Goal: Task Accomplishment & Management: Manage account settings

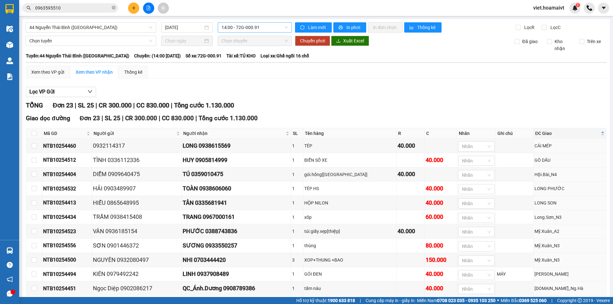
click at [240, 26] on span "14:00 - 72G-000.91" at bounding box center [254, 28] width 66 height 10
click at [259, 103] on div "12:00 - 72G-001.79" at bounding box center [244, 108] width 57 height 10
click at [363, 91] on div "Lọc VP Gửi" at bounding box center [316, 92] width 580 height 11
click at [368, 93] on div "Lọc VP Gửi" at bounding box center [316, 92] width 580 height 11
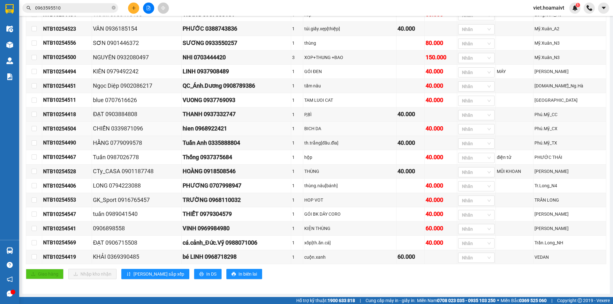
scroll to position [212, 0]
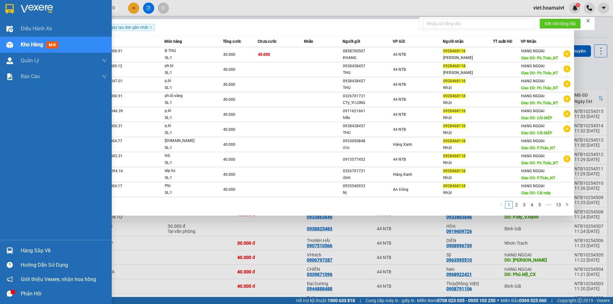
click at [27, 6] on img at bounding box center [37, 9] width 32 height 10
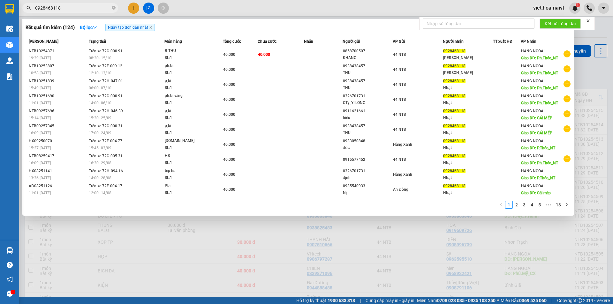
click at [394, 262] on div at bounding box center [306, 152] width 613 height 304
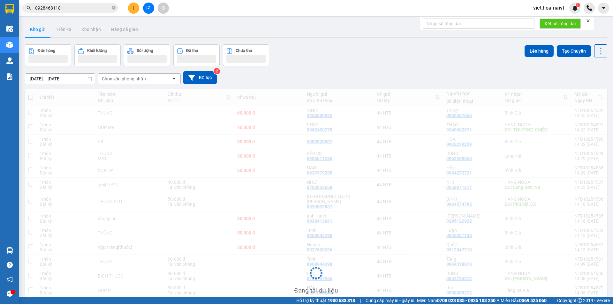
click at [400, 72] on div "14/10/2025 – 15/10/2025 Press the down arrow key to interact with the calendar …" at bounding box center [316, 77] width 582 height 13
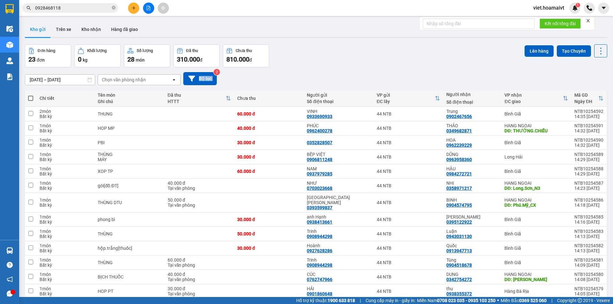
click at [400, 72] on div "14/10/2025 – 15/10/2025 Press the down arrow key to interact with the calendar …" at bounding box center [316, 78] width 582 height 13
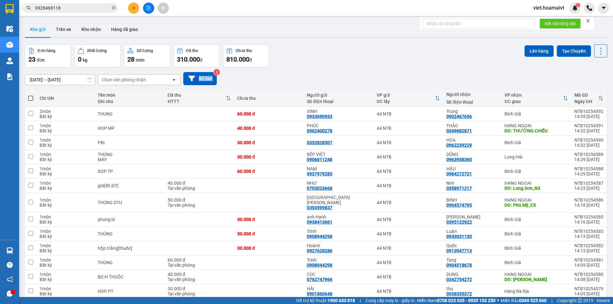
click at [400, 72] on div "14/10/2025 – 15/10/2025 Press the down arrow key to interact with the calendar …" at bounding box center [316, 78] width 582 height 13
click at [400, 72] on div "[DATE] – [DATE] Press the down arrow key to interact with the calendar and sele…" at bounding box center [316, 78] width 582 height 13
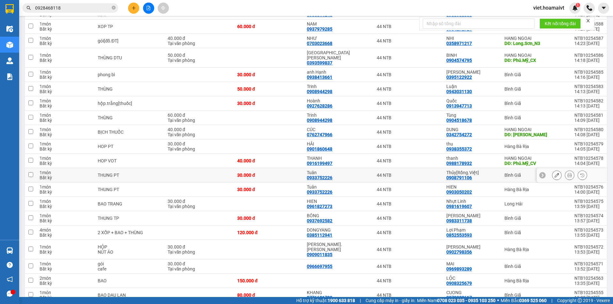
scroll to position [166, 0]
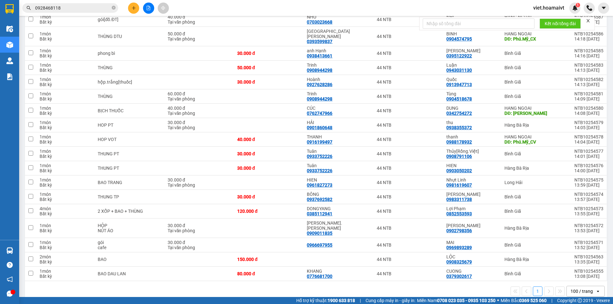
click at [428, 294] on main "ver 1.8.147 Kho gửi Trên xe Kho nhận Hàng đã giao Đơn hàng 23 đơn Khối lượng 0 …" at bounding box center [306, 148] width 613 height 297
click at [428, 293] on div "ver 1.8.147 Kho gửi Trên xe Kho nhận Hàng đã giao Đơn hàng 23 đơn Khối lượng 0 …" at bounding box center [315, 78] width 587 height 451
click at [447, 291] on div "ver 1.8.147 Kho gửi Trên xe Kho nhận Hàng đã giao Đơn hàng 23 đơn Khối lượng 0 …" at bounding box center [315, 78] width 587 height 451
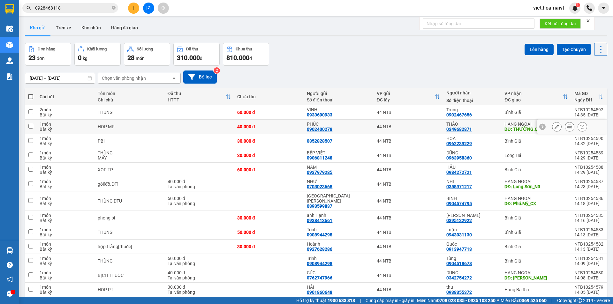
scroll to position [0, 0]
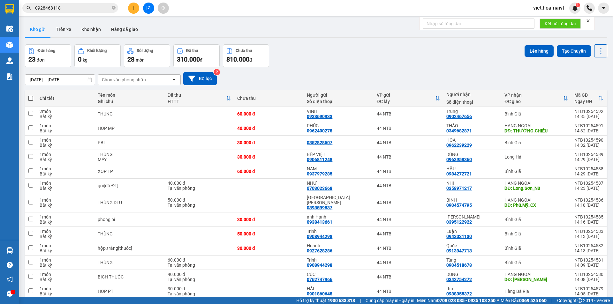
click at [115, 82] on div "Chọn văn phòng nhận" at bounding box center [124, 80] width 44 height 6
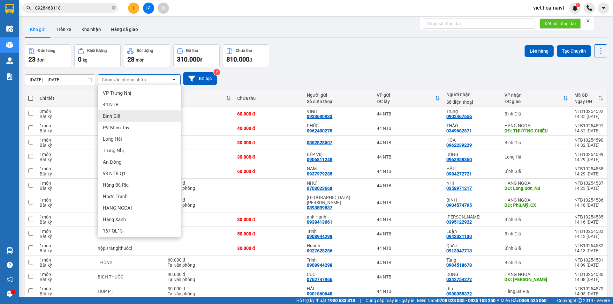
click at [108, 121] on div "Bình Giã" at bounding box center [139, 115] width 83 height 11
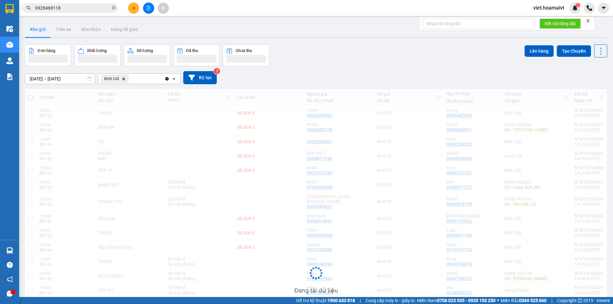
click at [301, 84] on div "[DATE] – [DATE] Press the down arrow key to interact with the calendar and sele…" at bounding box center [316, 77] width 582 height 13
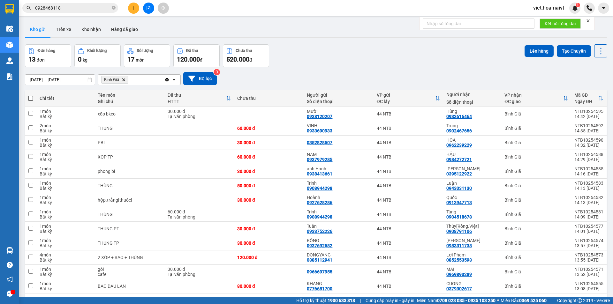
click at [123, 79] on icon "Delete" at bounding box center [124, 80] width 4 height 4
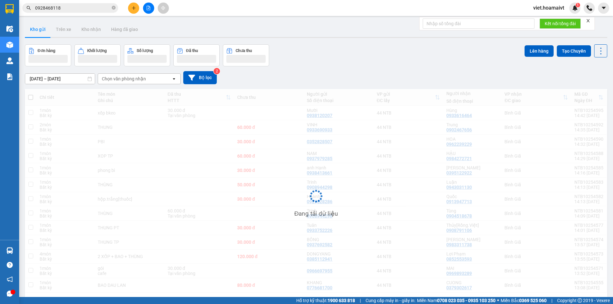
click at [395, 64] on div "Đơn hàng Khối lượng Số lượng Đã thu Chưa thu Lên hàng Tạo Chuyến" at bounding box center [316, 55] width 582 height 22
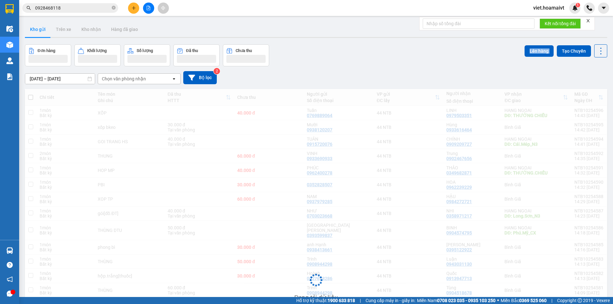
click at [395, 64] on div "Đơn hàng Khối lượng Số lượng Đã thu Chưa thu Lên hàng Tạo Chuyến" at bounding box center [316, 55] width 582 height 22
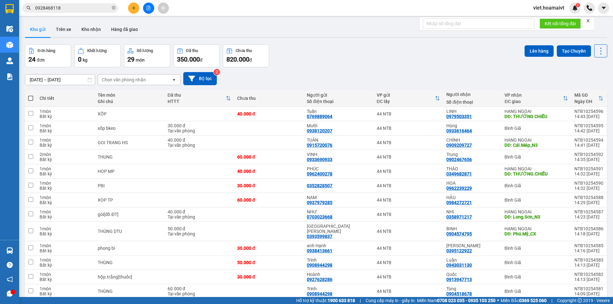
click at [329, 52] on div "Đơn hàng 24 đơn Khối lượng 0 kg Số lượng 29 món Đã thu 350.000 đ Chưa thu 820.0…" at bounding box center [316, 55] width 582 height 23
drag, startPoint x: 316, startPoint y: 28, endPoint x: 294, endPoint y: 5, distance: 31.4
click at [315, 28] on div "Kho gửi Trên xe Kho nhận Hàng đã giao" at bounding box center [316, 30] width 582 height 17
click at [328, 47] on div "Đơn hàng 24 đơn Khối lượng 0 kg Số lượng 29 món Đã thu 350.000 đ Chưa thu 820.0…" at bounding box center [316, 55] width 582 height 23
click at [328, 48] on div "Đơn hàng 24 đơn Khối lượng 0 kg Số lượng 29 món Đã thu 350.000 đ Chưa thu 820.0…" at bounding box center [316, 55] width 582 height 23
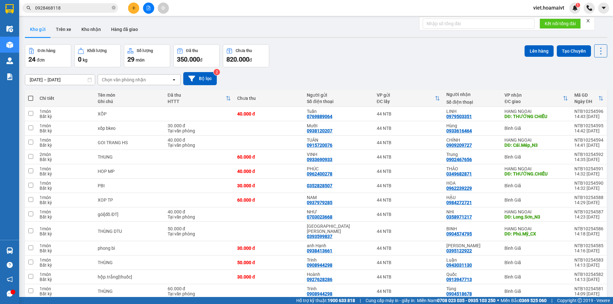
click at [328, 48] on div "Đơn hàng 24 đơn Khối lượng 0 kg Số lượng 29 món Đã thu 350.000 đ Chưa thu 820.0…" at bounding box center [316, 55] width 582 height 23
click at [138, 76] on div "Chọn văn phòng nhận" at bounding box center [134, 80] width 73 height 10
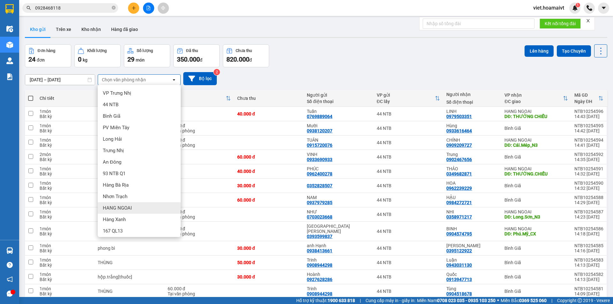
click at [126, 206] on span "HANG NGOAI" at bounding box center [117, 208] width 29 height 6
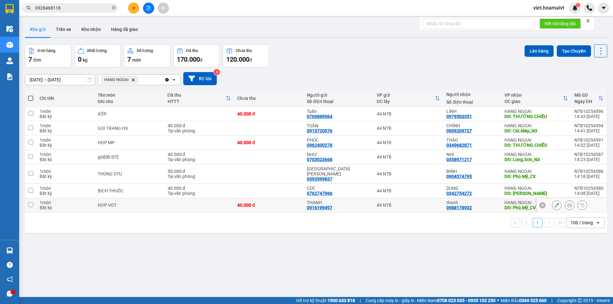
click at [411, 203] on div "44 NTB" at bounding box center [407, 205] width 63 height 5
checkbox input "true"
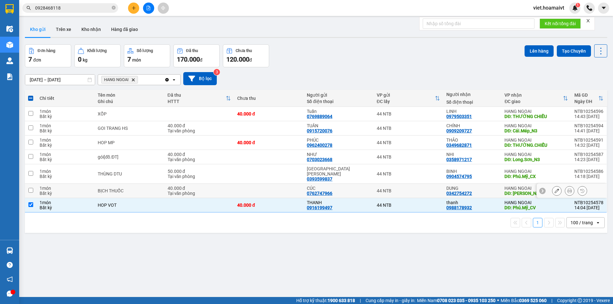
click at [415, 188] on div "44 NTB" at bounding box center [407, 190] width 63 height 5
checkbox input "true"
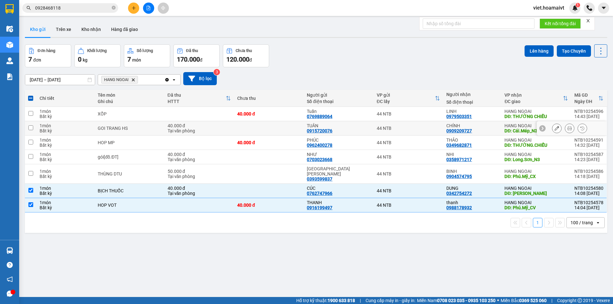
click at [434, 129] on div "44 NTB" at bounding box center [407, 128] width 63 height 5
checkbox input "true"
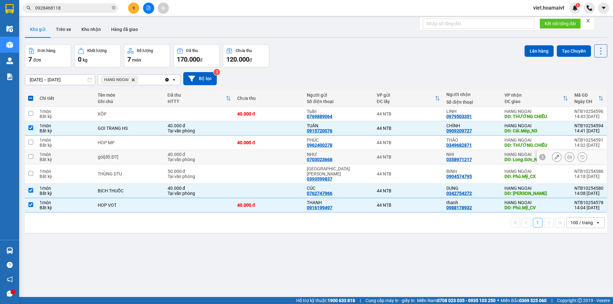
click at [354, 159] on div "NHƯ 0703023668" at bounding box center [338, 157] width 63 height 10
checkbox input "true"
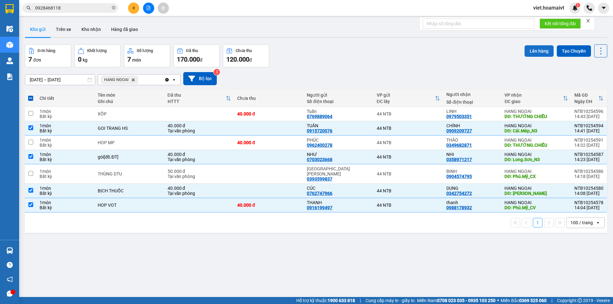
click at [531, 53] on button "Lên hàng" at bounding box center [538, 50] width 29 height 11
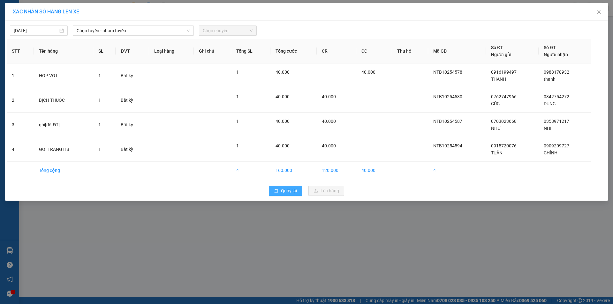
click at [293, 190] on span "Quay lại" at bounding box center [289, 190] width 16 height 7
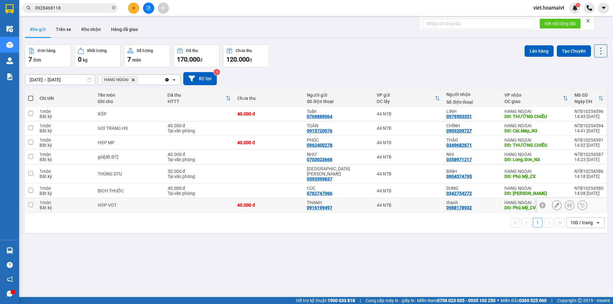
drag, startPoint x: 398, startPoint y: 203, endPoint x: 400, endPoint y: 199, distance: 4.6
click at [399, 203] on td "44 NTB" at bounding box center [408, 205] width 70 height 14
checkbox input "true"
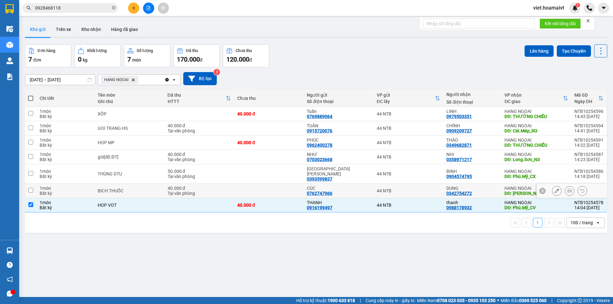
click at [406, 190] on td "44 NTB" at bounding box center [408, 191] width 70 height 14
checkbox input "true"
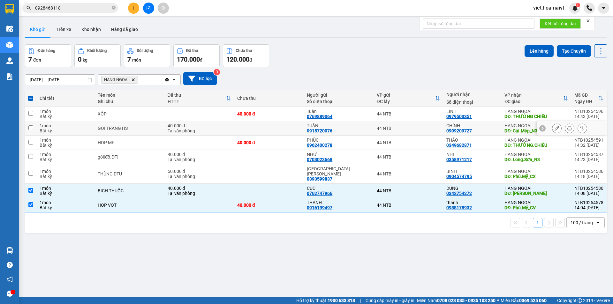
click at [417, 129] on div "44 NTB" at bounding box center [407, 128] width 63 height 5
checkbox input "true"
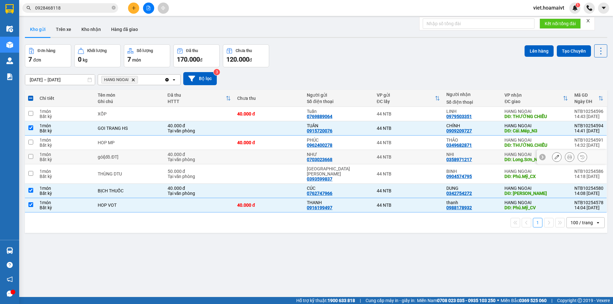
click at [411, 154] on div "44 NTB" at bounding box center [407, 156] width 63 height 5
checkbox input "true"
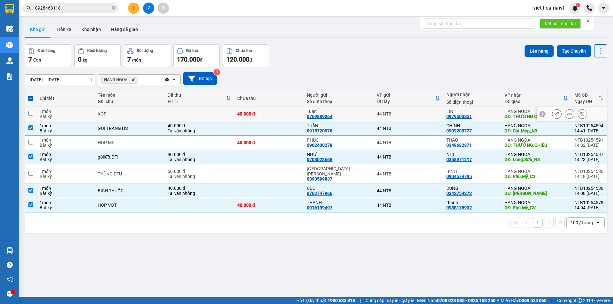
click at [345, 113] on div "Tuấn" at bounding box center [338, 111] width 63 height 5
checkbox input "true"
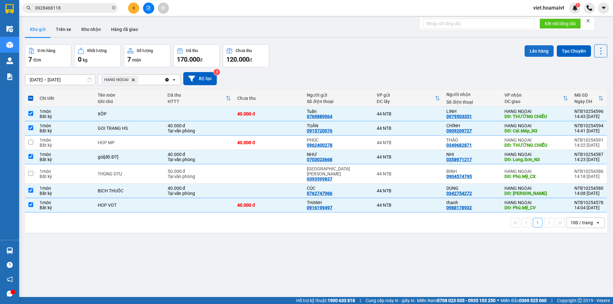
click at [532, 53] on button "Lên hàng" at bounding box center [538, 50] width 29 height 11
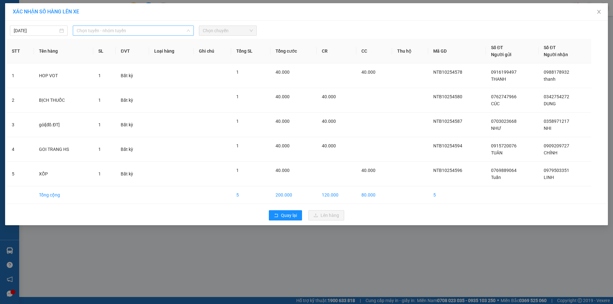
click at [144, 31] on span "Chọn tuyến - nhóm tuyến" at bounding box center [133, 31] width 113 height 10
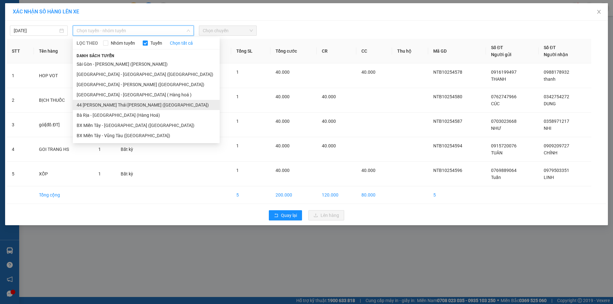
click at [128, 105] on li "44 Nguyễn Thái Bình ([GEOGRAPHIC_DATA])" at bounding box center [146, 105] width 147 height 10
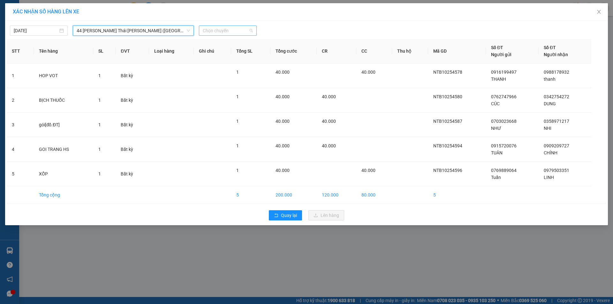
click at [226, 32] on span "Chọn chuyến" at bounding box center [228, 31] width 50 height 10
type input "1500"
drag, startPoint x: 222, startPoint y: 41, endPoint x: 231, endPoint y: 40, distance: 9.1
click at [223, 41] on div "15:00" at bounding box center [228, 43] width 50 height 7
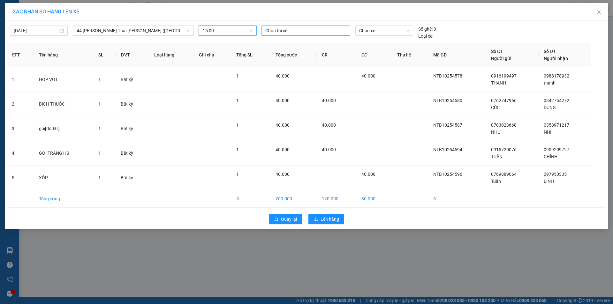
click at [277, 30] on div at bounding box center [306, 31] width 86 height 8
type input "NHAN A"
click at [288, 43] on div "NHÂN A" at bounding box center [309, 43] width 88 height 7
click at [377, 30] on span "Chọn xe" at bounding box center [384, 31] width 50 height 10
type input "00031"
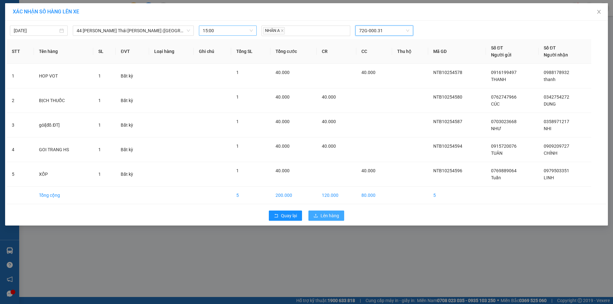
click at [324, 217] on span "Lên hàng" at bounding box center [329, 215] width 19 height 7
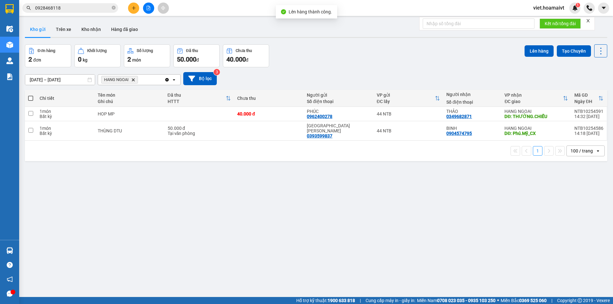
click at [135, 79] on icon "Delete" at bounding box center [133, 80] width 4 height 4
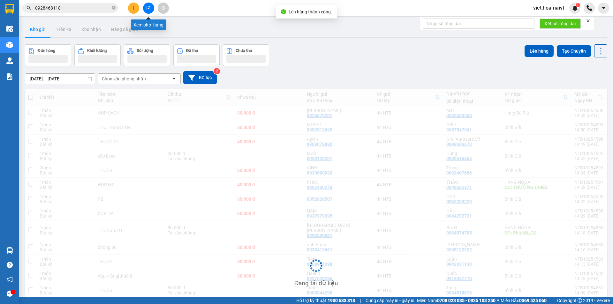
click at [152, 11] on button at bounding box center [148, 8] width 11 height 11
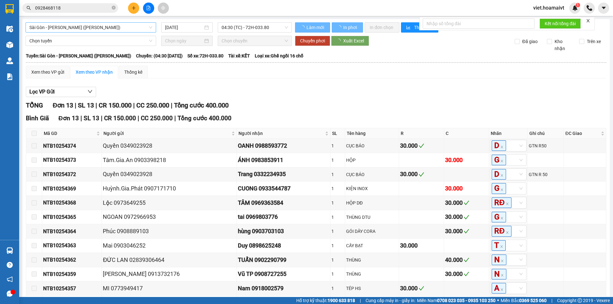
click at [102, 26] on span "Sài Gòn - [PERSON_NAME] ([PERSON_NAME])" at bounding box center [90, 28] width 123 height 10
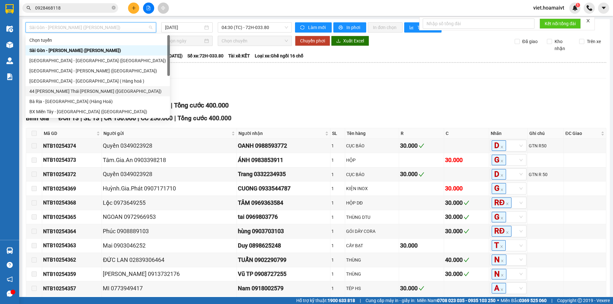
click at [82, 91] on div "44 Nguyễn Thái Bình ([GEOGRAPHIC_DATA])" at bounding box center [97, 91] width 137 height 7
type input "[DATE]"
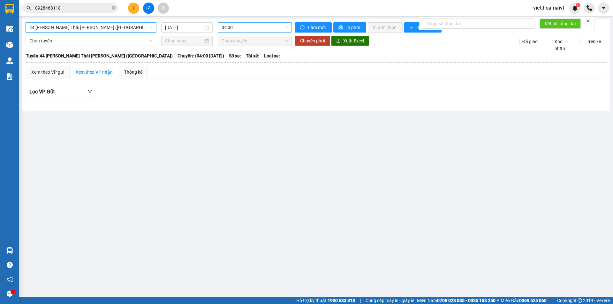
click at [247, 25] on span "04:00" at bounding box center [254, 28] width 66 height 10
type input "1500"
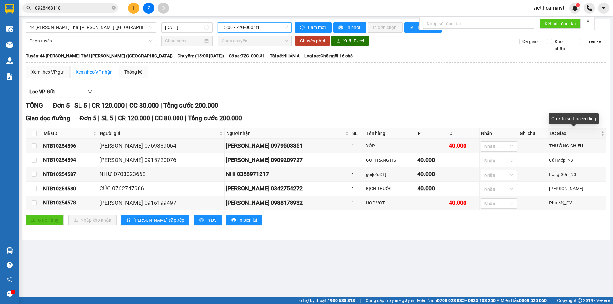
click at [600, 132] on div "ĐC Giao" at bounding box center [576, 133] width 55 height 7
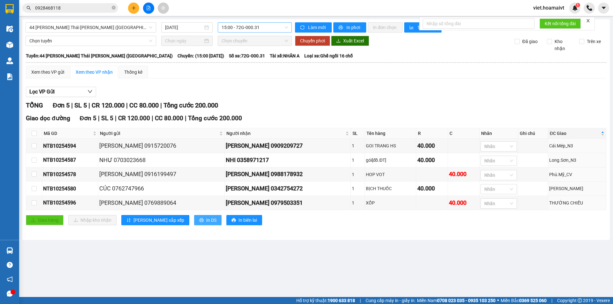
click at [206, 223] on span "In DS" at bounding box center [211, 220] width 10 height 7
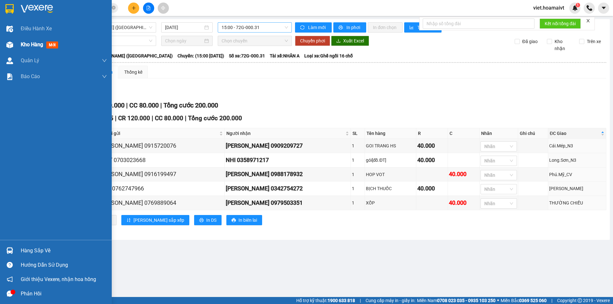
click at [46, 48] on div "Kho hàng mới" at bounding box center [41, 45] width 40 height 8
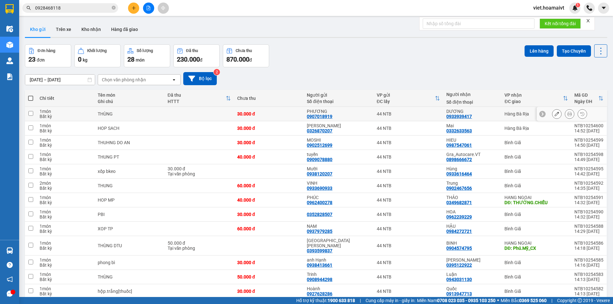
click at [567, 116] on icon at bounding box center [569, 114] width 4 height 4
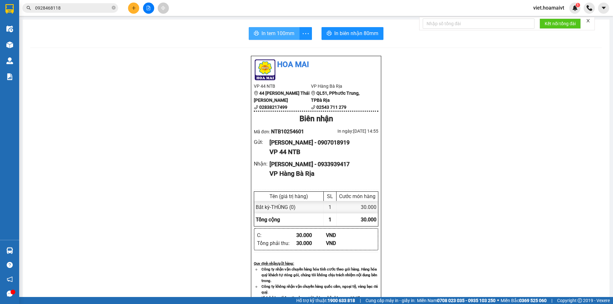
click at [275, 38] on button "In tem 100mm" at bounding box center [274, 33] width 51 height 13
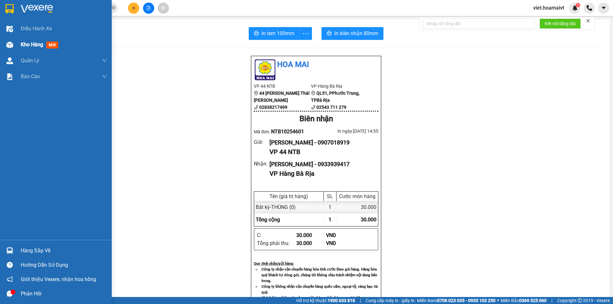
click at [38, 46] on span "Kho hàng" at bounding box center [32, 44] width 22 height 6
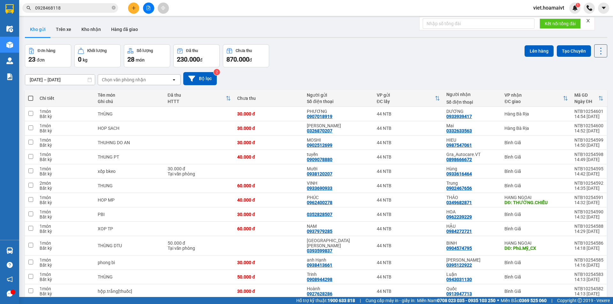
click at [116, 76] on div "Chọn văn phòng nhận" at bounding box center [134, 80] width 73 height 10
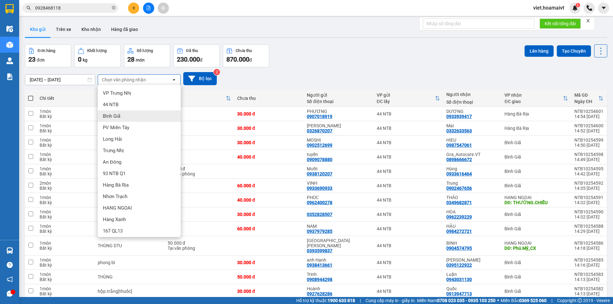
click at [124, 118] on div "Bình Giã" at bounding box center [139, 115] width 83 height 11
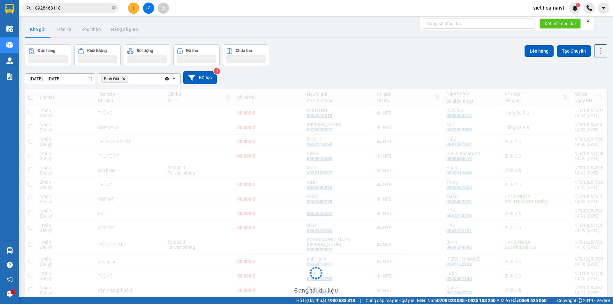
click at [358, 55] on div "Đơn hàng Khối lượng Số lượng Đã thu Chưa thu Lên hàng Tạo Chuyến" at bounding box center [316, 55] width 582 height 22
click at [357, 55] on div "Đơn hàng Khối lượng Số lượng Đã thu Chưa thu Lên hàng Tạo Chuyến" at bounding box center [316, 55] width 582 height 22
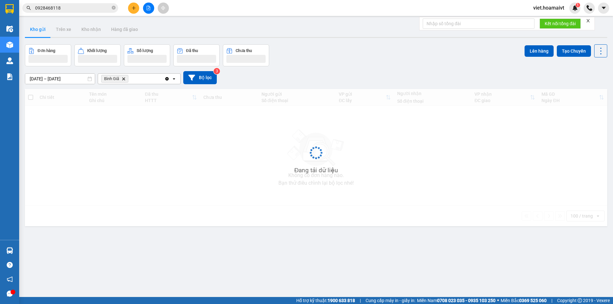
click at [357, 55] on div "Đơn hàng Khối lượng Số lượng Đã thu Chưa thu Lên hàng Tạo Chuyến" at bounding box center [316, 55] width 582 height 22
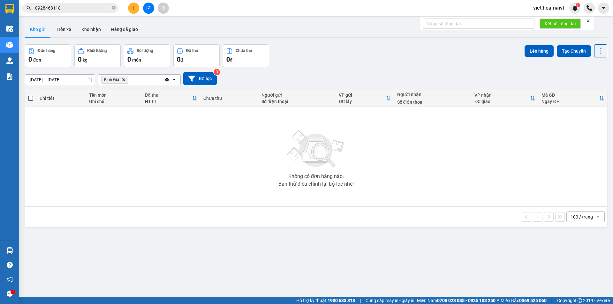
click at [357, 55] on div "Đơn hàng 0 đơn Khối lượng 0 kg Số lượng 0 món Đã thu 0 đ Chưa thu 0 đ Lên hàng …" at bounding box center [316, 55] width 582 height 23
click at [122, 79] on icon "Delete" at bounding box center [124, 80] width 4 height 4
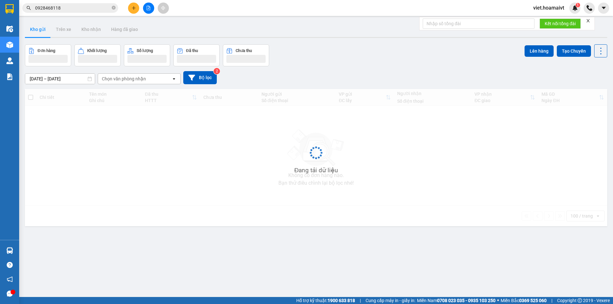
click at [399, 71] on div "[DATE] – [DATE] Press the down arrow key to interact with the calendar and sele…" at bounding box center [316, 77] width 582 height 13
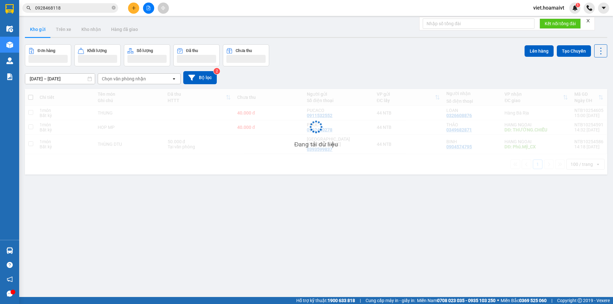
click at [399, 71] on div "[DATE] – [DATE] Press the down arrow key to interact with the calendar and sele…" at bounding box center [316, 77] width 582 height 13
click at [399, 71] on div "[DATE] – [DATE] Press the down arrow key to interact with the calendar and sele…" at bounding box center [316, 77] width 582 height 23
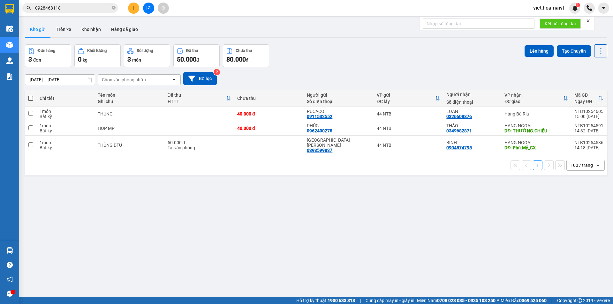
click at [399, 69] on div "[DATE] – [DATE] Press the down arrow key to interact with the calendar and sele…" at bounding box center [316, 78] width 582 height 23
click at [399, 68] on div "[DATE] – [DATE] Press the down arrow key to interact with the calendar and sele…" at bounding box center [316, 78] width 582 height 23
click at [369, 232] on div "ver 1.8.147 Kho gửi Trên xe Kho nhận Hàng đã giao Đơn hàng 3 đơn Khối lượng 0 k…" at bounding box center [315, 171] width 587 height 304
click at [197, 116] on td at bounding box center [199, 114] width 70 height 14
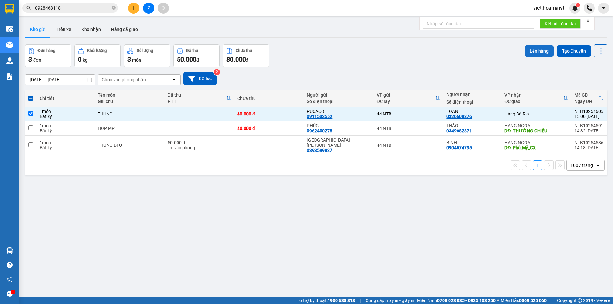
click at [528, 51] on button "Lên hàng" at bounding box center [538, 50] width 29 height 11
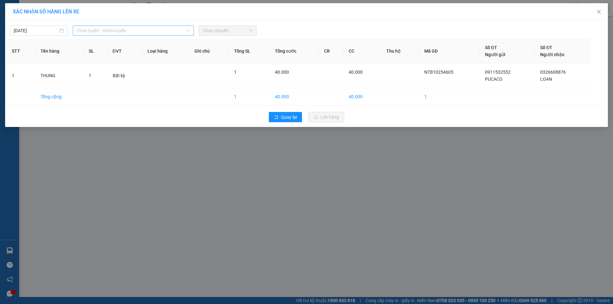
click at [121, 29] on span "Chọn tuyến - nhóm tuyến" at bounding box center [133, 31] width 113 height 10
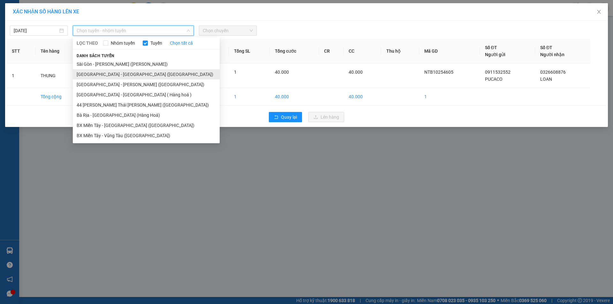
click at [126, 72] on li "[GEOGRAPHIC_DATA] - [GEOGRAPHIC_DATA] ([GEOGRAPHIC_DATA])" at bounding box center [146, 74] width 147 height 10
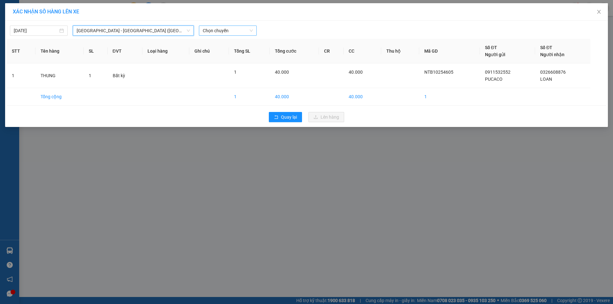
click at [231, 33] on span "Chọn chuyến" at bounding box center [228, 31] width 50 height 10
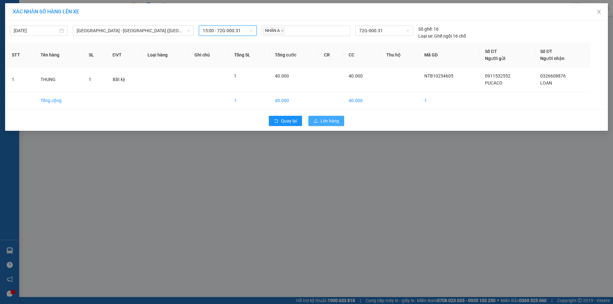
click at [334, 124] on span "Lên hàng" at bounding box center [329, 120] width 19 height 7
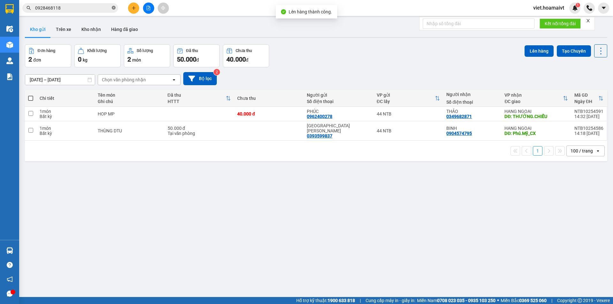
click at [113, 8] on icon "close-circle" at bounding box center [114, 8] width 4 height 4
click at [107, 9] on input "text" at bounding box center [72, 7] width 75 height 7
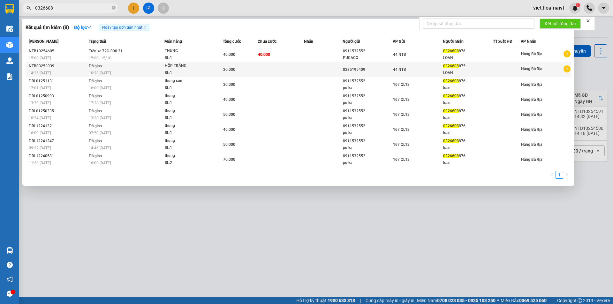
click at [319, 69] on td at bounding box center [323, 69] width 39 height 15
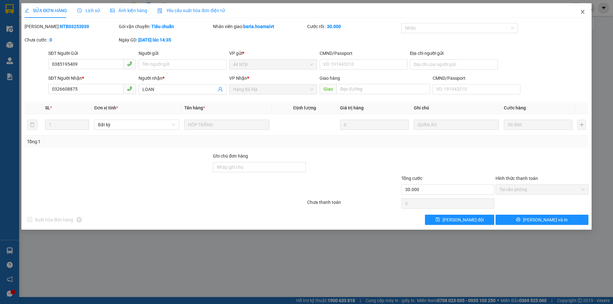
click at [582, 12] on icon "close" at bounding box center [582, 12] width 4 height 4
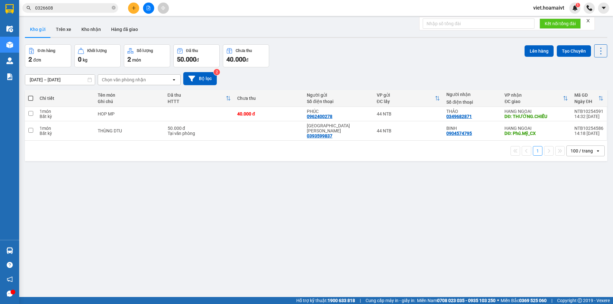
click at [83, 8] on input "0326608" at bounding box center [72, 7] width 75 height 7
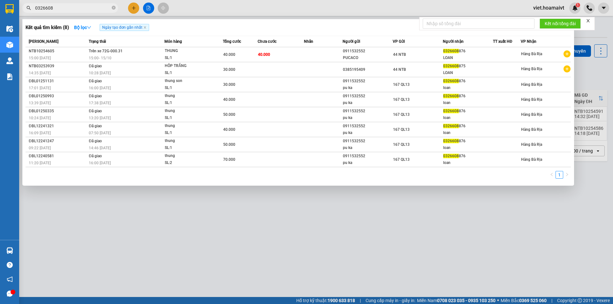
drag, startPoint x: 281, startPoint y: 250, endPoint x: 279, endPoint y: 239, distance: 11.4
click at [280, 248] on div at bounding box center [306, 152] width 613 height 304
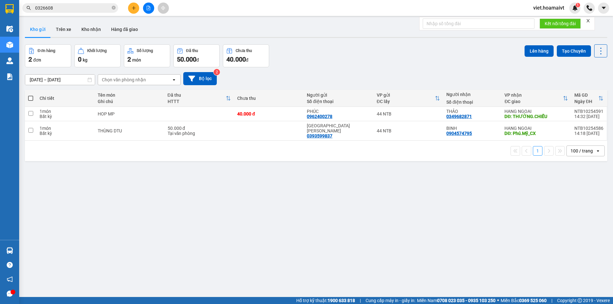
click at [72, 3] on div "Kết quả tìm kiếm ( 8 ) Bộ lọc Ngày tạo đơn gần nhất Mã ĐH Trạng thái Món hàng T…" at bounding box center [62, 8] width 124 height 11
click at [72, 7] on input "0326608" at bounding box center [72, 7] width 75 height 7
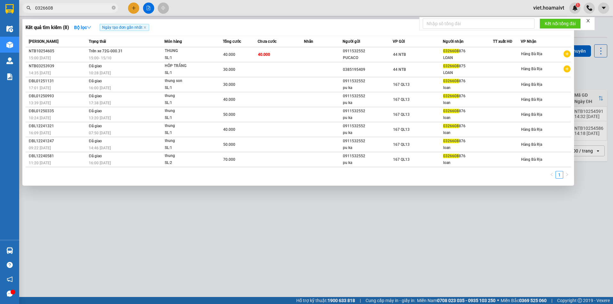
click at [72, 7] on input "0326608" at bounding box center [72, 7] width 75 height 7
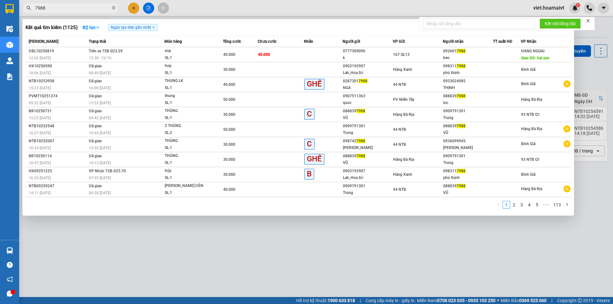
type input "7988"
click at [264, 262] on div at bounding box center [306, 152] width 613 height 304
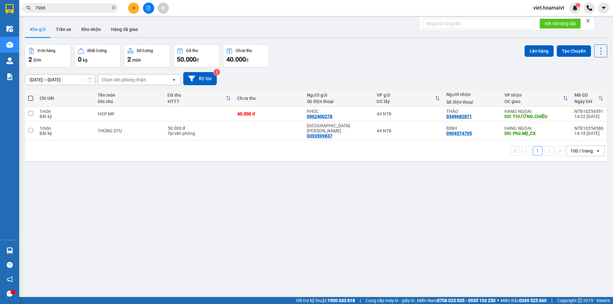
click at [96, 9] on input "7988" at bounding box center [72, 7] width 75 height 7
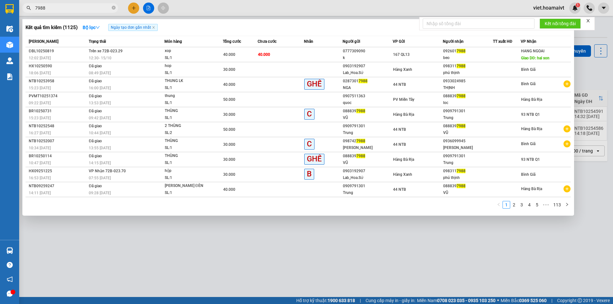
click at [321, 281] on div at bounding box center [306, 152] width 613 height 304
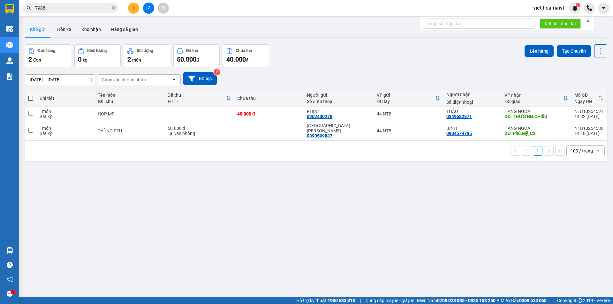
click at [138, 77] on div "Chọn văn phòng nhận" at bounding box center [124, 80] width 44 height 6
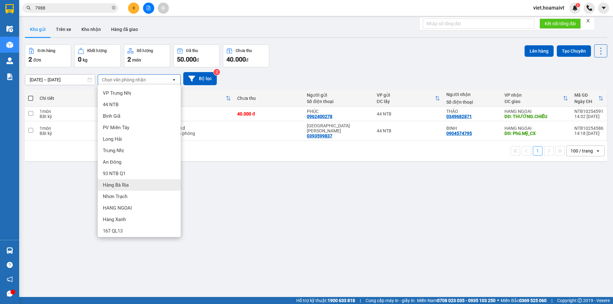
click at [148, 186] on div "Hàng Bà Rịa" at bounding box center [139, 184] width 83 height 11
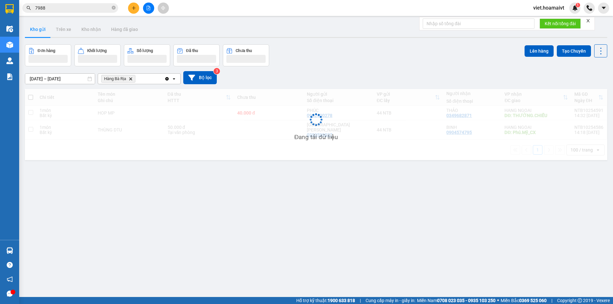
click at [329, 71] on div "14/10/2025 – 15/10/2025 Press the down arrow key to interact with the calendar …" at bounding box center [316, 77] width 582 height 13
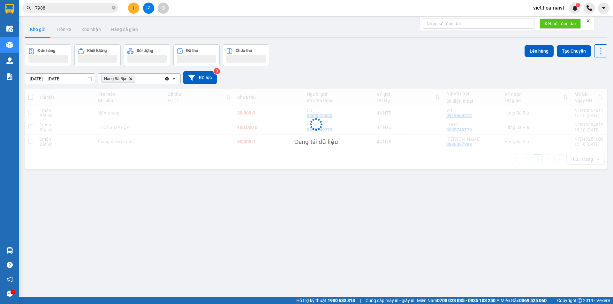
click at [329, 71] on div "14/10/2025 – 15/10/2025 Press the down arrow key to interact with the calendar …" at bounding box center [316, 77] width 582 height 13
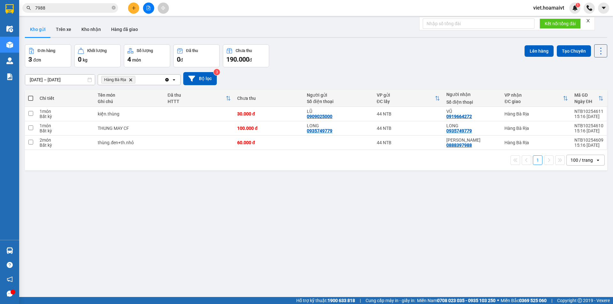
click at [329, 71] on div "14/10/2025 – 15/10/2025 Press the down arrow key to interact with the calendar …" at bounding box center [316, 78] width 582 height 23
click at [330, 222] on div "ver 1.8.147 Kho gửi Trên xe Kho nhận Hàng đã giao Đơn hàng 3 đơn Khối lượng 0 k…" at bounding box center [315, 171] width 587 height 304
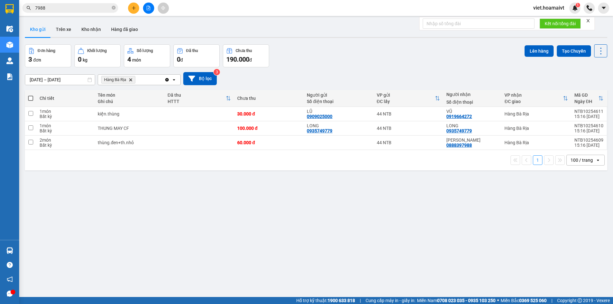
click at [301, 47] on div "Đơn hàng 3 đơn Khối lượng 0 kg Số lượng 4 món Đã thu 0 đ Chưa thu 190.000 đ Lên…" at bounding box center [316, 55] width 582 height 23
click at [355, 40] on div "ver 1.8.147 Kho gửi Trên xe Kho nhận Hàng đã giao Đơn hàng 3 đơn Khối lượng 0 k…" at bounding box center [315, 171] width 587 height 304
click at [326, 42] on div "ver 1.8.147 Kho gửi Trên xe Kho nhận Hàng đã giao Đơn hàng 3 đơn Khối lượng 0 k…" at bounding box center [315, 171] width 587 height 304
click at [397, 69] on div "14/10/2025 – 15/10/2025 Press the down arrow key to interact with the calendar …" at bounding box center [316, 78] width 582 height 23
click at [356, 55] on div "Đơn hàng 3 đơn Khối lượng 0 kg Số lượng 4 món Đã thu 0 đ Chưa thu 190.000 đ Lên…" at bounding box center [316, 55] width 582 height 23
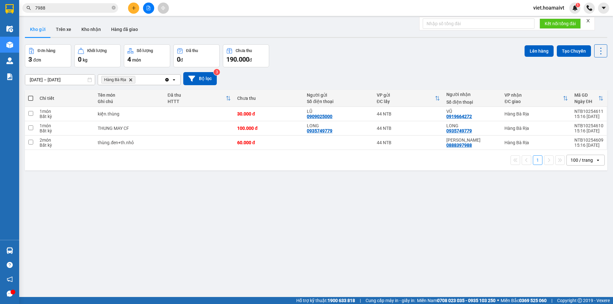
click at [345, 48] on div "Đơn hàng 3 đơn Khối lượng 0 kg Số lượng 4 món Đã thu 0 đ Chưa thu 190.000 đ Lên…" at bounding box center [316, 55] width 582 height 23
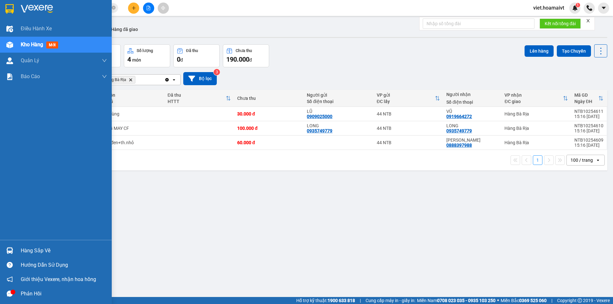
click at [37, 12] on img at bounding box center [37, 9] width 32 height 10
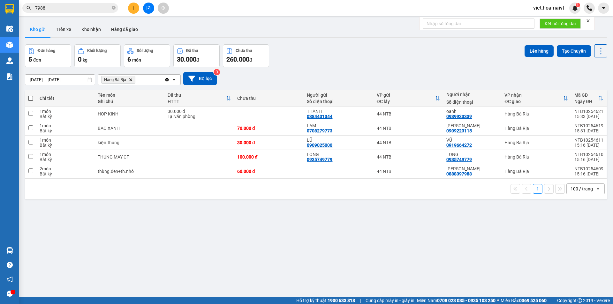
click at [355, 34] on div "Kho gửi Trên xe Kho nhận Hàng đã giao" at bounding box center [316, 30] width 582 height 17
click at [297, 222] on div "ver 1.8.147 Kho gửi Trên xe Kho nhận Hàng đã giao Đơn hàng 5 đơn Khối lượng 0 k…" at bounding box center [315, 171] width 587 height 304
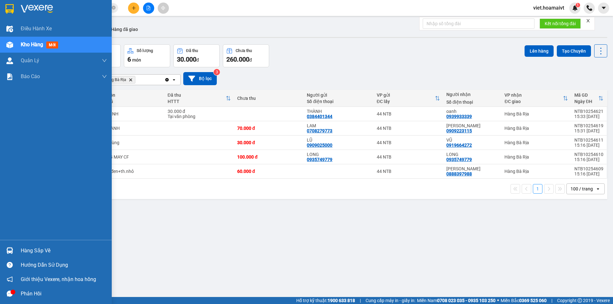
click at [28, 9] on img at bounding box center [37, 9] width 32 height 10
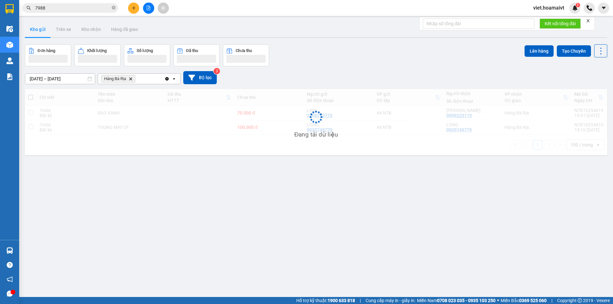
click at [379, 67] on div "14/10/2025 – 15/10/2025 Press the down arrow key to interact with the calendar …" at bounding box center [316, 77] width 582 height 23
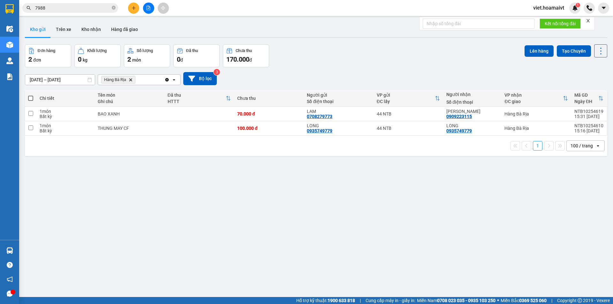
click at [128, 78] on span "Hàng Bà Rịa Delete" at bounding box center [118, 80] width 34 height 8
click at [132, 79] on icon "Delete" at bounding box center [131, 80] width 4 height 4
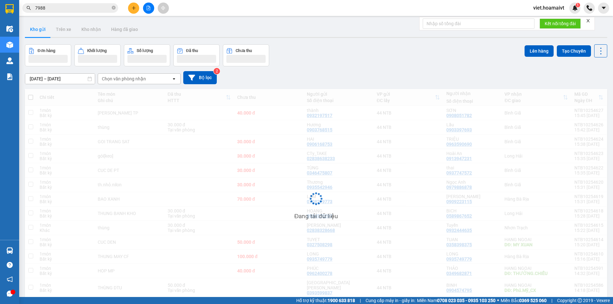
click at [315, 78] on div "[DATE] – [DATE] Press the down arrow key to interact with the calendar and sele…" at bounding box center [316, 77] width 582 height 13
click at [316, 78] on div "[DATE] – [DATE] Press the down arrow key to interact with the calendar and sele…" at bounding box center [316, 77] width 582 height 13
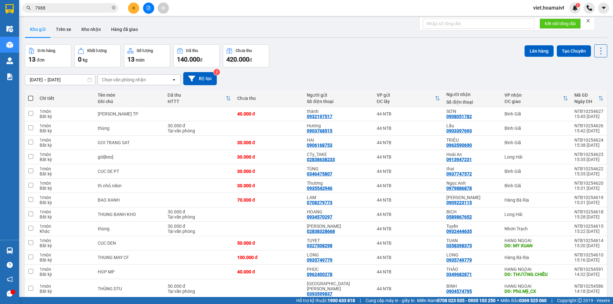
click at [316, 78] on div "[DATE] – [DATE] Press the down arrow key to interact with the calendar and sele…" at bounding box center [316, 78] width 582 height 13
click at [372, 285] on div "ver 1.8.147 Kho gửi Trên xe Kho nhận Hàng đã giao Đơn hàng 13 đơn Khối lượng 0 …" at bounding box center [315, 171] width 587 height 304
click at [140, 77] on div "Chọn văn phòng nhận" at bounding box center [124, 80] width 44 height 6
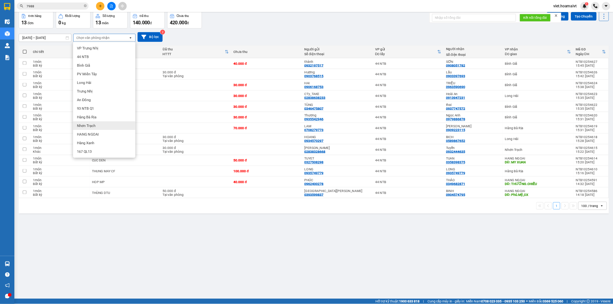
scroll to position [29, 0]
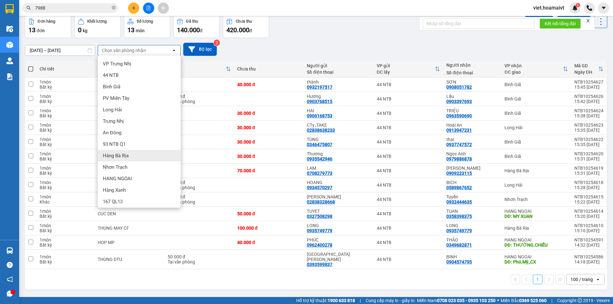
click at [330, 55] on div "[DATE] – [DATE] Press the down arrow key to interact with the calendar and sele…" at bounding box center [316, 49] width 582 height 13
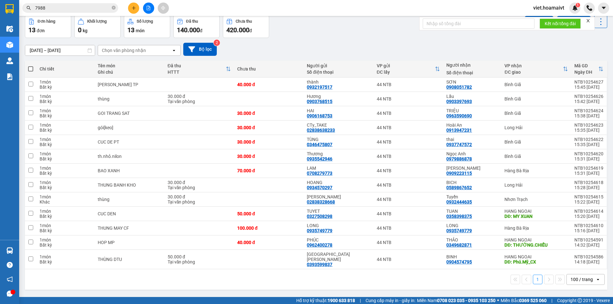
drag, startPoint x: 320, startPoint y: 61, endPoint x: 139, endPoint y: 54, distance: 181.3
click at [139, 54] on div "Chọn văn phòng nhận" at bounding box center [134, 50] width 73 height 10
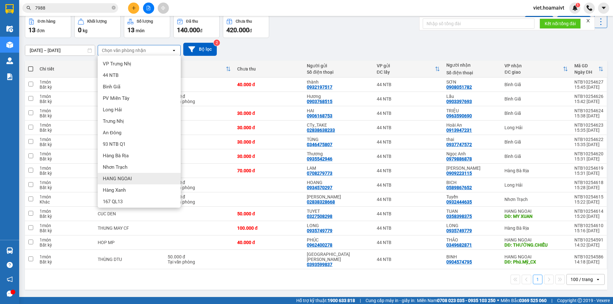
click at [129, 182] on div "HANG NGOAI" at bounding box center [139, 178] width 83 height 11
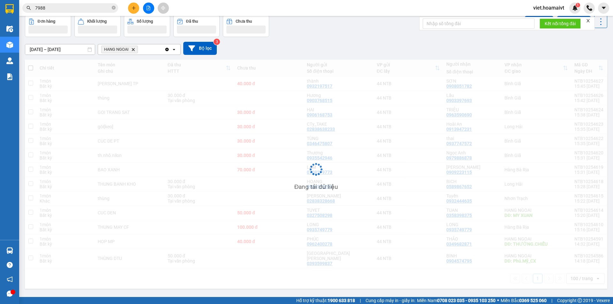
click at [326, 40] on div "14/10/2025 – 15/10/2025 Press the down arrow key to interact with the calendar …" at bounding box center [316, 48] width 582 height 23
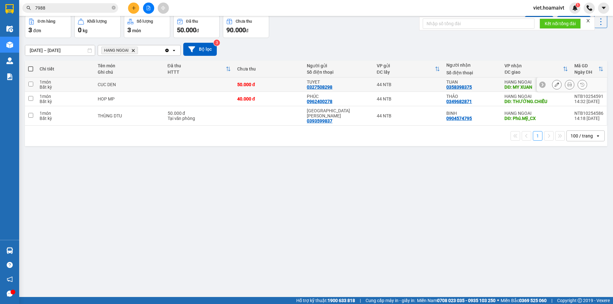
click at [173, 83] on td at bounding box center [199, 85] width 70 height 14
checkbox input "true"
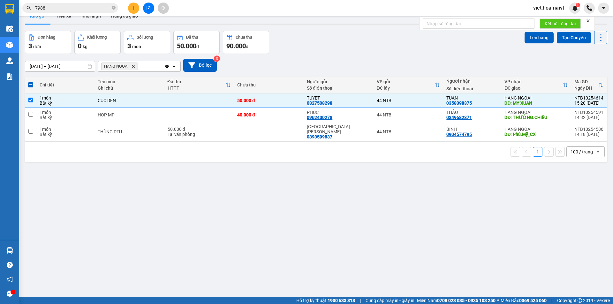
scroll to position [0, 0]
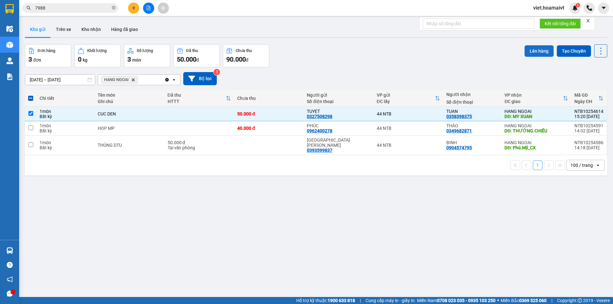
click at [527, 52] on button "Lên hàng" at bounding box center [538, 50] width 29 height 11
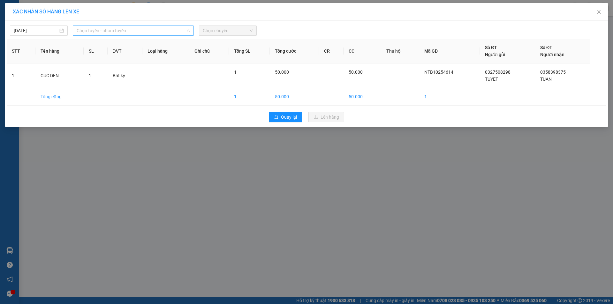
click at [123, 34] on span "Chọn tuyến - nhóm tuyến" at bounding box center [133, 31] width 113 height 10
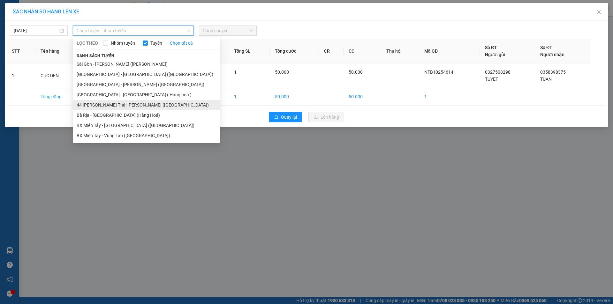
click at [129, 106] on li "44 Nguyễn Thái Bình ([GEOGRAPHIC_DATA])" at bounding box center [146, 105] width 147 height 10
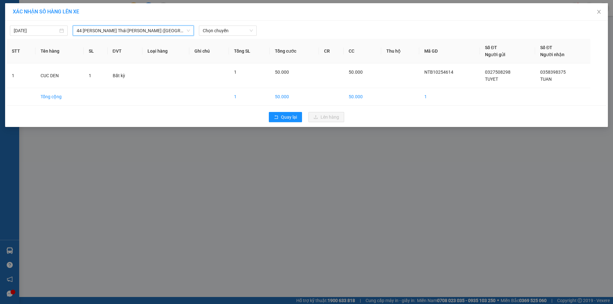
click at [259, 23] on div "15/10/2025 44 Nguyễn Thái Bình (Hàng Ngoài) 44 Nguyễn Thái Bình (Hàng …" at bounding box center [306, 28] width 599 height 13
click at [248, 27] on span "Chọn chuyến" at bounding box center [228, 31] width 50 height 10
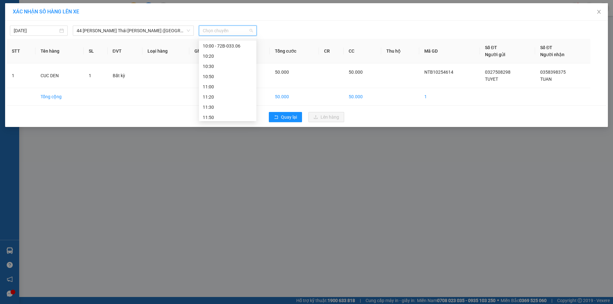
scroll to position [351, 0]
click at [210, 27] on span "Chọn chuyến" at bounding box center [228, 31] width 50 height 10
type input "15:50"
click at [247, 56] on div "Thêm chuyến " 15:50 "" at bounding box center [233, 53] width 68 height 11
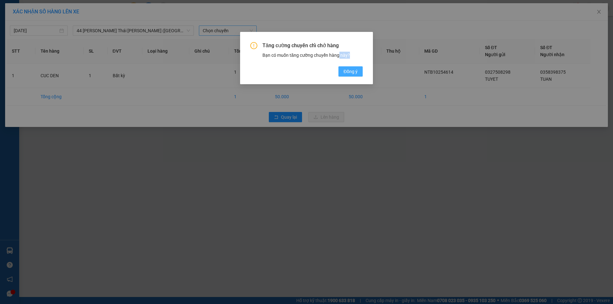
click at [338, 72] on div "Tăng cường chuyến chỉ chở hàng Bạn có muốn tăng cường chuyến hàng này? Đồng ý" at bounding box center [306, 59] width 112 height 34
click at [353, 74] on span "Đồng ý" at bounding box center [350, 71] width 14 height 7
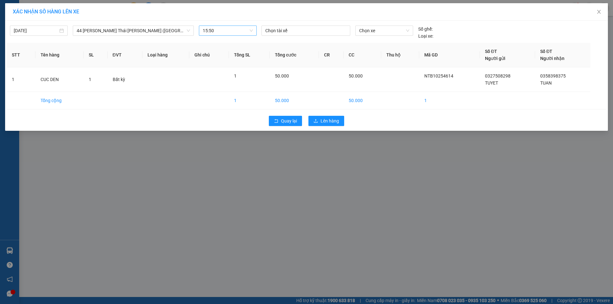
click at [383, 262] on div "XÁC NHẬN SỐ HÀNG LÊN XE 15/10/2025 44 Nguyễn Thái Bình (Hàng Ngoài) LỌC TH…" at bounding box center [306, 152] width 613 height 304
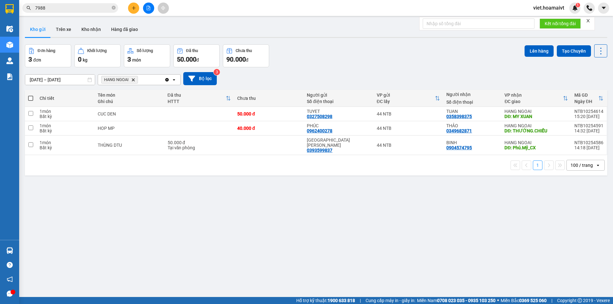
click at [293, 205] on div "ver 1.8.147 Kho gửi Trên xe Kho nhận Hàng đã giao Đơn hàng 3 đơn Khối lượng 0 k…" at bounding box center [315, 171] width 587 height 304
click at [132, 80] on icon "Delete" at bounding box center [133, 80] width 4 height 4
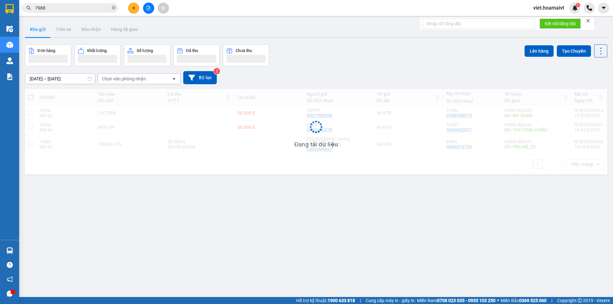
click at [363, 75] on div "[DATE] – [DATE] Press the down arrow key to interact with the calendar and sele…" at bounding box center [316, 77] width 582 height 13
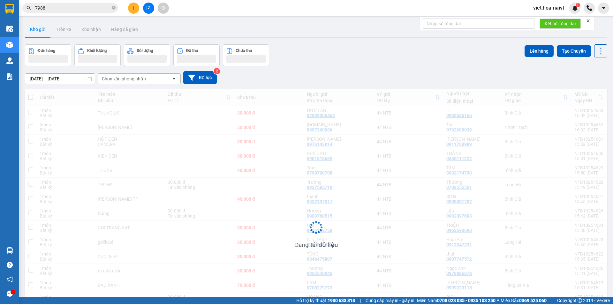
click at [363, 75] on div "[DATE] – [DATE] Press the down arrow key to interact with the calendar and sele…" at bounding box center [316, 77] width 582 height 13
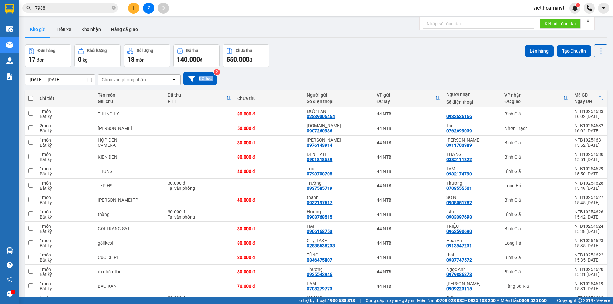
click at [363, 75] on div "[DATE] – [DATE] Press the down arrow key to interact with the calendar and sele…" at bounding box center [316, 78] width 582 height 13
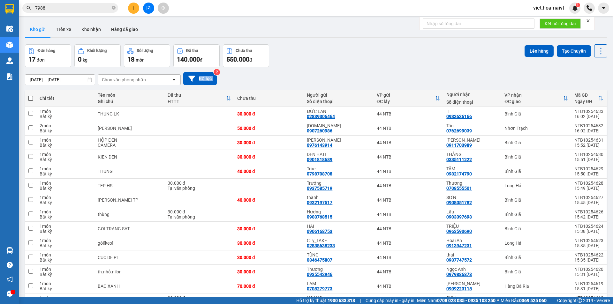
click at [363, 75] on div "[DATE] – [DATE] Press the down arrow key to interact with the calendar and sele…" at bounding box center [316, 78] width 582 height 13
click at [451, 65] on div "Đơn hàng 17 đơn Khối lượng 0 kg Số lượng 18 món Đã thu 140.000 đ Chưa thu 550.0…" at bounding box center [316, 55] width 582 height 23
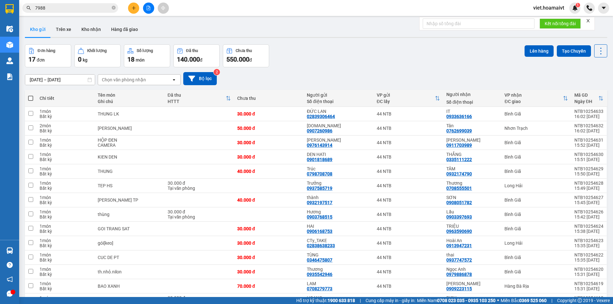
click at [365, 69] on div "[DATE] – [DATE] Press the down arrow key to interact with the calendar and sele…" at bounding box center [316, 78] width 582 height 23
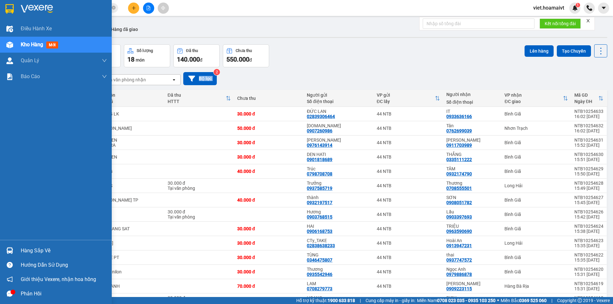
click at [27, 6] on img at bounding box center [37, 9] width 32 height 10
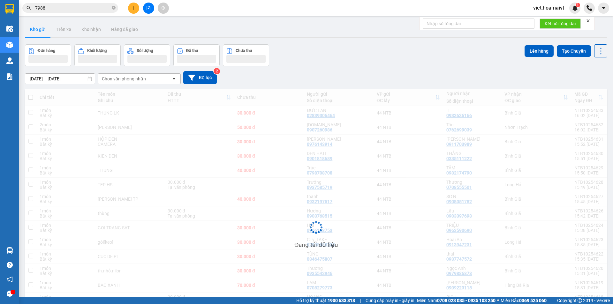
click at [406, 61] on div "Đơn hàng Khối lượng Số lượng Đã thu Chưa thu Lên hàng Tạo Chuyến" at bounding box center [316, 55] width 582 height 22
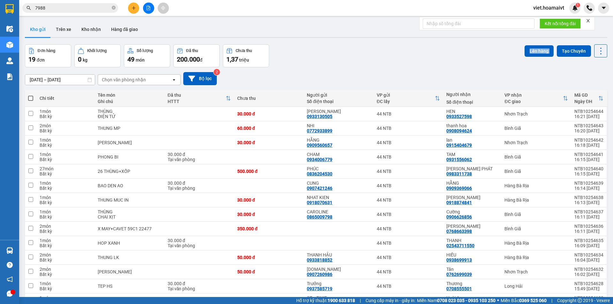
click at [406, 61] on div "Đơn hàng 19 đơn Khối lượng 0 kg Số lượng 49 món Đã thu 200.000 đ Chưa thu 1,37 …" at bounding box center [316, 55] width 582 height 23
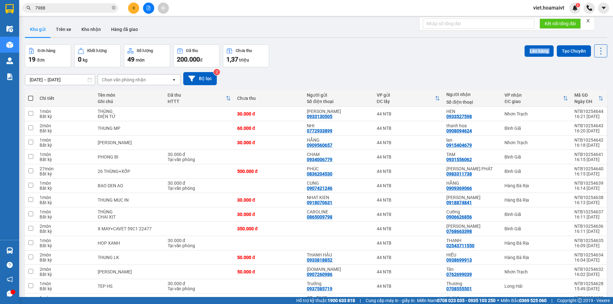
click at [406, 61] on div "Đơn hàng 19 đơn Khối lượng 0 kg Số lượng 49 món Đã thu 200.000 đ Chưa thu 1,37 …" at bounding box center [316, 55] width 582 height 23
click at [406, 62] on div "Đơn hàng 19 đơn Khối lượng 0 kg Số lượng 49 món Đã thu 200.000 đ Chưa thu 1,37 …" at bounding box center [316, 55] width 582 height 23
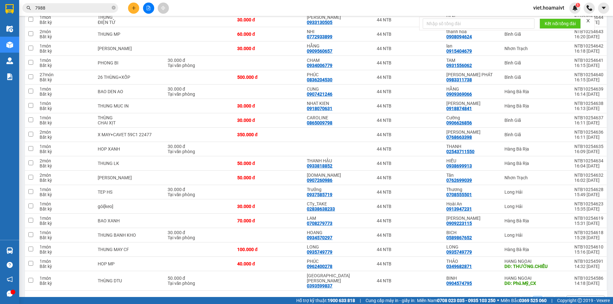
scroll to position [96, 0]
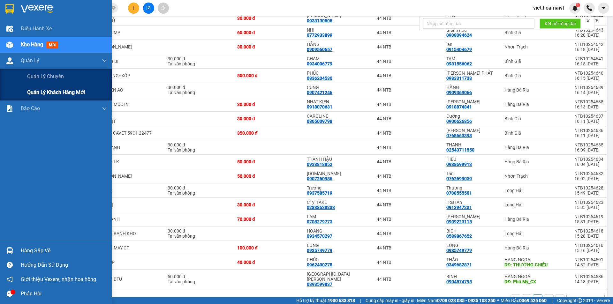
click at [74, 94] on span "Quản lý khách hàng mới" at bounding box center [56, 92] width 58 height 8
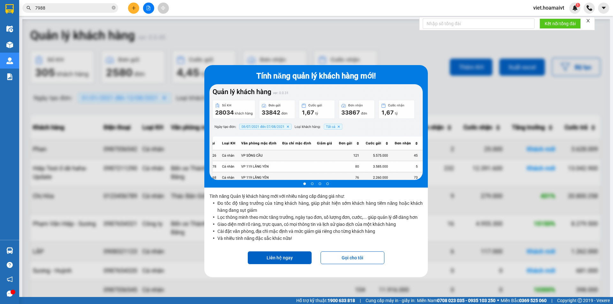
click at [166, 231] on div at bounding box center [315, 171] width 587 height 304
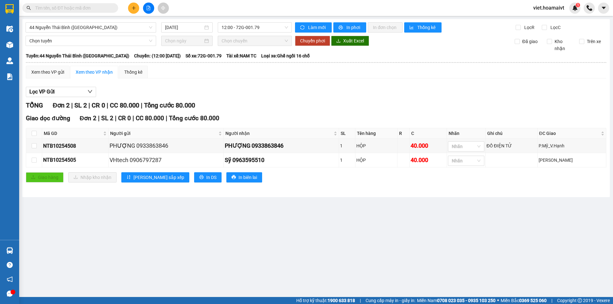
click at [151, 6] on button at bounding box center [148, 8] width 11 height 11
click at [97, 29] on span "44 Nguyễn Thái Bình ([GEOGRAPHIC_DATA])" at bounding box center [90, 28] width 123 height 10
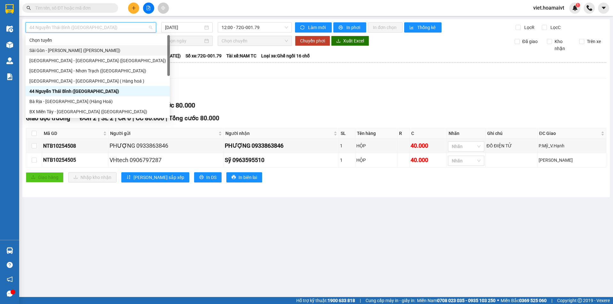
click at [109, 47] on div "Sài Gòn - [PERSON_NAME] ([PERSON_NAME])" at bounding box center [97, 50] width 137 height 7
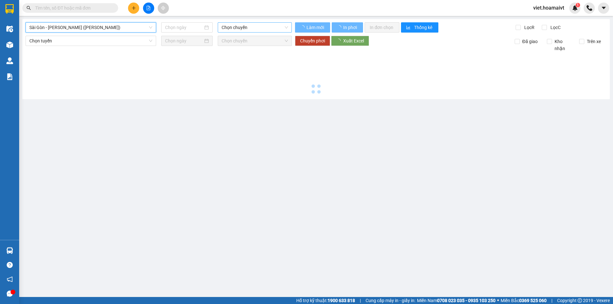
type input "[DATE]"
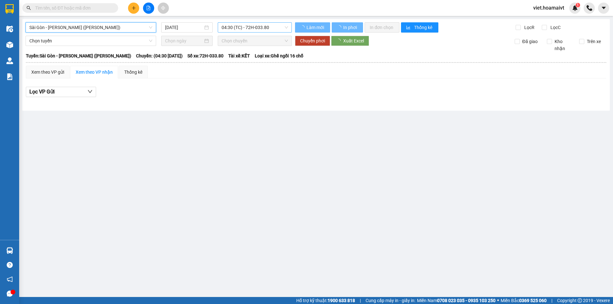
click at [262, 26] on span "04:30 (TC) - 72H-033.80" at bounding box center [254, 28] width 66 height 10
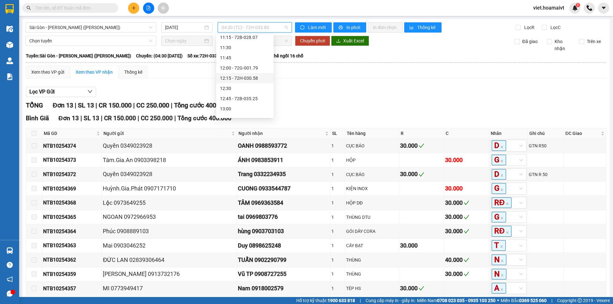
scroll to position [287, 0]
click at [261, 78] on div "12:00 - 72G-001.79" at bounding box center [245, 79] width 50 height 7
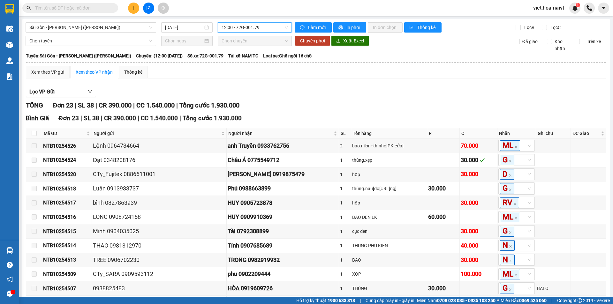
click at [360, 85] on div "Lọc VP Gửi TỔNG Đơn 23 | SL 38 | CR 390.000 | CC 1.540.000 | Tổng cước 1.930.0…" at bounding box center [316, 292] width 580 height 417
click at [358, 86] on div "Lọc VP Gửi TỔNG Đơn 23 | SL 38 | CR 390.000 | CC 1.540.000 | Tổng cước 1.930.0…" at bounding box center [316, 292] width 580 height 417
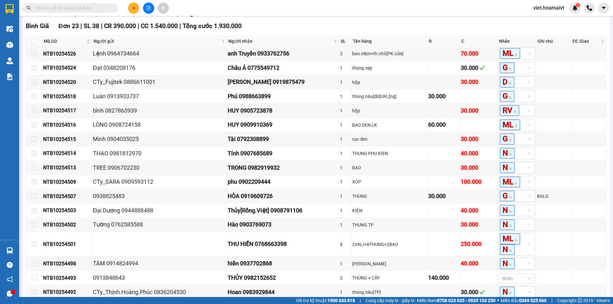
scroll to position [214, 0]
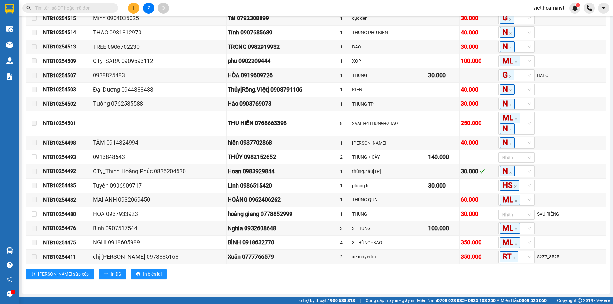
click at [290, 279] on div "Bình Giã Đơn 23 | SL 38 | CR 390.000 | CC 1.540.000 | Tổng cước 1.930.000 Mã …" at bounding box center [316, 91] width 580 height 383
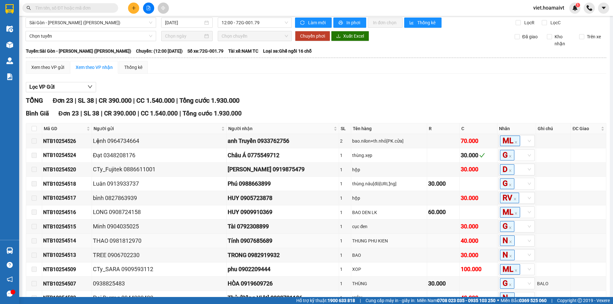
scroll to position [0, 0]
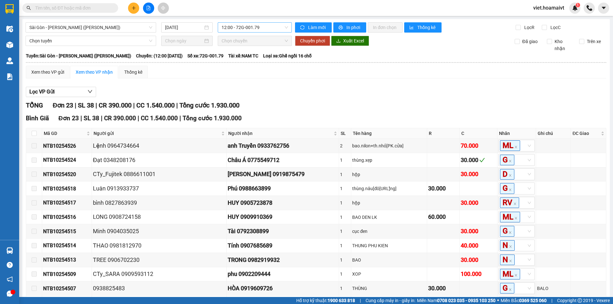
click at [235, 26] on span "12:00 - 72G-001.79" at bounding box center [254, 28] width 66 height 10
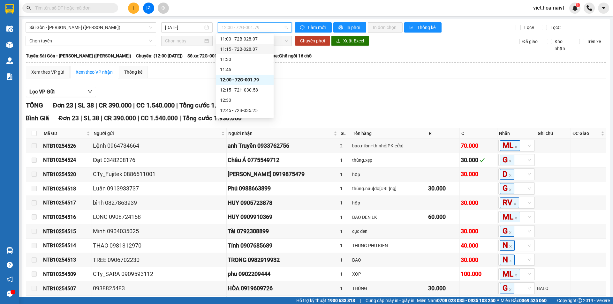
click at [250, 50] on div "11:15 - 72B-028.07" at bounding box center [245, 49] width 50 height 7
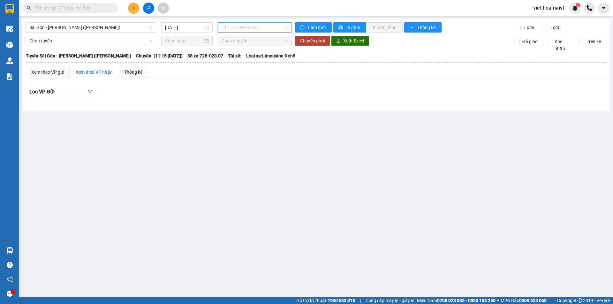
click at [250, 30] on span "11:15 - 72B-028.07" at bounding box center [254, 28] width 66 height 10
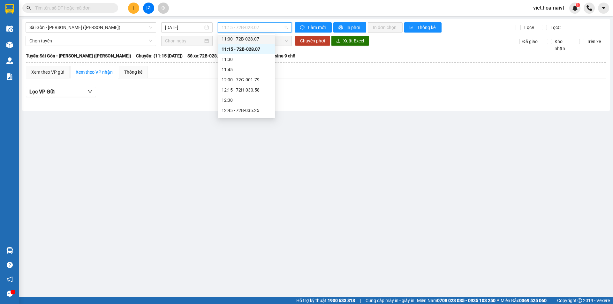
click at [254, 41] on div "11:00 - 72B-028.07" at bounding box center [246, 38] width 50 height 7
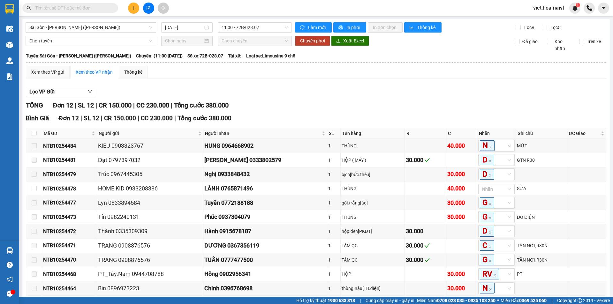
click at [385, 97] on div "Lọc VP Gửi" at bounding box center [316, 92] width 580 height 11
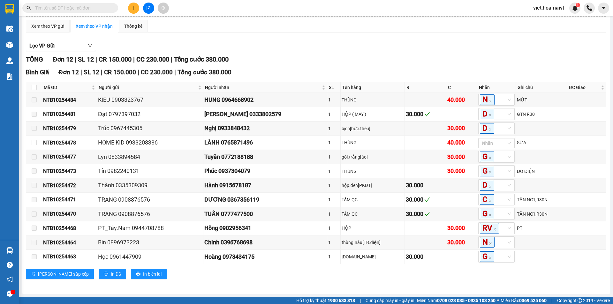
click at [336, 52] on div "Lọc VP Gửi TỔNG Đơn 12 | SL 12 | CR 150.000 | CC 230.000 | Tổng cước 380.000 B…" at bounding box center [316, 162] width 580 height 249
click at [340, 49] on div "Lọc VP Gửi" at bounding box center [316, 46] width 580 height 11
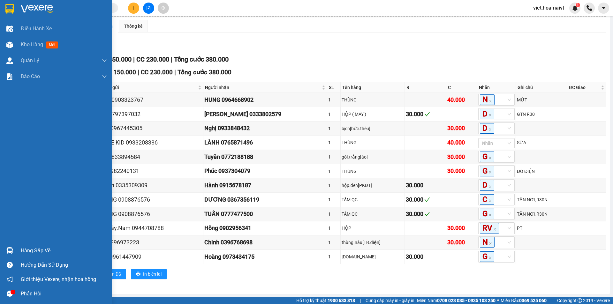
click at [22, 1] on div at bounding box center [56, 10] width 112 height 21
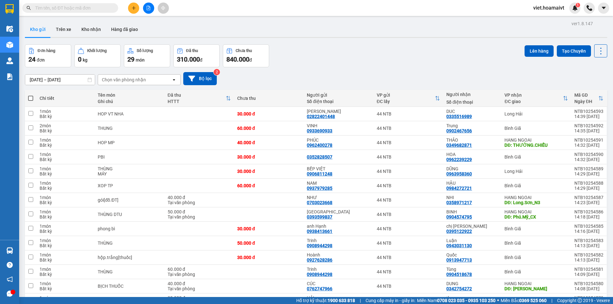
click at [110, 80] on div "Chọn văn phòng nhận" at bounding box center [124, 80] width 44 height 6
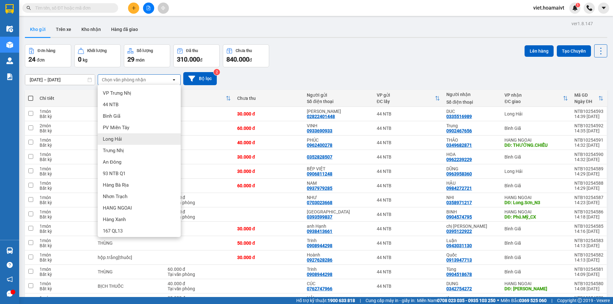
click at [126, 141] on div "Long Hải" at bounding box center [139, 138] width 83 height 11
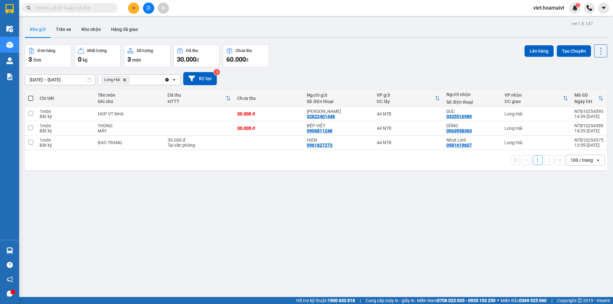
click at [409, 62] on div "Đơn hàng 3 đơn Khối lượng 0 kg Số lượng 3 món Đã thu 30.000 đ Chưa thu 60.000 đ…" at bounding box center [316, 55] width 582 height 23
click at [260, 228] on div "ver 1.8.147 Kho gửi Trên xe Kho nhận Hàng đã giao Đơn hàng 3 đơn Khối lượng 0 k…" at bounding box center [315, 171] width 587 height 304
click at [227, 143] on div "Tại văn phòng" at bounding box center [198, 145] width 63 height 5
checkbox input "true"
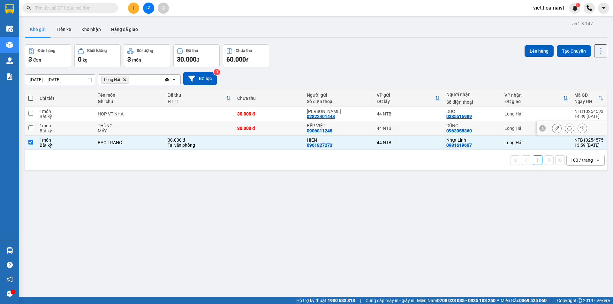
click at [212, 128] on td at bounding box center [199, 128] width 70 height 14
checkbox input "true"
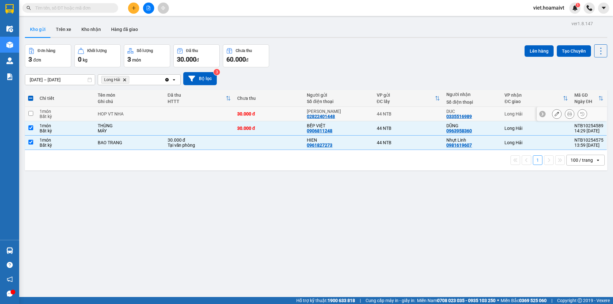
click at [212, 120] on td at bounding box center [199, 114] width 70 height 14
checkbox input "true"
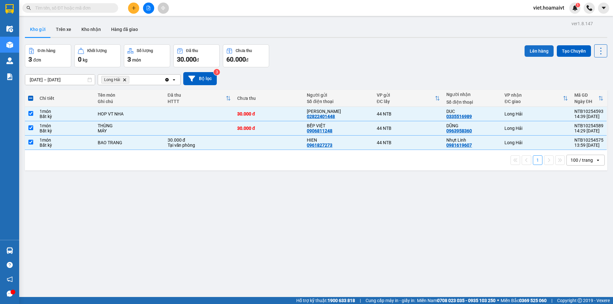
click at [528, 51] on button "Lên hàng" at bounding box center [538, 50] width 29 height 11
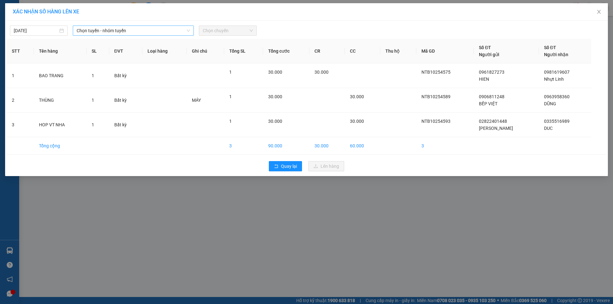
click at [115, 30] on span "Chọn tuyến - nhóm tuyến" at bounding box center [133, 31] width 113 height 10
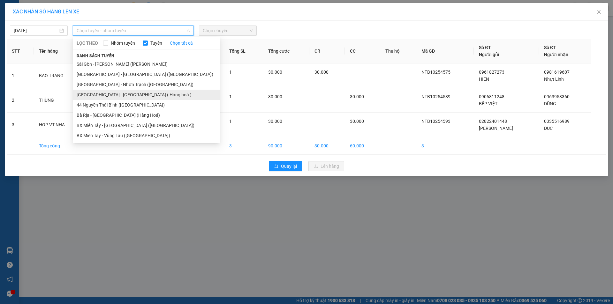
click at [134, 97] on li "[GEOGRAPHIC_DATA] - [GEOGRAPHIC_DATA] ( Hàng hoá )" at bounding box center [146, 95] width 147 height 10
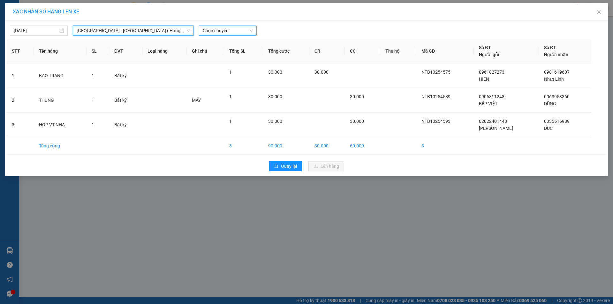
click at [229, 33] on span "Chọn chuyến" at bounding box center [228, 31] width 50 height 10
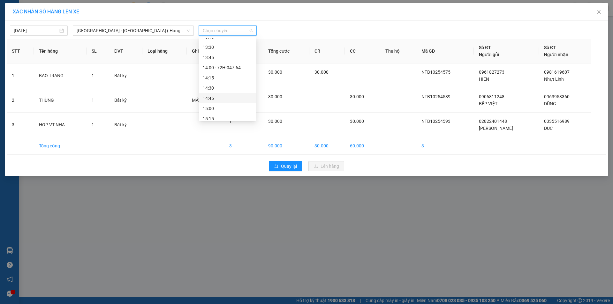
click at [226, 96] on div "14:45" at bounding box center [228, 98] width 50 height 7
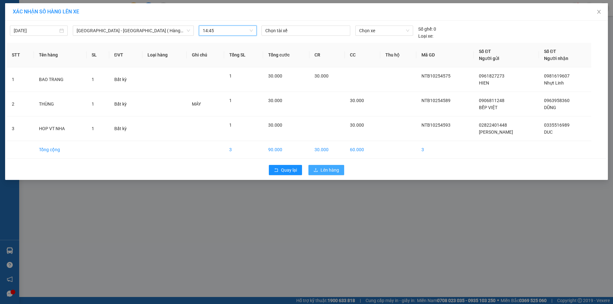
click at [331, 170] on span "Lên hàng" at bounding box center [329, 170] width 19 height 7
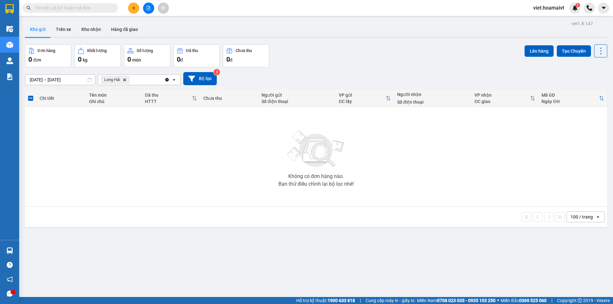
click at [147, 11] on button at bounding box center [148, 8] width 11 height 11
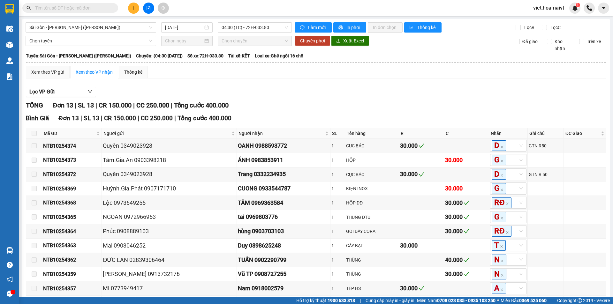
click at [373, 104] on div "TỔNG Đơn 13 | SL 13 | CR 150.000 | CC 250.000 | Tổng cước 400.000" at bounding box center [316, 105] width 580 height 10
click at [135, 9] on icon "plus" at bounding box center [133, 8] width 4 height 4
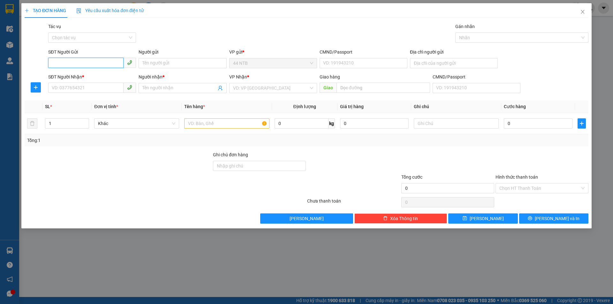
click at [70, 62] on input "SĐT Người Gửi" at bounding box center [85, 63] width 75 height 10
click at [64, 89] on input "SĐT Người Nhận *" at bounding box center [85, 88] width 75 height 10
click at [72, 57] on div "SĐT Người Gửi" at bounding box center [92, 53] width 88 height 10
click at [67, 58] on input "SĐT Người Gửi" at bounding box center [85, 63] width 75 height 10
click at [116, 78] on div "0769889064 - Tuấn" at bounding box center [92, 75] width 80 height 7
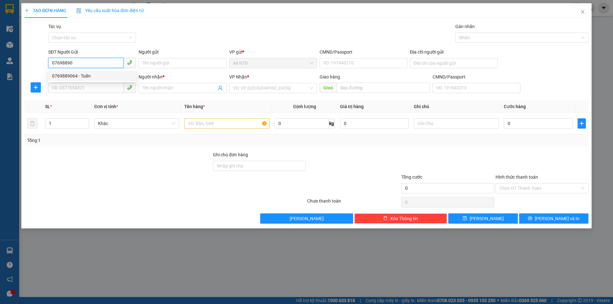
type input "0769889064"
type input "Tuấn"
type input "0908768837"
type input "Thảo"
type input "0769889064"
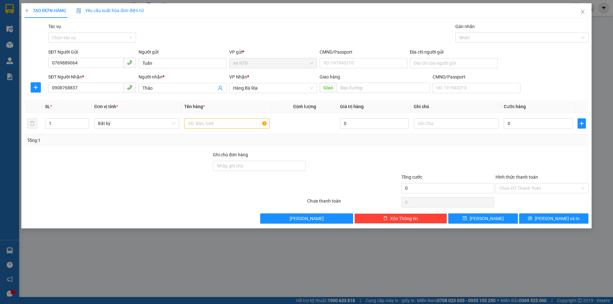
click at [231, 32] on div "Gói vận chuyển * Tiêu chuẩn Tác vụ Chọn tác vụ Gán nhãn Nhãn" at bounding box center [318, 34] width 542 height 22
drag, startPoint x: 94, startPoint y: 90, endPoint x: 1, endPoint y: 95, distance: 92.7
click at [0, 99] on div "TẠO ĐƠN HÀNG Yêu cầu xuất hóa đơn điện tử Transit Pickup Surcharge Ids Transit …" at bounding box center [306, 152] width 613 height 304
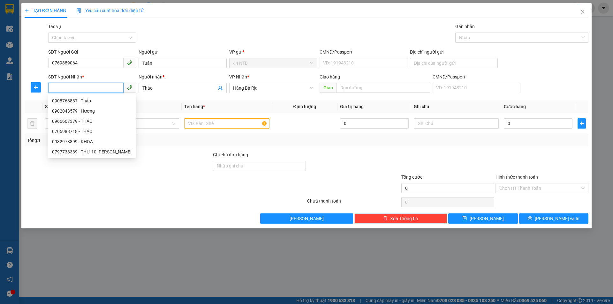
click at [110, 89] on input "SĐT Người Nhận *" at bounding box center [85, 88] width 75 height 10
type input "0979"
drag, startPoint x: 445, startPoint y: 62, endPoint x: 439, endPoint y: 64, distance: 6.4
click at [445, 62] on input "Địa chỉ người gửi" at bounding box center [454, 63] width 88 height 10
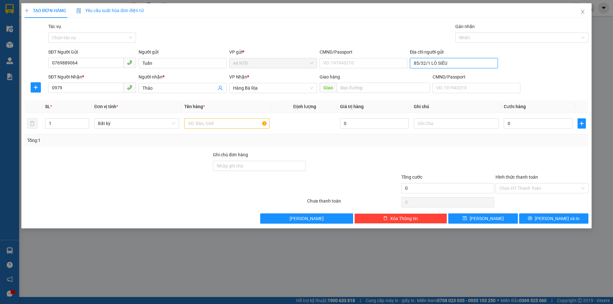
type input "85/32/1 LÒ SIÊU"
drag, startPoint x: 256, startPoint y: 43, endPoint x: 155, endPoint y: 77, distance: 106.3
click at [253, 44] on div "Gói vận chuyển * Tiêu chuẩn Tác vụ Chọn tác vụ Gán nhãn Nhãn" at bounding box center [318, 34] width 542 height 22
click at [85, 88] on input "0979" at bounding box center [85, 88] width 75 height 10
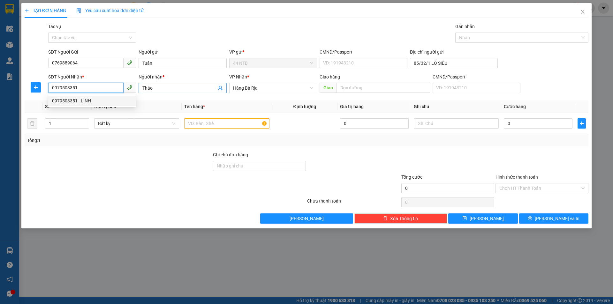
type input "0979503351"
drag, startPoint x: 160, startPoint y: 86, endPoint x: 25, endPoint y: 68, distance: 136.8
click at [33, 83] on div "SĐT Người Nhận * 0979503351 Người nhận * Thảo VP Nhận * Hàng Bà Rịa Giao hàn…" at bounding box center [306, 84] width 565 height 22
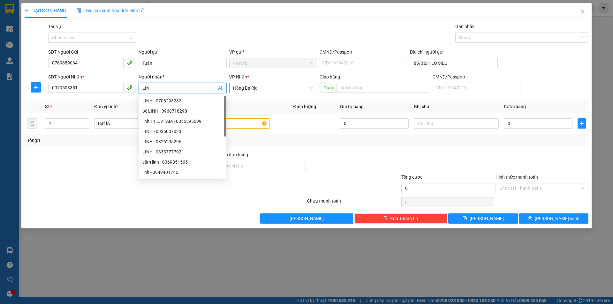
click at [246, 87] on span "Hàng Bà Rịa" at bounding box center [273, 88] width 80 height 10
type input "LINH"
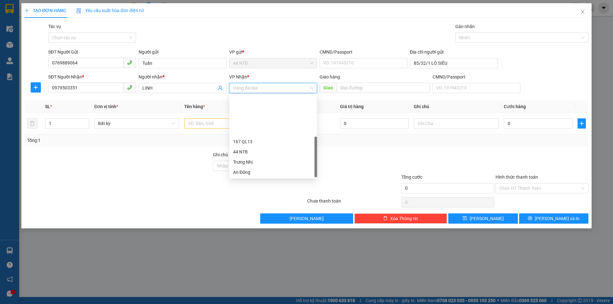
scroll to position [51, 0]
click at [274, 160] on div "HANG NGOAI" at bounding box center [273, 162] width 80 height 7
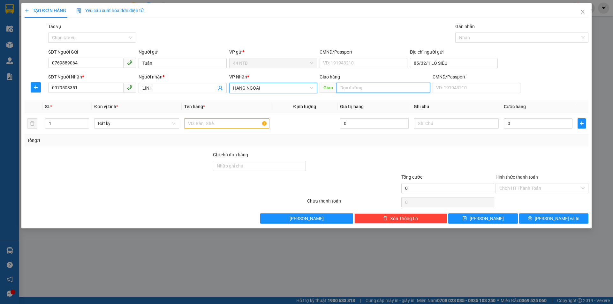
click at [376, 84] on input "text" at bounding box center [382, 88] width 93 height 10
type input "Y"
type input "THƯỜNG CHIẾU"
click at [197, 123] on input "text" at bounding box center [226, 123] width 85 height 10
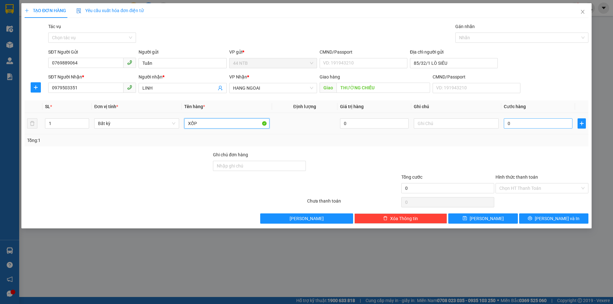
type input "XỐP"
click at [518, 125] on input "0" at bounding box center [537, 123] width 69 height 10
type input "4"
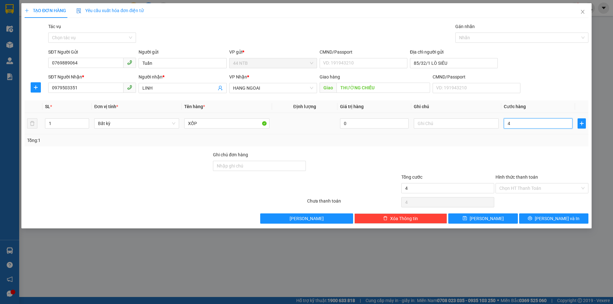
type input "40"
type input "40.000"
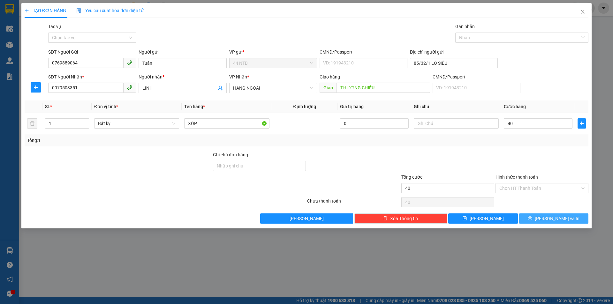
type input "40.000"
click at [565, 221] on span "Lưu và In" at bounding box center [556, 218] width 45 height 7
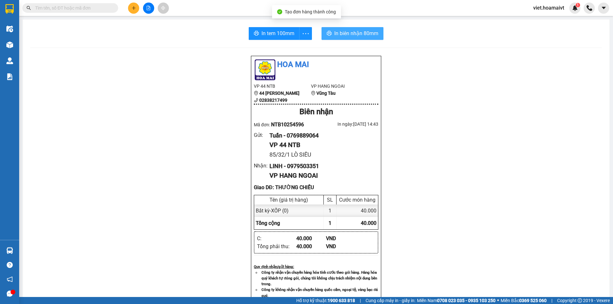
click at [341, 36] on span "In biên nhận 80mm" at bounding box center [356, 33] width 44 height 8
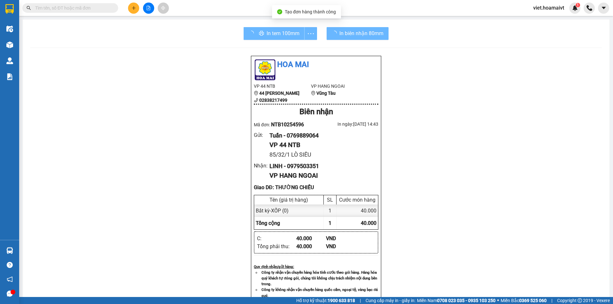
click at [479, 208] on div "Hoa Mai VP 44 NTB 44 Nguyễn Thái Bình 02838217499 VP HANG NGOAI Vũng Tàu Biên n…" at bounding box center [315, 279] width 571 height 446
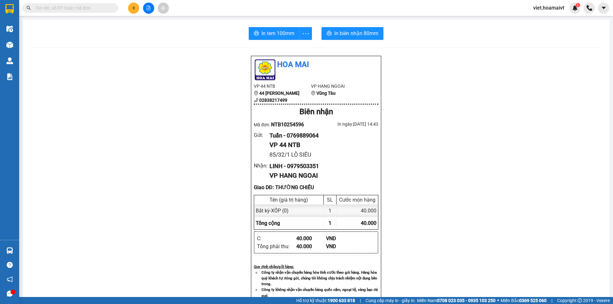
click at [479, 208] on div "Hoa Mai VP 44 NTB 44 Nguyễn Thái Bình 02838217499 VP HANG NGOAI Vũng Tàu Biên n…" at bounding box center [315, 279] width 571 height 446
click at [280, 33] on span "In tem 100mm" at bounding box center [277, 33] width 33 height 8
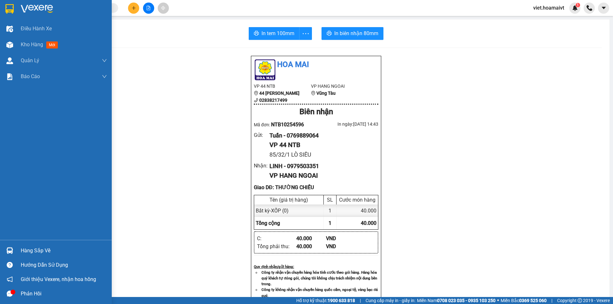
click at [23, 7] on img at bounding box center [37, 9] width 32 height 10
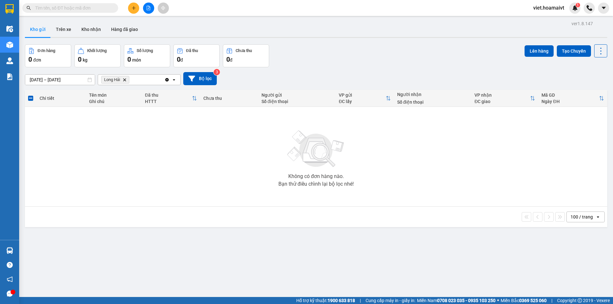
click at [371, 53] on div "Đơn hàng 0 đơn Khối lượng 0 kg Số lượng 0 món Đã thu 0 đ Chưa thu 0 đ Lên hàng …" at bounding box center [316, 55] width 582 height 23
click at [124, 80] on icon "Delete" at bounding box center [125, 80] width 4 height 4
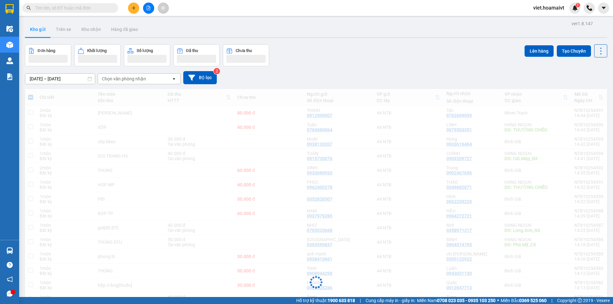
click at [352, 55] on div "Đơn hàng Khối lượng Số lượng Đã thu Chưa thu Lên hàng Tạo Chuyến" at bounding box center [316, 55] width 582 height 22
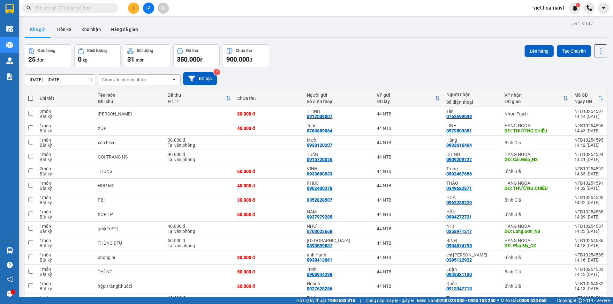
click at [352, 55] on div "Đơn hàng 25 đơn Khối lượng 0 kg Số lượng 31 món Đã thu 350.000 đ Chưa thu 900.0…" at bounding box center [316, 55] width 582 height 23
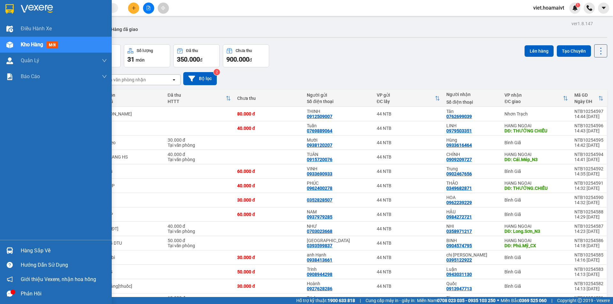
click at [18, 16] on div at bounding box center [56, 10] width 112 height 21
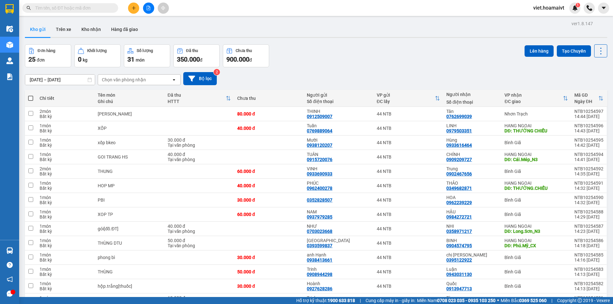
click at [352, 60] on div "Đơn hàng 25 đơn Khối lượng 0 kg Số lượng 31 món Đã thu 350.000 đ Chưa thu 900.0…" at bounding box center [316, 55] width 582 height 23
click at [349, 65] on div "Đơn hàng 25 đơn Khối lượng 0 kg Số lượng 31 món Đã thu 350.000 đ Chưa thu 900.0…" at bounding box center [316, 55] width 582 height 23
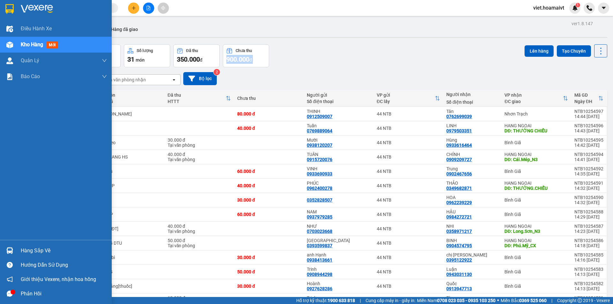
click at [38, 12] on img at bounding box center [37, 9] width 32 height 10
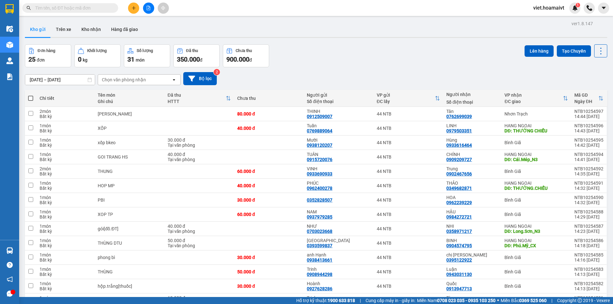
click at [147, 6] on icon "file-add" at bounding box center [148, 8] width 4 height 4
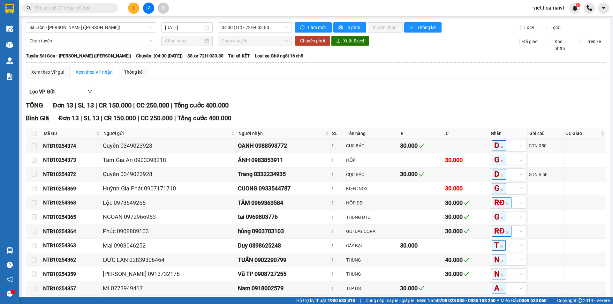
click at [366, 105] on div "TỔNG Đơn 13 | SL 13 | CR 150.000 | CC 250.000 | Tổng cước 400.000" at bounding box center [316, 105] width 580 height 10
click at [366, 106] on div "TỔNG Đơn 13 | SL 13 | CR 150.000 | CC 250.000 | Tổng cước 400.000" at bounding box center [316, 105] width 580 height 10
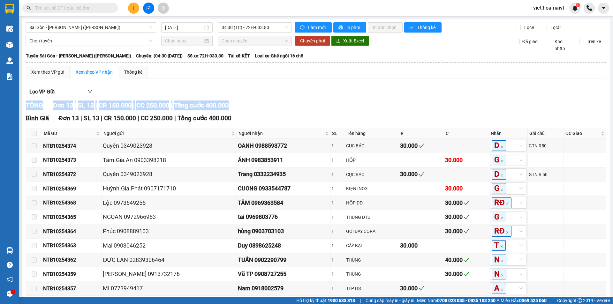
click at [366, 106] on div "TỔNG Đơn 13 | SL 13 | CR 150.000 | CC 250.000 | Tổng cước 400.000" at bounding box center [316, 105] width 580 height 10
click at [368, 106] on div "TỔNG Đơn 13 | SL 13 | CR 150.000 | CC 250.000 | Tổng cước 400.000" at bounding box center [316, 105] width 580 height 10
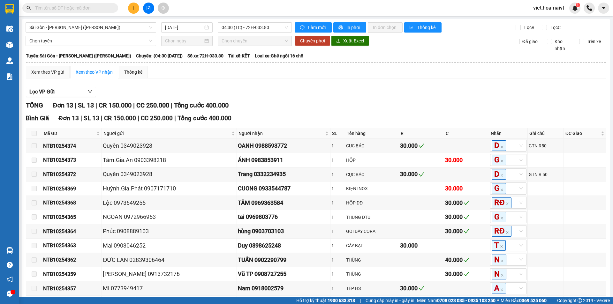
click at [368, 106] on div "TỔNG Đơn 13 | SL 13 | CR 150.000 | CC 250.000 | Tổng cước 400.000" at bounding box center [316, 105] width 580 height 10
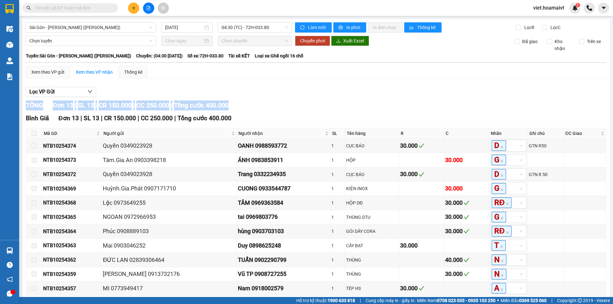
click at [368, 106] on div "TỔNG Đơn 13 | SL 13 | CR 150.000 | CC 250.000 | Tổng cước 400.000" at bounding box center [316, 105] width 580 height 10
click at [369, 107] on div "TỔNG Đơn 13 | SL 13 | CR 150.000 | CC 250.000 | Tổng cước 400.000" at bounding box center [316, 105] width 580 height 10
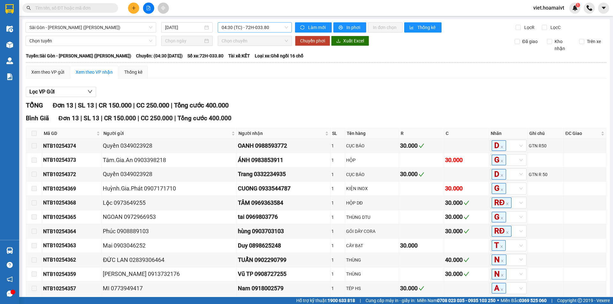
click at [255, 29] on span "04:30 (TC) - 72H-033.80" at bounding box center [254, 28] width 66 height 10
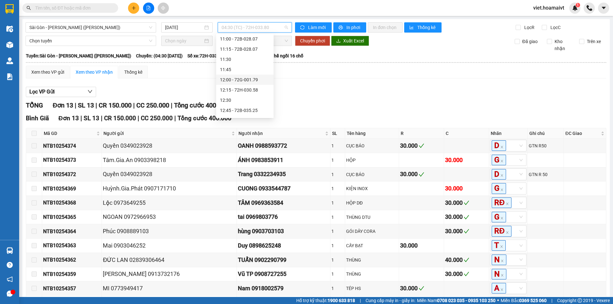
click at [262, 78] on div "12:00 - 72G-001.79" at bounding box center [245, 79] width 50 height 7
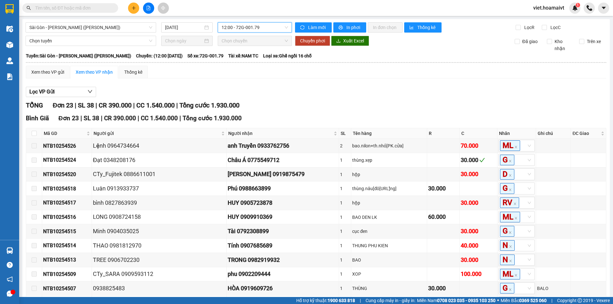
click at [422, 92] on div "Lọc VP Gửi" at bounding box center [316, 92] width 580 height 11
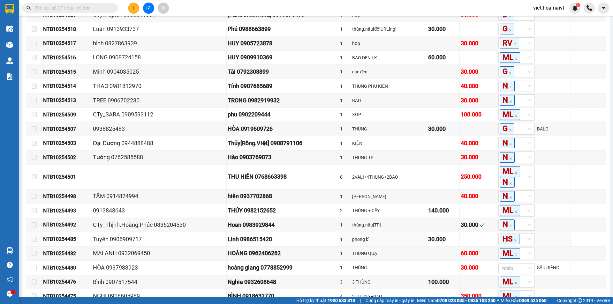
scroll to position [213, 0]
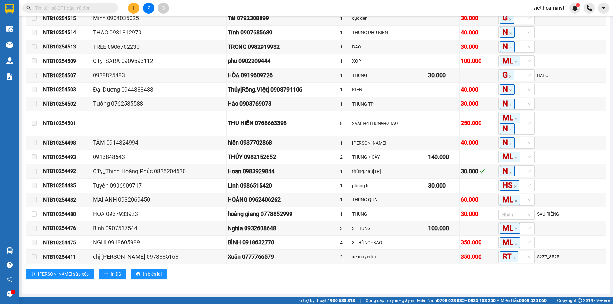
click at [274, 294] on div "Sài Gòn - Vũng Tàu (Hàng Hoá) 15/10/2025 12:00 - 72G-001.79 Làm mới In phơi I…" at bounding box center [315, 50] width 587 height 488
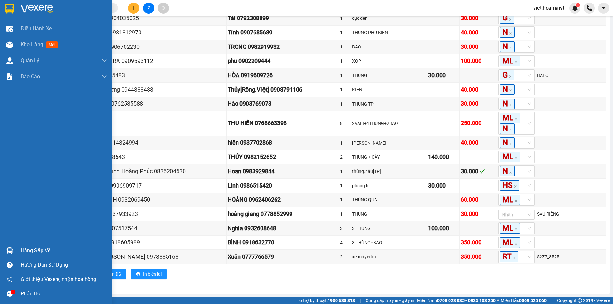
click at [22, 12] on img at bounding box center [37, 9] width 32 height 10
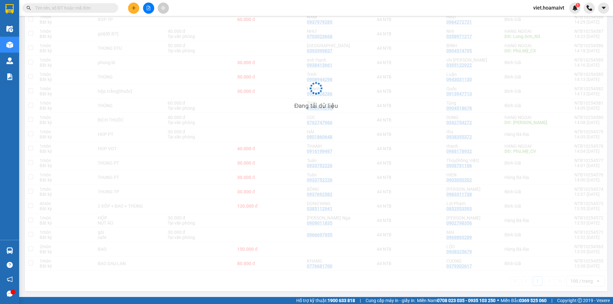
scroll to position [29, 0]
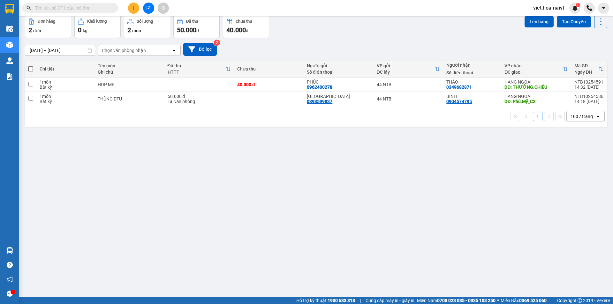
click at [399, 48] on div "[DATE] – [DATE] Press the down arrow key to interact with the calendar and sele…" at bounding box center [316, 49] width 582 height 13
click at [93, 5] on input "text" at bounding box center [72, 7] width 75 height 7
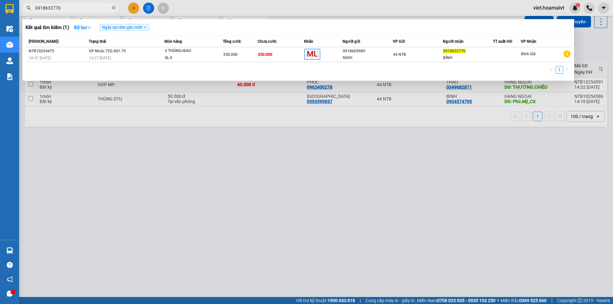
type input "0918632770"
click at [222, 197] on div at bounding box center [306, 152] width 613 height 304
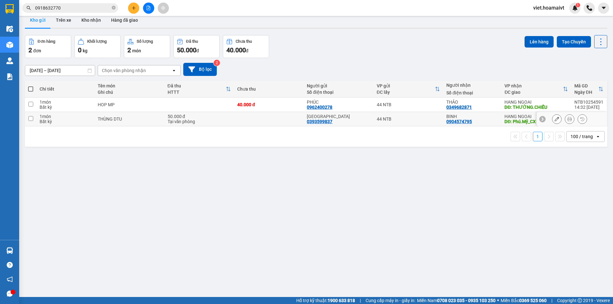
scroll to position [0, 0]
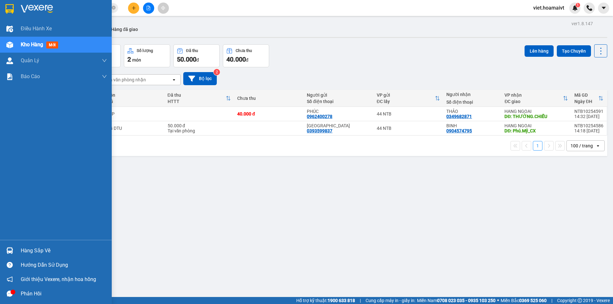
click at [26, 10] on img at bounding box center [37, 9] width 32 height 10
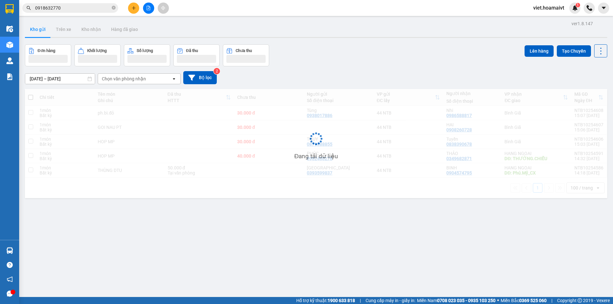
click at [346, 58] on div "Đơn hàng Khối lượng Số lượng Đã thu Chưa thu Lên hàng Tạo Chuyến" at bounding box center [316, 55] width 582 height 22
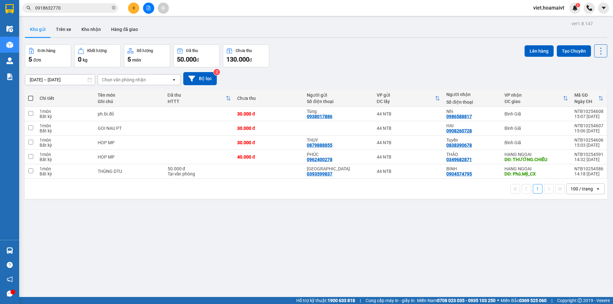
click at [346, 58] on div "Đơn hàng 5 đơn Khối lượng 0 kg Số lượng 5 món Đã thu 50.000 đ Chưa thu 130.000 …" at bounding box center [316, 55] width 582 height 23
click at [411, 259] on div "ver 1.8.147 Kho gửi Trên xe Kho nhận Hàng đã giao Đơn hàng 5 đơn Khối lượng 0 k…" at bounding box center [315, 171] width 587 height 304
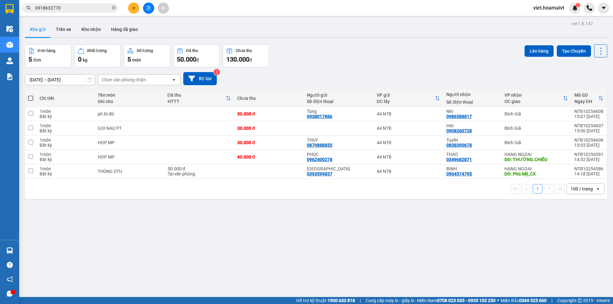
click at [408, 259] on div "ver 1.8.147 Kho gửi Trên xe Kho nhận Hàng đã giao Đơn hàng 5 đơn Khối lượng 0 k…" at bounding box center [315, 171] width 587 height 304
click at [406, 259] on div "ver 1.8.147 Kho gửi Trên xe Kho nhận Hàng đã giao Đơn hàng 5 đơn Khối lượng 0 k…" at bounding box center [315, 171] width 587 height 304
click at [404, 256] on div "ver 1.8.147 Kho gửi Trên xe Kho nhận Hàng đã giao Đơn hàng 5 đơn Khối lượng 0 k…" at bounding box center [315, 171] width 587 height 304
drag, startPoint x: 396, startPoint y: 249, endPoint x: 376, endPoint y: 234, distance: 25.8
click at [396, 249] on div "ver 1.8.147 Kho gửi Trên xe Kho nhận Hàng đã giao Đơn hàng 5 đơn Khối lượng 0 k…" at bounding box center [315, 171] width 587 height 304
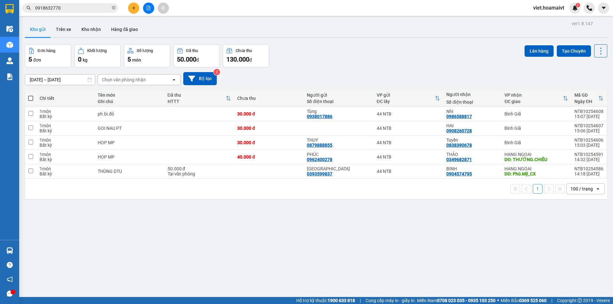
click at [334, 28] on div "Kho gửi Trên xe Kho nhận Hàng đã giao" at bounding box center [316, 30] width 582 height 17
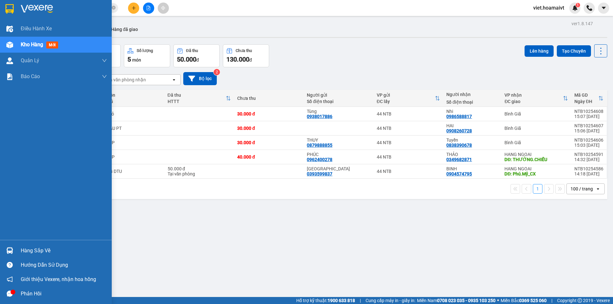
click at [22, 9] on img at bounding box center [37, 9] width 32 height 10
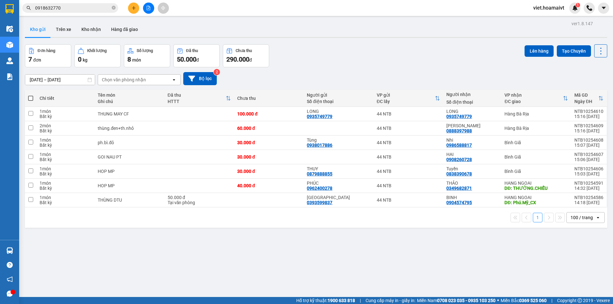
click at [308, 55] on div "Đơn hàng 7 đơn Khối lượng 0 kg Số lượng 8 món Đã thu 50.000 đ Chưa thu 290.000 …" at bounding box center [316, 55] width 582 height 23
click at [129, 78] on div "Chọn văn phòng nhận" at bounding box center [124, 80] width 44 height 6
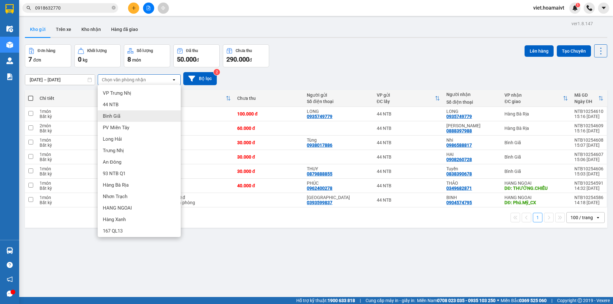
click at [135, 116] on div "Bình Giã" at bounding box center [139, 115] width 83 height 11
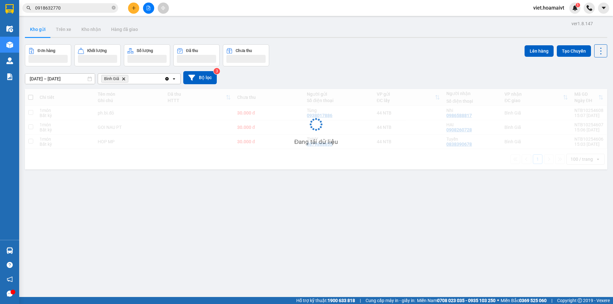
click at [332, 84] on div "[DATE] – [DATE] Press the down arrow key to interact with the calendar and sele…" at bounding box center [316, 77] width 582 height 13
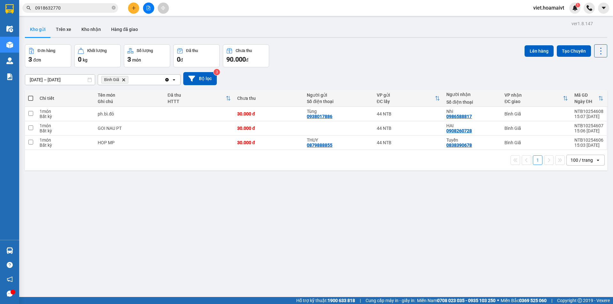
click at [123, 80] on icon "Bình Giã, close by backspace" at bounding box center [123, 79] width 3 height 3
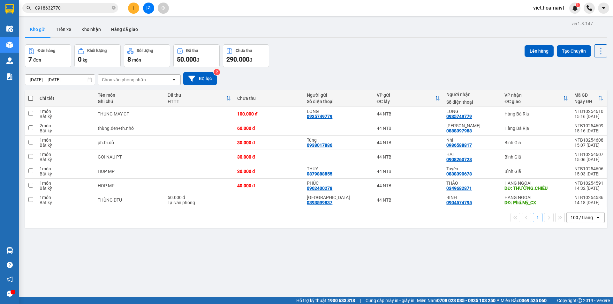
click at [336, 66] on div "Đơn hàng 7 đơn Khối lượng 0 kg Số lượng 8 món Đã thu 50.000 đ Chưa thu 290.000 …" at bounding box center [316, 55] width 582 height 23
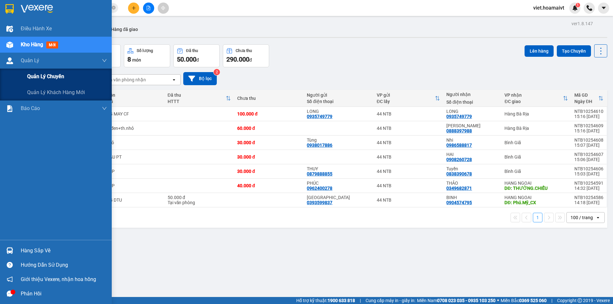
click at [48, 77] on span "Quản lý chuyến" at bounding box center [45, 76] width 37 height 8
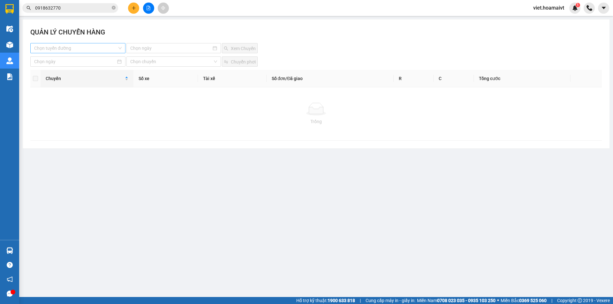
click at [75, 50] on input "search" at bounding box center [75, 48] width 83 height 10
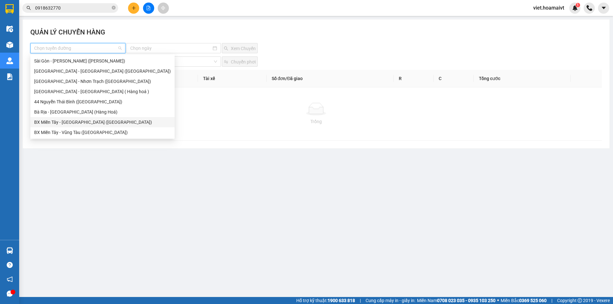
click at [89, 123] on div "BX Miền Tây - [GEOGRAPHIC_DATA] ([GEOGRAPHIC_DATA])" at bounding box center [102, 122] width 137 height 7
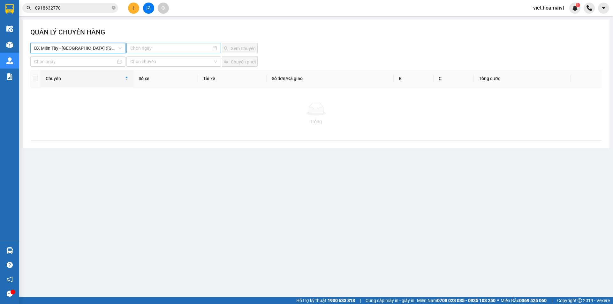
click at [143, 48] on input at bounding box center [170, 48] width 81 height 7
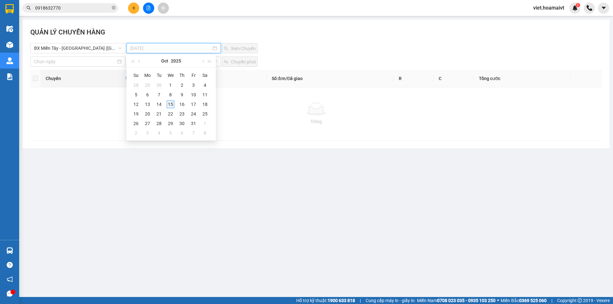
type input "15-10-2025"
click at [170, 102] on div "15" at bounding box center [171, 104] width 8 height 8
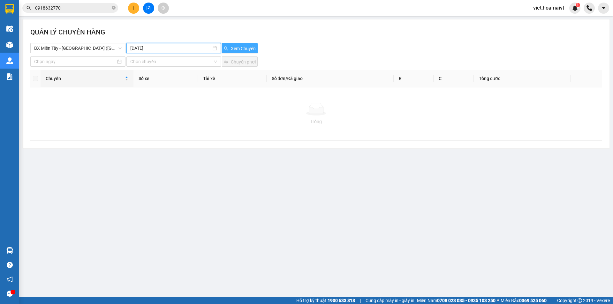
drag, startPoint x: 232, startPoint y: 48, endPoint x: 367, endPoint y: 63, distance: 135.6
click at [233, 48] on span "Xem Chuyến" at bounding box center [243, 48] width 25 height 7
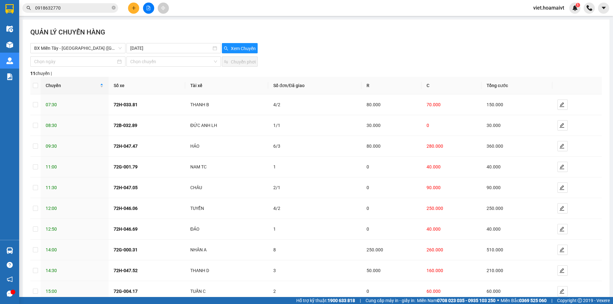
click at [367, 63] on div "Chọn chuyến Chuyển phơi" at bounding box center [315, 61] width 571 height 10
drag, startPoint x: 368, startPoint y: 53, endPoint x: 377, endPoint y: 76, distance: 24.5
click at [369, 53] on div "BX Miền Tây - Bà Rịa (Hàng Hóa) 15-10-2025 Xem Chuyến" at bounding box center [315, 48] width 571 height 10
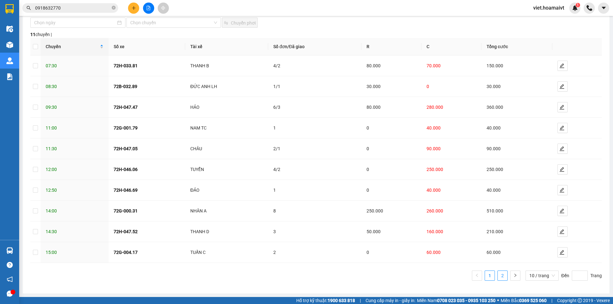
click at [499, 278] on link "2" at bounding box center [502, 276] width 10 height 10
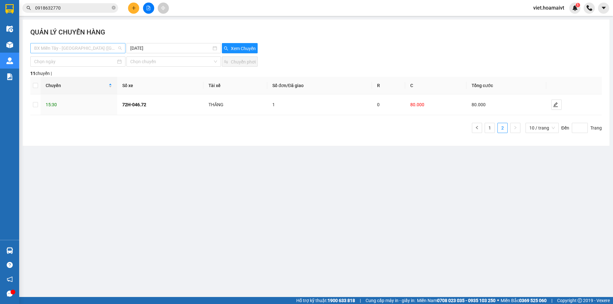
click at [99, 48] on span "BX Miền Tây - [GEOGRAPHIC_DATA] ([GEOGRAPHIC_DATA])" at bounding box center [77, 48] width 87 height 10
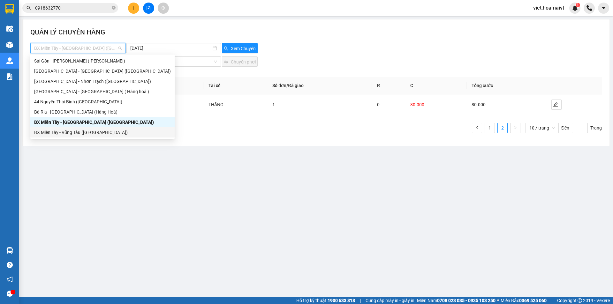
click at [92, 132] on div "BX Miền Tây - Vũng Tàu ([GEOGRAPHIC_DATA])" at bounding box center [102, 132] width 137 height 7
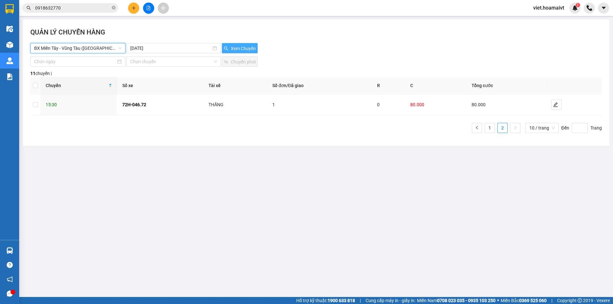
drag, startPoint x: 244, startPoint y: 51, endPoint x: 259, endPoint y: 49, distance: 15.4
click at [244, 51] on span "Xem Chuyến" at bounding box center [243, 48] width 25 height 7
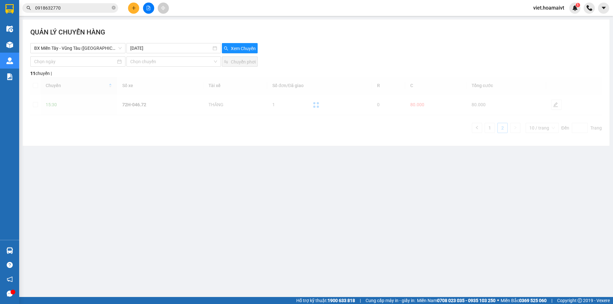
click at [300, 45] on div "Xem Chuyến" at bounding box center [268, 48] width 95 height 10
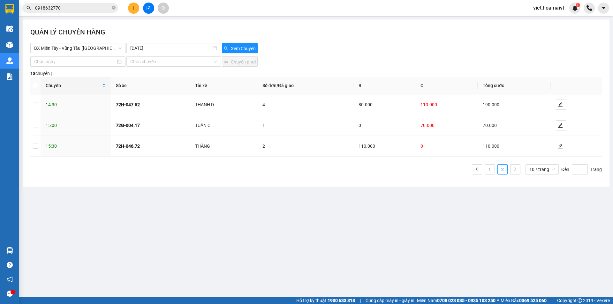
click at [301, 44] on div "Xem Chuyến" at bounding box center [268, 48] width 95 height 10
click at [403, 226] on main "QUẢN LÝ CHUYẾN HÀNG BX Miền Tây - Vũng Tàu (Hàng Hóa) 15-10-2025 Xem Chuyến Chọ…" at bounding box center [306, 148] width 613 height 297
click at [96, 46] on span "BX Miền Tây - Vũng Tàu ([GEOGRAPHIC_DATA])" at bounding box center [77, 48] width 87 height 10
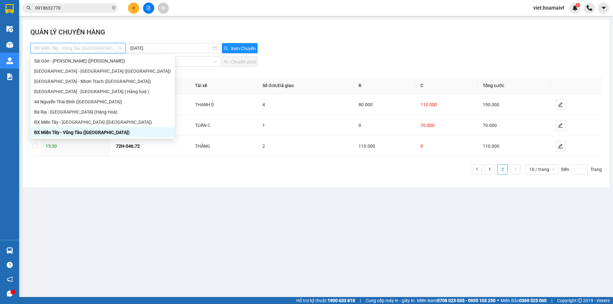
click at [71, 5] on input "0918632770" at bounding box center [72, 7] width 75 height 7
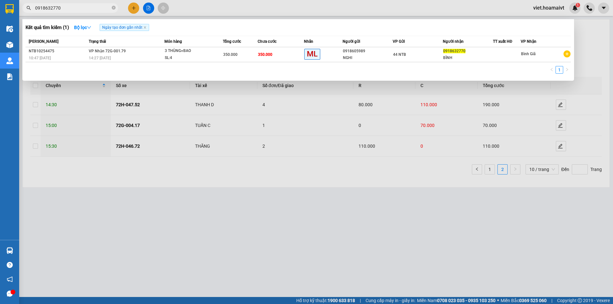
click at [71, 5] on input "0918632770" at bounding box center [72, 7] width 75 height 7
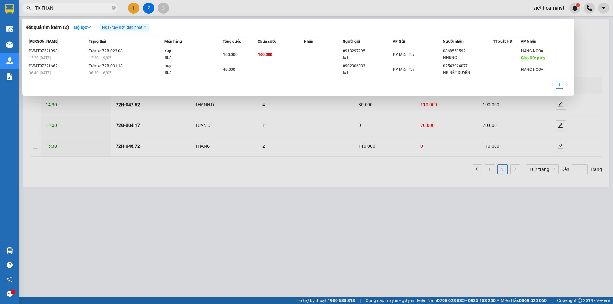
type input "TX THANH"
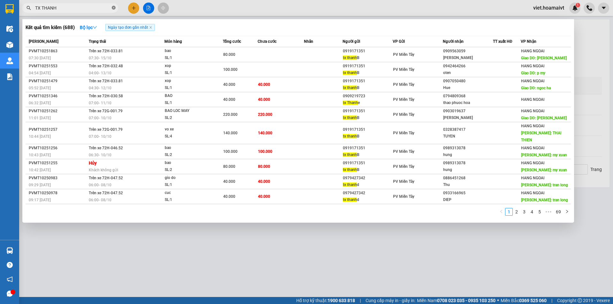
click at [115, 7] on icon "close-circle" at bounding box center [114, 8] width 4 height 4
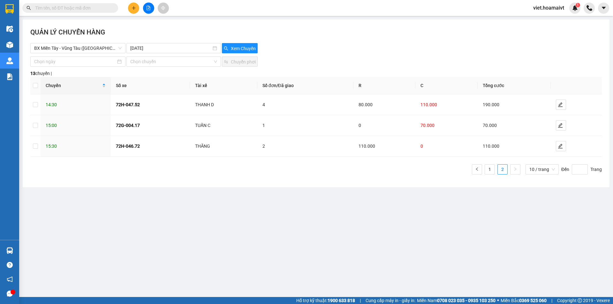
click at [99, 8] on input "text" at bounding box center [72, 7] width 75 height 7
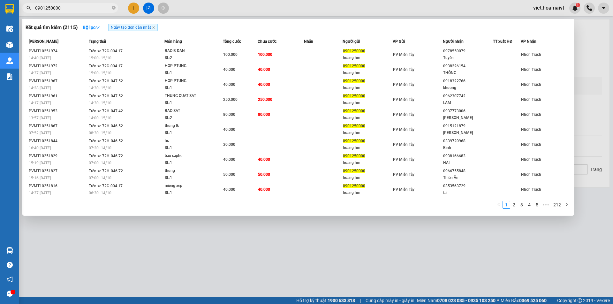
type input "0901250000"
click at [222, 223] on div at bounding box center [306, 152] width 613 height 304
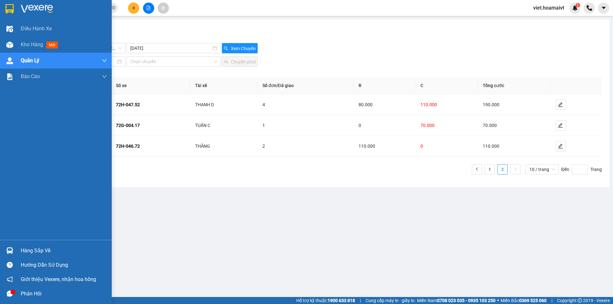
click at [22, 6] on img at bounding box center [37, 9] width 32 height 10
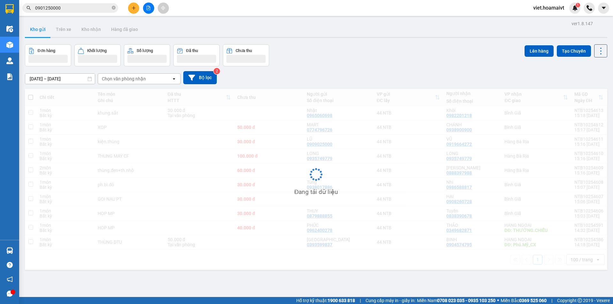
click at [402, 60] on div "Đơn hàng Khối lượng Số lượng Đã thu Chưa thu Lên hàng Tạo Chuyến" at bounding box center [316, 55] width 582 height 22
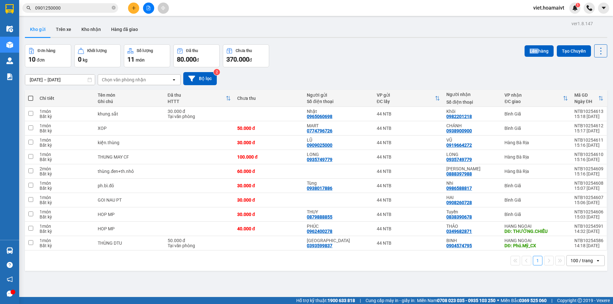
click at [402, 60] on div "Đơn hàng 10 đơn Khối lượng 0 kg Số lượng 11 món Đã thu 80.000 đ Chưa thu 370.00…" at bounding box center [316, 55] width 582 height 23
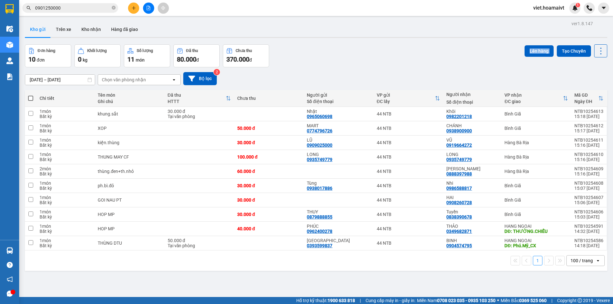
click at [402, 60] on div "Đơn hàng 10 đơn Khối lượng 0 kg Số lượng 11 món Đã thu 80.000 đ Chưa thu 370.00…" at bounding box center [316, 55] width 582 height 23
click at [409, 62] on div "Đơn hàng 10 đơn Khối lượng 0 kg Số lượng 11 món Đã thu 80.000 đ Chưa thu 370.00…" at bounding box center [316, 55] width 582 height 23
click at [402, 58] on div "Đơn hàng 10 đơn Khối lượng 0 kg Số lượng 11 món Đã thu 80.000 đ Chưa thu 370.00…" at bounding box center [316, 55] width 582 height 23
click at [97, 10] on input "0901250000" at bounding box center [72, 7] width 75 height 7
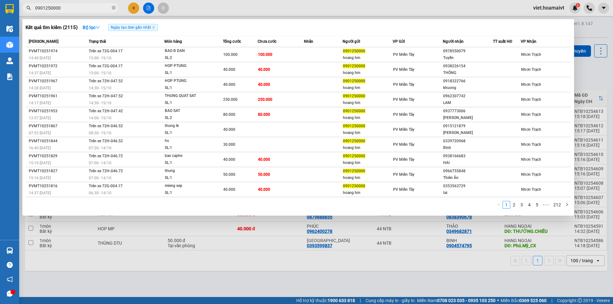
click at [352, 289] on div at bounding box center [306, 152] width 613 height 304
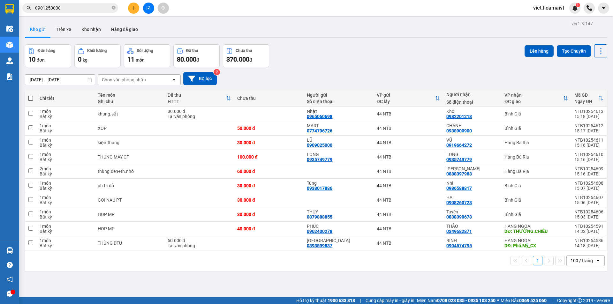
click at [351, 288] on div "ver 1.8.147 Kho gửi Trên xe Kho nhận Hàng đã giao Đơn hàng 10 đơn Khối lượng 0 …" at bounding box center [315, 171] width 587 height 304
click at [413, 60] on div "Đơn hàng 10 đơn Khối lượng 0 kg Số lượng 11 món Đã thu 80.000 đ Chưa thu 370.00…" at bounding box center [316, 55] width 582 height 23
click at [122, 81] on div "Chọn văn phòng nhận" at bounding box center [124, 80] width 44 height 6
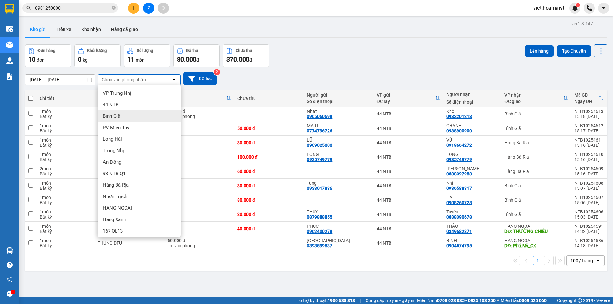
click at [129, 115] on div "Bình Giã" at bounding box center [139, 115] width 83 height 11
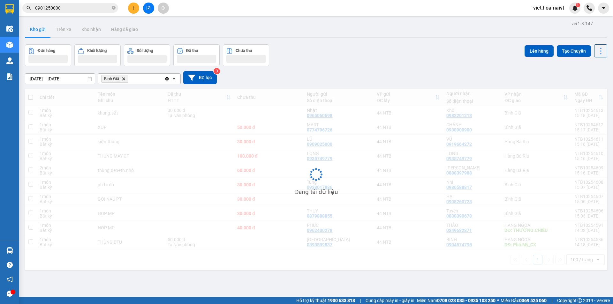
click at [366, 59] on div "Đơn hàng Khối lượng Số lượng Đã thu Chưa thu Lên hàng Tạo Chuyến" at bounding box center [316, 55] width 582 height 22
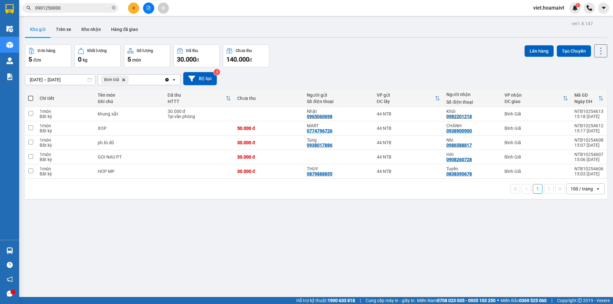
click at [363, 52] on div "Đơn hàng 5 đơn Khối lượng 0 kg Số lượng 5 món Đã thu 30.000 đ Chưa thu 140.000 …" at bounding box center [316, 55] width 582 height 23
click at [124, 79] on icon "Delete" at bounding box center [124, 80] width 4 height 4
click at [124, 79] on div "Chọn văn phòng nhận" at bounding box center [124, 80] width 44 height 6
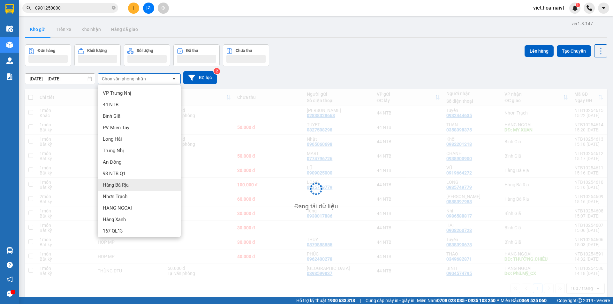
click at [142, 184] on div "Hàng Bà Rịa" at bounding box center [139, 184] width 83 height 11
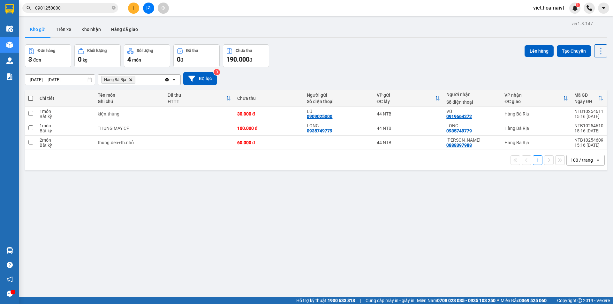
click at [329, 68] on div "14/10/2025 – 15/10/2025 Press the down arrow key to interact with the calendar …" at bounding box center [316, 78] width 582 height 23
click at [328, 68] on div "14/10/2025 – 15/10/2025 Press the down arrow key to interact with the calendar …" at bounding box center [316, 78] width 582 height 23
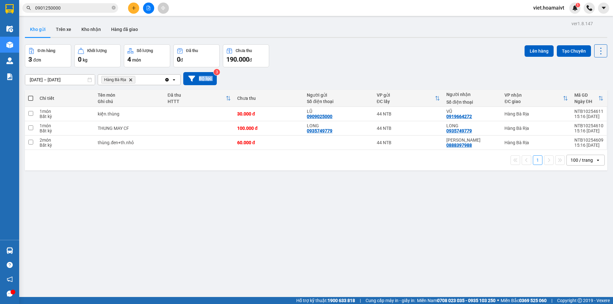
click at [328, 68] on div "14/10/2025 – 15/10/2025 Press the down arrow key to interact with the calendar …" at bounding box center [316, 78] width 582 height 23
click at [328, 72] on div "14/10/2025 – 15/10/2025 Press the down arrow key to interact with the calendar …" at bounding box center [316, 78] width 582 height 13
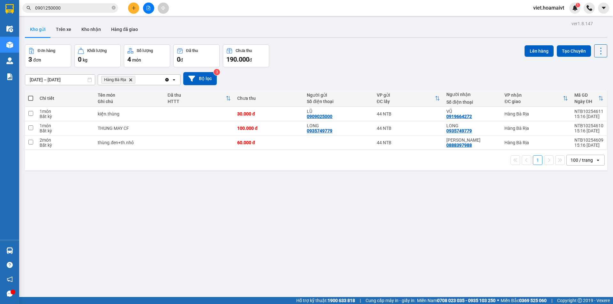
click at [328, 74] on div "14/10/2025 – 15/10/2025 Press the down arrow key to interact with the calendar …" at bounding box center [316, 78] width 582 height 13
click at [348, 283] on div "ver 1.8.147 Kho gửi Trên xe Kho nhận Hàng đã giao Đơn hàng 3 đơn Khối lượng 0 k…" at bounding box center [315, 171] width 587 height 304
click at [380, 71] on div "14/10/2025 – 15/10/2025 Press the down arrow key to interact with the calendar …" at bounding box center [316, 78] width 582 height 23
click at [130, 78] on icon "Delete" at bounding box center [131, 80] width 4 height 4
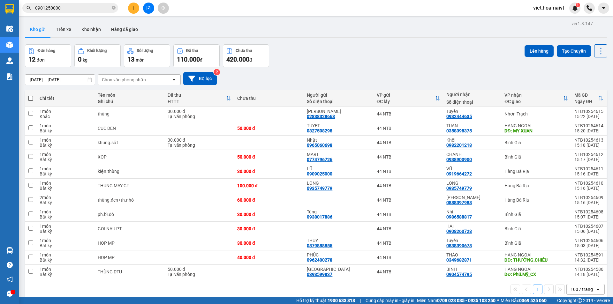
click at [352, 54] on div "Đơn hàng 12 đơn Khối lượng 0 kg Số lượng 13 món Đã thu 110.000 đ Chưa thu 420.0…" at bounding box center [316, 55] width 582 height 23
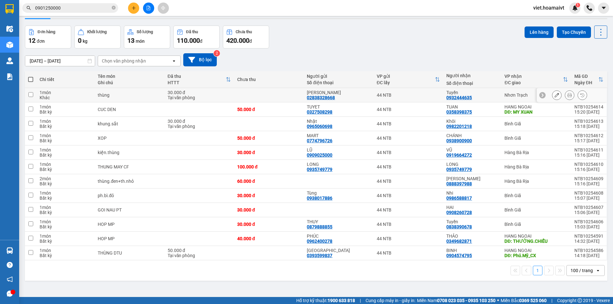
scroll to position [29, 0]
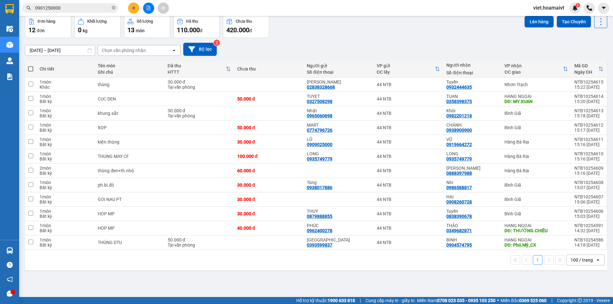
click at [286, 47] on div "[DATE] – [DATE] Press the down arrow key to interact with the calendar and sele…" at bounding box center [316, 49] width 582 height 13
click at [131, 52] on div "Chọn văn phòng nhận" at bounding box center [124, 50] width 44 height 6
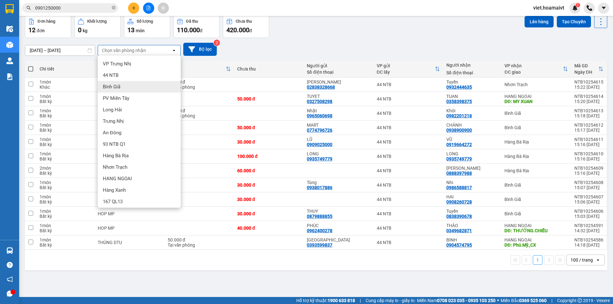
click at [136, 91] on div "Bình Giã" at bounding box center [139, 86] width 83 height 11
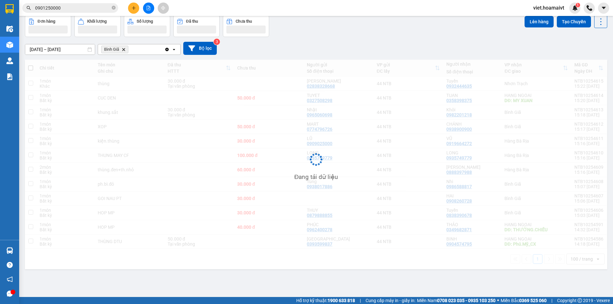
click at [307, 51] on div "[DATE] – [DATE] Press the down arrow key to interact with the calendar and sele…" at bounding box center [316, 48] width 582 height 13
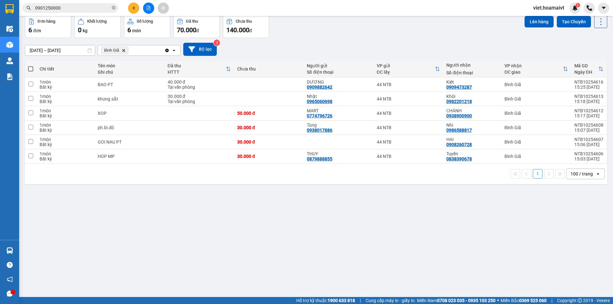
click at [307, 51] on div "[DATE] – [DATE] Press the down arrow key to interact with the calendar and sele…" at bounding box center [316, 49] width 582 height 13
click at [122, 50] on icon "Delete" at bounding box center [124, 50] width 4 height 4
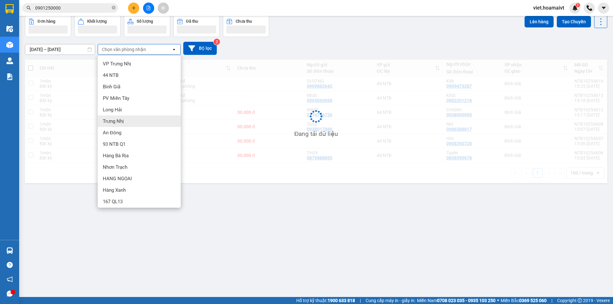
scroll to position [2, 0]
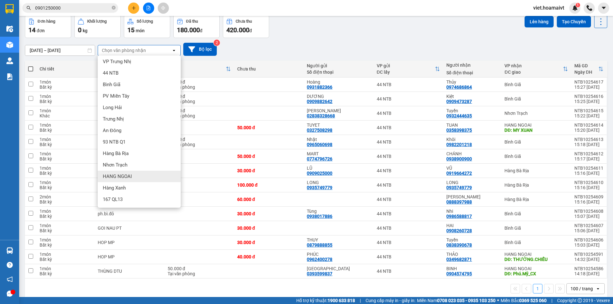
click at [148, 176] on div "HANG NGOAI" at bounding box center [139, 176] width 83 height 11
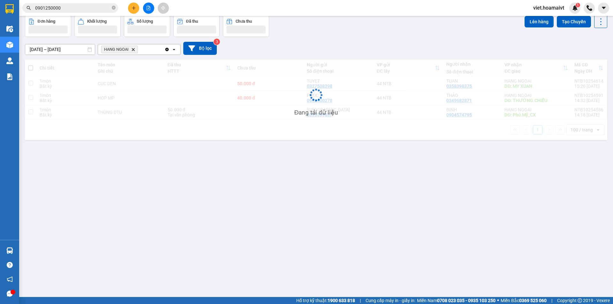
click at [420, 24] on div "Đơn hàng Khối lượng Số lượng Đã thu Chưa thu Lên hàng Tạo Chuyến" at bounding box center [316, 26] width 582 height 22
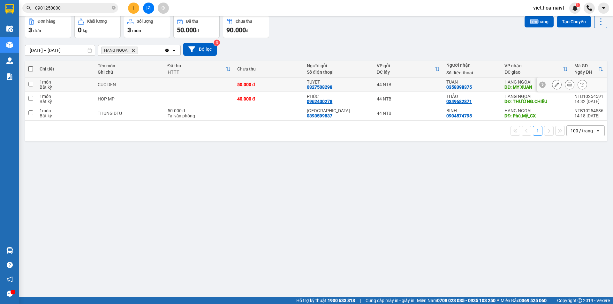
click at [567, 86] on icon at bounding box center [569, 84] width 4 height 4
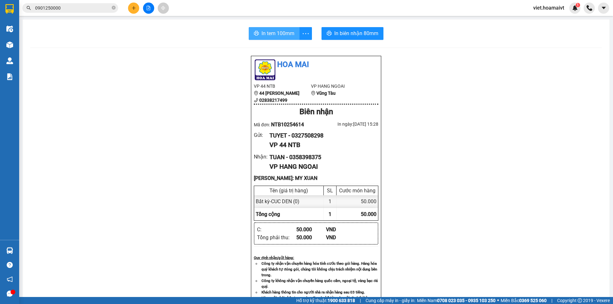
click at [269, 35] on span "In tem 100mm" at bounding box center [277, 33] width 33 height 8
click at [469, 241] on div "Hoa Mai VP 44 NTB 44 Nguyễn Thái Bình 02838217499 VP HANG NGOAI Vũng Tàu Biên n…" at bounding box center [315, 267] width 571 height 422
drag, startPoint x: 469, startPoint y: 241, endPoint x: 463, endPoint y: 241, distance: 5.4
click at [468, 241] on div "Hoa Mai VP 44 NTB 44 Nguyễn Thái Bình 02838217499 VP HANG NGOAI Vũng Tàu Biên n…" at bounding box center [315, 267] width 571 height 422
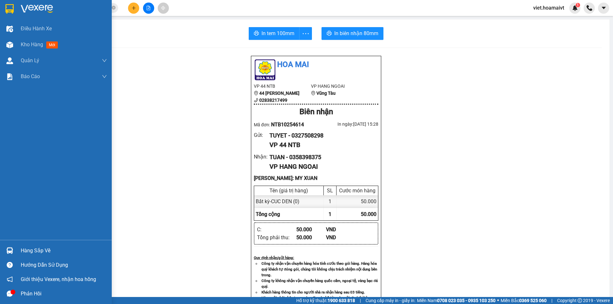
click at [30, 8] on img at bounding box center [37, 9] width 32 height 10
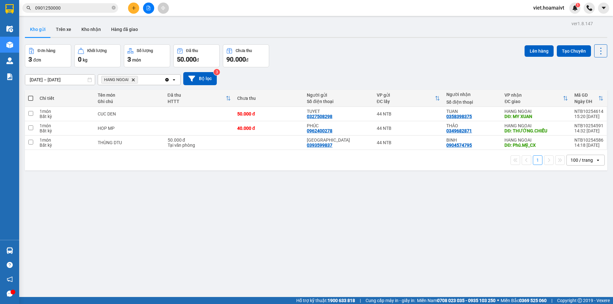
click at [406, 73] on div "14/10/2025 – 15/10/2025 Press the down arrow key to interact with the calendar …" at bounding box center [316, 78] width 582 height 13
click at [134, 79] on icon "HANG NGOAI, close by backspace" at bounding box center [133, 79] width 3 height 3
click at [134, 79] on div "Chọn văn phòng nhận" at bounding box center [124, 80] width 44 height 6
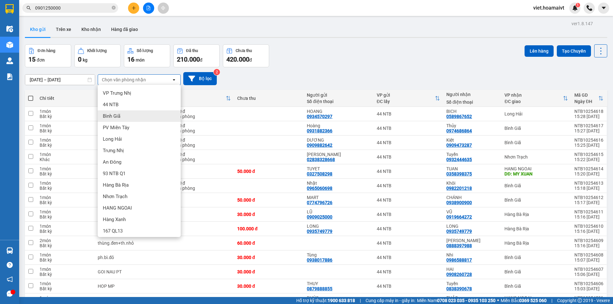
click at [139, 116] on div "Bình Giã" at bounding box center [139, 115] width 83 height 11
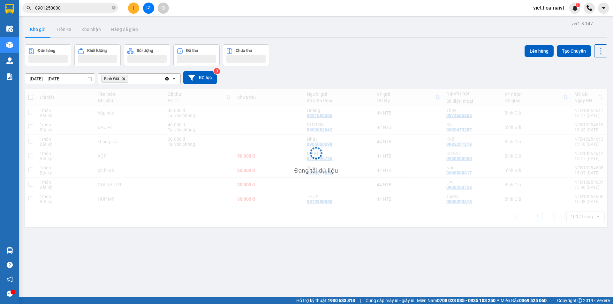
click at [364, 74] on div "[DATE] – [DATE] Press the down arrow key to interact with the calendar and sele…" at bounding box center [316, 77] width 582 height 13
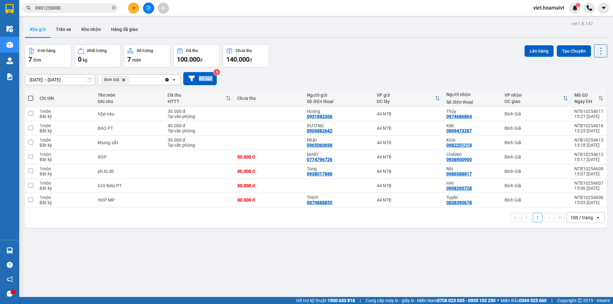
click at [364, 74] on div "[DATE] – [DATE] Press the down arrow key to interact with the calendar and sele…" at bounding box center [316, 78] width 582 height 13
click at [363, 68] on div "[DATE] – [DATE] Press the down arrow key to interact with the calendar and sele…" at bounding box center [316, 78] width 582 height 23
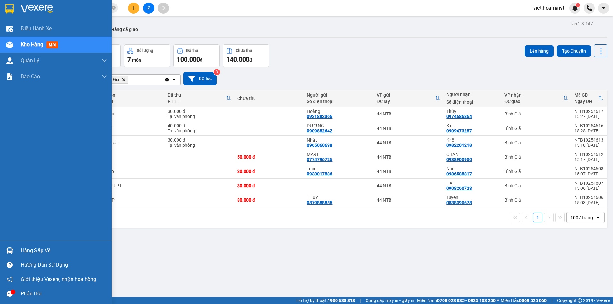
click at [35, 10] on img at bounding box center [37, 9] width 32 height 10
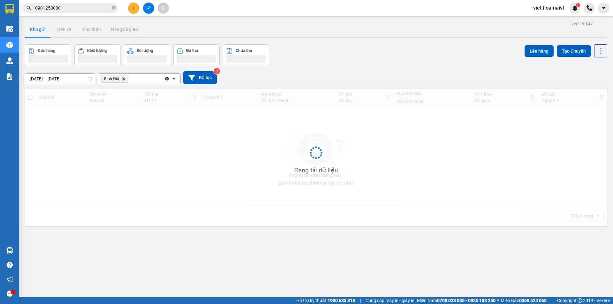
click at [406, 53] on div "Đơn hàng Khối lượng Số lượng Đã thu Chưa thu Lên hàng Tạo Chuyến" at bounding box center [316, 55] width 582 height 22
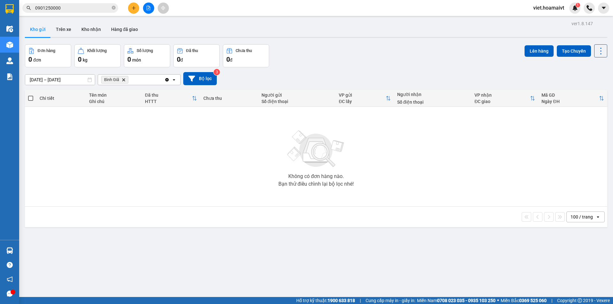
click at [122, 79] on icon "Delete" at bounding box center [124, 80] width 4 height 4
click at [122, 79] on div "Chọn văn phòng nhận" at bounding box center [124, 80] width 44 height 6
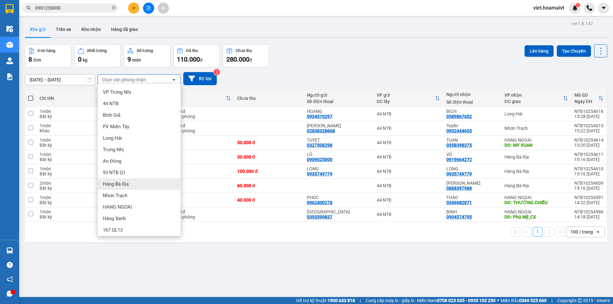
click at [147, 182] on div "Hàng Bà Rịa" at bounding box center [139, 183] width 83 height 11
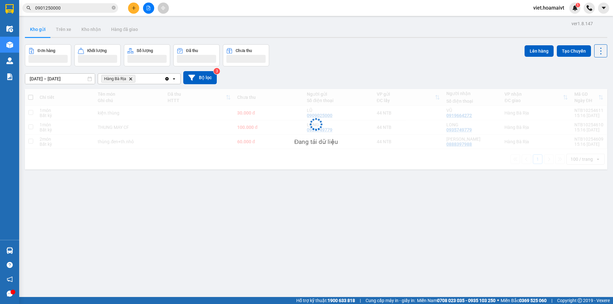
click at [397, 71] on div "14/10/2025 – 15/10/2025 Press the down arrow key to interact with the calendar …" at bounding box center [316, 77] width 582 height 23
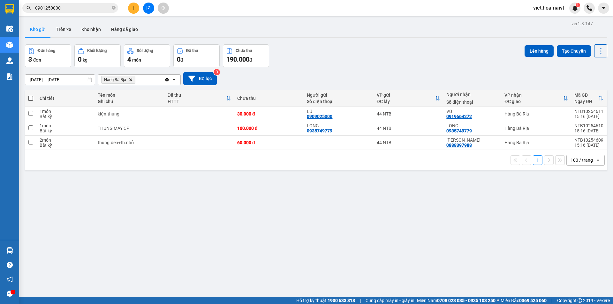
click at [131, 78] on icon "Delete" at bounding box center [131, 80] width 4 height 4
click at [131, 78] on div "Chọn văn phòng nhận" at bounding box center [124, 80] width 44 height 6
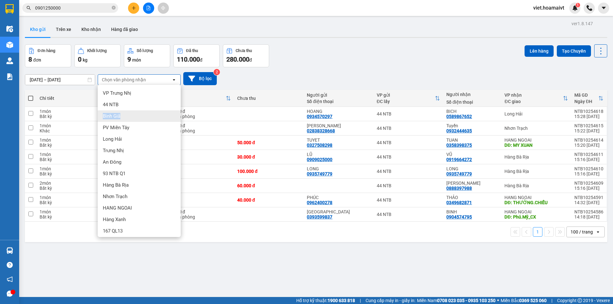
drag, startPoint x: 149, startPoint y: 109, endPoint x: 151, endPoint y: 115, distance: 5.5
click at [151, 115] on ul "VP Trưng Nhị 44 NTB Bình Giã PV Miền Tây Long Hải Trưng Nhị An Đông 93 NTB …" at bounding box center [139, 161] width 83 height 152
click at [151, 115] on div "Bình Giã" at bounding box center [139, 115] width 83 height 11
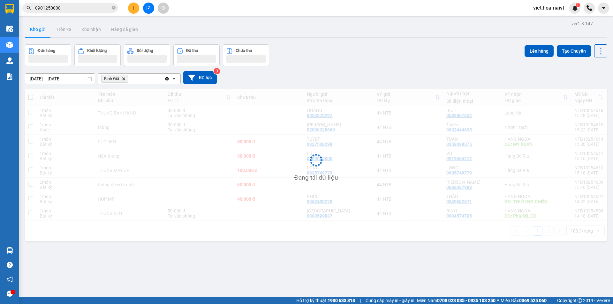
click at [328, 51] on div "Đơn hàng Khối lượng Số lượng Đã thu Chưa thu Lên hàng Tạo Chuyến" at bounding box center [316, 55] width 582 height 22
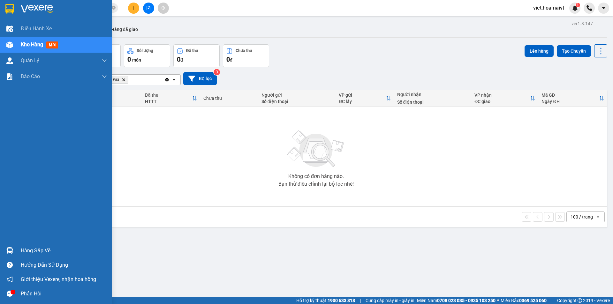
click at [24, 9] on img at bounding box center [37, 9] width 32 height 10
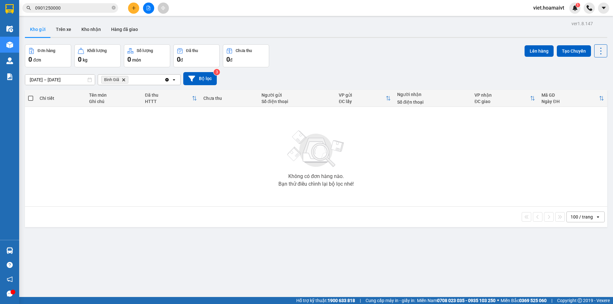
click at [322, 57] on div "Đơn hàng 0 đơn Khối lượng 0 kg Số lượng 0 món Đã thu 0 đ Chưa thu 0 đ Lên hàng …" at bounding box center [316, 55] width 582 height 23
click at [123, 81] on icon "Delete" at bounding box center [124, 80] width 4 height 4
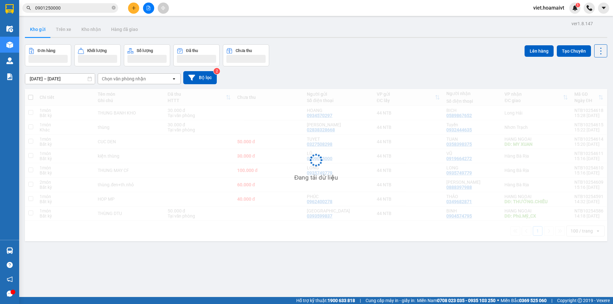
click at [358, 51] on div "Đơn hàng Khối lượng Số lượng Đã thu Chưa thu Lên hàng Tạo Chuyến" at bounding box center [316, 55] width 582 height 22
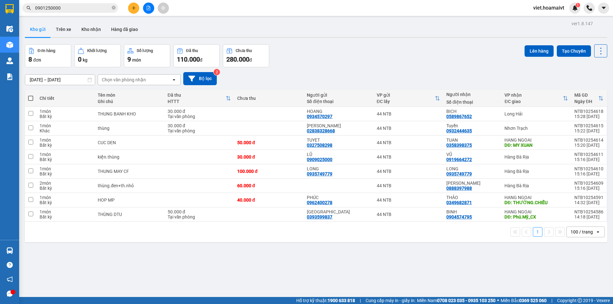
click at [358, 51] on div "Đơn hàng 8 đơn Khối lượng 0 kg Số lượng 9 món Đã thu 110.000 đ Chưa thu 280.000…" at bounding box center [316, 55] width 582 height 23
click at [358, 50] on div "Đơn hàng 8 đơn Khối lượng 0 kg Số lượng 9 món Đã thu 110.000 đ Chưa thu 280.000…" at bounding box center [316, 55] width 582 height 23
click at [302, 55] on div "Đơn hàng 8 đơn Khối lượng 0 kg Số lượng 9 món Đã thu 110.000 đ Chưa thu 280.000…" at bounding box center [316, 55] width 582 height 23
click at [130, 82] on div "Chọn văn phòng nhận" at bounding box center [124, 80] width 44 height 6
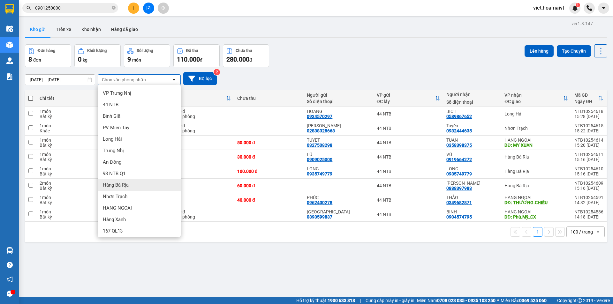
click at [132, 187] on div "Hàng Bà Rịa" at bounding box center [139, 184] width 83 height 11
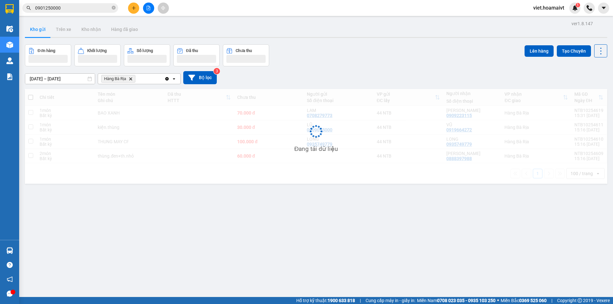
click at [346, 58] on div "Đơn hàng Khối lượng Số lượng Đã thu Chưa thu Lên hàng Tạo Chuyến" at bounding box center [316, 55] width 582 height 22
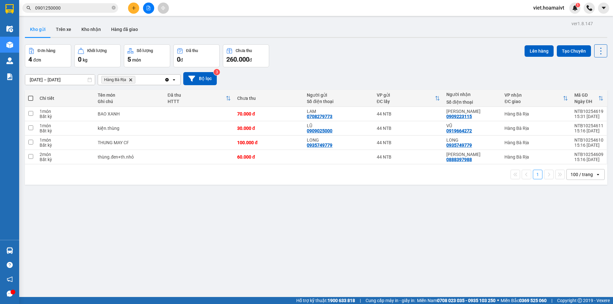
click at [346, 58] on div "Đơn hàng 4 đơn Khối lượng 0 kg Số lượng 5 món Đã thu 0 đ Chưa thu 260.000 đ Lên…" at bounding box center [316, 55] width 582 height 23
click at [344, 58] on div "Đơn hàng 4 đơn Khối lượng 0 kg Số lượng 5 món Đã thu 0 đ Chưa thu 260.000 đ Lên…" at bounding box center [316, 55] width 582 height 23
click at [148, 6] on icon "file-add" at bounding box center [149, 8] width 4 height 4
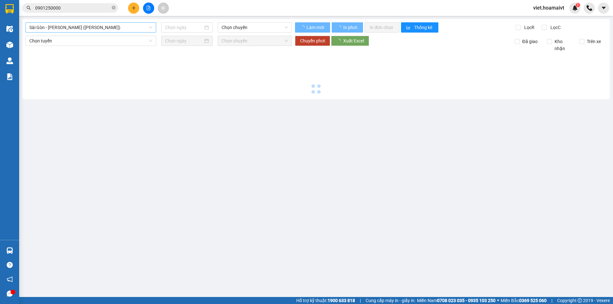
type input "[DATE]"
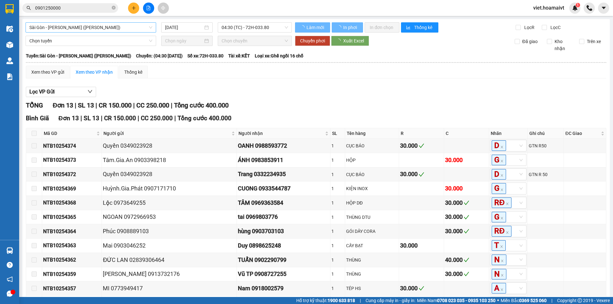
click at [91, 25] on span "Sài Gòn - [PERSON_NAME] ([PERSON_NAME])" at bounding box center [90, 28] width 123 height 10
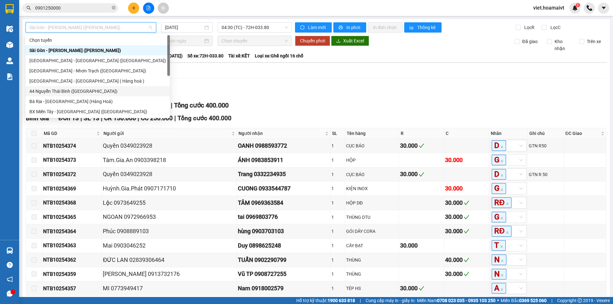
click at [101, 90] on div "44 Nguyễn Thái Bình ([GEOGRAPHIC_DATA])" at bounding box center [97, 91] width 137 height 7
type input "[DATE]"
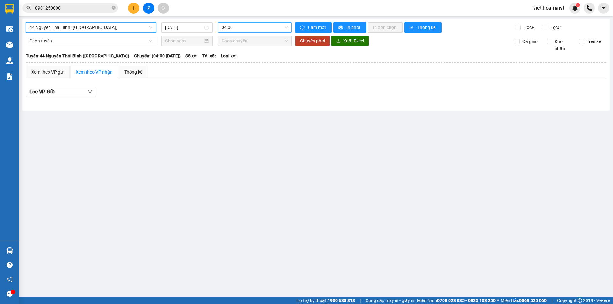
click at [251, 28] on span "04:00" at bounding box center [254, 28] width 66 height 10
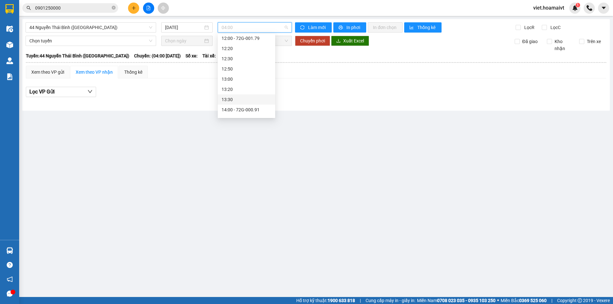
scroll to position [287, 0]
click at [257, 96] on div "14:00 - 72G-000.91" at bounding box center [246, 100] width 57 height 10
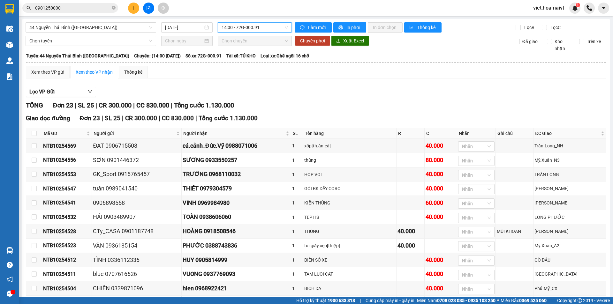
click at [352, 83] on div "Xem theo VP gửi Xem theo VP nhận Thống kê Lọc VP Gửi TỔNG Đơn 23 | SL 25 | CR …" at bounding box center [316, 278] width 580 height 424
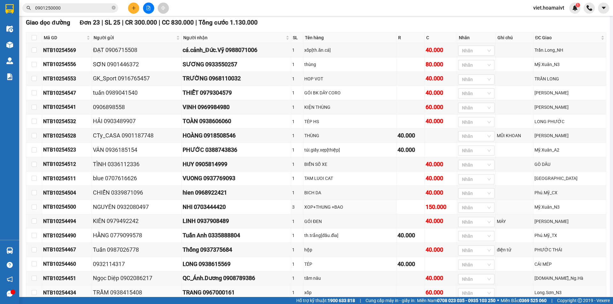
scroll to position [212, 0]
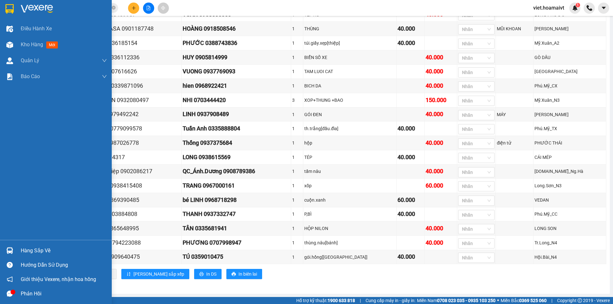
click at [23, 10] on img at bounding box center [37, 9] width 32 height 10
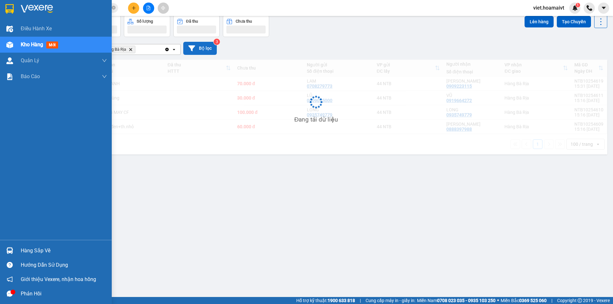
scroll to position [29, 0]
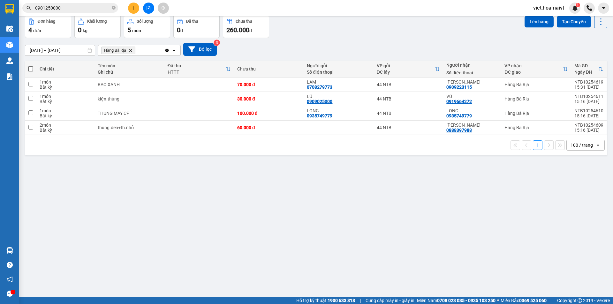
click at [359, 44] on div "14/10/2025 – 15/10/2025 Press the down arrow key to interact with the calendar …" at bounding box center [316, 49] width 582 height 13
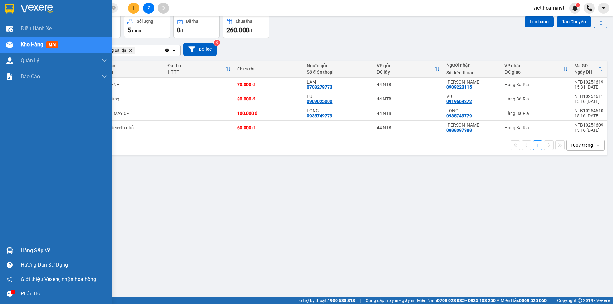
click at [26, 16] on div at bounding box center [56, 10] width 112 height 21
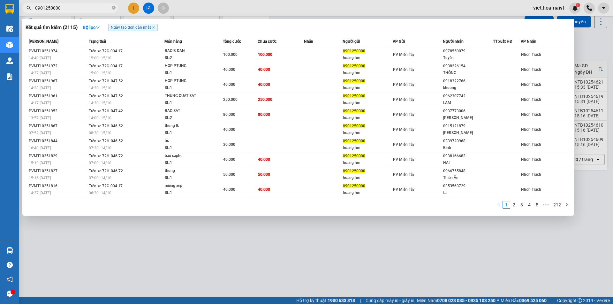
click at [110, 7] on input "0901250000" at bounding box center [72, 7] width 75 height 7
click at [113, 8] on icon "close-circle" at bounding box center [114, 8] width 4 height 4
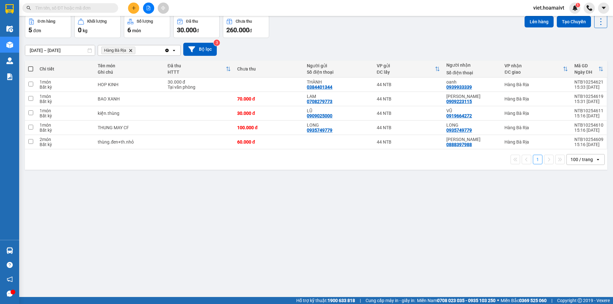
click at [413, 22] on div "Đơn hàng 5 đơn Khối lượng 0 kg Số lượng 6 món Đã thu 30.000 đ Chưa thu 260.000 …" at bounding box center [316, 26] width 582 height 23
click at [413, 23] on div "Đơn hàng 5 đơn Khối lượng 0 kg Số lượng 6 món Đã thu 30.000 đ Chưa thu 260.000 …" at bounding box center [316, 26] width 582 height 23
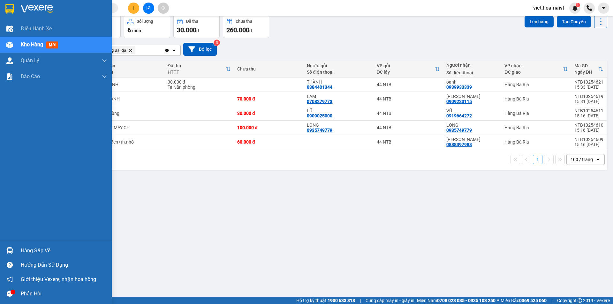
click at [19, 6] on div at bounding box center [56, 10] width 112 height 21
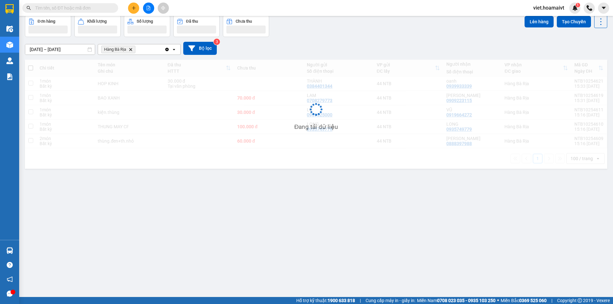
click at [409, 40] on div "14/10/2025 – 15/10/2025 Press the down arrow key to interact with the calendar …" at bounding box center [316, 48] width 582 height 23
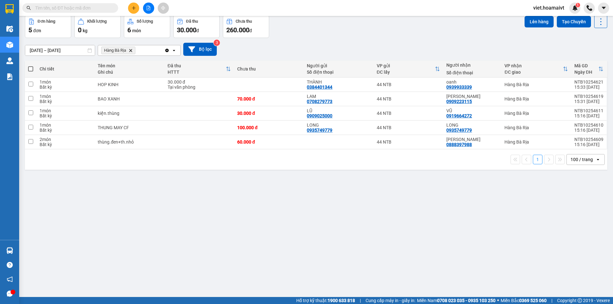
click at [409, 40] on div "14/10/2025 – 15/10/2025 Press the down arrow key to interact with the calendar …" at bounding box center [316, 49] width 582 height 23
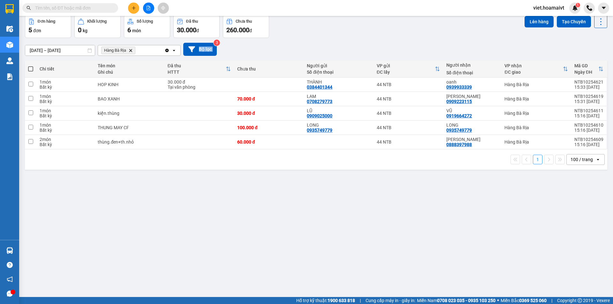
click at [409, 40] on div "14/10/2025 – 15/10/2025 Press the down arrow key to interact with the calendar …" at bounding box center [316, 49] width 582 height 23
click at [338, 38] on div "14/10/2025 – 15/10/2025 Press the down arrow key to interact with the calendar …" at bounding box center [316, 49] width 582 height 23
click at [130, 49] on icon "Hàng Bà Rịa, close by backspace" at bounding box center [130, 50] width 3 height 3
click at [130, 49] on div "Chọn văn phòng nhận" at bounding box center [124, 50] width 44 height 6
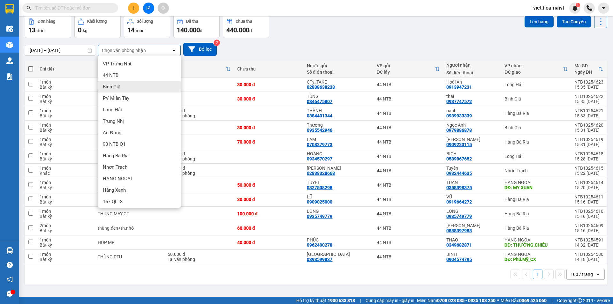
click at [129, 88] on div "Bình Giã" at bounding box center [139, 86] width 83 height 11
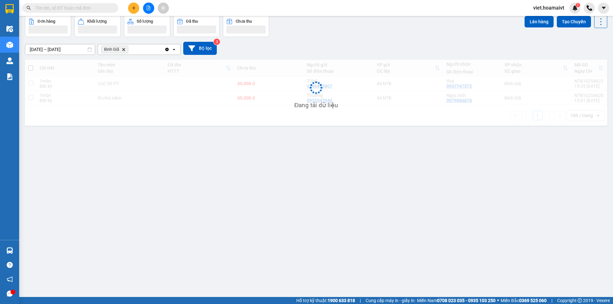
click at [328, 58] on div "[DATE] – [DATE] Press the down arrow key to interact with the calendar and sele…" at bounding box center [316, 48] width 582 height 23
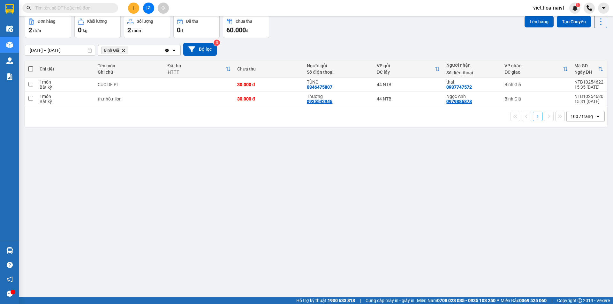
click at [123, 50] on icon "Bình Giã, close by backspace" at bounding box center [123, 50] width 3 height 3
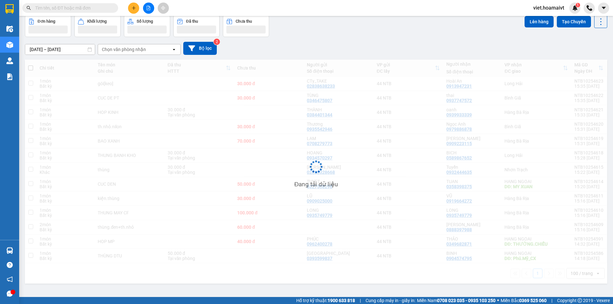
click at [376, 50] on div "[DATE] – [DATE] Press the down arrow key to interact with the calendar and sele…" at bounding box center [316, 48] width 582 height 13
click at [377, 50] on div "[DATE] – [DATE] Press the down arrow key to interact with the calendar and sele…" at bounding box center [316, 48] width 582 height 13
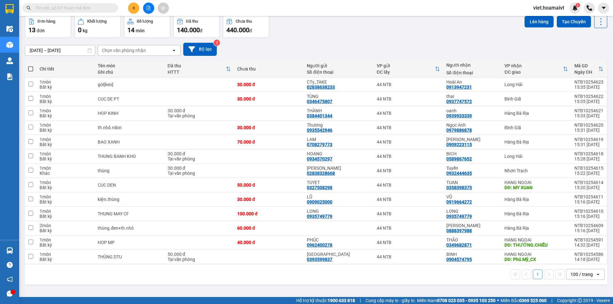
click at [377, 50] on div "[DATE] – [DATE] Press the down arrow key to interact with the calendar and sele…" at bounding box center [316, 49] width 582 height 13
click at [151, 7] on button at bounding box center [148, 8] width 11 height 11
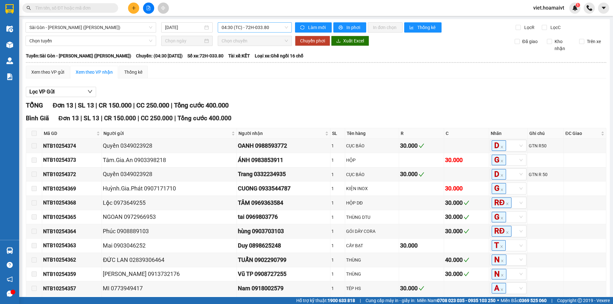
click at [276, 26] on span "04:30 (TC) - 72H-033.80" at bounding box center [254, 28] width 66 height 10
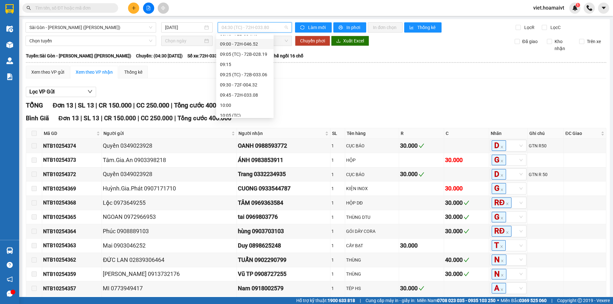
scroll to position [287, 0]
click at [262, 78] on div "12:00 - 72G-001.79" at bounding box center [245, 79] width 50 height 7
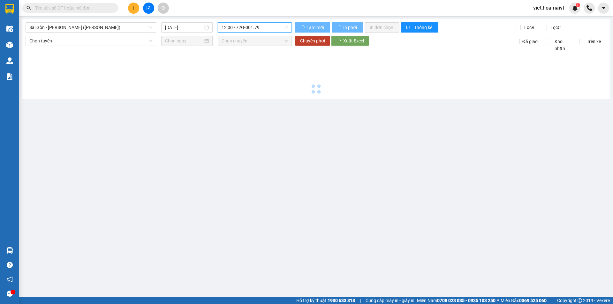
click at [413, 96] on div "Sài Gòn - Vũng Tàu (Hàng Hoá) 15/10/2025 12:00 12:00 - 72G-001.79 Làm mới In …" at bounding box center [315, 59] width 587 height 80
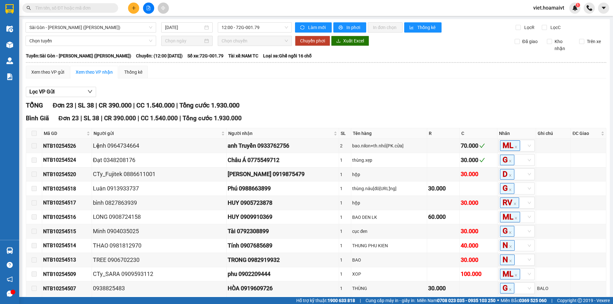
click at [409, 94] on div "Lọc VP Gửi" at bounding box center [316, 92] width 580 height 11
click at [229, 26] on span "12:00 - 72G-001.79" at bounding box center [254, 28] width 66 height 10
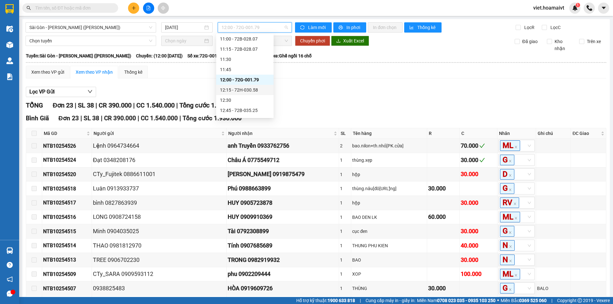
click at [253, 87] on div "12:15 - 72H-030.58" at bounding box center [245, 89] width 50 height 7
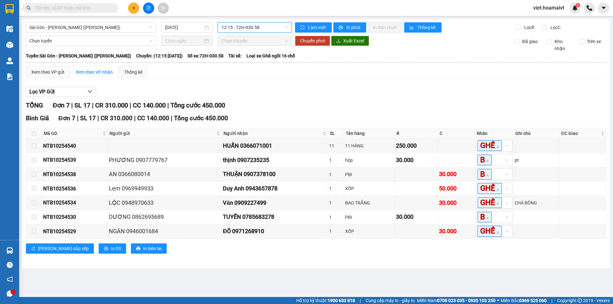
drag, startPoint x: 294, startPoint y: 85, endPoint x: 342, endPoint y: 84, distance: 47.9
click at [343, 83] on div "Xem theo VP gửi Xem theo VP nhận Thống kê Lọc VP Gửi TỔNG Đơn 7 | SL 17 | CR 3…" at bounding box center [316, 164] width 580 height 196
drag, startPoint x: 343, startPoint y: 83, endPoint x: 343, endPoint y: 87, distance: 4.2
click at [343, 87] on div "Xem theo VP gửi Xem theo VP nhận Thống kê Lọc VP Gửi TỔNG Đơn 7 | SL 17 | CR 3…" at bounding box center [316, 164] width 580 height 196
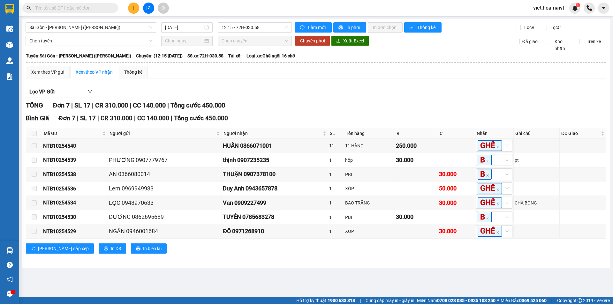
click at [343, 87] on div "Lọc VP Gửi" at bounding box center [316, 92] width 580 height 11
click at [229, 28] on span "12:15 - 72H-030.58" at bounding box center [254, 28] width 66 height 10
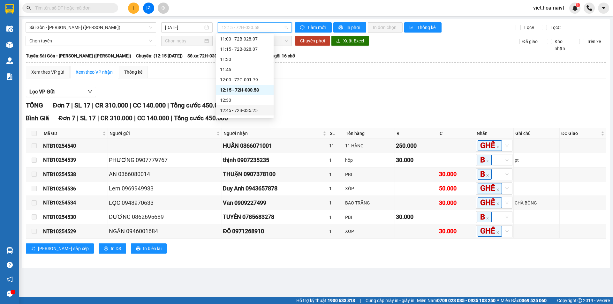
drag, startPoint x: 256, startPoint y: 108, endPoint x: 296, endPoint y: 104, distance: 40.1
click at [257, 108] on div "12:45 - 72B-035.25" at bounding box center [245, 110] width 50 height 7
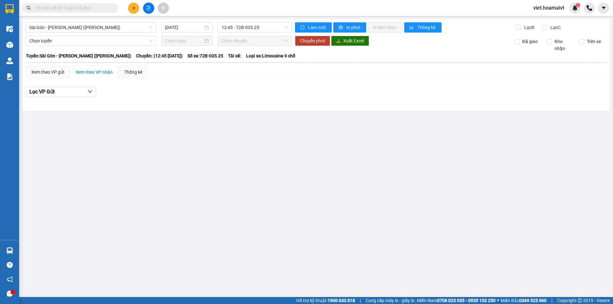
click at [348, 101] on div at bounding box center [316, 102] width 580 height 4
click at [243, 28] on span "12:45 - 72B-035.25" at bounding box center [254, 28] width 66 height 10
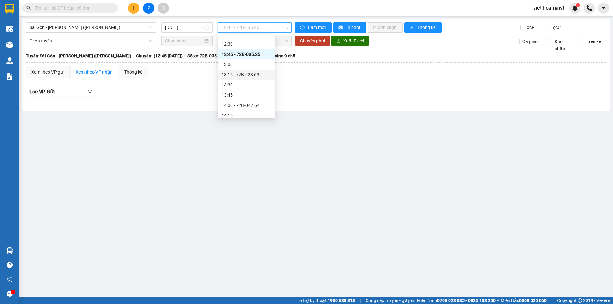
scroll to position [352, 0]
click at [251, 70] on div "13:15 - 72B-028.63" at bounding box center [246, 66] width 57 height 10
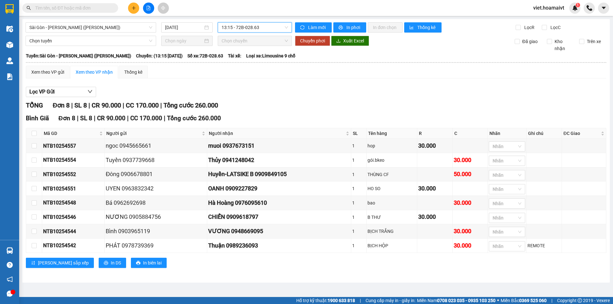
click at [357, 101] on div "TỔNG Đơn 8 | SL 8 | CR 90.000 | CC 170.000 | Tổng cước 260.000" at bounding box center [316, 105] width 580 height 10
drag, startPoint x: 352, startPoint y: 98, endPoint x: 348, endPoint y: 100, distance: 4.0
click at [351, 99] on div "Lọc VP Gửi TỔNG Đơn 8 | SL 8 | CR 90.000 | CC 170.000 | Tổng cước 260.000 Bìn…" at bounding box center [316, 180] width 580 height 192
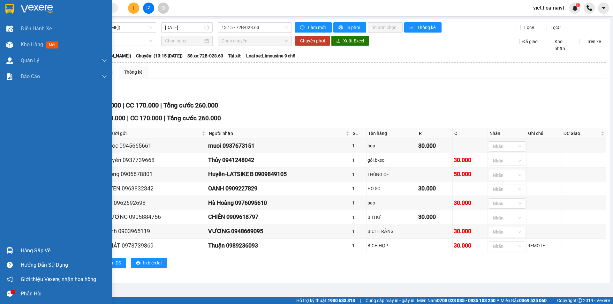
click at [42, 8] on img at bounding box center [37, 9] width 32 height 10
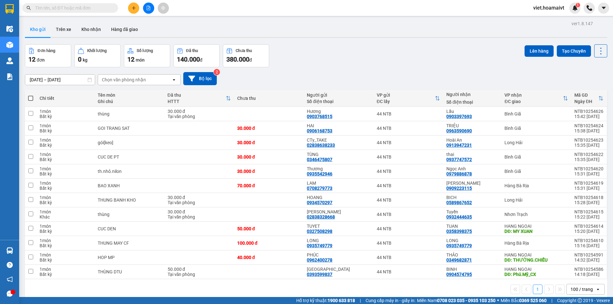
drag, startPoint x: 454, startPoint y: 64, endPoint x: 357, endPoint y: 79, distance: 97.5
click at [453, 64] on div "Đơn hàng 12 đơn Khối lượng 0 kg Số lượng 12 món Đã thu 140.000 đ Chưa thu 380.0…" at bounding box center [316, 55] width 582 height 23
click at [129, 78] on div "Chọn văn phòng nhận" at bounding box center [124, 80] width 44 height 6
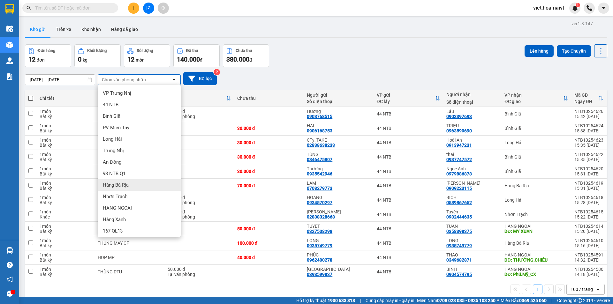
click at [137, 190] on div "Hàng Bà Rịa" at bounding box center [139, 184] width 83 height 11
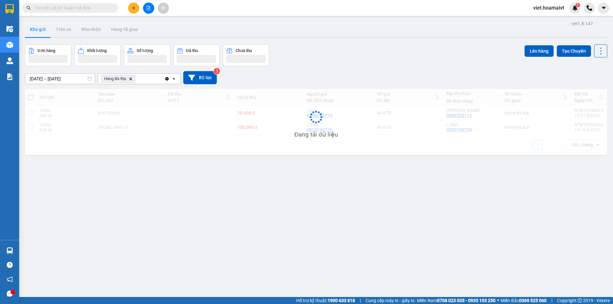
click at [341, 63] on div "Đơn hàng Khối lượng Số lượng Đã thu Chưa thu Lên hàng Tạo Chuyến" at bounding box center [316, 55] width 582 height 22
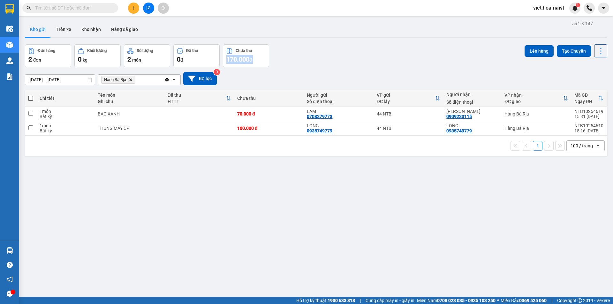
click at [341, 63] on div "Đơn hàng 2 đơn Khối lượng 0 kg Số lượng 2 món Đã thu 0 đ Chưa thu 170.000 đ Lên…" at bounding box center [316, 55] width 582 height 23
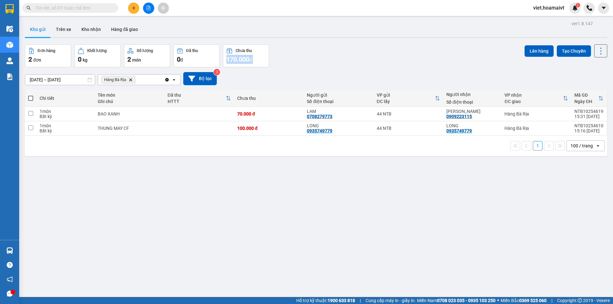
click at [341, 63] on div "Đơn hàng 2 đơn Khối lượng 0 kg Số lượng 2 món Đã thu 0 đ Chưa thu 170.000 đ Lên…" at bounding box center [316, 55] width 582 height 23
click at [149, 8] on icon "file-add" at bounding box center [148, 8] width 4 height 4
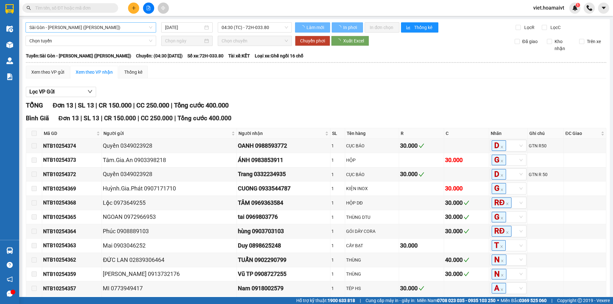
click at [90, 30] on span "Sài Gòn - [PERSON_NAME] ([PERSON_NAME])" at bounding box center [90, 28] width 123 height 10
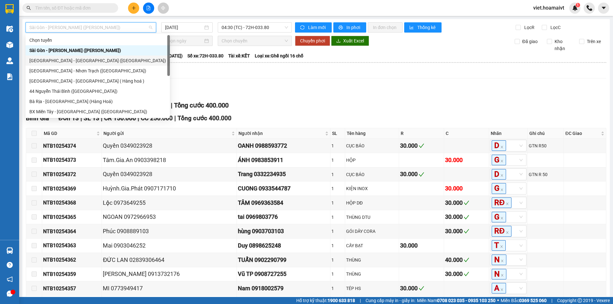
click at [91, 65] on div "[GEOGRAPHIC_DATA] - [GEOGRAPHIC_DATA] ([GEOGRAPHIC_DATA])" at bounding box center [98, 61] width 144 height 10
type input "[DATE]"
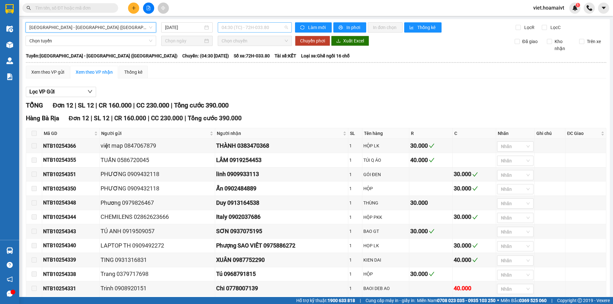
click at [227, 28] on span "04:30 (TC) - 72H-033.80" at bounding box center [254, 28] width 66 height 10
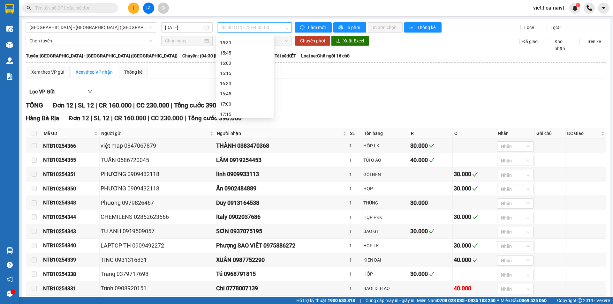
scroll to position [383, 0]
click at [248, 87] on div "15:00 - 72G-000.31" at bounding box center [245, 86] width 50 height 7
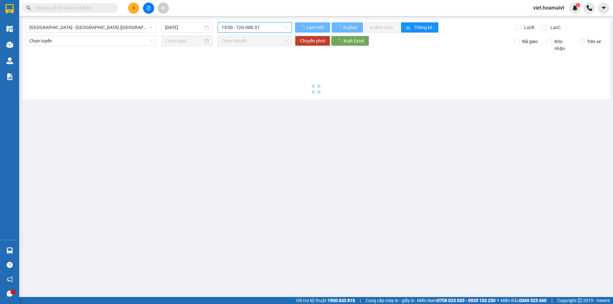
click at [343, 88] on div at bounding box center [316, 74] width 581 height 44
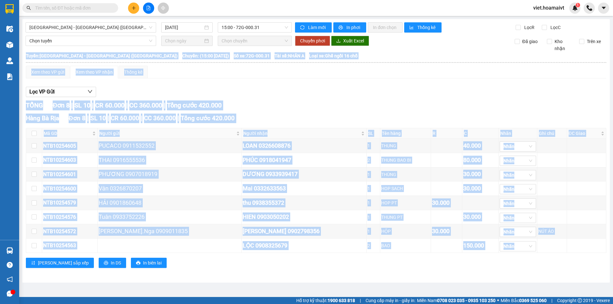
click at [343, 88] on div "Lọc VP Gửi" at bounding box center [316, 92] width 580 height 11
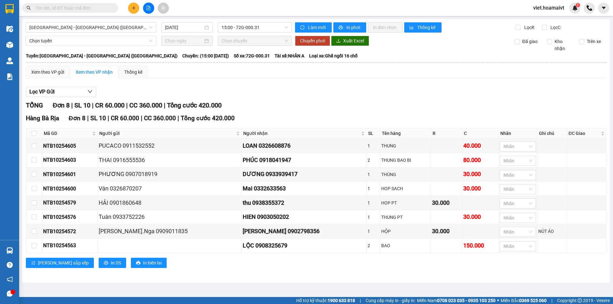
click at [343, 88] on div "Lọc VP Gửi" at bounding box center [316, 92] width 580 height 11
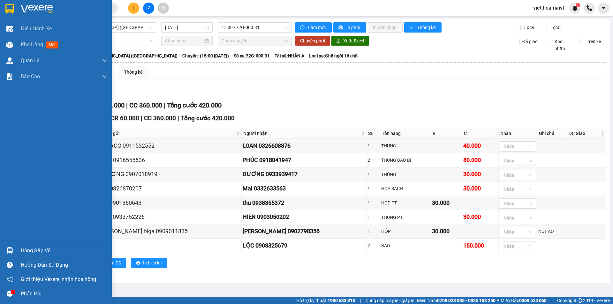
click at [27, 12] on img at bounding box center [37, 9] width 32 height 10
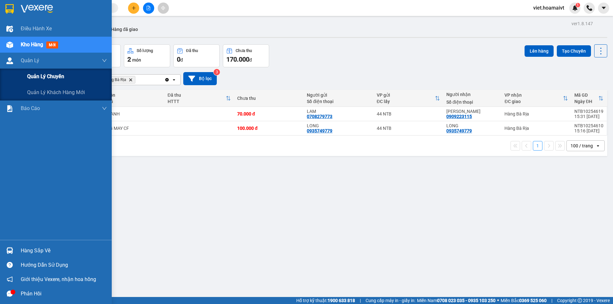
click at [58, 78] on span "Quản lý chuyến" at bounding box center [45, 76] width 37 height 8
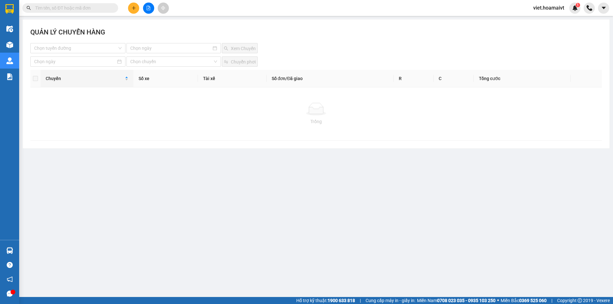
click at [93, 53] on input "search" at bounding box center [75, 48] width 83 height 10
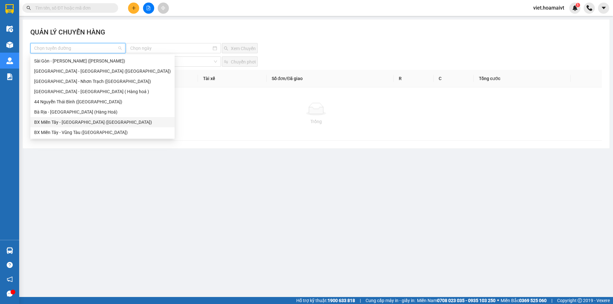
click at [93, 118] on div "BX Miền Tây - [GEOGRAPHIC_DATA] ([GEOGRAPHIC_DATA])" at bounding box center [102, 122] width 144 height 10
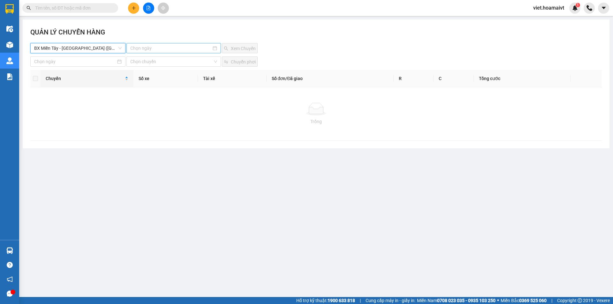
click at [166, 51] on input at bounding box center [170, 48] width 81 height 7
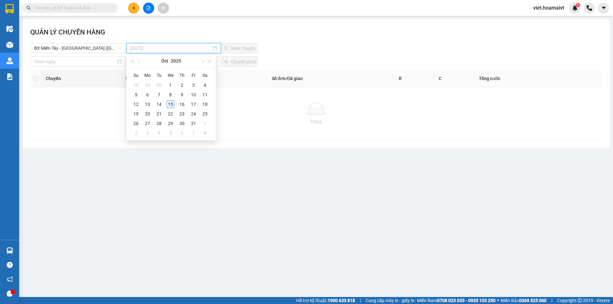
type input "15-10-2025"
click at [170, 103] on div "15" at bounding box center [171, 104] width 8 height 8
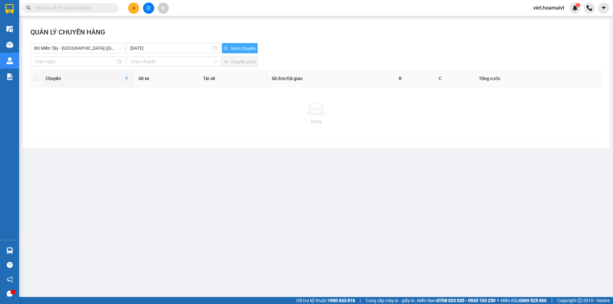
drag, startPoint x: 237, startPoint y: 45, endPoint x: 340, endPoint y: 45, distance: 103.4
click at [237, 45] on span "Xem Chuyến" at bounding box center [243, 48] width 25 height 7
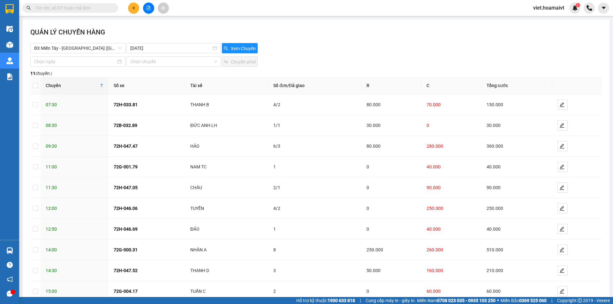
click at [340, 45] on div "BX Miền Tây - Bà Rịa (Hàng Hóa) 15-10-2025 Xem Chuyến" at bounding box center [315, 48] width 571 height 10
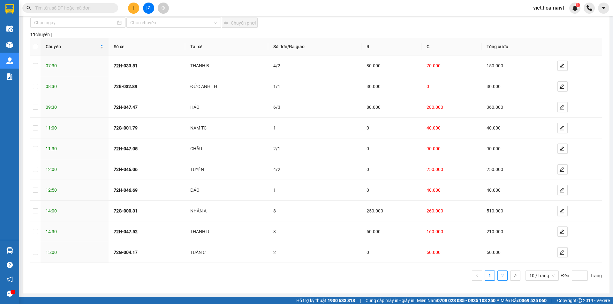
click at [500, 273] on link "2" at bounding box center [502, 276] width 10 height 10
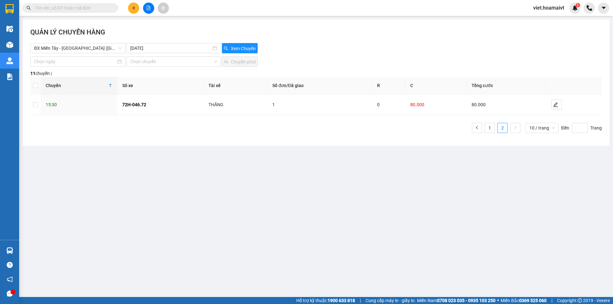
scroll to position [0, 0]
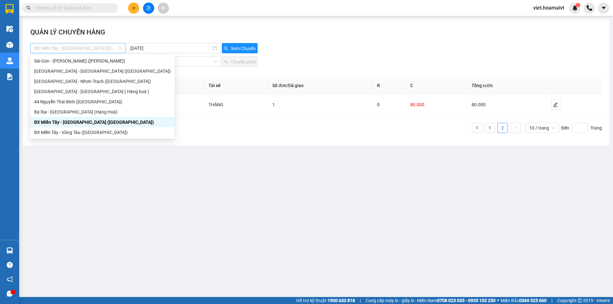
click at [81, 47] on span "BX Miền Tây - [GEOGRAPHIC_DATA] ([GEOGRAPHIC_DATA])" at bounding box center [77, 48] width 87 height 10
drag, startPoint x: 92, startPoint y: 133, endPoint x: 142, endPoint y: 40, distance: 106.2
click at [92, 130] on div "BX Miền Tây - Vũng Tàu ([GEOGRAPHIC_DATA])" at bounding box center [102, 132] width 137 height 7
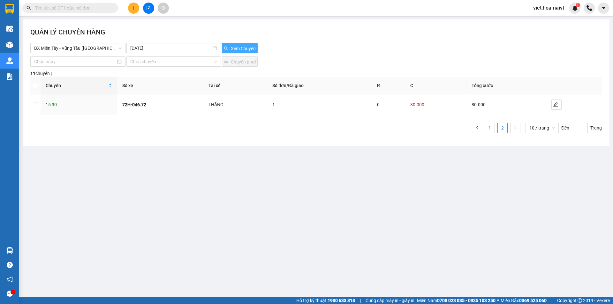
click at [244, 45] on span "Xem Chuyến" at bounding box center [243, 48] width 25 height 7
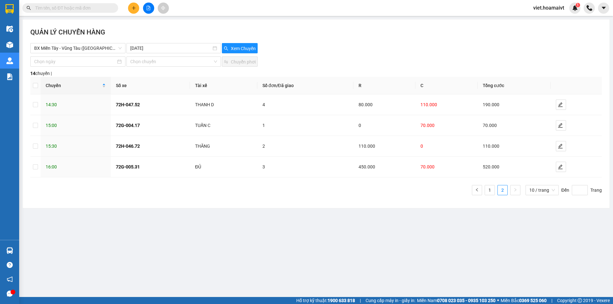
click at [366, 42] on div "QUẢN LÝ CHUYẾN HÀNG" at bounding box center [315, 35] width 571 height 16
click at [70, 10] on input "text" at bounding box center [72, 7] width 75 height 7
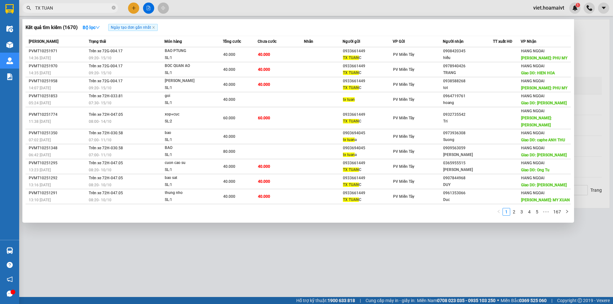
type input "TX TUAN"
drag, startPoint x: 257, startPoint y: 264, endPoint x: 224, endPoint y: 214, distance: 59.3
click at [255, 263] on div at bounding box center [306, 152] width 613 height 304
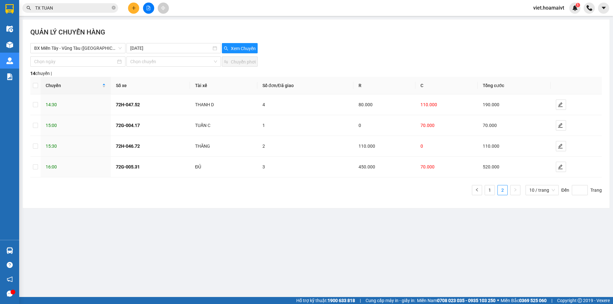
click at [136, 8] on button at bounding box center [133, 8] width 11 height 11
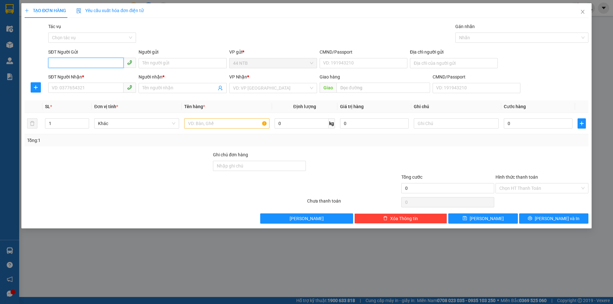
click at [84, 67] on input "SĐT Người Gửi" at bounding box center [85, 63] width 75 height 10
type input "0976143914"
click at [84, 75] on div "0976143914 - PHUONG NAM" at bounding box center [92, 75] width 80 height 7
type input "PHUONG NAM"
type input "0896996878"
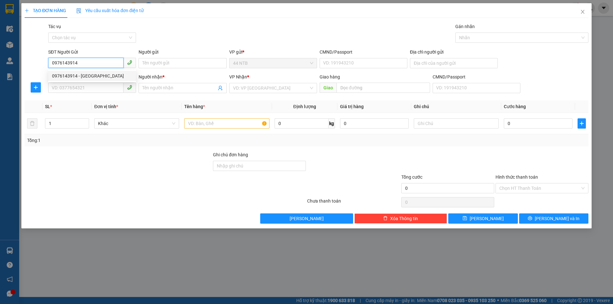
type input "SÁNG"
type input "p my"
type input "0976143914"
click at [235, 43] on div "Gói vận chuyển * Tiêu chuẩn Tác vụ Chọn tác vụ Gán nhãn Nhãn" at bounding box center [318, 34] width 542 height 22
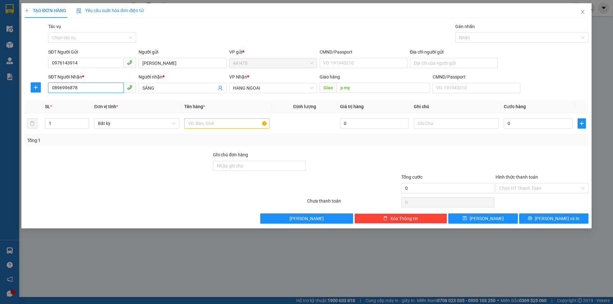
drag, startPoint x: 45, startPoint y: 92, endPoint x: 0, endPoint y: 88, distance: 45.5
click at [0, 92] on div "TẠO ĐƠN HÀNG Yêu cầu xuất hóa đơn điện tử Transit Pickup Surcharge Ids Transit …" at bounding box center [306, 152] width 613 height 304
type input "0911703989"
click at [118, 101] on div "0911703989 - Triệu" at bounding box center [92, 100] width 80 height 7
type input "Triệu"
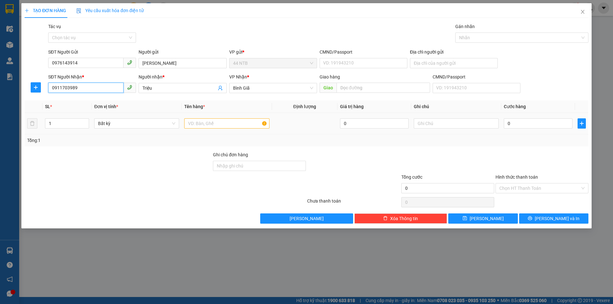
type input "0911703989"
click at [234, 119] on input "text" at bounding box center [226, 123] width 85 height 10
type input "HỘP ĐEN"
click at [443, 122] on input "text" at bounding box center [455, 123] width 85 height 10
type input "CAMERA"
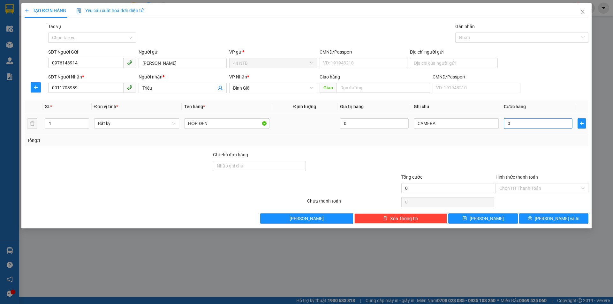
click at [503, 122] on td "0" at bounding box center [538, 123] width 74 height 21
click at [511, 123] on input "0" at bounding box center [537, 123] width 69 height 10
type input "3"
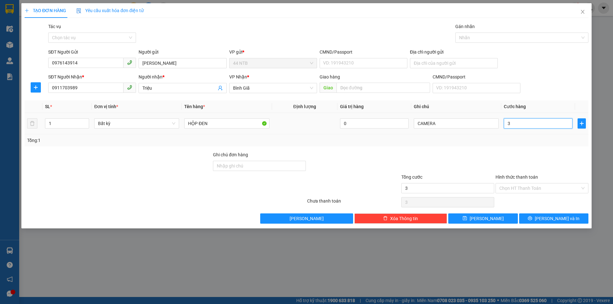
type input "30"
type input "30.000"
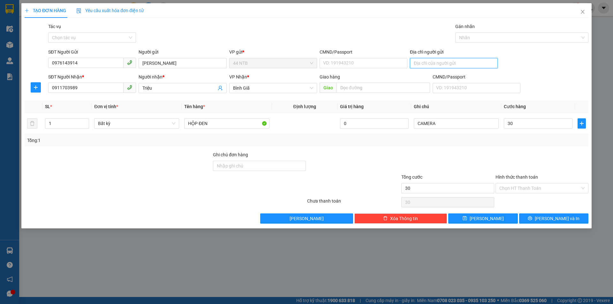
type input "30.000"
click at [432, 66] on input "Địa chỉ người gửi" at bounding box center [454, 63] width 88 height 10
type input "1364/6 TRƯỜNG SA"
click at [548, 217] on span "Lưu và In" at bounding box center [556, 218] width 45 height 7
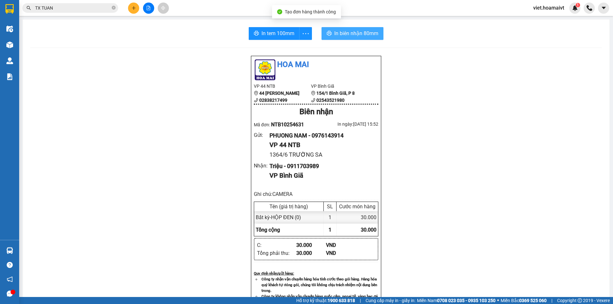
click at [346, 33] on span "In biên nhận 80mm" at bounding box center [356, 33] width 44 height 8
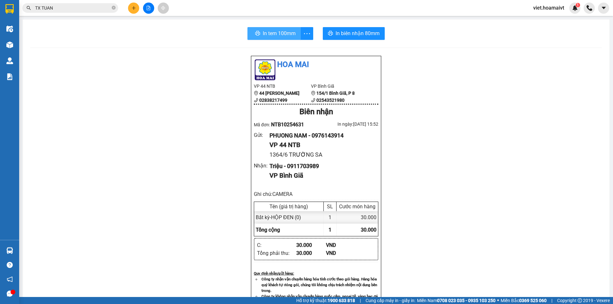
click at [278, 32] on span "In tem 100mm" at bounding box center [279, 33] width 33 height 8
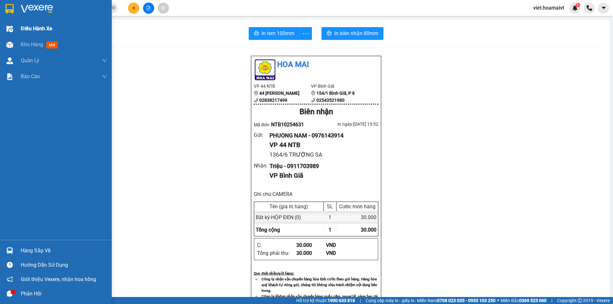
click at [29, 22] on div "Điều hành xe" at bounding box center [64, 29] width 86 height 16
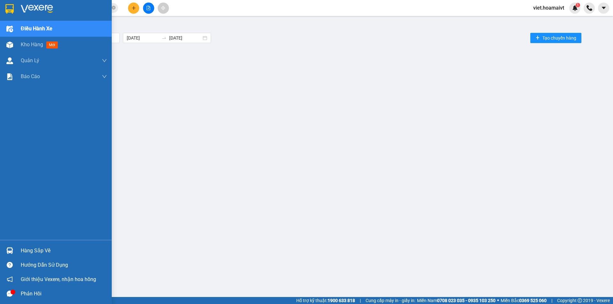
click at [46, 6] on img at bounding box center [37, 9] width 32 height 10
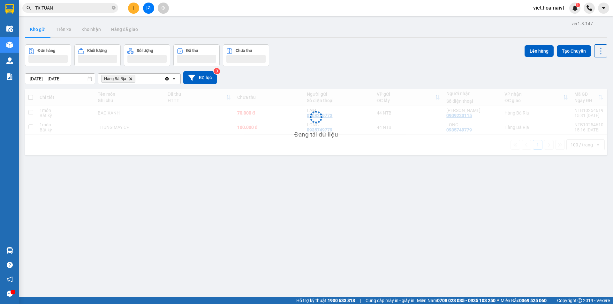
click at [423, 61] on div "Đơn hàng Khối lượng Số lượng Đã thu Chưa thu Lên hàng Tạo Chuyến" at bounding box center [316, 55] width 582 height 22
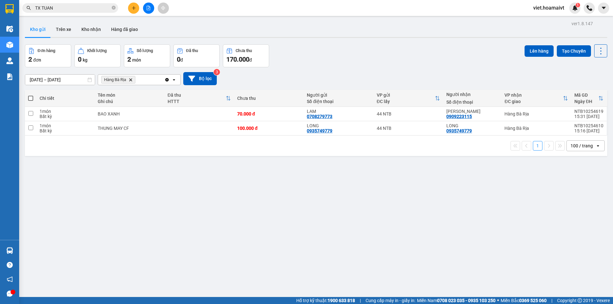
click at [132, 79] on icon "Hàng Bà Rịa, close by backspace" at bounding box center [130, 79] width 3 height 3
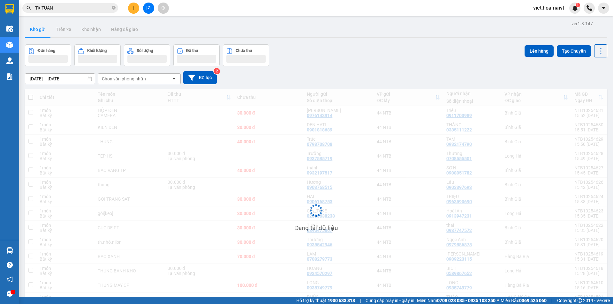
click at [391, 51] on div "Đơn hàng Khối lượng Số lượng Đã thu Chưa thu Lên hàng Tạo Chuyến" at bounding box center [316, 55] width 582 height 22
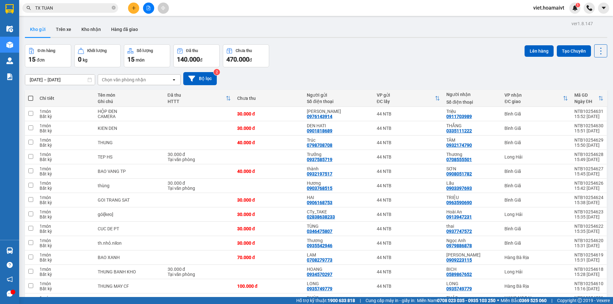
click at [391, 51] on div "Đơn hàng 15 đơn Khối lượng 0 kg Số lượng 15 món Đã thu 140.000 đ Chưa thu 470.0…" at bounding box center [316, 55] width 582 height 23
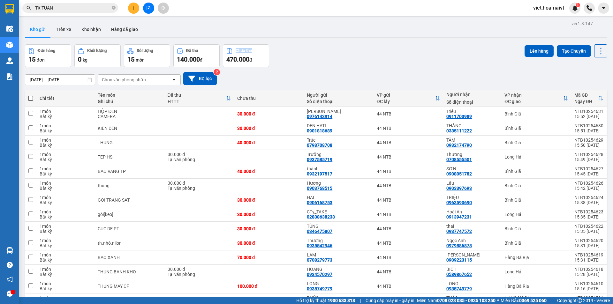
click at [391, 51] on div "Đơn hàng 15 đơn Khối lượng 0 kg Số lượng 15 món Đã thu 140.000 đ Chưa thu 470.0…" at bounding box center [316, 55] width 582 height 23
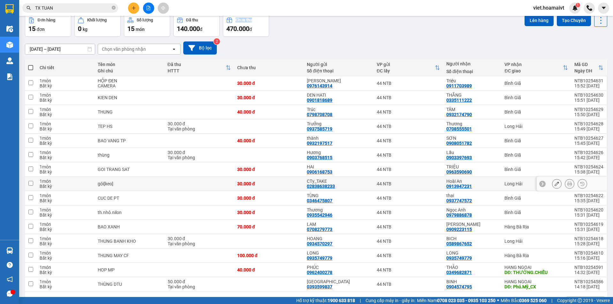
scroll to position [51, 0]
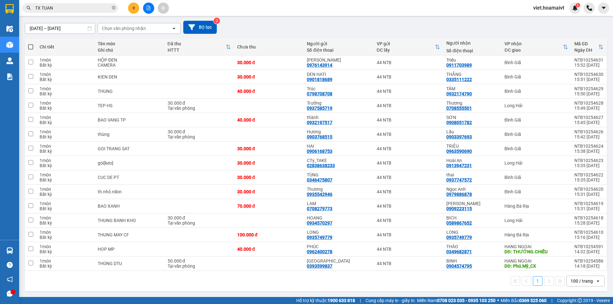
click at [420, 287] on div "1 100 / trang open" at bounding box center [316, 281] width 582 height 20
click at [121, 29] on div "Chọn văn phòng nhận" at bounding box center [124, 28] width 44 height 6
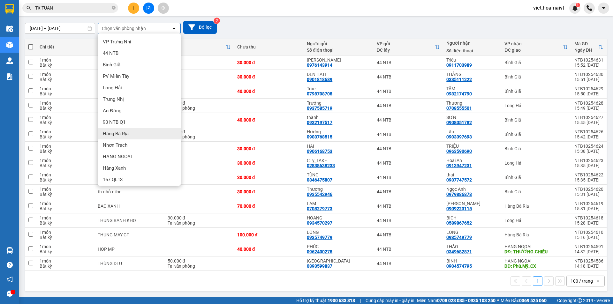
click at [129, 130] on div "Hàng Bà Rịa" at bounding box center [139, 133] width 83 height 11
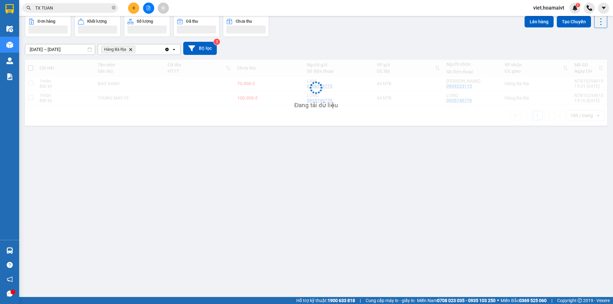
scroll to position [29, 0]
click at [332, 16] on div "Đơn hàng Khối lượng Số lượng Đã thu Chưa thu Lên hàng Tạo Chuyến" at bounding box center [316, 26] width 582 height 22
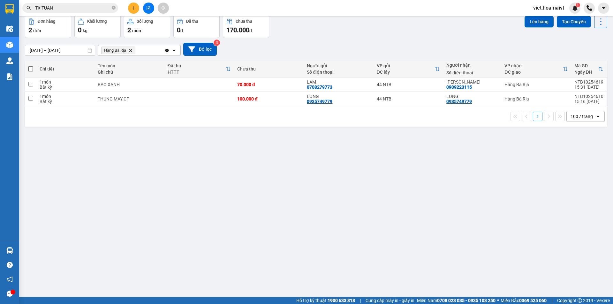
click at [130, 51] on icon "Hàng Bà Rịa, close by backspace" at bounding box center [130, 50] width 3 height 3
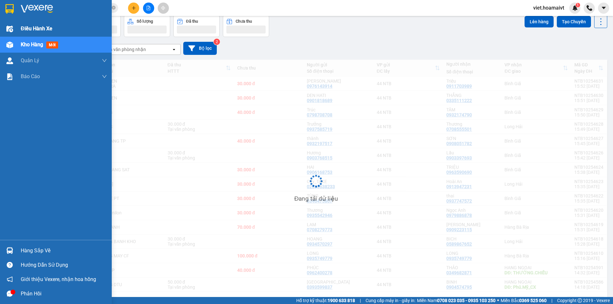
click at [39, 26] on span "Điều hành xe" at bounding box center [37, 29] width 32 height 8
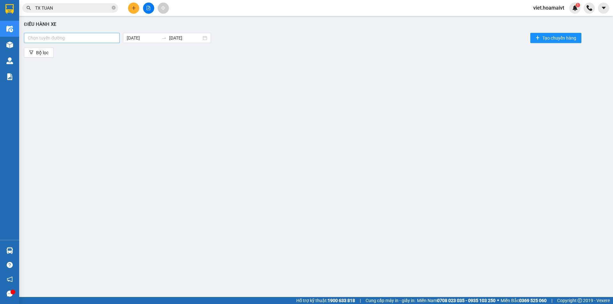
click at [81, 41] on div at bounding box center [72, 38] width 93 height 8
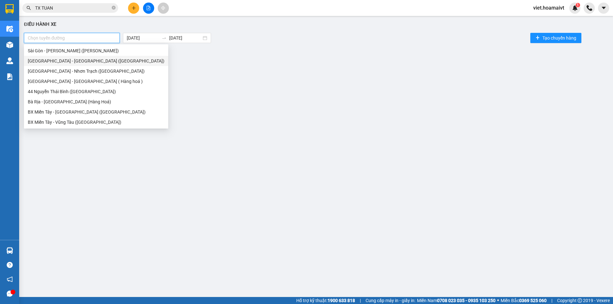
drag, startPoint x: 89, startPoint y: 61, endPoint x: 191, endPoint y: 53, distance: 101.7
click at [90, 61] on div "[GEOGRAPHIC_DATA] - [GEOGRAPHIC_DATA] ([GEOGRAPHIC_DATA])" at bounding box center [96, 60] width 137 height 7
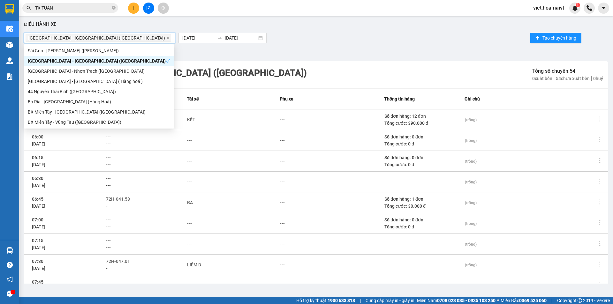
click at [416, 50] on div "Bộ lọc" at bounding box center [316, 53] width 584 height 10
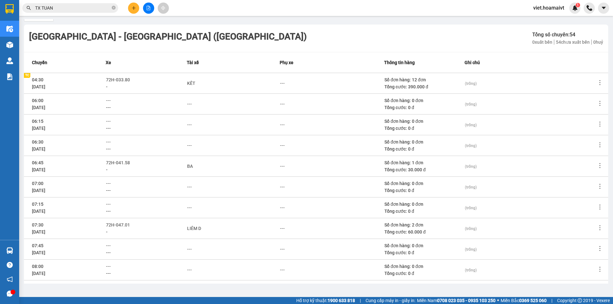
scroll to position [59, 0]
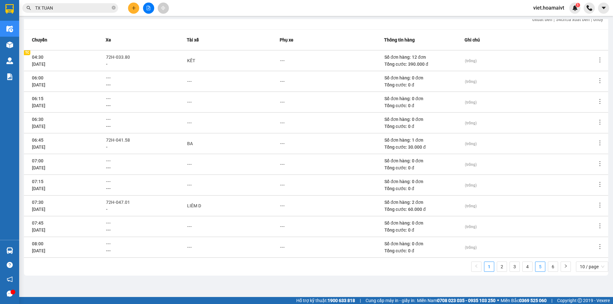
click at [535, 269] on link "5" at bounding box center [540, 267] width 10 height 10
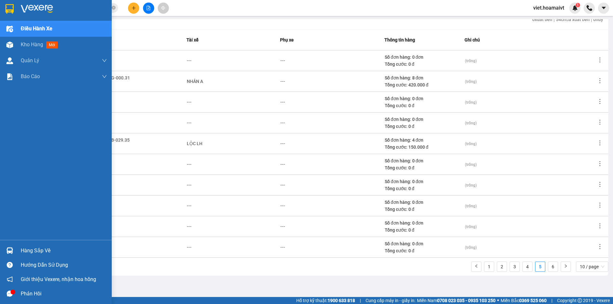
click at [29, 7] on img at bounding box center [37, 9] width 32 height 10
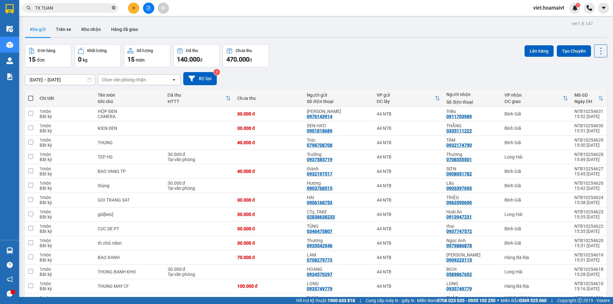
click at [115, 6] on icon "close-circle" at bounding box center [114, 8] width 4 height 4
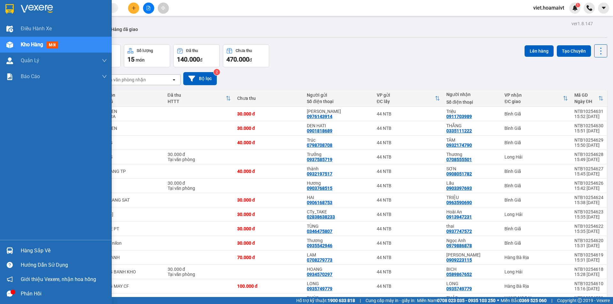
click at [20, 3] on div at bounding box center [56, 10] width 112 height 21
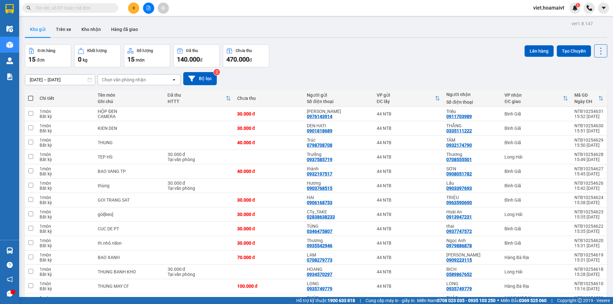
click at [420, 55] on div "Đơn hàng 15 đơn Khối lượng 0 kg Số lượng 15 món Đã thu 140.000 đ Chưa thu 470.0…" at bounding box center [316, 55] width 582 height 23
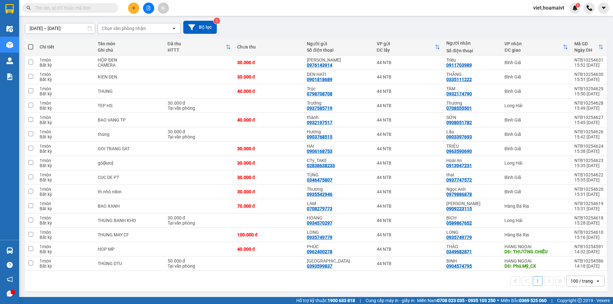
click at [115, 30] on div "Chọn văn phòng nhận" at bounding box center [124, 28] width 44 height 6
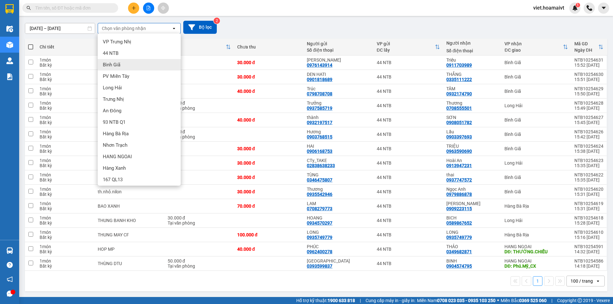
click at [116, 62] on span "Bình Giã" at bounding box center [112, 65] width 18 height 6
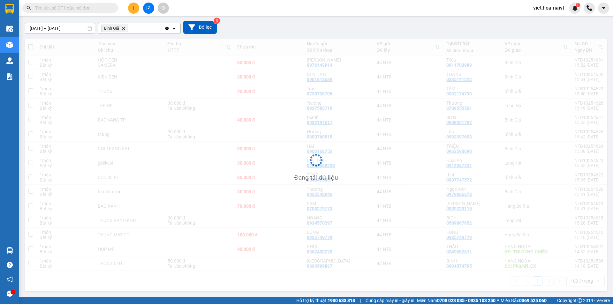
click at [356, 29] on div "ver 1.8.147 Kho gửi Trên xe Kho nhận Hàng đã giao Đơn hàng Khối lượng Số lượng …" at bounding box center [315, 131] width 587 height 325
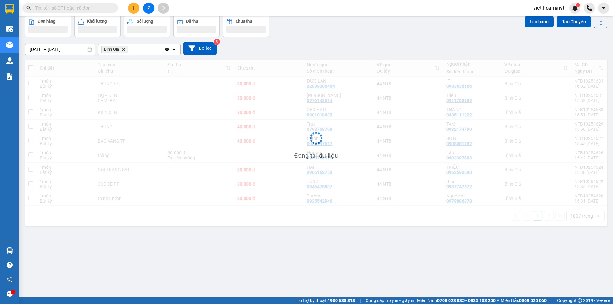
scroll to position [29, 0]
click at [356, 29] on div "Đơn hàng Khối lượng Số lượng Đã thu Chưa thu Lên hàng Tạo Chuyến" at bounding box center [316, 26] width 582 height 22
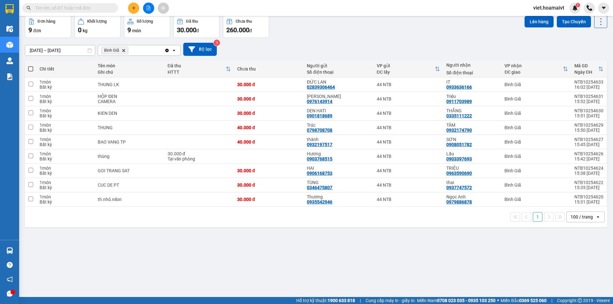
click at [354, 282] on div "ver 1.8.147 Kho gửi Trên xe Kho nhận Hàng đã giao Đơn hàng 9 đơn Khối lượng 0 k…" at bounding box center [315, 142] width 587 height 304
click at [124, 51] on icon "Bình Giã, close by backspace" at bounding box center [123, 50] width 3 height 3
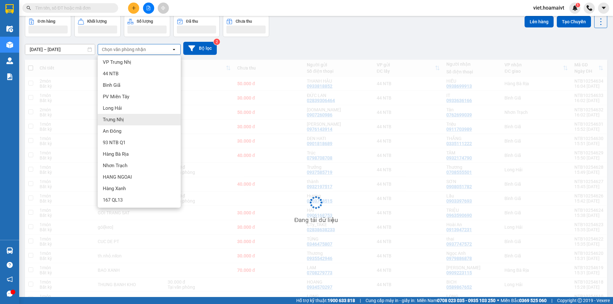
scroll to position [2, 0]
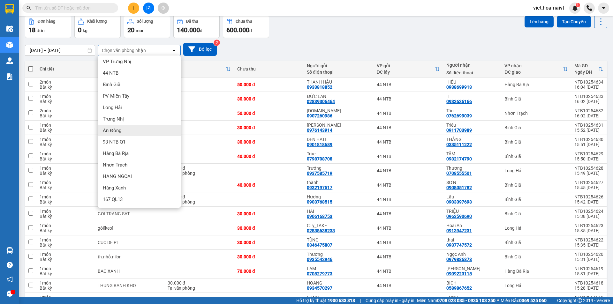
click at [399, 63] on div "VP gửi ĐC lấy" at bounding box center [407, 69] width 63 height 13
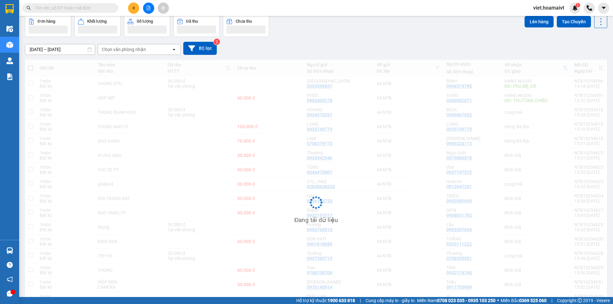
click at [392, 47] on div "14/10/2025 – 15/10/2025 Press the down arrow key to interact with the calendar …" at bounding box center [316, 48] width 582 height 13
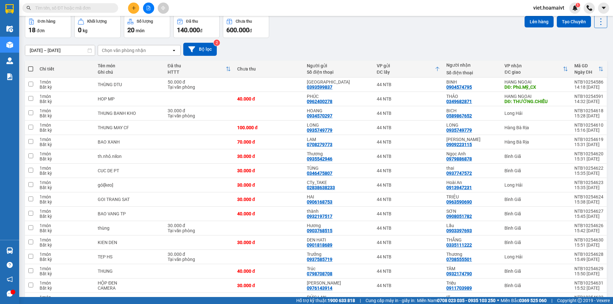
click at [580, 70] on div "Ngày ĐH" at bounding box center [586, 72] width 24 height 5
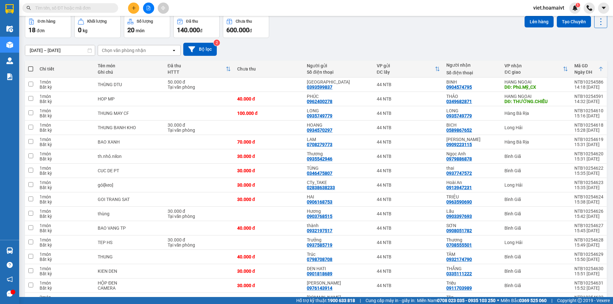
click at [584, 68] on div "Mã GD" at bounding box center [586, 65] width 24 height 5
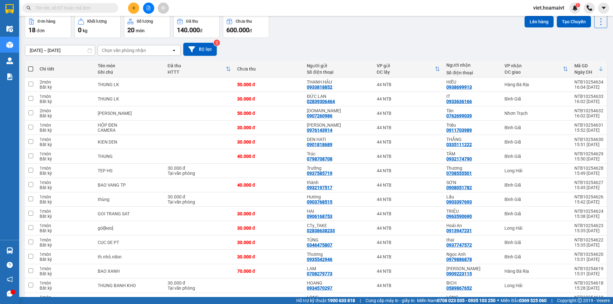
click at [444, 44] on div "[DATE] – [DATE] Press the down arrow key to interact with the calendar and sele…" at bounding box center [316, 49] width 582 height 13
click at [103, 9] on input "text" at bounding box center [72, 7] width 75 height 7
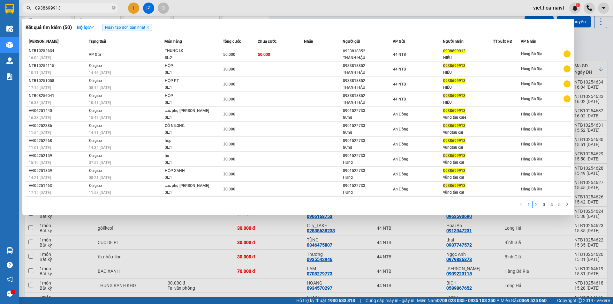
type input "0938699913"
click at [535, 203] on link "2" at bounding box center [535, 204] width 7 height 7
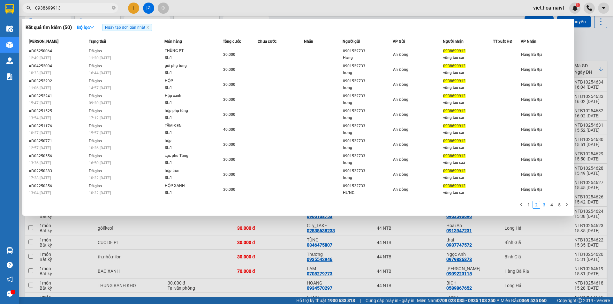
click at [544, 203] on link "3" at bounding box center [543, 204] width 7 height 7
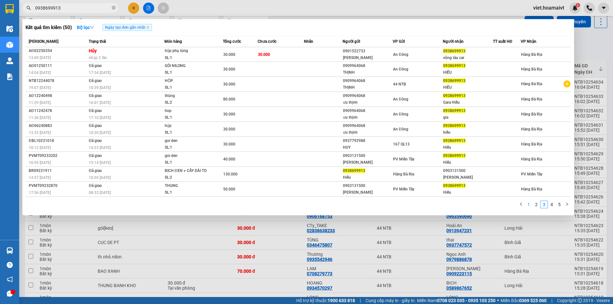
click at [527, 206] on link "1" at bounding box center [528, 204] width 7 height 7
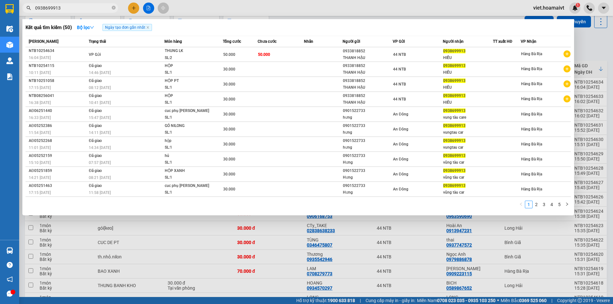
click at [594, 48] on div at bounding box center [306, 152] width 613 height 304
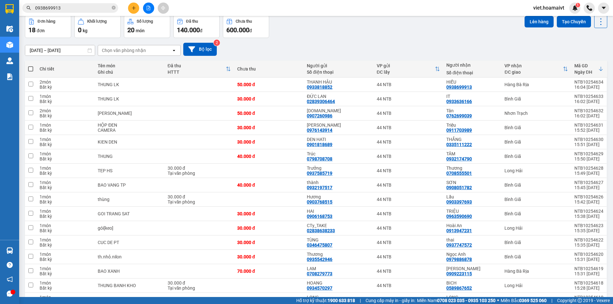
click at [121, 52] on div "Chọn văn phòng nhận" at bounding box center [124, 50] width 44 height 6
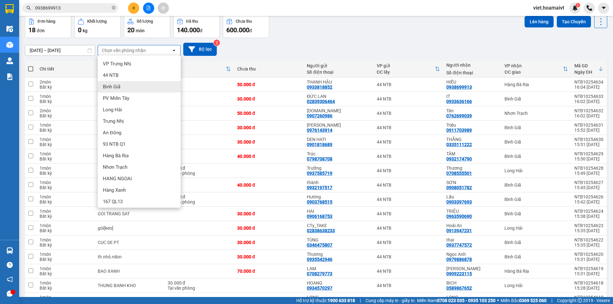
click at [126, 87] on div "Bình Giã" at bounding box center [139, 86] width 83 height 11
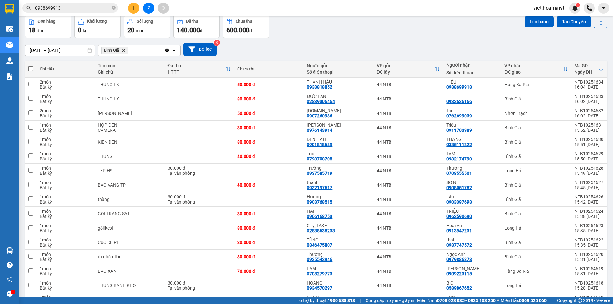
click at [360, 50] on div "[DATE] – [DATE] Press the down arrow key to interact with the calendar and sele…" at bounding box center [316, 49] width 582 height 13
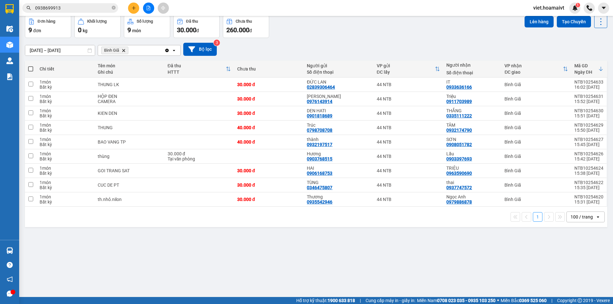
click at [32, 69] on span at bounding box center [30, 68] width 5 height 5
click at [31, 66] on input "checkbox" at bounding box center [31, 66] width 0 height 0
checkbox input "true"
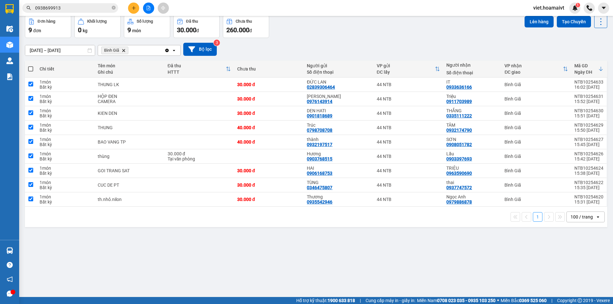
checkbox input "true"
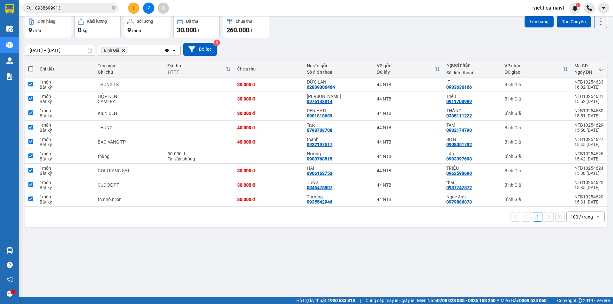
checkbox input "true"
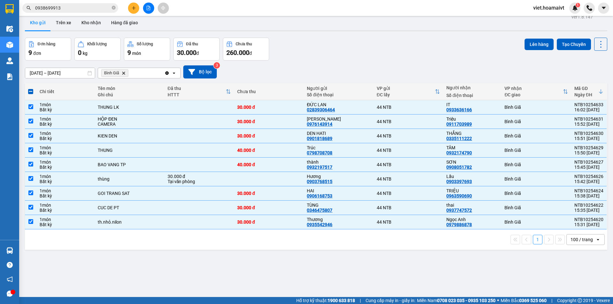
scroll to position [0, 0]
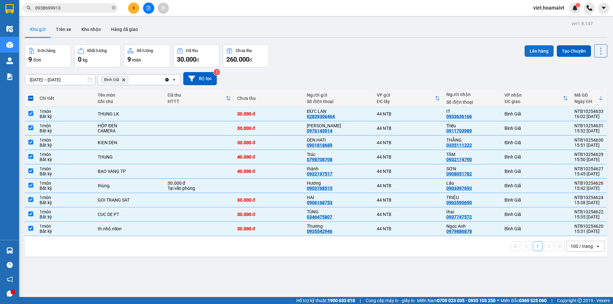
click at [537, 46] on button "Lên hàng" at bounding box center [538, 50] width 29 height 11
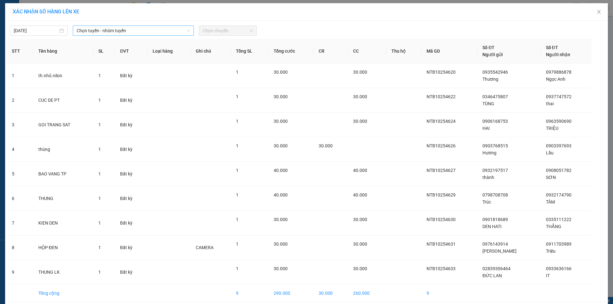
click at [145, 32] on span "Chọn tuyến - nhóm tuyến" at bounding box center [133, 31] width 113 height 10
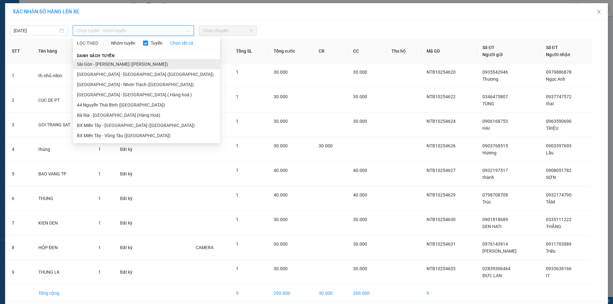
click at [144, 61] on li "Sài Gòn - [PERSON_NAME] ([PERSON_NAME])" at bounding box center [146, 64] width 147 height 10
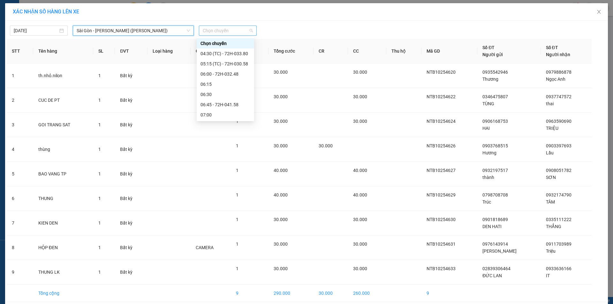
click at [237, 31] on span "Chọn chuyến" at bounding box center [228, 31] width 50 height 10
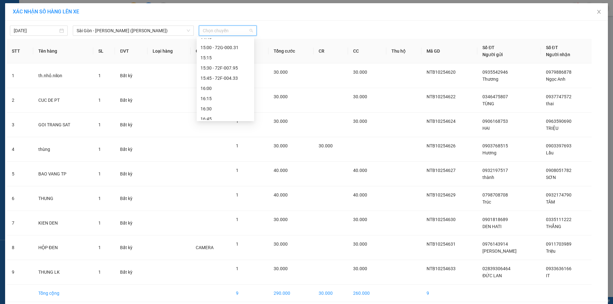
scroll to position [500, 0]
click at [216, 42] on div "16:15" at bounding box center [225, 43] width 50 height 7
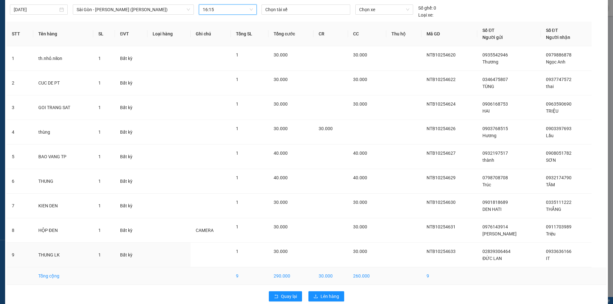
scroll to position [31, 0]
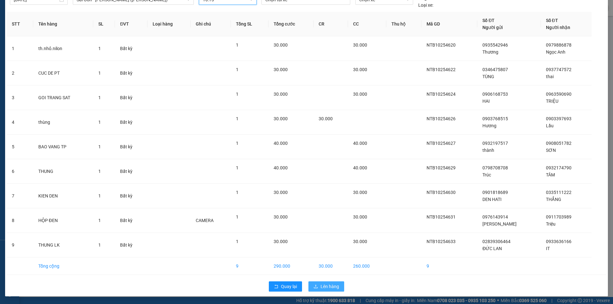
click at [325, 289] on span "Lên hàng" at bounding box center [329, 286] width 19 height 7
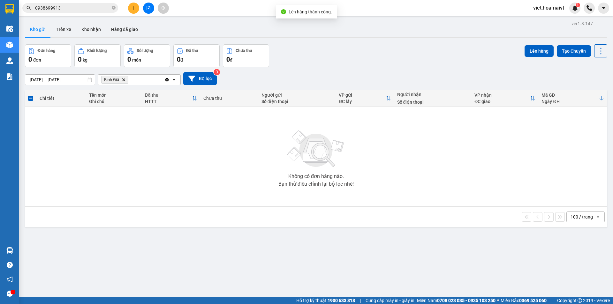
click at [123, 81] on icon "Delete" at bounding box center [124, 80] width 4 height 4
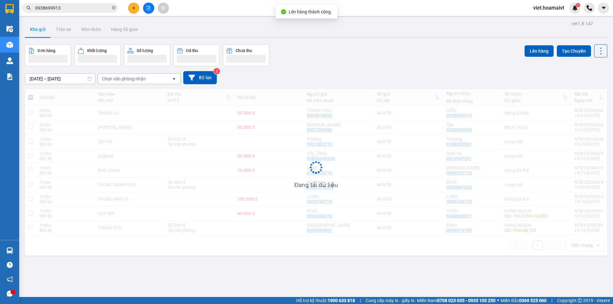
click at [415, 80] on div "[DATE] – [DATE] Press the down arrow key to interact with the calendar and sele…" at bounding box center [316, 77] width 582 height 13
click at [413, 79] on div "[DATE] – [DATE] Press the down arrow key to interact with the calendar and sele…" at bounding box center [316, 77] width 582 height 13
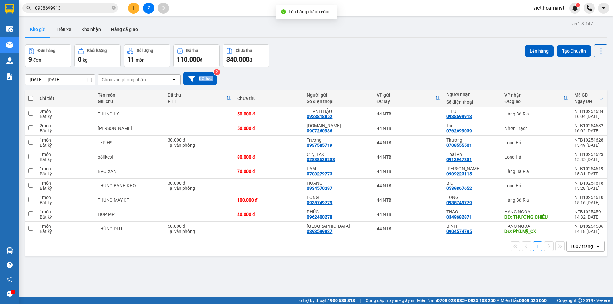
click at [413, 79] on div "[DATE] – [DATE] Press the down arrow key to interact with the calendar and sele…" at bounding box center [316, 78] width 582 height 13
click at [133, 9] on icon "plus" at bounding box center [133, 8] width 4 height 4
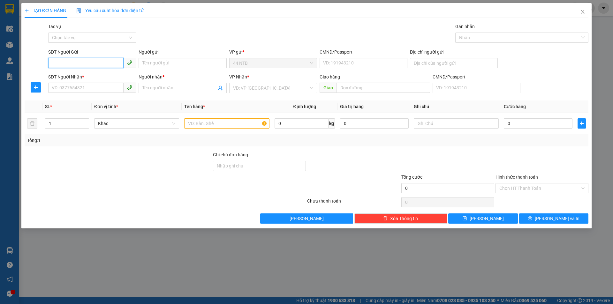
click at [81, 63] on input "SĐT Người Gửi" at bounding box center [85, 63] width 75 height 10
type input "0865009798"
click at [95, 76] on div "0865009798 - CAROLINE" at bounding box center [92, 75] width 80 height 7
type input "CAROLINE"
type input "0919203536"
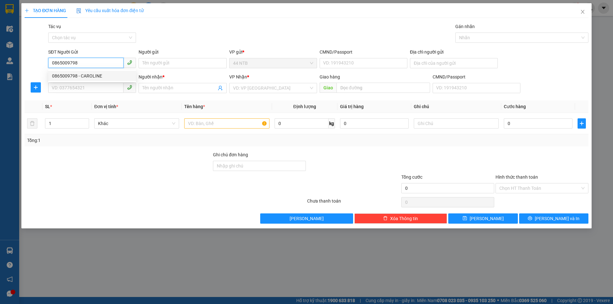
type input "HoàngSang"
type input "0865009798"
click at [198, 42] on div "Gói vận chuyển * Tiêu chuẩn Tác vụ Chọn tác vụ Gán nhãn Nhãn" at bounding box center [318, 34] width 542 height 22
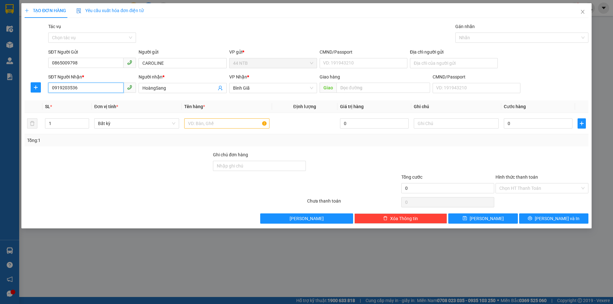
drag, startPoint x: 100, startPoint y: 91, endPoint x: 0, endPoint y: 68, distance: 101.9
click at [0, 91] on div "TẠO ĐƠN HÀNG Yêu cầu xuất hóa đơn điện tử Transit Pickup Surcharge Ids Transit …" at bounding box center [306, 152] width 613 height 304
type input "0906626856"
click at [116, 101] on div "0906626856 - Cường" at bounding box center [92, 100] width 80 height 7
type input "Cường"
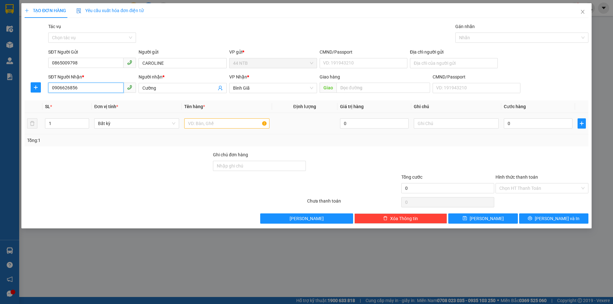
type input "0906626856"
click at [224, 129] on div at bounding box center [226, 123] width 85 height 13
click at [225, 126] on input "text" at bounding box center [226, 123] width 85 height 10
type input "THÙNG"
click at [450, 123] on input "text" at bounding box center [455, 123] width 85 height 10
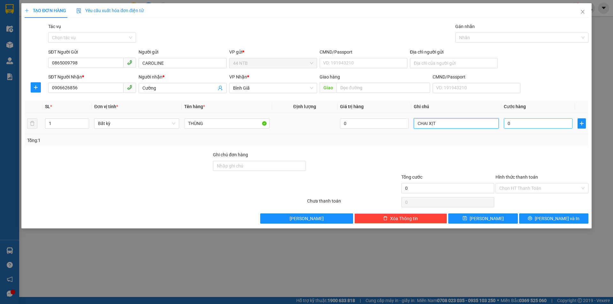
type input "CHAI XỊT"
click at [527, 121] on input "0" at bounding box center [537, 123] width 69 height 10
type input "3"
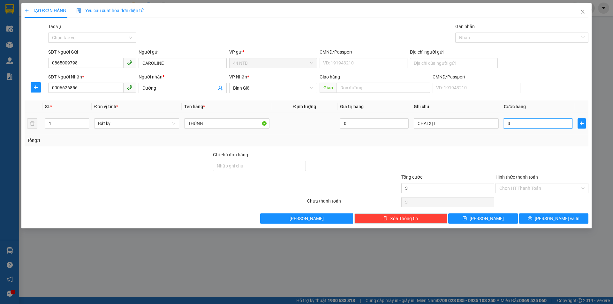
type input "30"
type input "30.000"
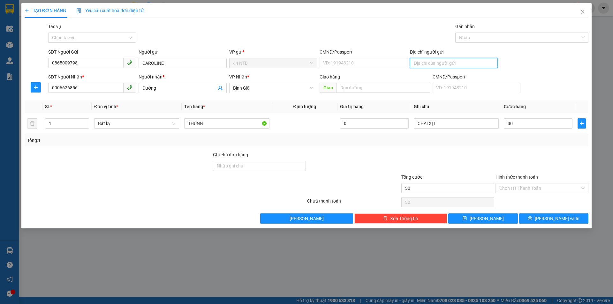
type input "30.000"
click at [435, 64] on input "Địa chỉ người gửi" at bounding box center [454, 63] width 88 height 10
type input "27 VÕ VĂN TẦN"
drag, startPoint x: 562, startPoint y: 218, endPoint x: 482, endPoint y: 174, distance: 90.7
click at [561, 218] on span "Lưu và In" at bounding box center [556, 218] width 45 height 7
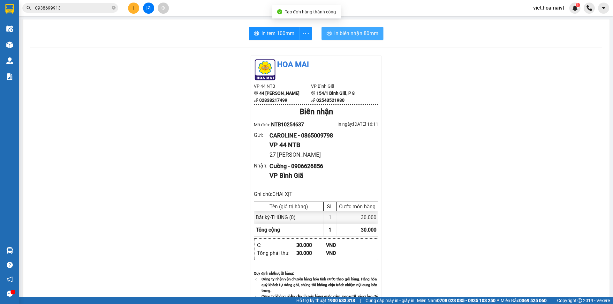
click at [369, 37] on span "In biên nhận 80mm" at bounding box center [356, 33] width 44 height 8
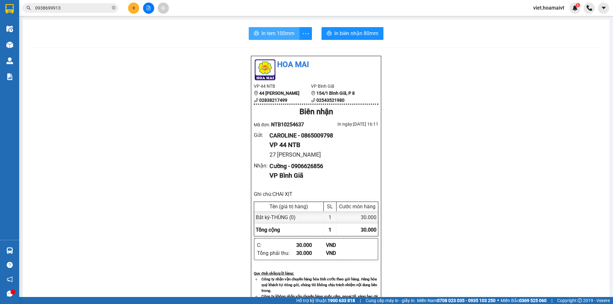
click at [278, 32] on span "In tem 100mm" at bounding box center [277, 33] width 33 height 8
click at [501, 227] on div "Hoa Mai VP 44 NTB 44 Nguyễn Thái Bình 02838217499 VP Bình Giã 154/1 Bình Giã,…" at bounding box center [315, 276] width 571 height 441
drag, startPoint x: 499, startPoint y: 227, endPoint x: 499, endPoint y: 224, distance: 3.3
click at [499, 227] on div "Hoa Mai VP 44 NTB 44 Nguyễn Thái Bình 02838217499 VP Bình Giã 154/1 Bình Giã,…" at bounding box center [315, 276] width 571 height 441
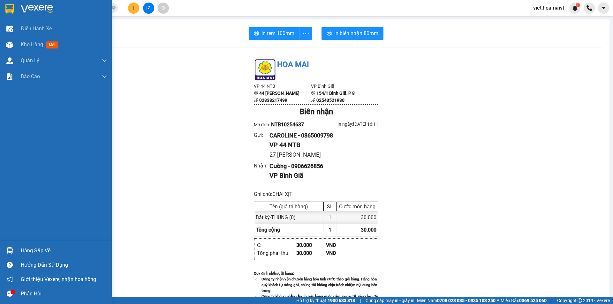
click at [38, 11] on img at bounding box center [37, 9] width 32 height 10
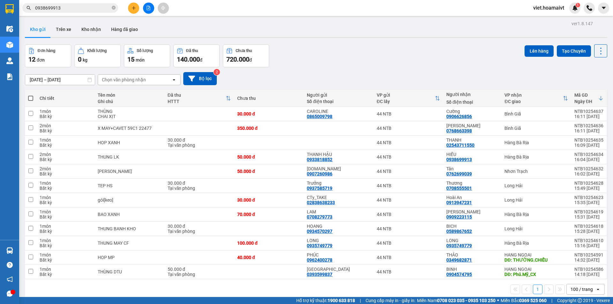
click at [448, 71] on div "[DATE] – [DATE] Press the down arrow key to interact with the calendar and sele…" at bounding box center [316, 78] width 582 height 23
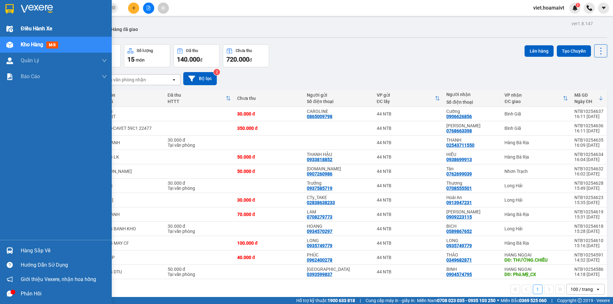
drag, startPoint x: 44, startPoint y: 29, endPoint x: 70, endPoint y: 31, distance: 25.6
click at [45, 29] on span "Điều hành xe" at bounding box center [37, 29] width 32 height 8
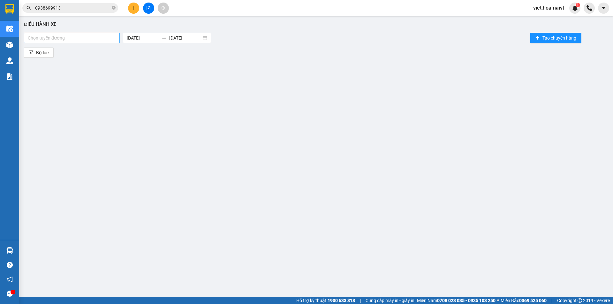
click at [97, 37] on div at bounding box center [72, 38] width 93 height 8
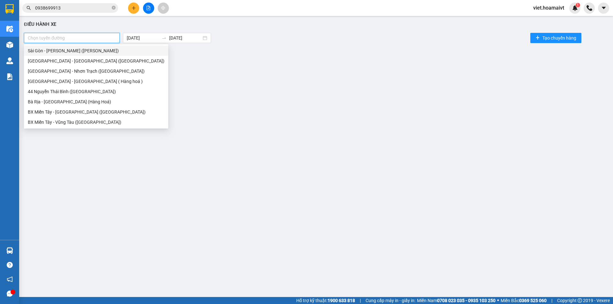
click at [93, 49] on div "Sài Gòn - [PERSON_NAME] ([PERSON_NAME])" at bounding box center [96, 50] width 137 height 7
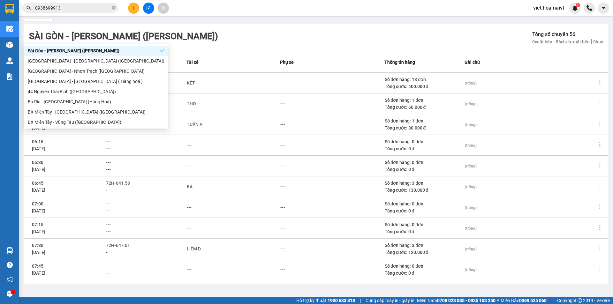
scroll to position [59, 0]
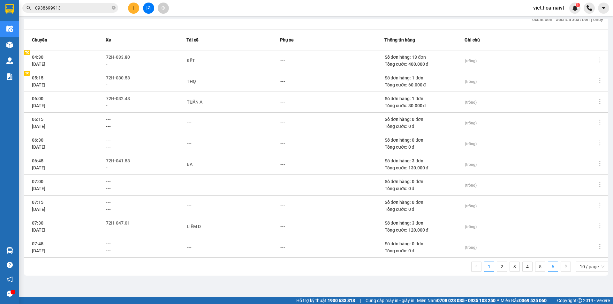
click at [548, 266] on link "6" at bounding box center [553, 267] width 10 height 10
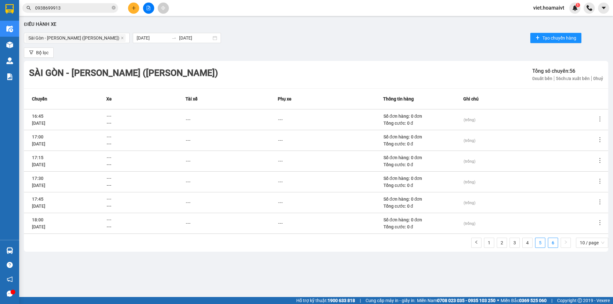
click at [540, 243] on link "5" at bounding box center [540, 243] width 10 height 10
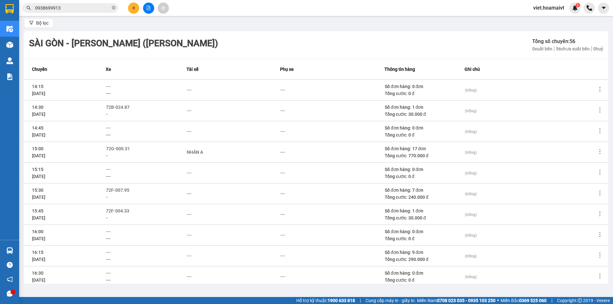
scroll to position [59, 0]
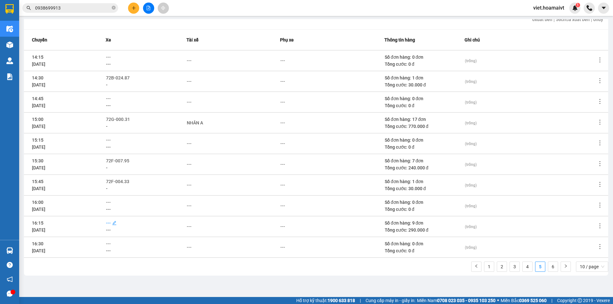
click at [109, 221] on span "---" at bounding box center [108, 222] width 5 height 5
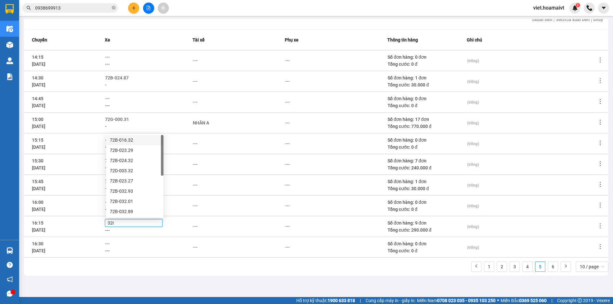
type input "3201"
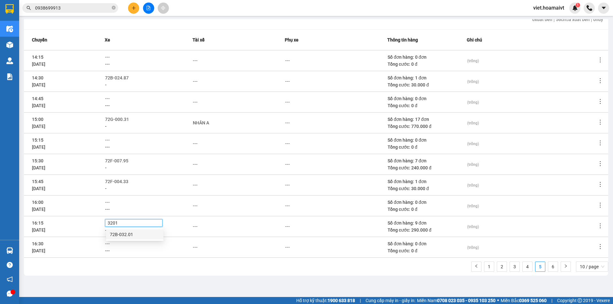
click at [122, 236] on div "72B-032.01" at bounding box center [135, 234] width 50 height 7
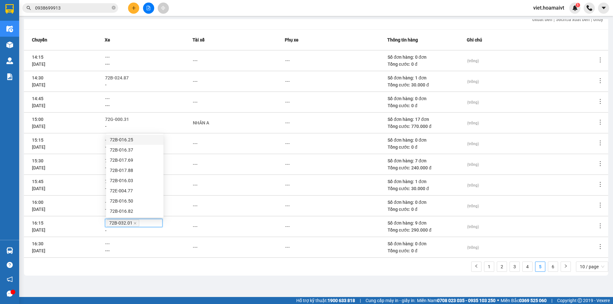
click at [235, 232] on td "---" at bounding box center [238, 226] width 92 height 21
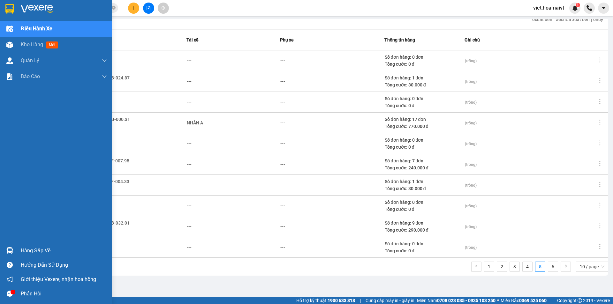
click at [21, 10] on img at bounding box center [37, 9] width 32 height 10
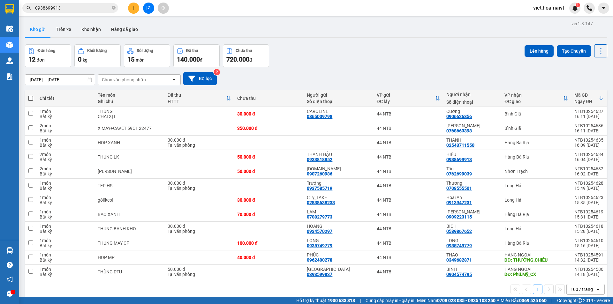
click at [423, 68] on div "[DATE] – [DATE] Press the down arrow key to interact with the calendar and sele…" at bounding box center [316, 78] width 582 height 23
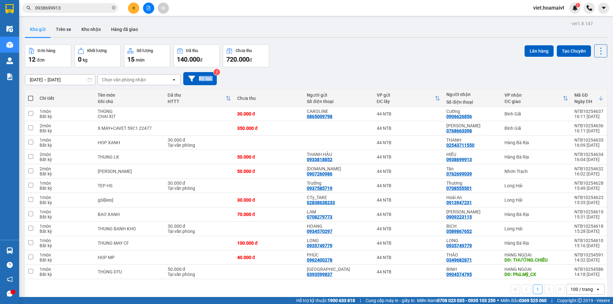
click at [423, 68] on div "[DATE] – [DATE] Press the down arrow key to interact with the calendar and sele…" at bounding box center [316, 78] width 582 height 23
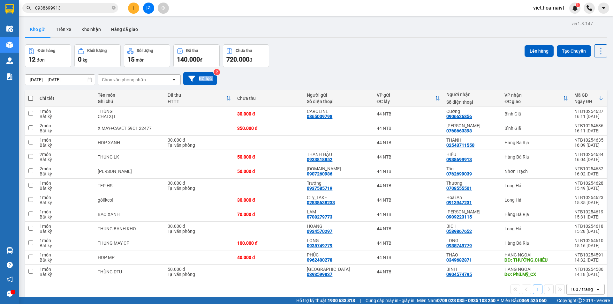
click at [423, 68] on div "[DATE] – [DATE] Press the down arrow key to interact with the calendar and sele…" at bounding box center [316, 78] width 582 height 23
click at [134, 5] on button at bounding box center [133, 8] width 11 height 11
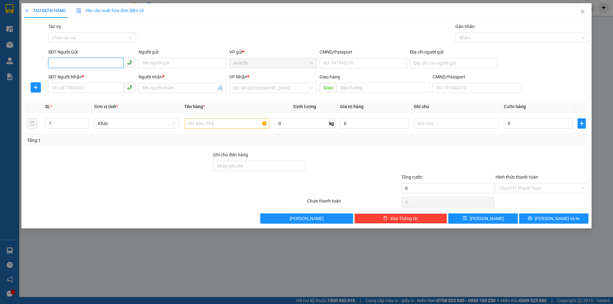
click at [62, 59] on input "SĐT Người Gửi" at bounding box center [85, 63] width 75 height 10
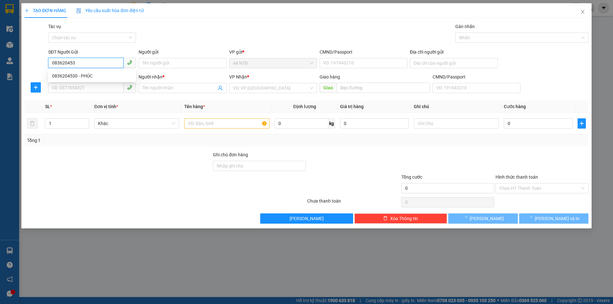
type input "0836204530"
click at [100, 77] on div "0836204530 - PHÚC" at bounding box center [92, 75] width 80 height 7
type input "PHÚC"
type input "094204000346"
type input "0983929844"
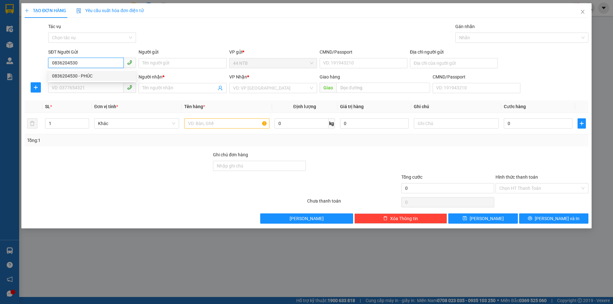
type input "Hoan"
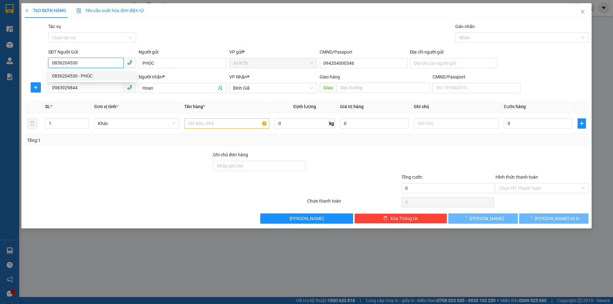
type input "0836204530"
click at [211, 33] on div "Gói vận chuyển * Tiêu chuẩn Tác vụ Chọn tác vụ Gán nhãn Nhãn" at bounding box center [318, 34] width 542 height 22
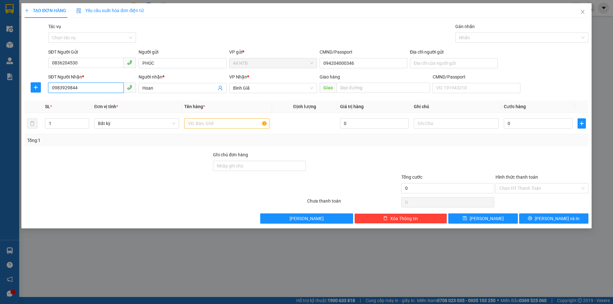
drag, startPoint x: 97, startPoint y: 87, endPoint x: 0, endPoint y: 69, distance: 98.3
click at [0, 73] on div "TẠO ĐƠN HÀNG Yêu cầu xuất hóa đơn điện tử Transit Pickup Surcharge Ids Transit …" at bounding box center [306, 152] width 613 height 304
type input "0983311738"
click at [117, 101] on div "0983311738 - Hồng Anh" at bounding box center [92, 100] width 80 height 7
type input "Hồng Anh"
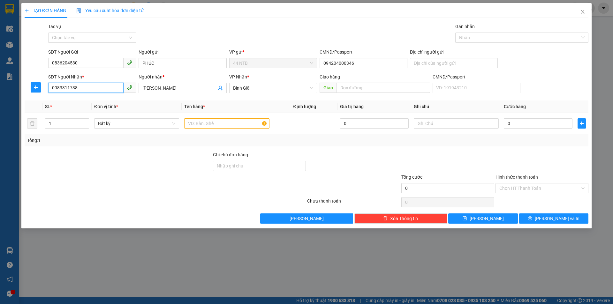
type input "0983311738"
click at [221, 36] on div "Gói vận chuyển * Tiêu chuẩn Tác vụ Chọn tác vụ Gán nhãn Nhãn" at bounding box center [318, 34] width 542 height 22
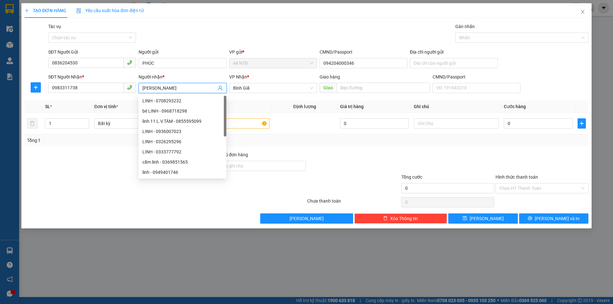
drag, startPoint x: 175, startPoint y: 87, endPoint x: 0, endPoint y: 63, distance: 176.4
click at [0, 64] on div "TẠO ĐƠN HÀNG Yêu cầu xuất hóa đơn điện tử Transit Pickup Surcharge Ids Transit …" at bounding box center [306, 152] width 613 height 304
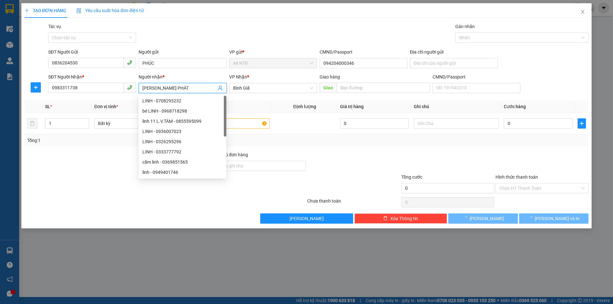
type input "LONG HƯNG PHÁT"
click at [223, 26] on div "Gói vận chuyển * Tiêu chuẩn Tác vụ Chọn tác vụ Gán nhãn Nhãn" at bounding box center [318, 34] width 542 height 22
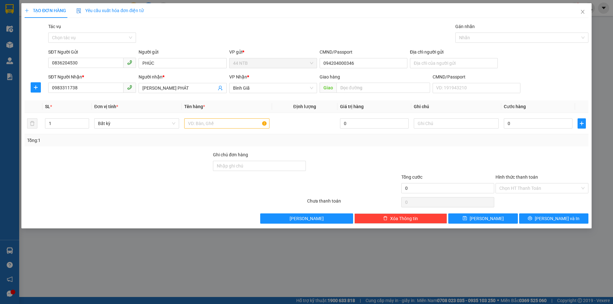
click at [281, 28] on div "Gói vận chuyển * Tiêu chuẩn Tác vụ Chọn tác vụ Gán nhãn Nhãn" at bounding box center [318, 34] width 542 height 22
click at [56, 124] on input "1" at bounding box center [66, 124] width 43 height 10
drag, startPoint x: 56, startPoint y: 124, endPoint x: 0, endPoint y: 132, distance: 57.0
click at [0, 132] on div "TẠO ĐƠN HÀNG Yêu cầu xuất hóa đơn điện tử Transit Pickup Surcharge Ids Transit …" at bounding box center [306, 152] width 613 height 304
type input "27"
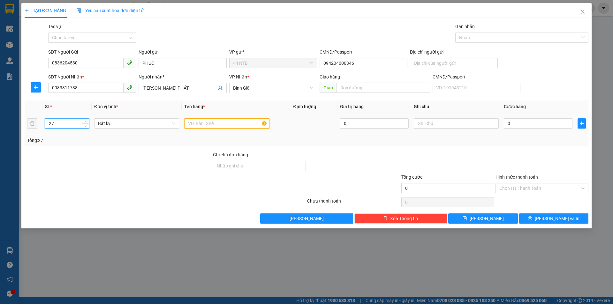
click at [209, 125] on input "text" at bounding box center [226, 123] width 85 height 10
click at [518, 123] on input "0" at bounding box center [537, 123] width 69 height 10
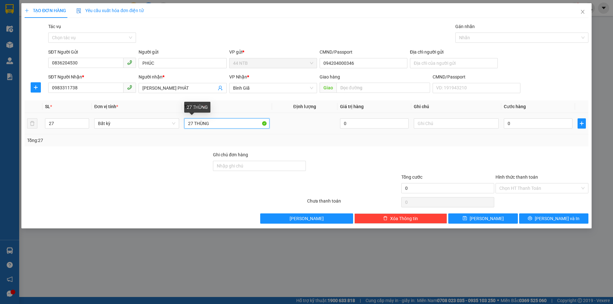
click at [192, 122] on input "27 THÙNG" at bounding box center [226, 123] width 85 height 10
click at [223, 125] on input "26 THÙNG" at bounding box center [226, 123] width 85 height 10
type input "26 THÙNG+XỐP"
click at [524, 123] on input "0" at bounding box center [537, 123] width 69 height 10
type input "5"
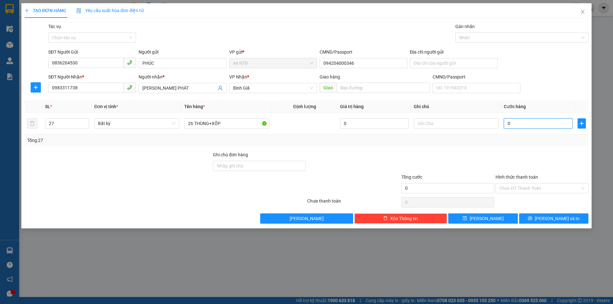
type input "5"
type input "50"
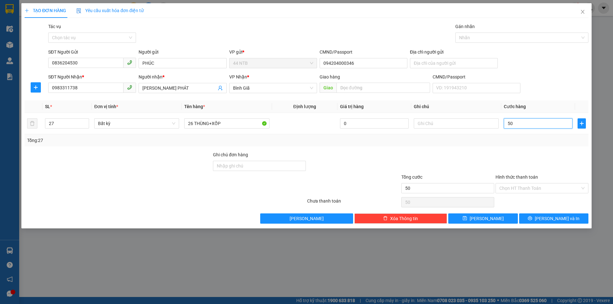
type input "500"
type input "500.000"
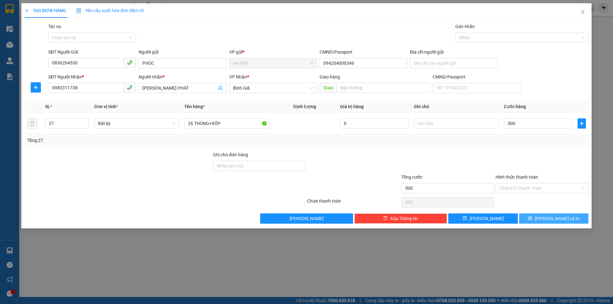
type input "500.000"
click at [562, 221] on span "Lưu và In" at bounding box center [556, 218] width 45 height 7
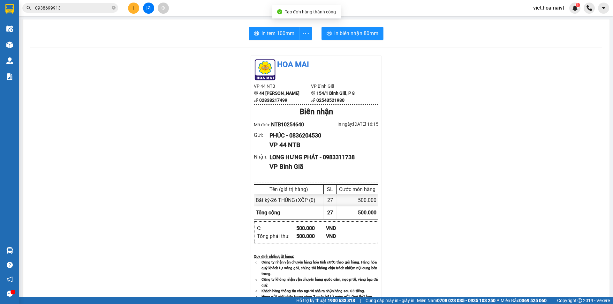
click at [355, 22] on div "In tem 100mm In biên nhận 80mm Hoa Mai VP 44 NTB 44 Nguyễn Thái Bình 0283821749…" at bounding box center [316, 243] width 586 height 449
click at [357, 38] on button "In biên nhận 80mm" at bounding box center [352, 33] width 62 height 13
click at [278, 26] on div "In tem 100mm In biên nhận 80mm Hoa Mai VP 44 NTB 44 Nguyễn Thái Bình 0283821749…" at bounding box center [316, 243] width 586 height 449
click at [279, 31] on span "In tem 100mm" at bounding box center [279, 33] width 33 height 8
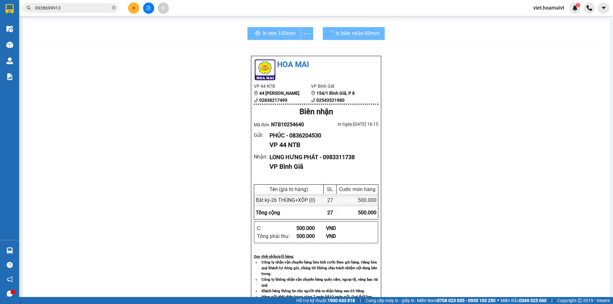
click at [474, 239] on div "Hoa Mai VP 44 NTB 44 Nguyễn Thái Bình 02838217499 VP Bình Giã 154/1 Bình Giã,…" at bounding box center [315, 258] width 571 height 405
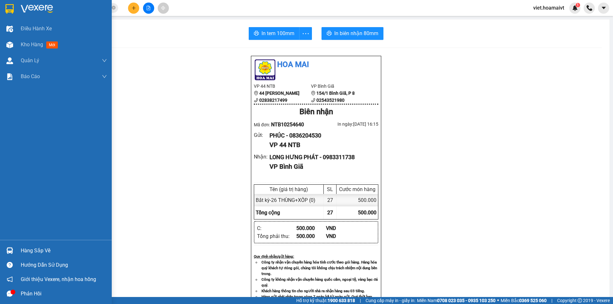
click at [27, 10] on img at bounding box center [37, 9] width 32 height 10
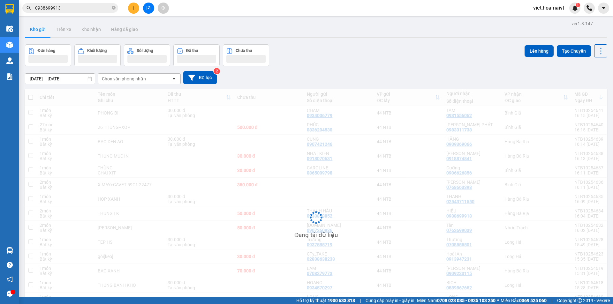
click at [438, 46] on div "Đơn hàng Khối lượng Số lượng Đã thu Chưa thu Lên hàng Tạo Chuyến" at bounding box center [316, 55] width 582 height 22
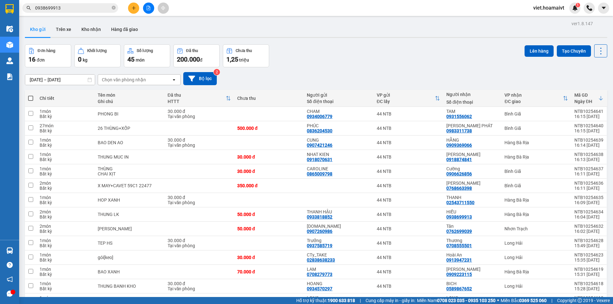
click at [438, 46] on div "Đơn hàng 16 đơn Khối lượng 0 kg Số lượng 45 món Đã thu 200.000 đ Chưa thu 1,25 …" at bounding box center [316, 55] width 582 height 23
click at [438, 45] on div "Đơn hàng 16 đơn Khối lượng 0 kg Số lượng 45 món Đã thu 200.000 đ Chưa thu 1,25 …" at bounding box center [316, 55] width 582 height 23
click at [320, 59] on div "Đơn hàng 16 đơn Khối lượng 0 kg Số lượng 45 món Đã thu 200.000 đ Chưa thu 1,25 …" at bounding box center [316, 55] width 582 height 23
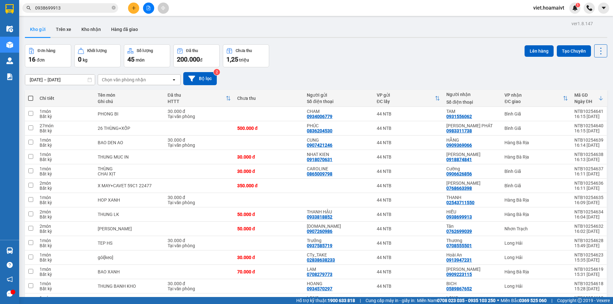
click at [123, 78] on div "Chọn văn phòng nhận" at bounding box center [124, 80] width 44 height 6
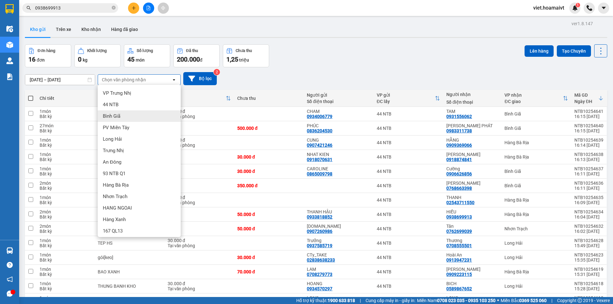
click at [129, 116] on div "Bình Giã" at bounding box center [139, 115] width 83 height 11
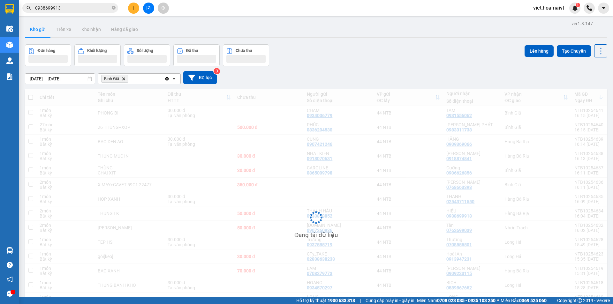
click at [355, 58] on div "Đơn hàng Khối lượng Số lượng Đã thu Chưa thu Lên hàng Tạo Chuyến" at bounding box center [316, 55] width 582 height 22
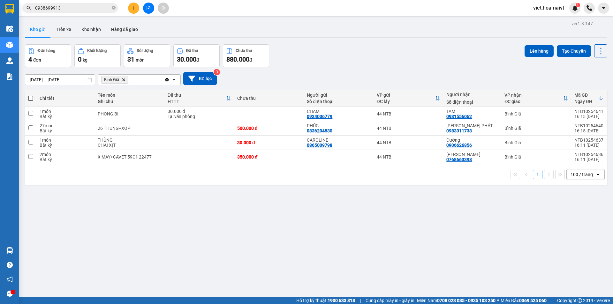
click at [355, 58] on div "Đơn hàng 4 đơn Khối lượng 0 kg Số lượng 31 món Đã thu 30.000 đ Chưa thu 880.000…" at bounding box center [316, 55] width 582 height 23
click at [355, 57] on div "Đơn hàng 4 đơn Khối lượng 0 kg Số lượng 31 món Đã thu 30.000 đ Chưa thu 880.000…" at bounding box center [316, 55] width 582 height 23
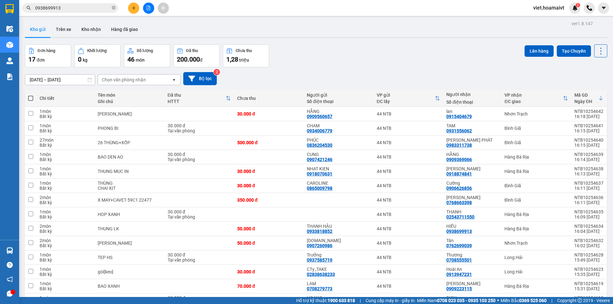
click at [307, 62] on div "Đơn hàng 17 đơn Khối lượng 0 kg Số lượng 46 món Đã thu 200.000 đ Chưa thu 1,28 …" at bounding box center [316, 55] width 582 height 23
click at [316, 54] on div "Đơn hàng 17 đơn Khối lượng 0 kg Số lượng 46 món Đã thu 200.000 đ Chưa thu 1,28 …" at bounding box center [316, 55] width 582 height 23
click at [357, 54] on div "Đơn hàng 17 đơn Khối lượng 0 kg Số lượng 46 món Đã thu 200.000 đ Chưa thu 1,28 …" at bounding box center [316, 55] width 582 height 23
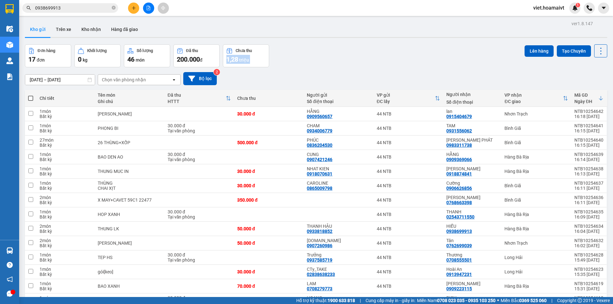
click at [357, 54] on div "Đơn hàng 17 đơn Khối lượng 0 kg Số lượng 46 món Đã thu 200.000 đ Chưa thu 1,28 …" at bounding box center [316, 55] width 582 height 23
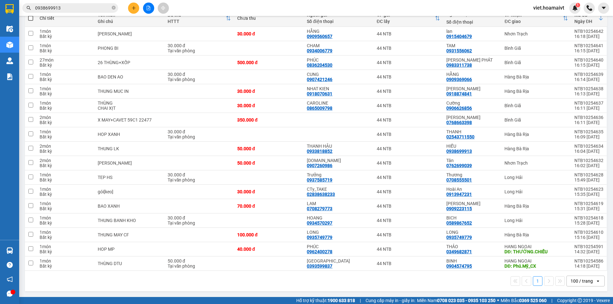
click at [377, 285] on div "1 100 / trang open" at bounding box center [315, 281] width 577 height 11
click at [133, 10] on icon "plus" at bounding box center [133, 8] width 4 height 4
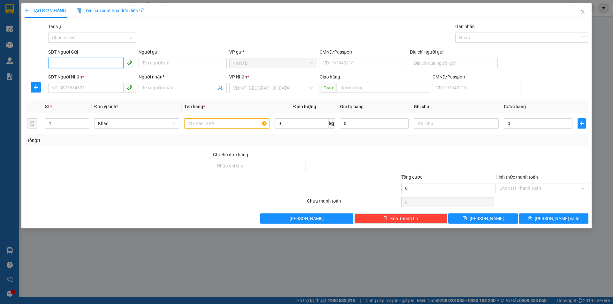
click at [89, 65] on input "SĐT Người Gửi" at bounding box center [85, 63] width 75 height 10
type input "0933130505"
click at [95, 75] on div "0933130505 - Thế Anh" at bounding box center [92, 75] width 80 height 7
type input "Thế Anh"
type input "700_ĐBPhủ_Q10"
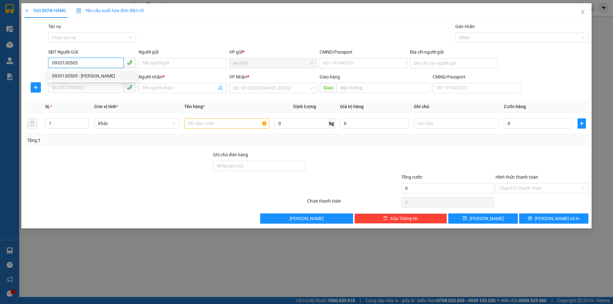
type input "0395590010"
type input "Long"
type input "0933130505"
click at [198, 37] on div "Gói vận chuyển * Tiêu chuẩn Tác vụ Chọn tác vụ Gán nhãn Nhãn" at bounding box center [318, 34] width 542 height 22
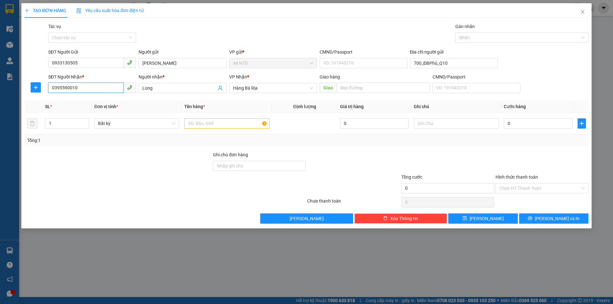
drag, startPoint x: 90, startPoint y: 88, endPoint x: 0, endPoint y: 88, distance: 90.0
click at [0, 103] on div "TẠO ĐƠN HÀNG Yêu cầu xuất hóa đơn điện tử Transit Pickup Surcharge Ids Transit …" at bounding box center [306, 152] width 613 height 304
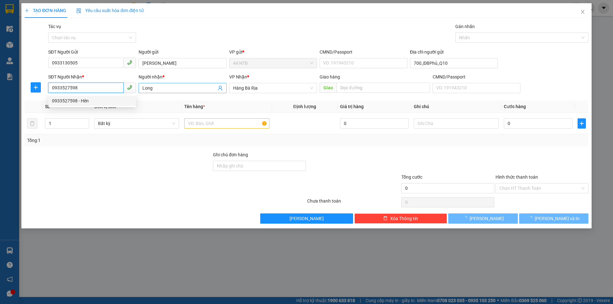
type input "0933527598"
drag, startPoint x: 162, startPoint y: 89, endPoint x: 36, endPoint y: 78, distance: 126.5
click at [47, 96] on div "Transit Pickup Surcharge Ids Transit Deliver Surcharge Ids Transit Deliver Surc…" at bounding box center [306, 123] width 563 height 201
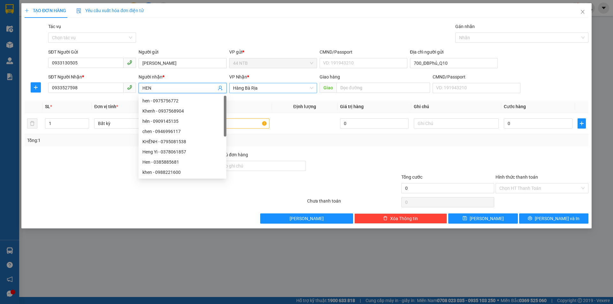
click at [236, 85] on span "Hàng Bà Rịa" at bounding box center [273, 88] width 80 height 10
type input "HEN"
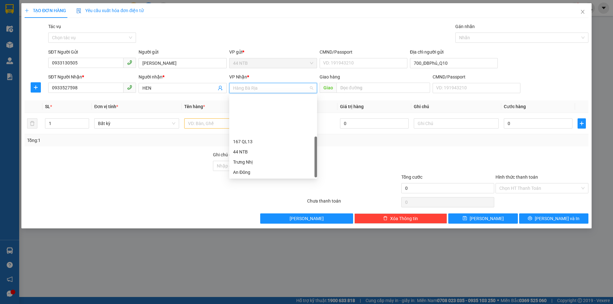
scroll to position [51, 0]
click at [260, 171] on div "Nhơn Trạch" at bounding box center [273, 172] width 80 height 7
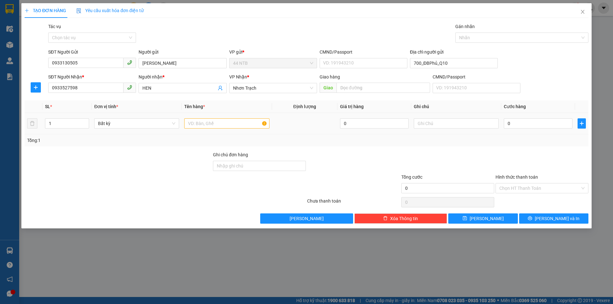
click at [215, 130] on td at bounding box center [227, 123] width 90 height 21
click at [209, 125] on input "text" at bounding box center [226, 123] width 85 height 10
type input "THÙNG"
click at [433, 123] on input "text" at bounding box center [455, 123] width 85 height 10
type input "D"
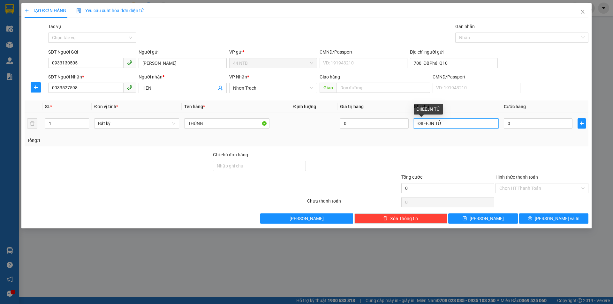
drag, startPoint x: 431, startPoint y: 125, endPoint x: 327, endPoint y: 123, distance: 104.7
click at [331, 130] on tr "1 Bất kỳ THÙNG 0 ĐIIEEJN TỬ 0" at bounding box center [306, 123] width 563 height 21
type input "ĐIỆN TỬ"
click at [530, 128] on input "0" at bounding box center [537, 123] width 69 height 10
type input "3"
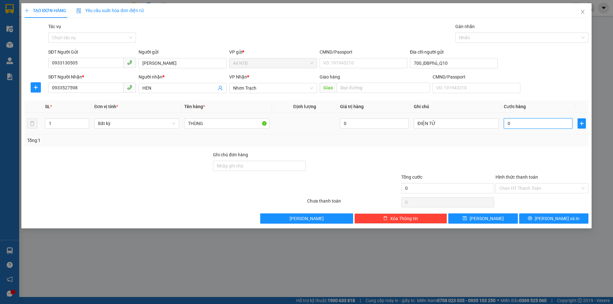
type input "3"
type input "30"
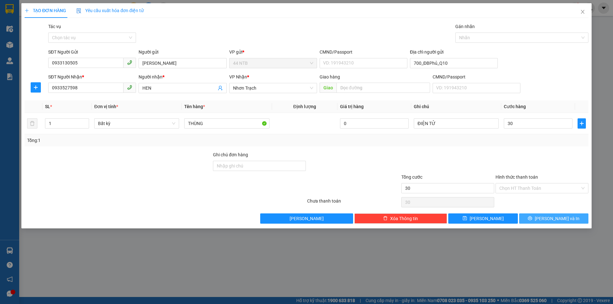
type input "30.000"
click at [559, 218] on span "Lưu và In" at bounding box center [556, 218] width 45 height 7
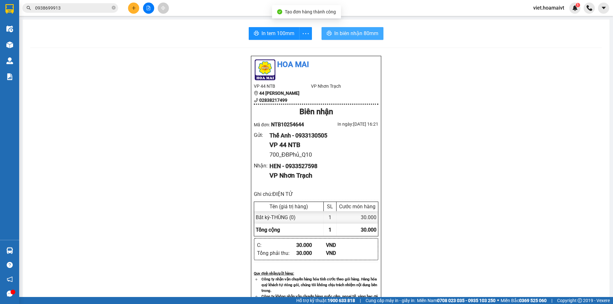
click at [369, 34] on span "In biên nhận 80mm" at bounding box center [356, 33] width 44 height 8
click at [473, 215] on div "Hoa Mai VP 44 NTB 44 Nguyễn Thái Bình 02838217499 VP Nhơn Trạch Biên nhận Mã đ…" at bounding box center [315, 276] width 571 height 441
click at [470, 214] on div "Hoa Mai VP 44 NTB 44 Nguyễn Thái Bình 02838217499 VP Nhơn Trạch Biên nhận Mã đ…" at bounding box center [315, 276] width 571 height 441
click at [271, 26] on div "In tem 100mm In biên nhận 80mm Hoa Mai VP 44 NTB 44 Nguyễn Thái Bình 0283821749…" at bounding box center [316, 261] width 586 height 485
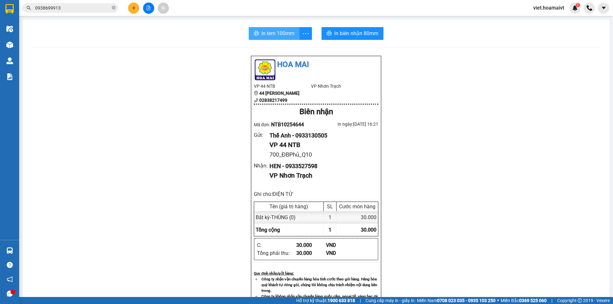
click at [273, 31] on span "In tem 100mm" at bounding box center [277, 33] width 33 height 8
click at [478, 259] on div "Hoa Mai VP 44 NTB 44 Nguyễn Thái Bình 02838217499 VP Nhơn Trạch Biên nhận Mã đ…" at bounding box center [315, 276] width 571 height 441
click at [373, 119] on div "Hoa Mai VP 44 NTB 44 Nguyễn Thái Bình 02838217499 VP Nhơn Trạch Biên nhận Mã đ…" at bounding box center [316, 192] width 130 height 273
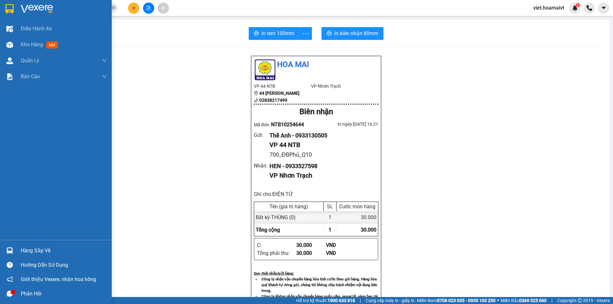
click at [51, 11] on img at bounding box center [37, 9] width 32 height 10
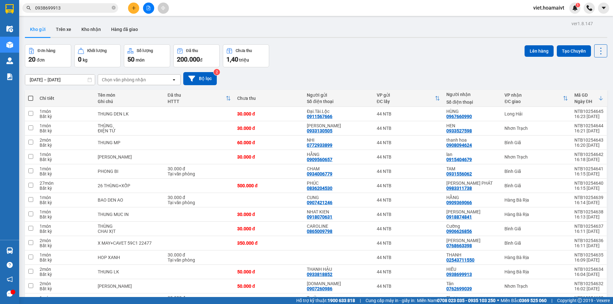
click at [339, 67] on div "[DATE] – [DATE] Press the down arrow key to interact with the calendar and sele…" at bounding box center [316, 78] width 582 height 23
click at [338, 67] on div "[DATE] – [DATE] Press the down arrow key to interact with the calendar and sele…" at bounding box center [316, 78] width 582 height 23
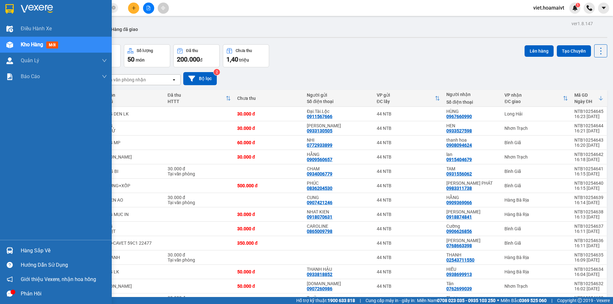
click at [38, 9] on img at bounding box center [37, 9] width 32 height 10
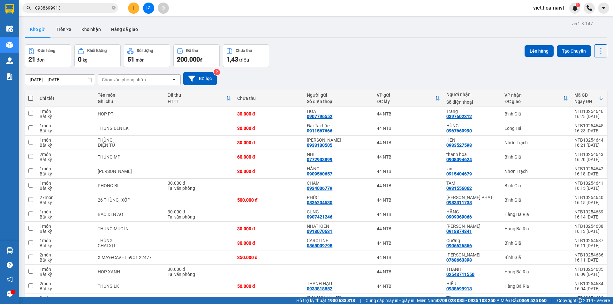
click at [333, 48] on div "Đơn hàng 21 đơn Khối lượng 0 kg Số lượng 51 món Đã thu 200.000 đ Chưa thu 1,43 …" at bounding box center [316, 55] width 582 height 23
click at [428, 56] on div "Đơn hàng 21 đơn Khối lượng 0 kg Số lượng 51 món Đã thu 200.000 đ Chưa thu 1,43 …" at bounding box center [316, 55] width 582 height 23
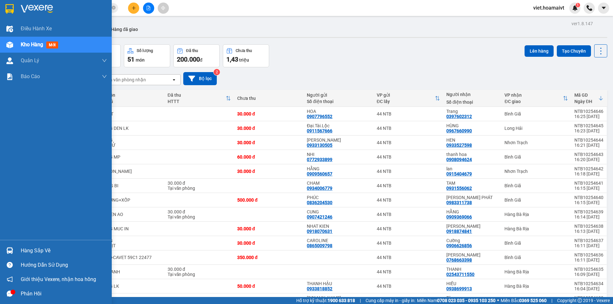
click at [33, 14] on div at bounding box center [56, 10] width 112 height 21
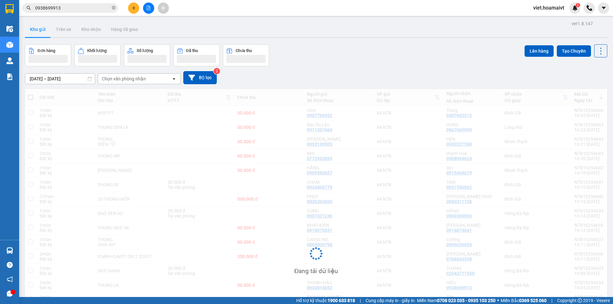
click at [392, 65] on div "Đơn hàng Khối lượng Số lượng Đã thu Chưa thu Lên hàng Tạo Chuyến" at bounding box center [316, 55] width 582 height 22
click at [393, 65] on div "Đơn hàng Khối lượng Số lượng Đã thu Chưa thu Lên hàng Tạo Chuyến" at bounding box center [316, 55] width 582 height 22
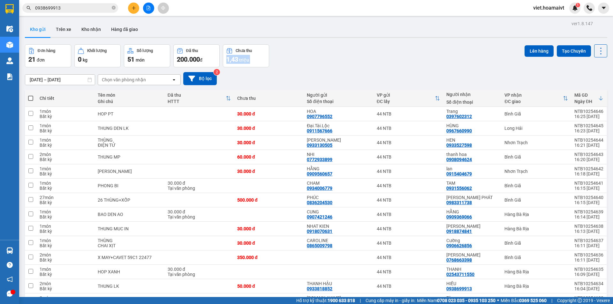
click at [393, 65] on div "Đơn hàng 21 đơn Khối lượng 0 kg Số lượng 51 món Đã thu 200.000 đ Chưa thu 1,43 …" at bounding box center [316, 55] width 582 height 23
click at [393, 64] on div "Đơn hàng 21 đơn Khối lượng 0 kg Số lượng 51 món Đã thu 200.000 đ Chưa thu 1,43 …" at bounding box center [316, 55] width 582 height 23
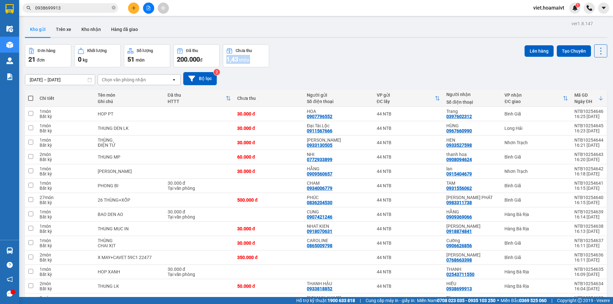
click at [393, 64] on div "Đơn hàng 21 đơn Khối lượng 0 kg Số lượng 51 món Đã thu 200.000 đ Chưa thu 1,43 …" at bounding box center [316, 55] width 582 height 23
click at [394, 64] on div "Đơn hàng 21 đơn Khối lượng 0 kg Số lượng 51 món Đã thu 200.000 đ Chưa thu 1,43 …" at bounding box center [316, 55] width 582 height 23
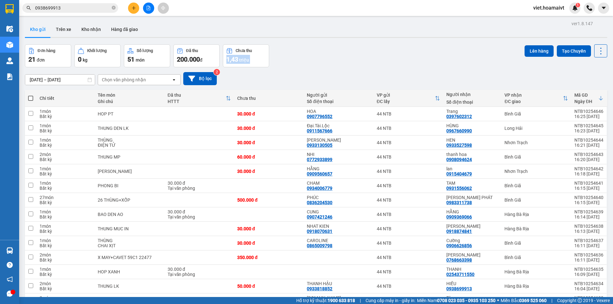
click at [394, 64] on div "Đơn hàng 21 đơn Khối lượng 0 kg Số lượng 51 món Đã thu 200.000 đ Chưa thu 1,43 …" at bounding box center [316, 55] width 582 height 23
click at [138, 81] on div "Chọn văn phòng nhận" at bounding box center [124, 80] width 44 height 6
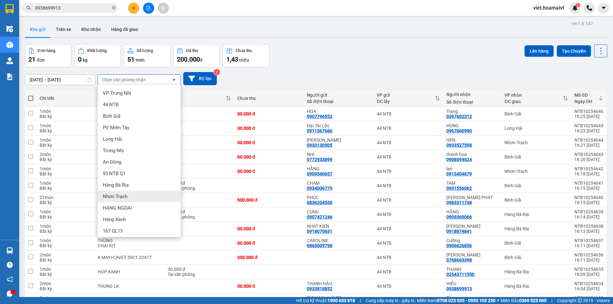
click at [139, 194] on div "Nhơn Trạch" at bounding box center [139, 196] width 83 height 11
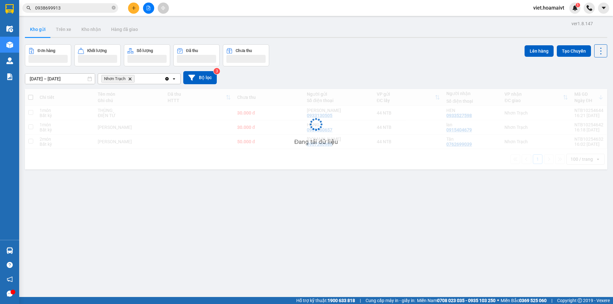
click at [377, 76] on div "14/10/2025 – 15/10/2025 Press the down arrow key to interact with the calendar …" at bounding box center [316, 77] width 582 height 13
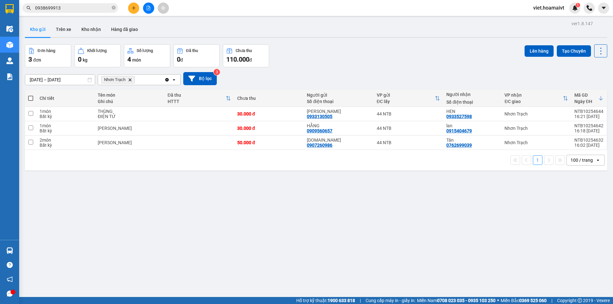
click at [386, 60] on div "Đơn hàng 3 đơn Khối lượng 0 kg Số lượng 4 món Đã thu 0 đ Chưa thu 110.000 đ Lên…" at bounding box center [316, 55] width 582 height 23
click at [387, 60] on div "Đơn hàng 3 đơn Khối lượng 0 kg Số lượng 4 món Đã thu 0 đ Chưa thu 110.000 đ Lên…" at bounding box center [316, 55] width 582 height 23
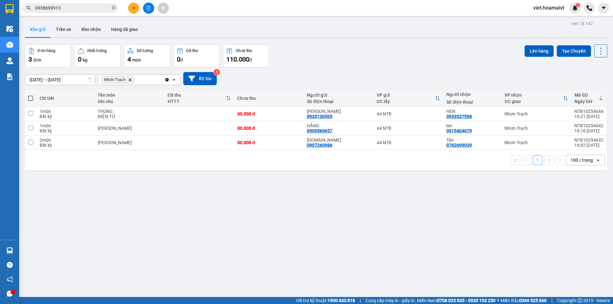
click at [82, 6] on input "0938699913" at bounding box center [72, 7] width 75 height 7
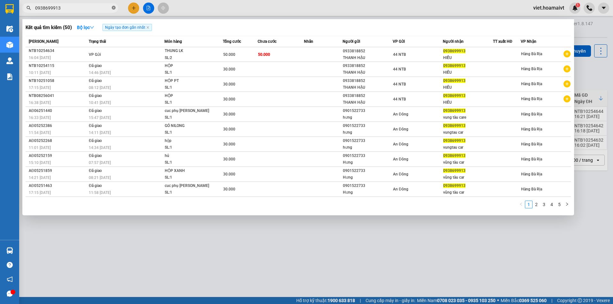
click at [114, 7] on icon "close-circle" at bounding box center [114, 8] width 4 height 4
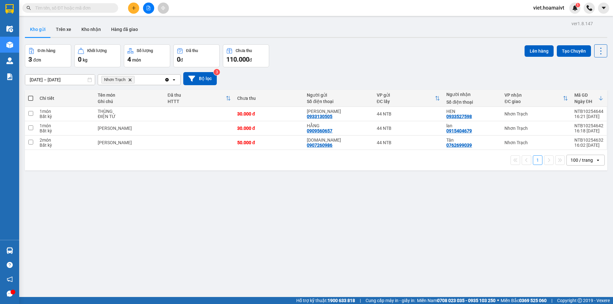
click at [340, 52] on div "Đơn hàng 3 đơn Khối lượng 0 kg Số lượng 4 món Đã thu 0 đ Chưa thu 110.000 đ Lên…" at bounding box center [316, 55] width 582 height 23
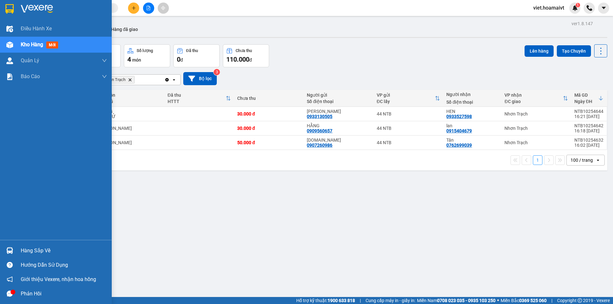
click at [37, 3] on div at bounding box center [56, 10] width 112 height 21
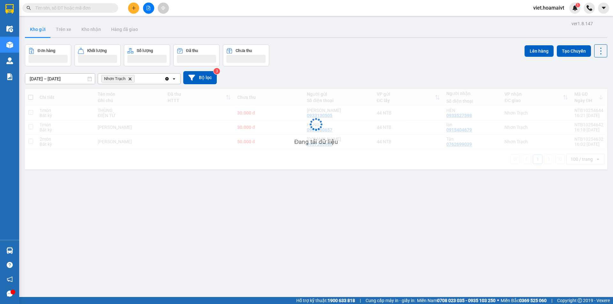
click at [316, 51] on div "Đơn hàng Khối lượng Số lượng Đã thu Chưa thu Lên hàng Tạo Chuyến" at bounding box center [316, 55] width 582 height 22
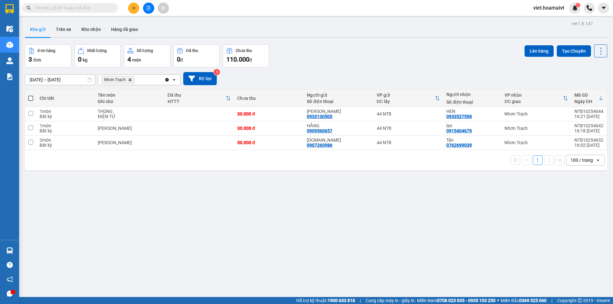
click at [130, 78] on icon "Delete" at bounding box center [130, 80] width 4 height 4
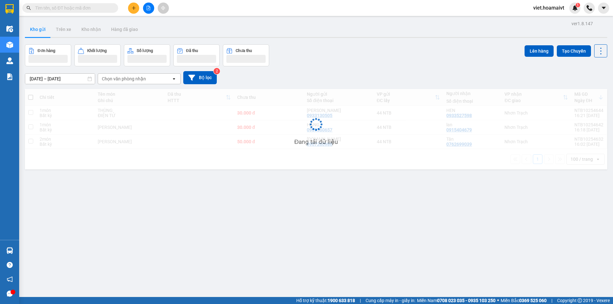
click at [374, 56] on div "Đơn hàng Khối lượng Số lượng Đã thu Chưa thu Lên hàng Tạo Chuyến" at bounding box center [316, 55] width 582 height 22
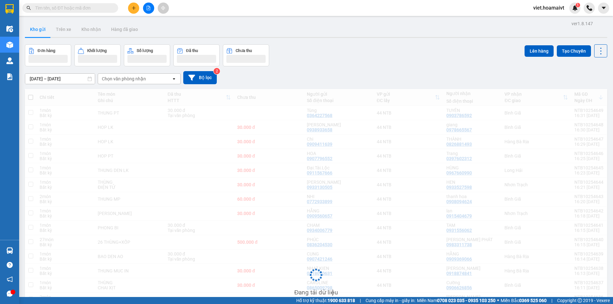
click at [374, 56] on div "Đơn hàng Khối lượng Số lượng Đã thu Chưa thu Lên hàng Tạo Chuyến" at bounding box center [316, 55] width 582 height 22
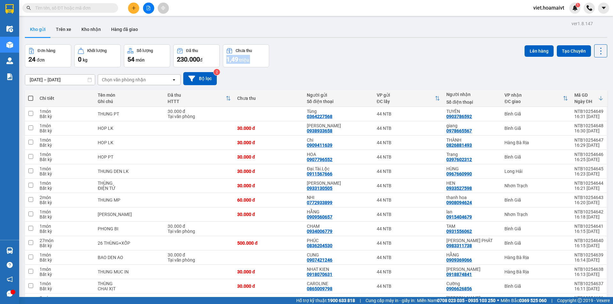
click at [374, 56] on div "Đơn hàng 24 đơn Khối lượng 0 kg Số lượng 54 món Đã thu 230.000 đ Chưa thu 1,49 …" at bounding box center [316, 55] width 582 height 23
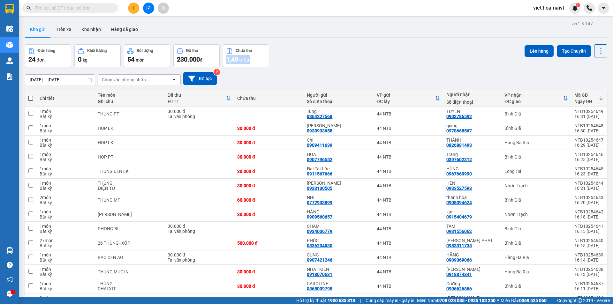
click at [374, 56] on div "Đơn hàng 24 đơn Khối lượng 0 kg Số lượng 54 món Đã thu 230.000 đ Chưa thu 1,49 …" at bounding box center [316, 55] width 582 height 23
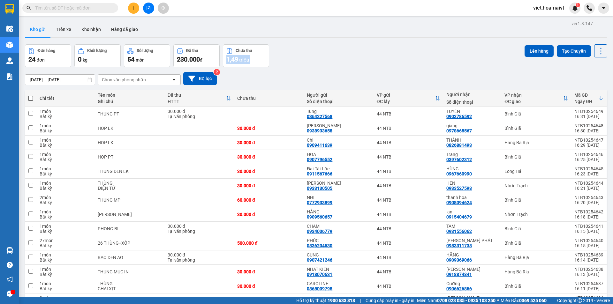
click at [374, 56] on div "Đơn hàng 24 đơn Khối lượng 0 kg Số lượng 54 món Đã thu 230.000 đ Chưa thu 1,49 …" at bounding box center [316, 55] width 582 height 23
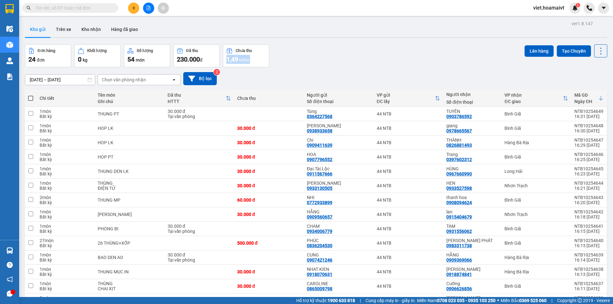
click at [374, 56] on div "Đơn hàng 24 đơn Khối lượng 0 kg Số lượng 54 món Đã thu 230.000 đ Chưa thu 1,49 …" at bounding box center [316, 55] width 582 height 23
click at [110, 79] on div "Chọn văn phòng nhận" at bounding box center [124, 80] width 44 height 6
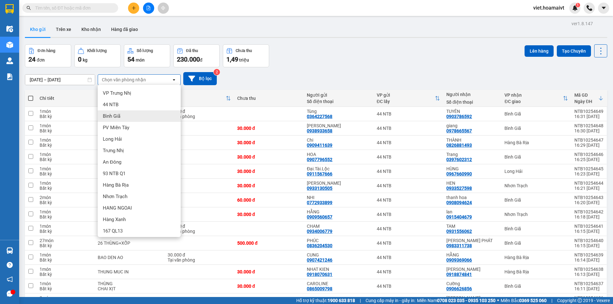
drag, startPoint x: 133, startPoint y: 118, endPoint x: 176, endPoint y: 113, distance: 44.0
click at [133, 117] on div "Bình Giã" at bounding box center [139, 115] width 83 height 11
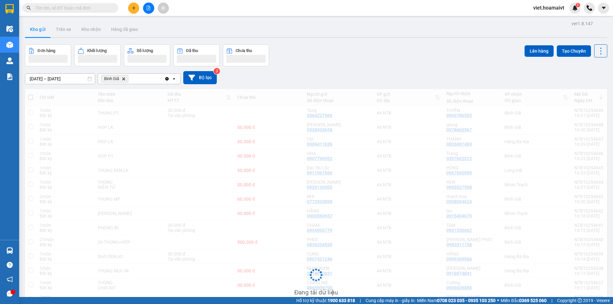
click at [352, 75] on div "[DATE] – [DATE] Press the down arrow key to interact with the calendar and sele…" at bounding box center [316, 77] width 582 height 13
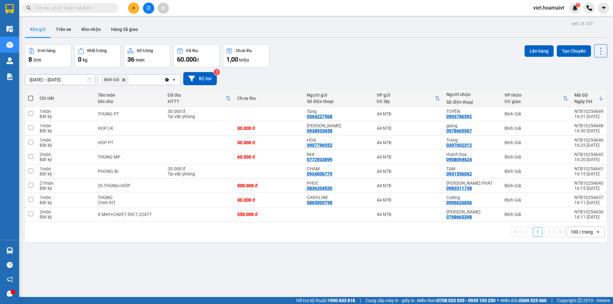
click at [350, 71] on div "[DATE] – [DATE] Press the down arrow key to interact with the calendar and sele…" at bounding box center [316, 78] width 582 height 23
click at [86, 6] on input "text" at bounding box center [72, 7] width 75 height 7
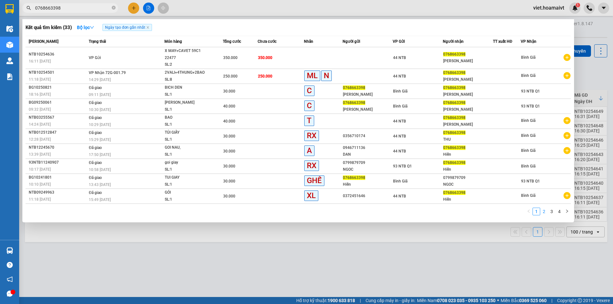
type input "0768663398"
click at [546, 208] on link "2" at bounding box center [543, 211] width 7 height 7
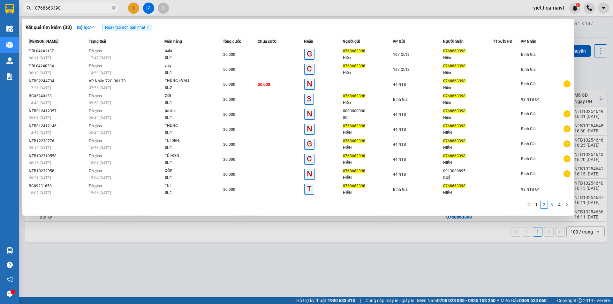
click at [550, 203] on link "3" at bounding box center [551, 204] width 7 height 7
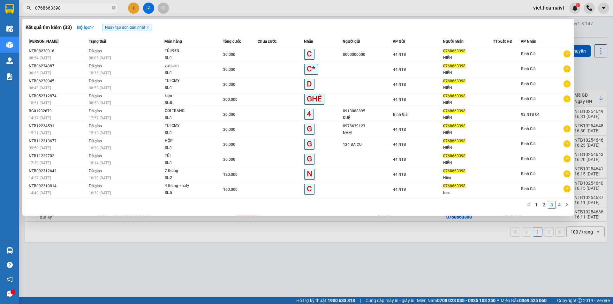
click at [556, 203] on link "4" at bounding box center [558, 204] width 7 height 7
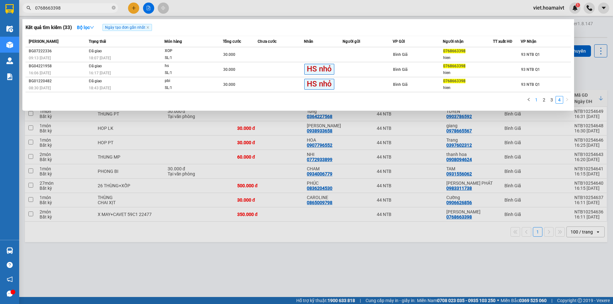
click at [533, 100] on link "1" at bounding box center [535, 99] width 7 height 7
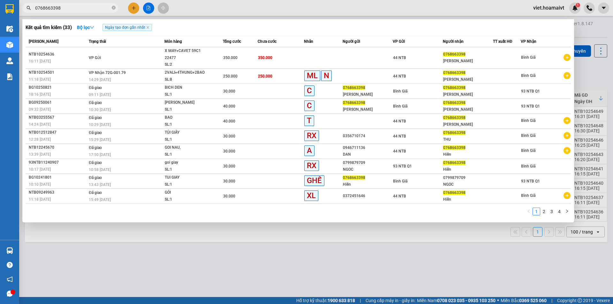
drag, startPoint x: 353, startPoint y: 292, endPoint x: 353, endPoint y: 287, distance: 4.1
click at [353, 289] on div at bounding box center [306, 152] width 613 height 304
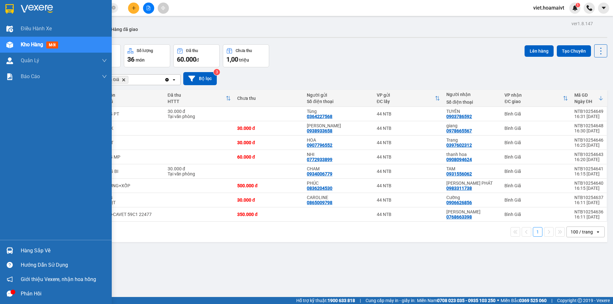
click at [42, 11] on img at bounding box center [37, 9] width 32 height 10
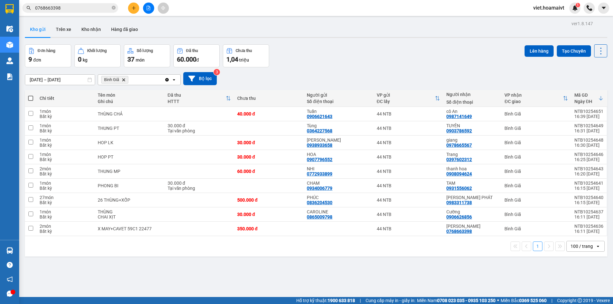
click at [359, 61] on div "Đơn hàng 9 đơn Khối lượng 0 kg Số lượng 37 món Đã thu 60.000 đ Chưa thu 1,04 tr…" at bounding box center [316, 55] width 582 height 23
click at [125, 81] on icon "Bình Giã, close by backspace" at bounding box center [123, 79] width 3 height 3
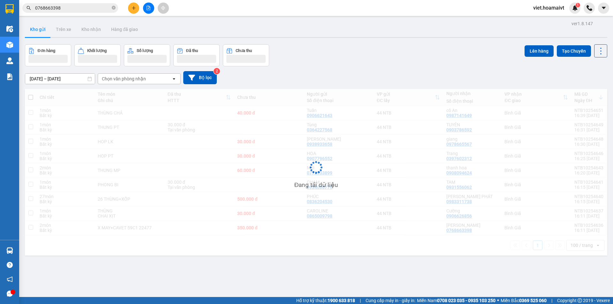
click at [335, 61] on div "Đơn hàng Khối lượng Số lượng Đã thu Chưa thu Lên hàng Tạo Chuyến" at bounding box center [316, 55] width 582 height 22
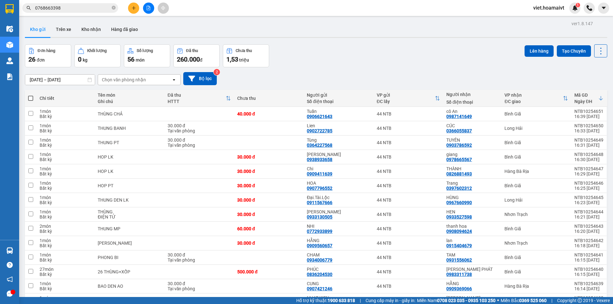
click at [333, 64] on div "Đơn hàng 26 đơn Khối lượng 0 kg Số lượng 56 món Đã thu 260.000 đ Chưa thu 1,53 …" at bounding box center [316, 55] width 582 height 23
click at [113, 82] on div "Chọn văn phòng nhận" at bounding box center [124, 80] width 44 height 6
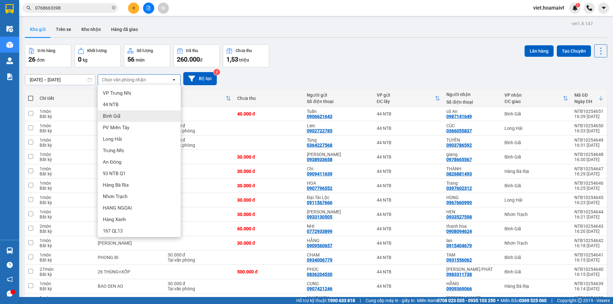
click at [127, 117] on div "Bình Giã" at bounding box center [139, 115] width 83 height 11
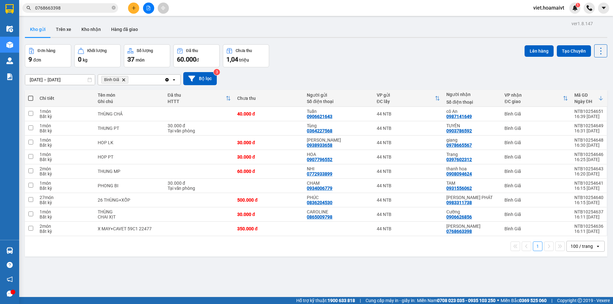
click at [125, 81] on icon "Delete" at bounding box center [124, 80] width 4 height 4
click at [125, 81] on div "Chọn văn phòng nhận" at bounding box center [124, 80] width 44 height 6
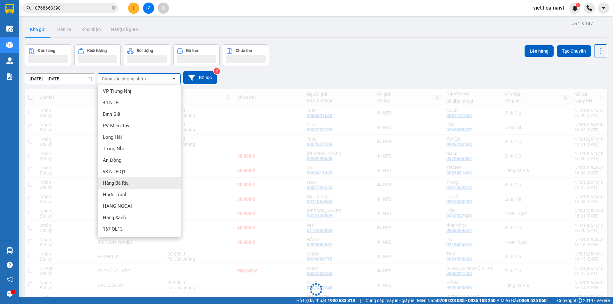
scroll to position [2, 0]
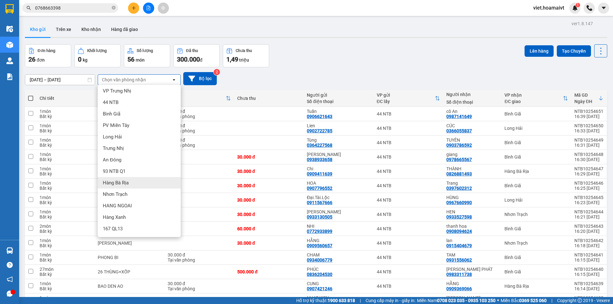
click at [135, 182] on div "Hàng Bà Rịa" at bounding box center [139, 182] width 83 height 11
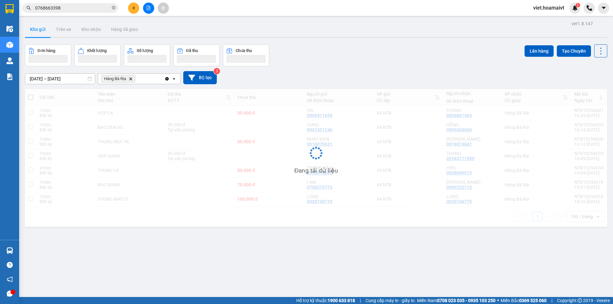
click at [410, 67] on div "14/10/2025 – 15/10/2025 Press the down arrow key to interact with the calendar …" at bounding box center [316, 77] width 582 height 23
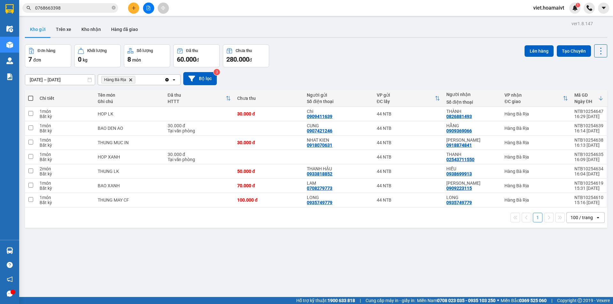
click at [410, 67] on div "14/10/2025 – 15/10/2025 Press the down arrow key to interact with the calendar …" at bounding box center [316, 78] width 582 height 23
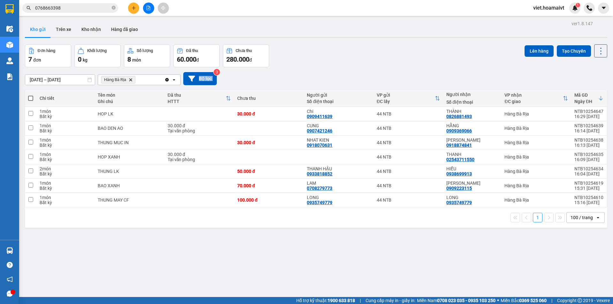
click at [133, 9] on icon "plus" at bounding box center [133, 8] width 4 height 4
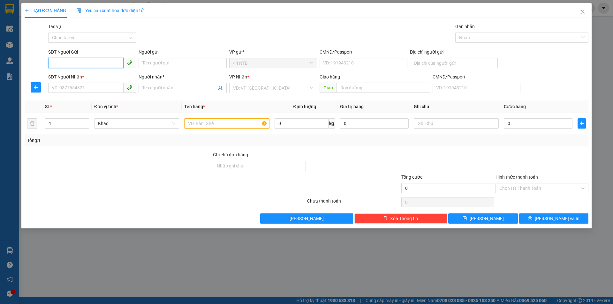
click at [69, 63] on input "SĐT Người Gửi" at bounding box center [85, 63] width 75 height 10
click at [61, 63] on input "SĐT Người Gửi" at bounding box center [85, 63] width 75 height 10
type input "0932616808"
click at [96, 75] on div "0932616808 - Khôi" at bounding box center [92, 75] width 80 height 7
type input "Khôi"
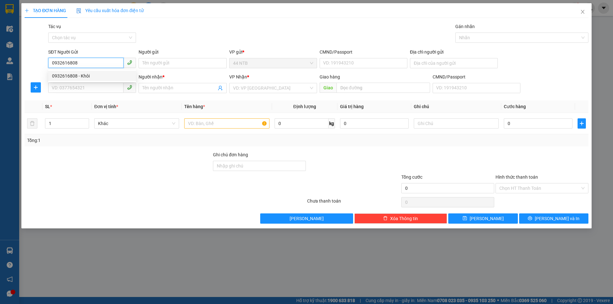
type input "079090013800"
type input "0333323389"
type input "Nhí"
type input "0932616808"
click at [231, 31] on div "Gói vận chuyển * Tiêu chuẩn Tác vụ Chọn tác vụ Gán nhãn Nhãn" at bounding box center [318, 34] width 542 height 22
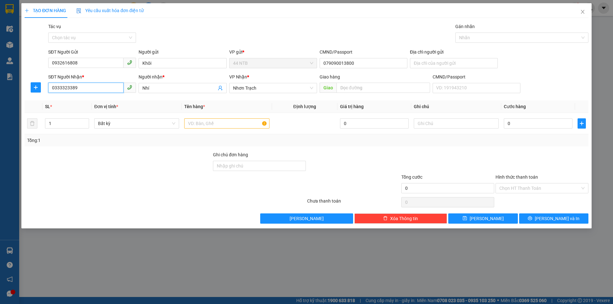
drag, startPoint x: 97, startPoint y: 92, endPoint x: 0, endPoint y: 41, distance: 109.9
click at [0, 72] on div "TẠO ĐƠN HÀNG Yêu cầu xuất hóa đơn điện tử Transit Pickup Surcharge Ids Transit …" at bounding box center [306, 152] width 613 height 304
type input "0916895050"
drag, startPoint x: 173, startPoint y: 87, endPoint x: 50, endPoint y: 73, distance: 123.4
click at [55, 86] on div "SĐT Người Nhận * 0916895050 Người nhận * Nhí Nhí VP Nhận * Nhơn Trạch Giao hàng…" at bounding box center [318, 84] width 542 height 22
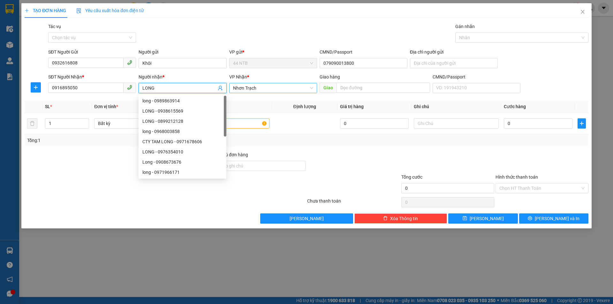
click at [262, 88] on span "Nhơn Trạch" at bounding box center [273, 88] width 80 height 10
type input "LONG"
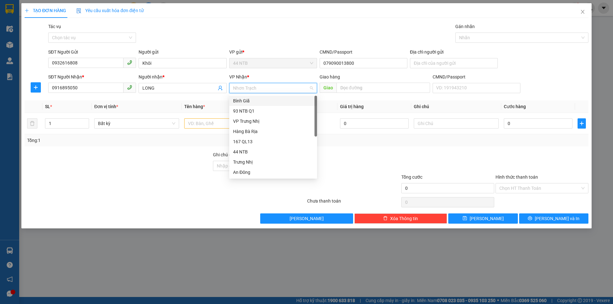
click at [243, 102] on div "Bình Giã" at bounding box center [273, 100] width 80 height 7
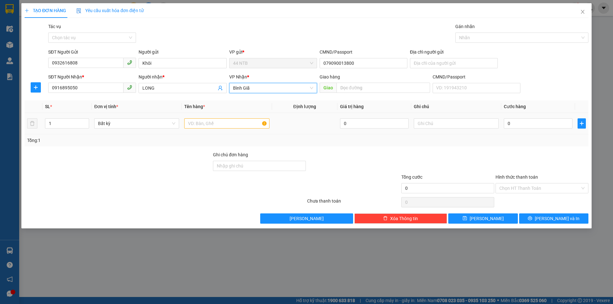
click at [200, 130] on div at bounding box center [226, 123] width 85 height 13
click at [224, 121] on input "text" at bounding box center [226, 123] width 85 height 10
type input "HỘP"
click at [433, 120] on input "text" at bounding box center [455, 123] width 85 height 10
type input "D"
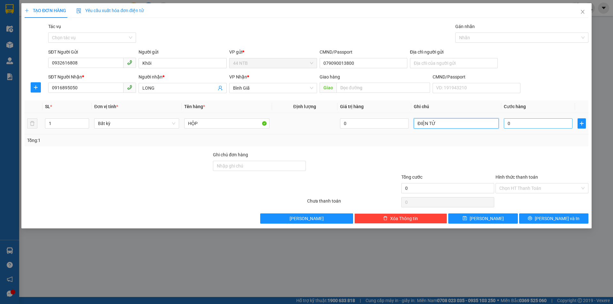
type input "ĐIỆN TỬ"
click at [543, 121] on input "0" at bounding box center [537, 123] width 69 height 10
type input "3"
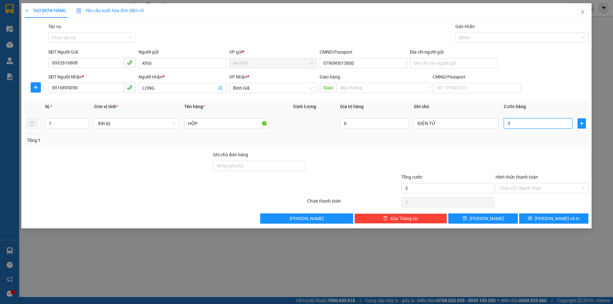
type input "30"
type input "30.000"
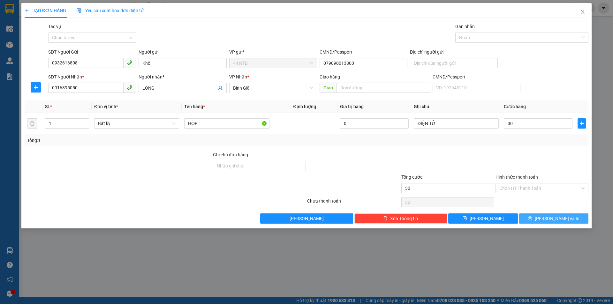
type input "30.000"
drag, startPoint x: 540, startPoint y: 218, endPoint x: 370, endPoint y: 150, distance: 183.5
click at [540, 218] on button "Lưu và In" at bounding box center [553, 218] width 69 height 10
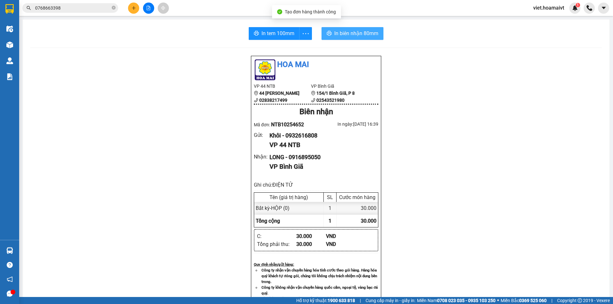
click at [334, 31] on span "In biên nhận 80mm" at bounding box center [356, 33] width 44 height 8
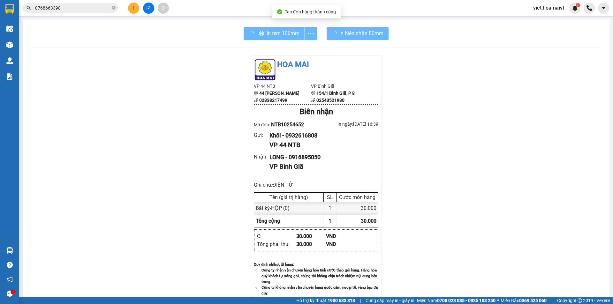
click at [479, 224] on div "Hoa Mai VP 44 NTB 44 Nguyễn Thái Bình 02838217499 VP Bình Giã 154/1 Bình Giã,…" at bounding box center [315, 266] width 571 height 421
click at [479, 222] on div "Hoa Mai VP 44 NTB 44 Nguyễn Thái Bình 02838217499 VP Bình Giã 154/1 Bình Giã,…" at bounding box center [315, 266] width 571 height 421
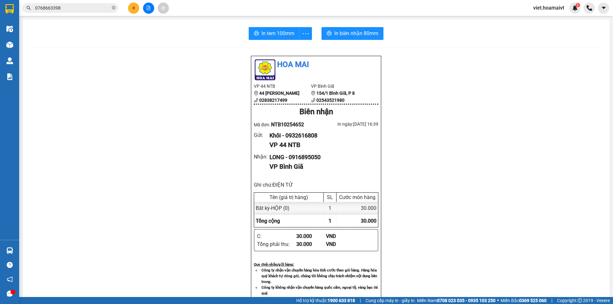
click at [480, 222] on div "Hoa Mai VP 44 NTB 44 Nguyễn Thái Bình 02838217499 VP Bình Giã 154/1 Bình Giã,…" at bounding box center [315, 266] width 571 height 421
click at [283, 36] on span "In tem 100mm" at bounding box center [277, 33] width 33 height 8
click at [467, 226] on div "Hoa Mai VP 44 NTB 44 Nguyễn Thái Bình 02838217499 VP Bình Giã 154/1 Bình Giã,…" at bounding box center [315, 266] width 571 height 421
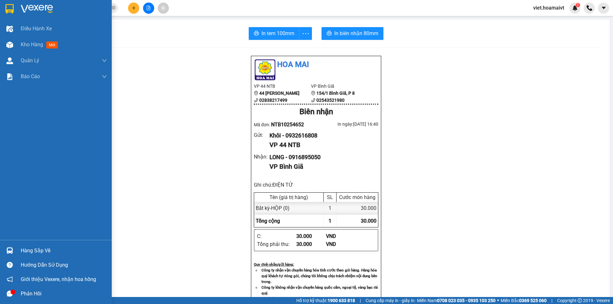
click at [33, 3] on div at bounding box center [56, 10] width 112 height 21
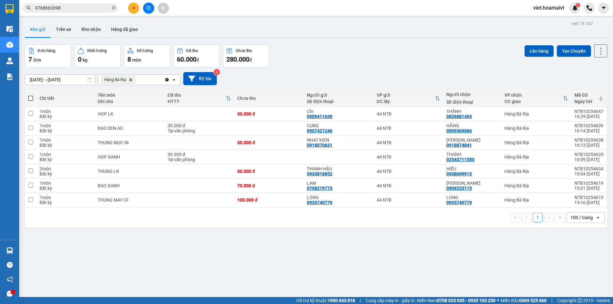
click at [398, 47] on div "Đơn hàng 7 đơn Khối lượng 0 kg Số lượng 8 món Đã thu 60.000 đ Chưa thu 280.000 …" at bounding box center [316, 55] width 582 height 23
click at [130, 79] on icon "Delete" at bounding box center [131, 80] width 4 height 4
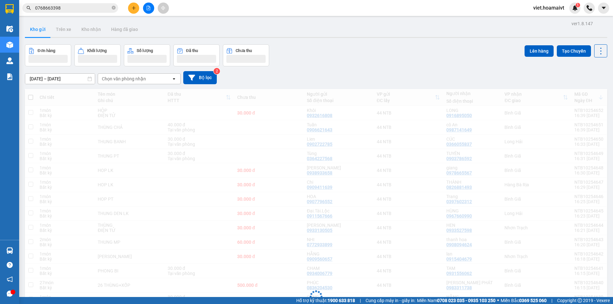
click at [433, 67] on div "ver 1.8.147 Kho gửi Trên xe Kho nhận Hàng đã giao Đơn hàng Khối lượng Số lượng …" at bounding box center [315, 267] width 587 height 497
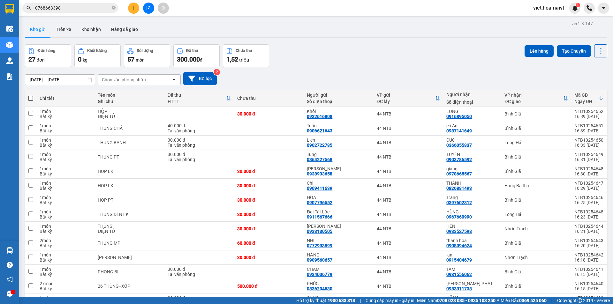
click at [433, 67] on div "Đơn hàng 27 đơn Khối lượng 0 kg Số lượng 57 món Đã thu 300.000 đ Chưa thu 1,52 …" at bounding box center [316, 55] width 582 height 23
click at [434, 67] on div "Đơn hàng 27 đơn Khối lượng 0 kg Số lượng 57 món Đã thu 300.000 đ Chưa thu 1,52 …" at bounding box center [316, 55] width 582 height 23
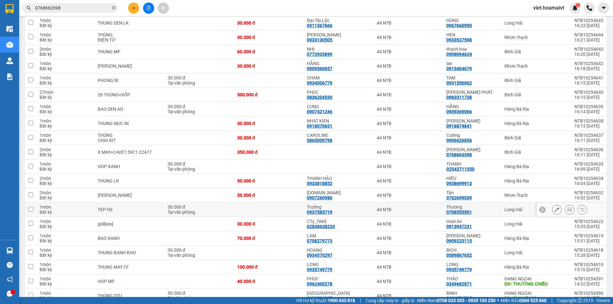
scroll to position [224, 0]
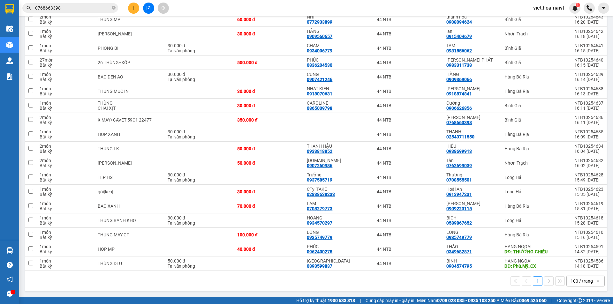
click at [147, 9] on icon "file-add" at bounding box center [148, 8] width 4 height 4
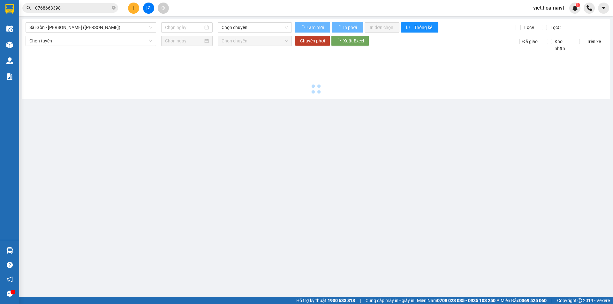
type input "[DATE]"
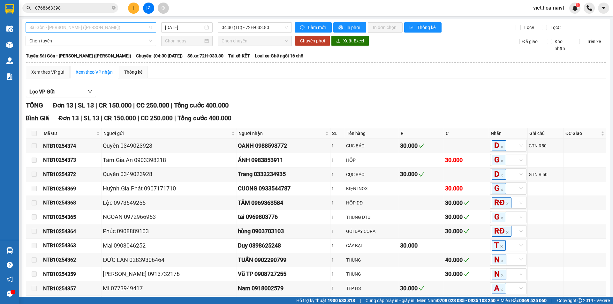
click at [133, 29] on span "Sài Gòn - [PERSON_NAME] ([PERSON_NAME])" at bounding box center [90, 28] width 123 height 10
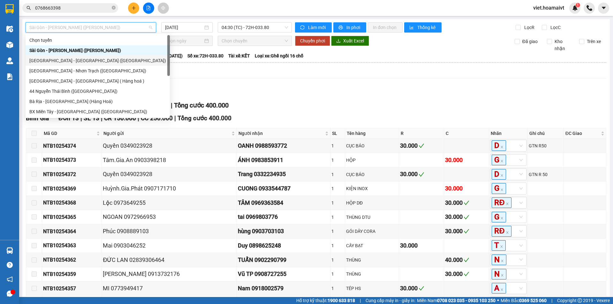
click at [129, 63] on div "[GEOGRAPHIC_DATA] - [GEOGRAPHIC_DATA] ([GEOGRAPHIC_DATA])" at bounding box center [97, 60] width 137 height 7
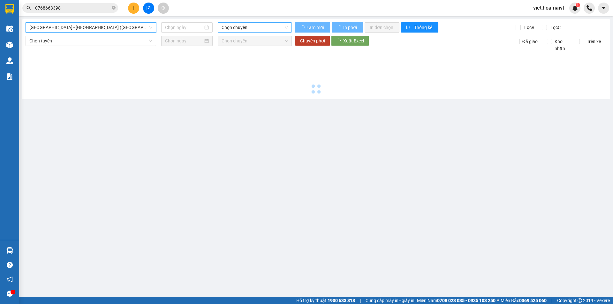
type input "[DATE]"
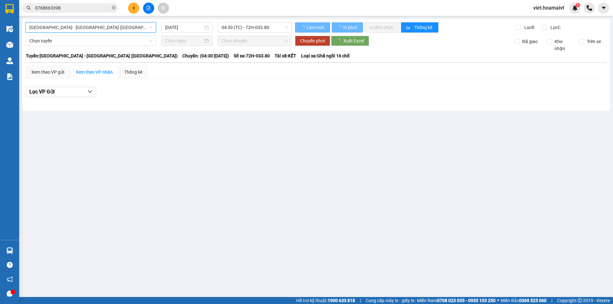
click at [268, 27] on span "04:30 (TC) - 72H-033.80" at bounding box center [254, 28] width 66 height 10
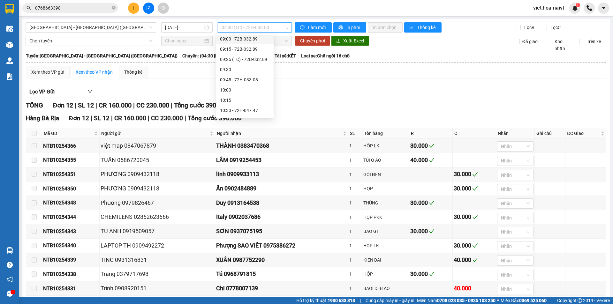
scroll to position [282, 0]
click at [249, 65] on div "12:00 - 72G-001.79" at bounding box center [245, 64] width 50 height 7
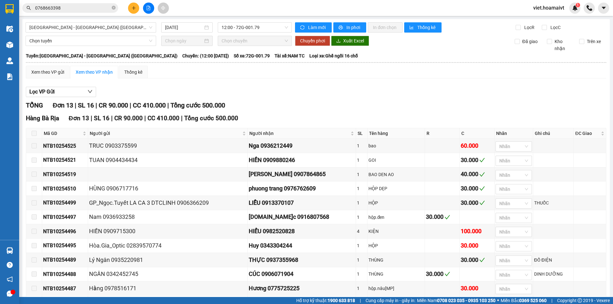
click at [231, 33] on div "Sài Gòn - Bà Rịa (Hàng Hoá) 15/10/2025 12:00 - 72G-001.79 Làm mới In phơi In …" at bounding box center [315, 186] width 587 height 335
click at [234, 29] on span "12:00 - 72G-001.79" at bounding box center [254, 28] width 66 height 10
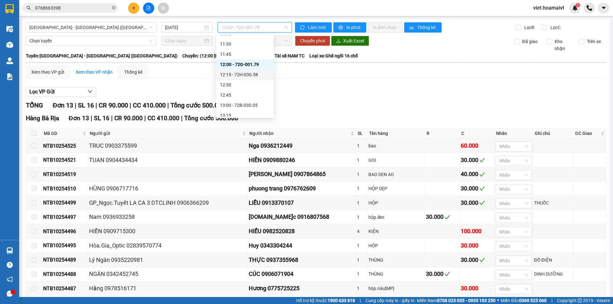
click at [249, 77] on div "12:15 - 72H-030.58" at bounding box center [245, 74] width 50 height 7
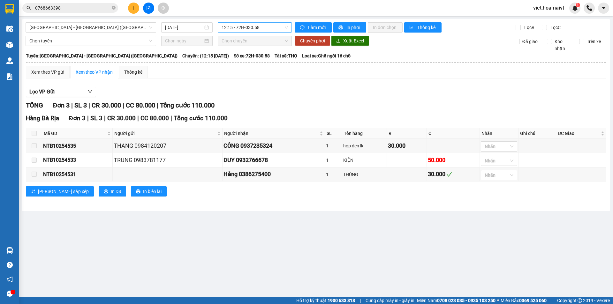
click at [237, 26] on span "12:15 - 72H-030.58" at bounding box center [254, 28] width 66 height 10
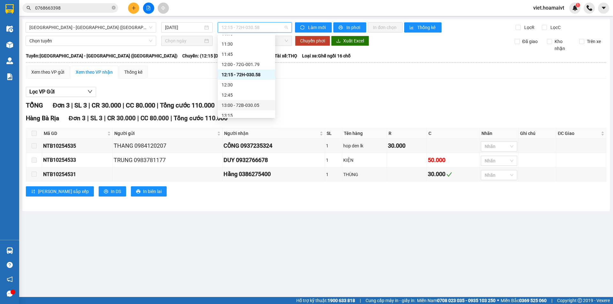
click at [254, 106] on div "13:00 - 72B-030.05" at bounding box center [246, 105] width 50 height 7
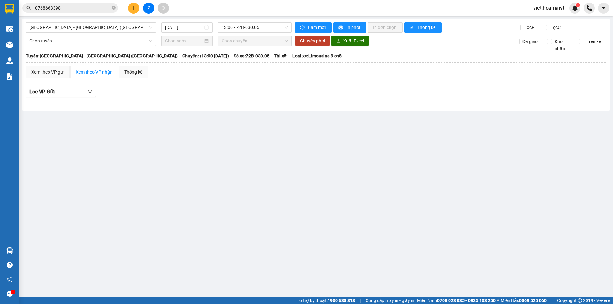
click at [319, 96] on div "Lọc VP Gửi" at bounding box center [316, 92] width 580 height 11
click at [244, 29] on span "13:00 - 72B-030.05" at bounding box center [254, 28] width 66 height 10
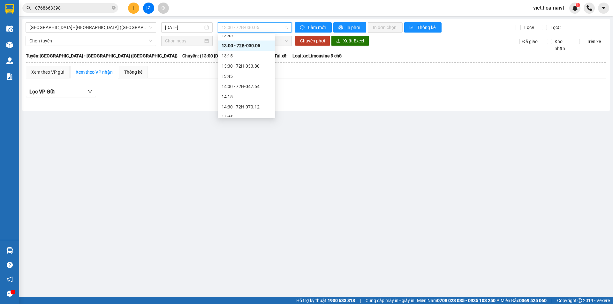
scroll to position [378, 0]
click at [257, 53] on div "14:00 - 72H-047.64" at bounding box center [246, 50] width 50 height 7
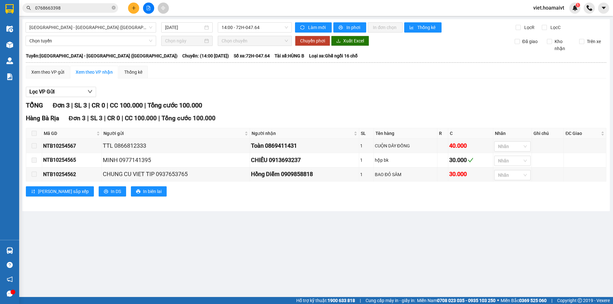
click at [325, 73] on div "Xem theo VP gửi Xem theo VP nhận Thống kê" at bounding box center [316, 72] width 580 height 13
click at [253, 26] on span "14:00 - 72H-047.64" at bounding box center [254, 28] width 66 height 10
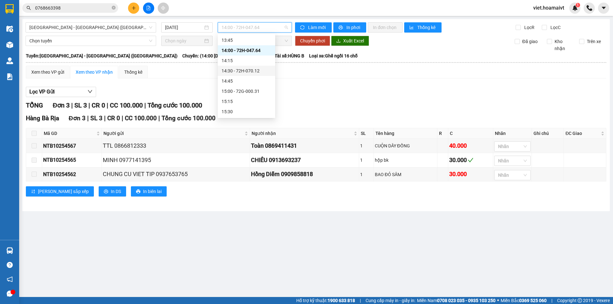
click at [262, 68] on div "14:30 - 72H-070.12" at bounding box center [246, 70] width 50 height 7
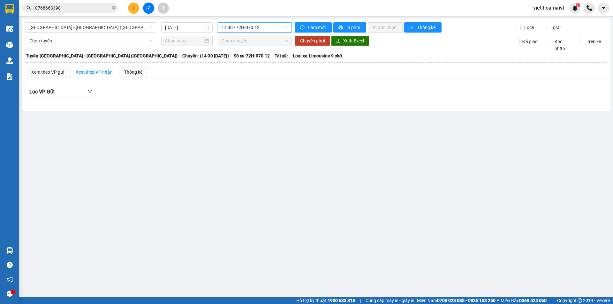
click at [327, 90] on div "Lọc VP Gửi" at bounding box center [316, 92] width 580 height 11
click at [242, 23] on span "14:30 - 72H-070.12" at bounding box center [254, 28] width 66 height 10
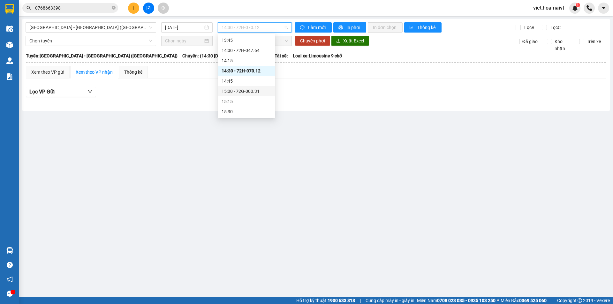
click at [262, 88] on div "15:00 - 72G-000.31" at bounding box center [246, 91] width 50 height 7
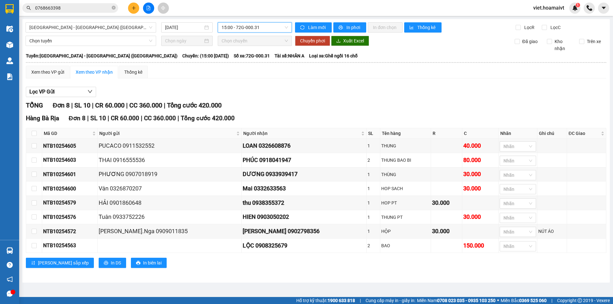
click at [355, 77] on div "Xem theo VP gửi Xem theo VP nhận Thống kê" at bounding box center [316, 72] width 580 height 13
click at [353, 78] on div "Xem theo VP gửi Xem theo VP nhận Thống kê" at bounding box center [316, 72] width 580 height 13
click at [338, 75] on div "Xem theo VP gửi Xem theo VP nhận Thống kê" at bounding box center [316, 72] width 580 height 13
click at [133, 5] on button at bounding box center [133, 8] width 11 height 11
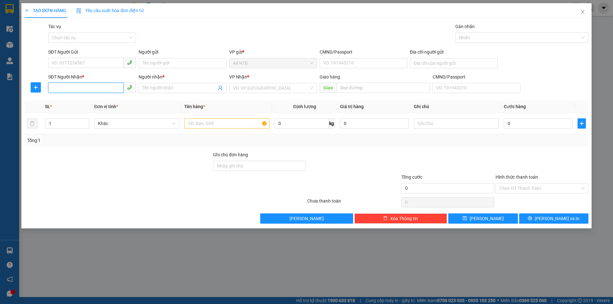
click at [71, 89] on input "SĐT Người Nhận *" at bounding box center [85, 88] width 75 height 10
type input "0919917887"
click at [154, 86] on input "Người nhận *" at bounding box center [179, 88] width 74 height 7
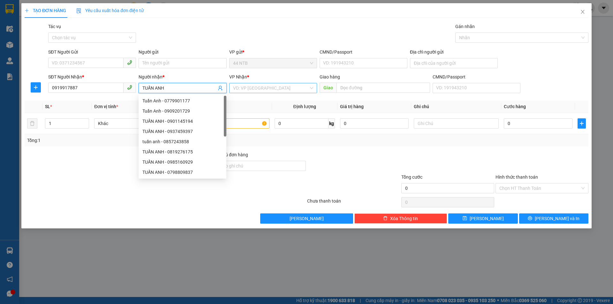
type input "TUẤN ANH"
click at [238, 85] on input "search" at bounding box center [271, 88] width 76 height 10
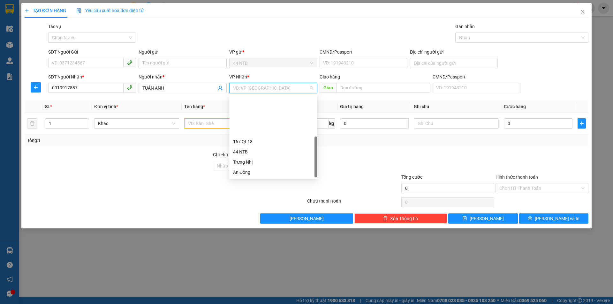
scroll to position [51, 0]
click at [258, 171] on div "Nhơn Trạch" at bounding box center [273, 172] width 80 height 7
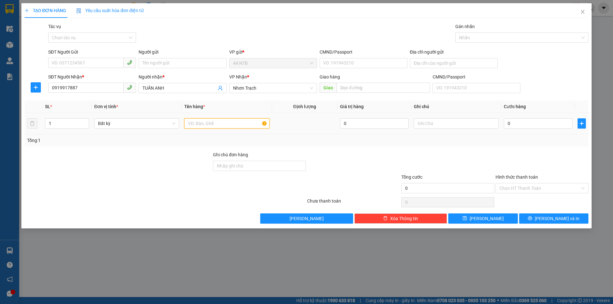
click at [197, 127] on input "text" at bounding box center [226, 123] width 85 height 10
type input "GÓI"
click at [536, 122] on input "0" at bounding box center [537, 123] width 69 height 10
type input "3"
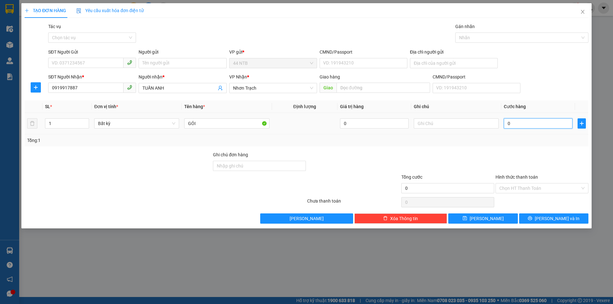
type input "3"
type input "30"
type input "30.000"
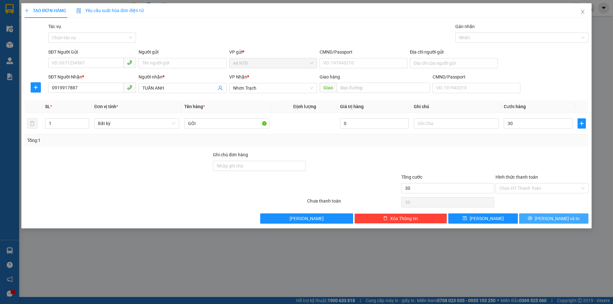
type input "30.000"
drag, startPoint x: 561, startPoint y: 220, endPoint x: 354, endPoint y: 142, distance: 221.4
click at [560, 220] on span "Lưu và In" at bounding box center [556, 218] width 45 height 7
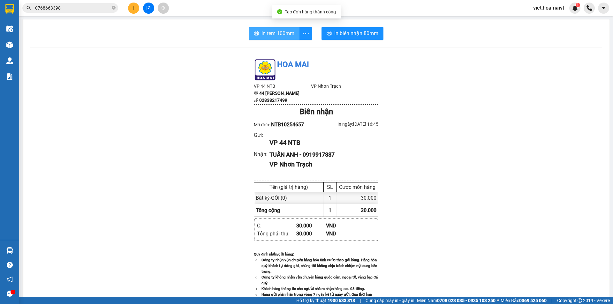
click at [259, 39] on button "In tem 100mm" at bounding box center [274, 33] width 51 height 13
click at [469, 243] on div "Hoa Mai VP 44 NTB 44 Nguyễn Thái Bình 02838217499 VP Nhơn Trạch Biên nhận Mã đ…" at bounding box center [315, 257] width 571 height 403
click at [469, 242] on div "Hoa Mai VP 44 NTB 44 Nguyễn Thái Bình 02838217499 VP Nhơn Trạch Biên nhận Mã đ…" at bounding box center [315, 257] width 571 height 403
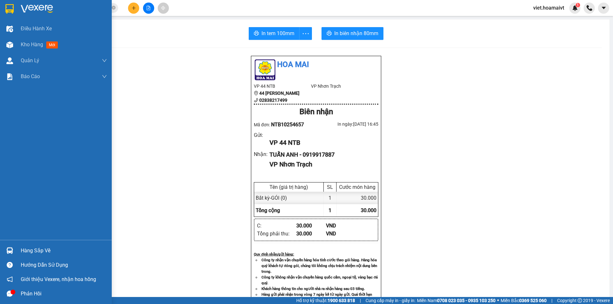
click at [37, 10] on img at bounding box center [37, 9] width 32 height 10
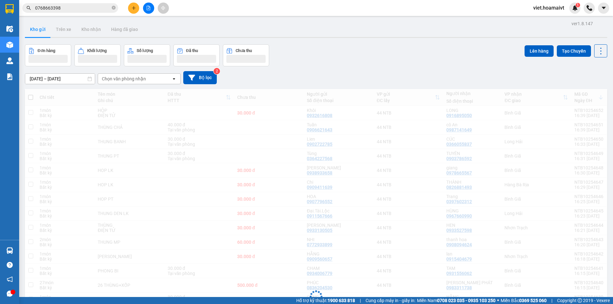
click at [133, 78] on div "Chọn văn phòng nhận" at bounding box center [124, 79] width 44 height 6
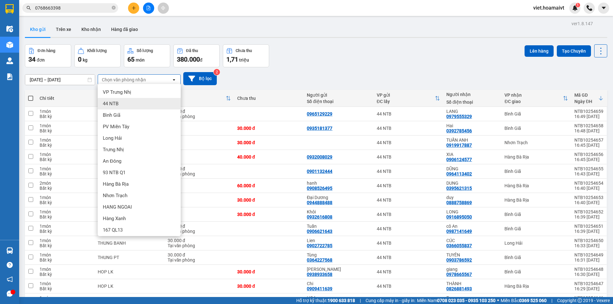
click at [124, 139] on div "Long Hải" at bounding box center [139, 137] width 83 height 11
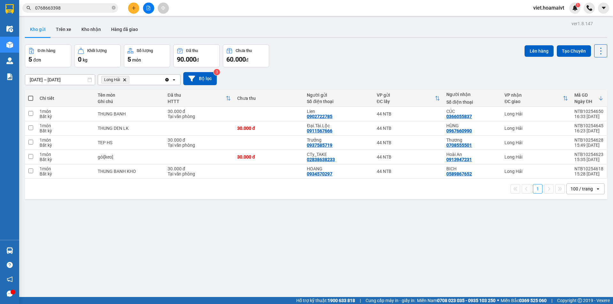
click at [371, 63] on div "Đơn hàng 5 đơn Khối lượng 0 kg Số lượng 5 món Đã thu 90.000 đ Chưa thu 60.000 đ…" at bounding box center [316, 55] width 582 height 23
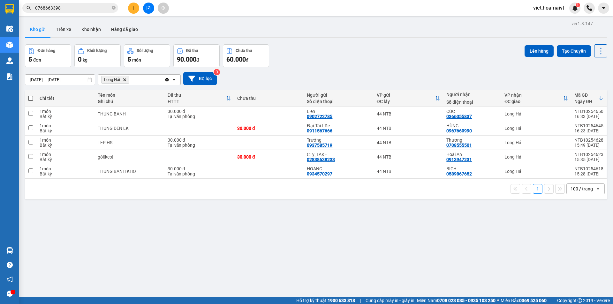
click at [365, 68] on div "14/10/2025 – 15/10/2025 Press the down arrow key to interact with the calendar …" at bounding box center [316, 78] width 582 height 23
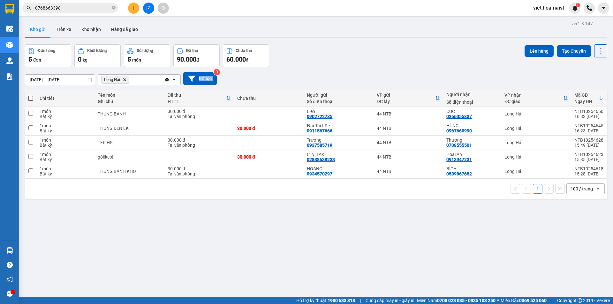
click at [365, 68] on div "14/10/2025 – 15/10/2025 Press the down arrow key to interact with the calendar …" at bounding box center [316, 78] width 582 height 23
click at [366, 52] on div "Đơn hàng 5 đơn Khối lượng 0 kg Số lượng 5 món Đã thu 90.000 đ Chưa thu 60.000 đ…" at bounding box center [316, 55] width 582 height 23
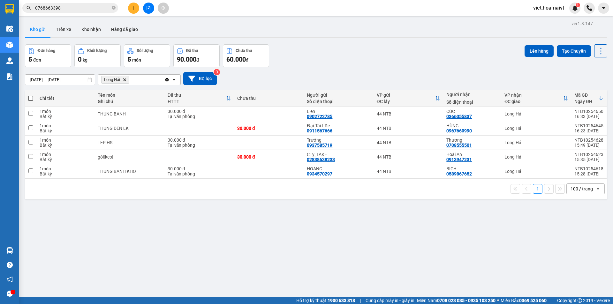
click at [123, 78] on icon "Delete" at bounding box center [125, 80] width 4 height 4
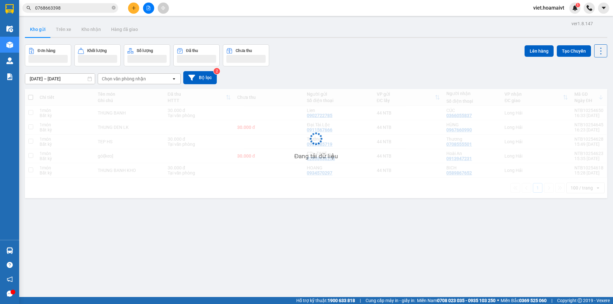
click at [370, 70] on div "[DATE] – [DATE] Press the down arrow key to interact with the calendar and sele…" at bounding box center [316, 77] width 582 height 23
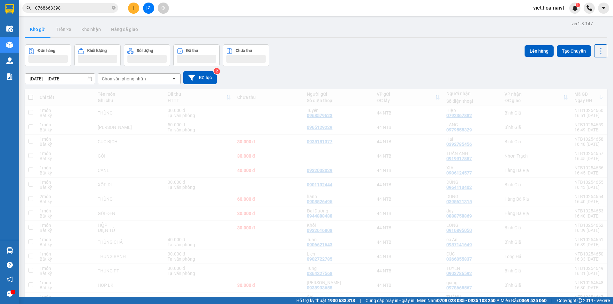
click at [369, 70] on div "[DATE] – [DATE] Press the down arrow key to interact with the calendar and sele…" at bounding box center [316, 77] width 582 height 23
click at [368, 70] on div "[DATE] – [DATE] Press the down arrow key to interact with the calendar and sele…" at bounding box center [316, 77] width 582 height 23
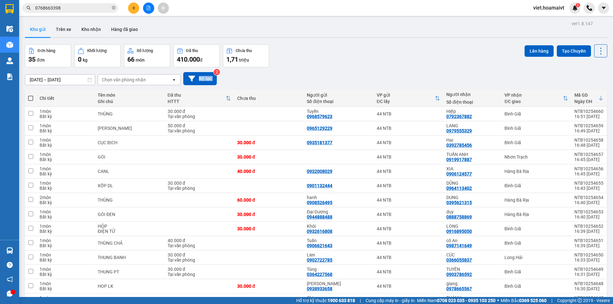
click at [368, 70] on div "[DATE] – [DATE] Press the down arrow key to interact with the calendar and sele…" at bounding box center [316, 78] width 582 height 23
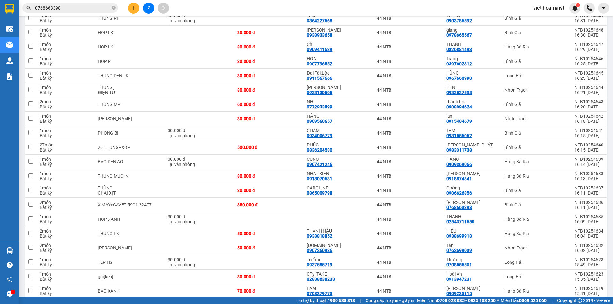
scroll to position [339, 0]
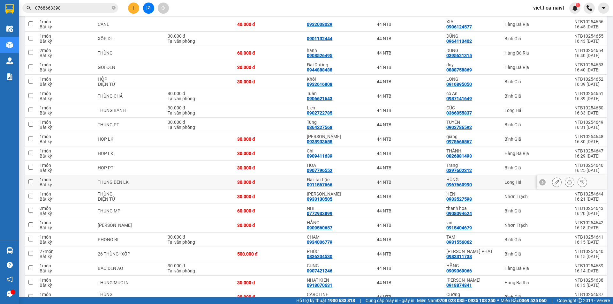
scroll to position [0, 0]
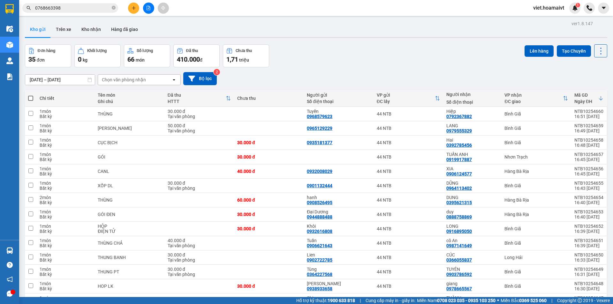
click at [345, 54] on div "Đơn hàng 35 đơn Khối lượng 0 kg Số lượng 66 món Đã thu 410.000 đ Chưa thu 1,71 …" at bounding box center [316, 55] width 582 height 23
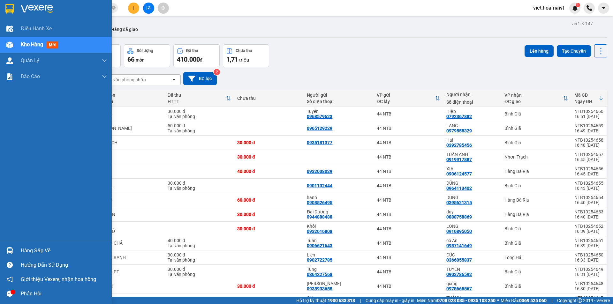
click at [30, 9] on img at bounding box center [37, 9] width 32 height 10
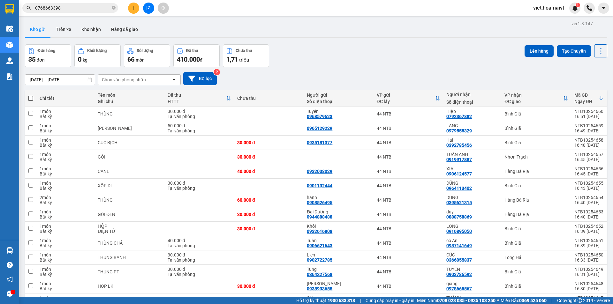
click at [317, 51] on div "Đơn hàng 35 đơn Khối lượng 0 kg Số lượng 66 món Đã thu 410.000 đ Chưa thu 1,71 …" at bounding box center [316, 55] width 582 height 23
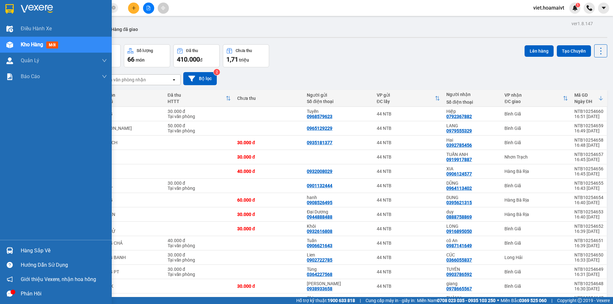
click at [21, 9] on img at bounding box center [37, 9] width 32 height 10
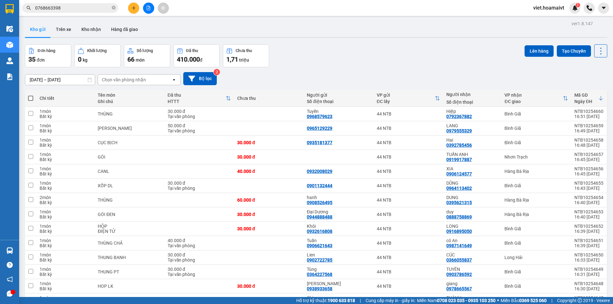
click at [377, 53] on div "Đơn hàng 35 đơn Khối lượng 0 kg Số lượng 66 món Đã thu 410.000 đ Chưa thu 1,71 …" at bounding box center [316, 55] width 582 height 23
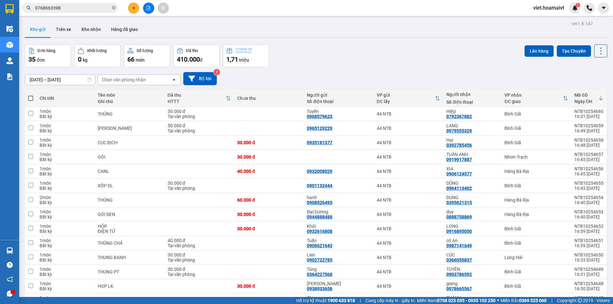
click at [377, 53] on div "Đơn hàng 35 đơn Khối lượng 0 kg Số lượng 66 món Đã thu 410.000 đ Chưa thu 1,71 …" at bounding box center [316, 55] width 582 height 23
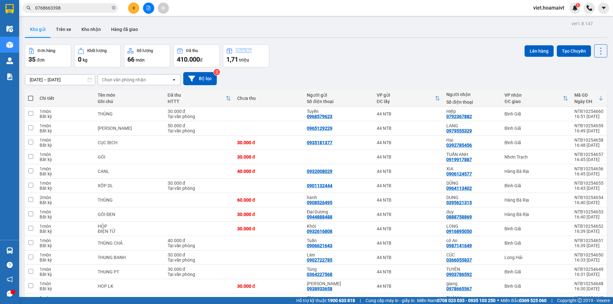
click at [377, 53] on div "Đơn hàng 35 đơn Khối lượng 0 kg Số lượng 66 món Đã thu 410.000 đ Chưa thu 1,71 …" at bounding box center [316, 55] width 582 height 23
click at [377, 52] on div "Đơn hàng 35 đơn Khối lượng 0 kg Số lượng 66 món Đã thu 410.000 đ Chưa thu 1,71 …" at bounding box center [316, 55] width 582 height 23
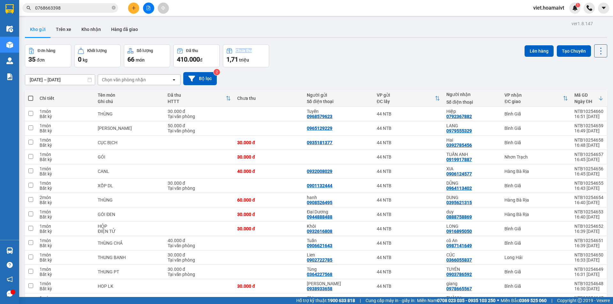
click at [377, 52] on div "Đơn hàng 35 đơn Khối lượng 0 kg Số lượng 66 món Đã thu 410.000 đ Chưa thu 1,71 …" at bounding box center [316, 55] width 582 height 23
click at [119, 83] on div "Chọn văn phòng nhận" at bounding box center [134, 80] width 73 height 10
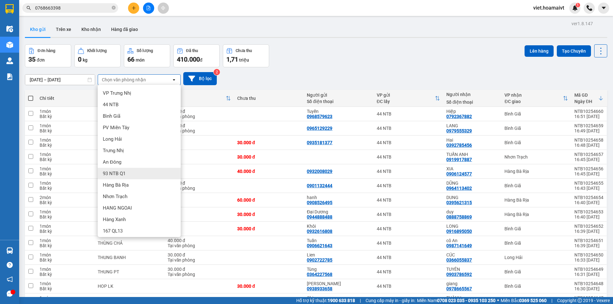
scroll to position [2, 0]
click at [140, 196] on div "Nhơn Trạch" at bounding box center [139, 194] width 83 height 11
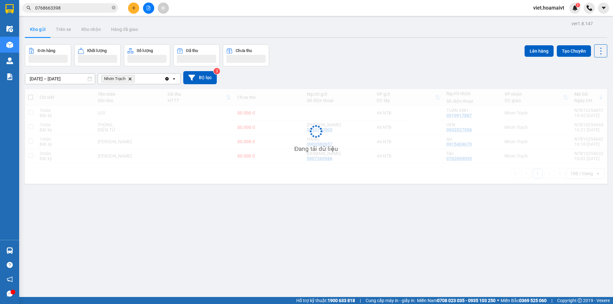
click at [382, 70] on div "14/10/2025 – 15/10/2025 Press the down arrow key to interact with the calendar …" at bounding box center [316, 77] width 582 height 23
click at [383, 70] on div "14/10/2025 – 15/10/2025 Press the down arrow key to interact with the calendar …" at bounding box center [316, 77] width 582 height 23
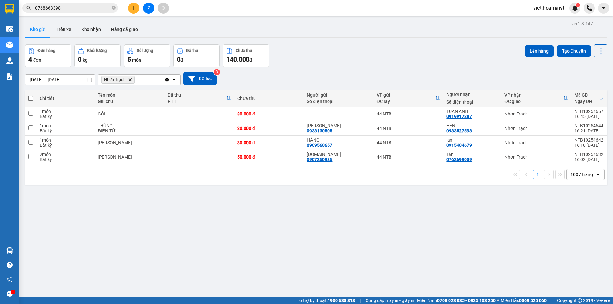
click at [383, 70] on div "14/10/2025 – 15/10/2025 Press the down arrow key to interact with the calendar …" at bounding box center [316, 78] width 582 height 23
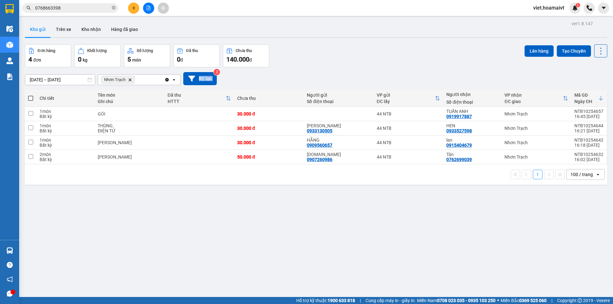
click at [383, 70] on div "14/10/2025 – 15/10/2025 Press the down arrow key to interact with the calendar …" at bounding box center [316, 78] width 582 height 23
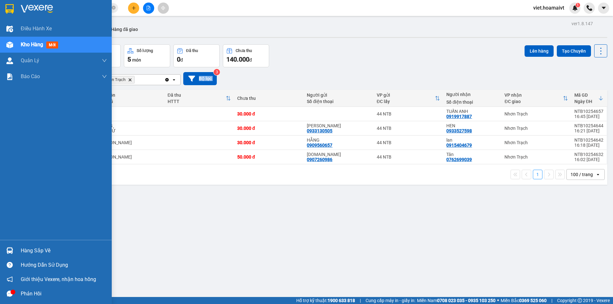
click at [26, 9] on img at bounding box center [37, 9] width 32 height 10
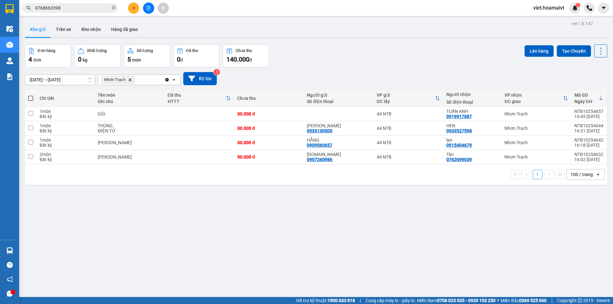
click at [378, 60] on div "Đơn hàng 4 đơn Khối lượng 0 kg Số lượng 5 món Đã thu 0 đ Chưa thu 140.000 đ Lên…" at bounding box center [316, 55] width 582 height 23
click at [130, 80] on icon "Nhơn Trạch, close by backspace" at bounding box center [130, 79] width 3 height 3
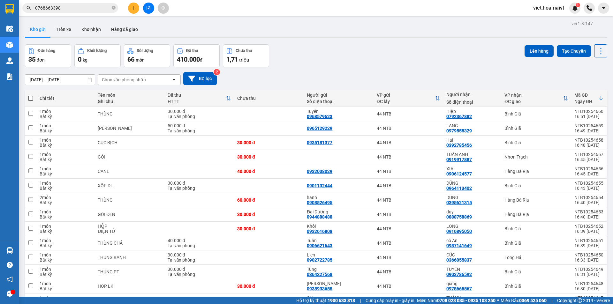
click at [362, 70] on div "[DATE] – [DATE] Press the down arrow key to interact with the calendar and sele…" at bounding box center [316, 78] width 582 height 23
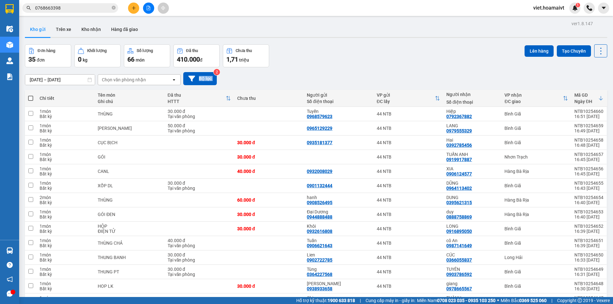
click at [362, 70] on div "[DATE] – [DATE] Press the down arrow key to interact with the calendar and sele…" at bounding box center [316, 78] width 582 height 23
click at [357, 82] on div "[DATE] – [DATE] Press the down arrow key to interact with the calendar and sele…" at bounding box center [316, 78] width 582 height 13
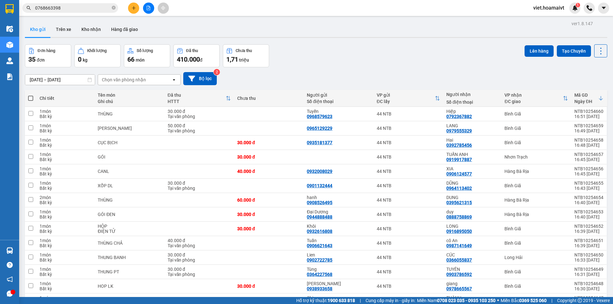
click at [122, 81] on div "Chọn văn phòng nhận" at bounding box center [124, 80] width 44 height 6
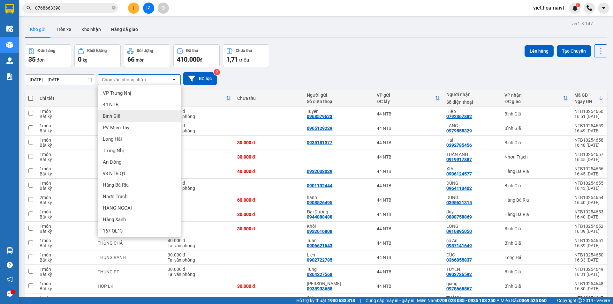
click at [119, 116] on span "Bình Giã" at bounding box center [112, 116] width 18 height 6
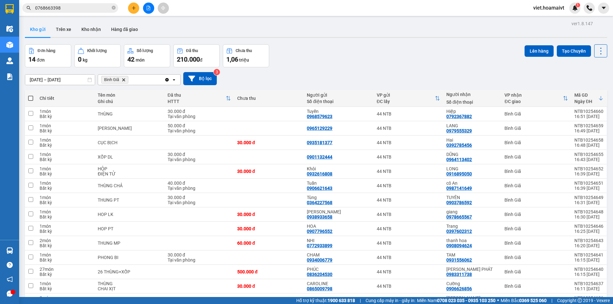
click at [28, 97] on span at bounding box center [30, 98] width 5 height 5
click at [31, 95] on input "checkbox" at bounding box center [31, 95] width 0 height 0
checkbox input "true"
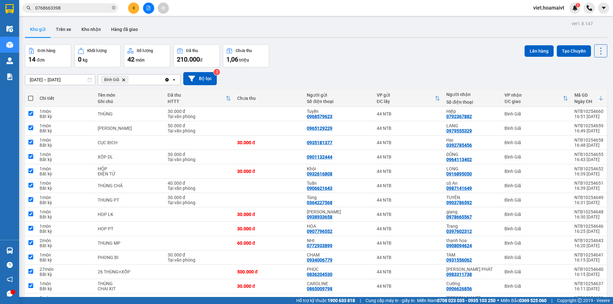
checkbox input "true"
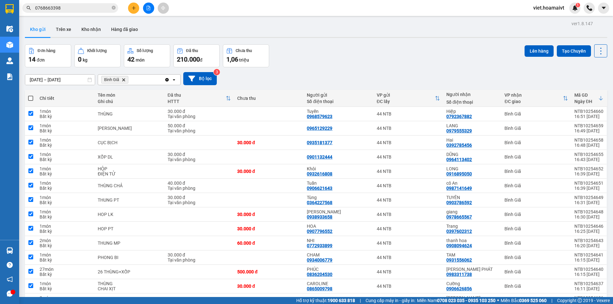
checkbox input "true"
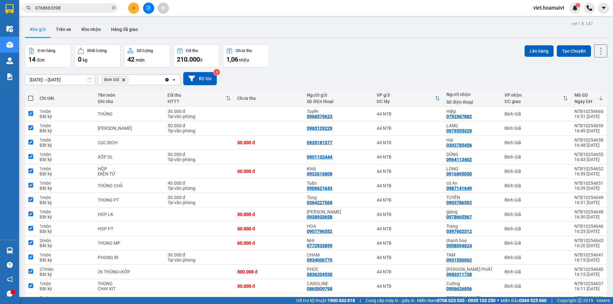
checkbox input "true"
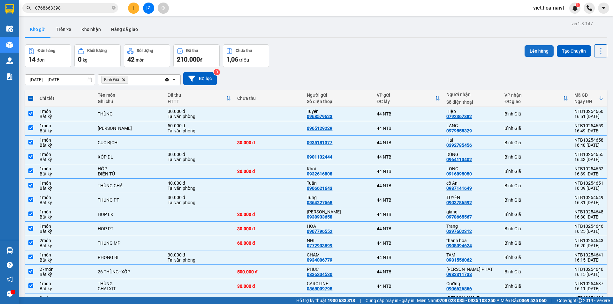
click at [536, 55] on button "Lên hàng" at bounding box center [538, 50] width 29 height 11
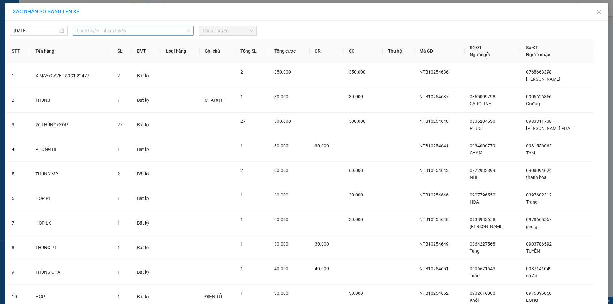
click at [103, 30] on span "Chọn tuyến - nhóm tuyến" at bounding box center [133, 31] width 113 height 10
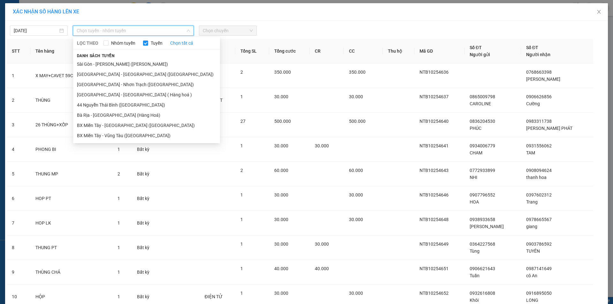
click at [107, 63] on li "Sài Gòn - [PERSON_NAME] ([PERSON_NAME])" at bounding box center [146, 64] width 147 height 10
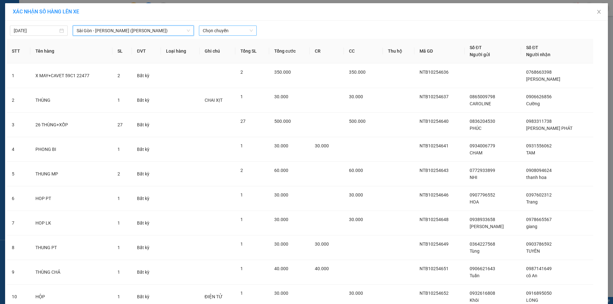
click at [219, 26] on span "Chọn chuyến" at bounding box center [228, 31] width 50 height 10
click at [219, 75] on div "17:00" at bounding box center [225, 74] width 50 height 7
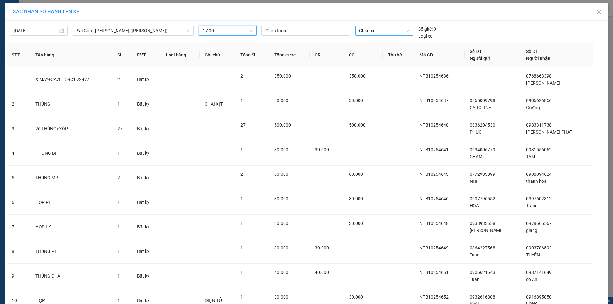
click at [373, 33] on span "Chọn xe" at bounding box center [384, 31] width 50 height 10
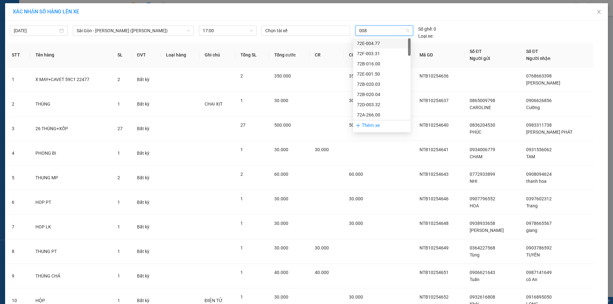
type input "0087"
click at [377, 47] on div "72G-000.87" at bounding box center [382, 43] width 50 height 7
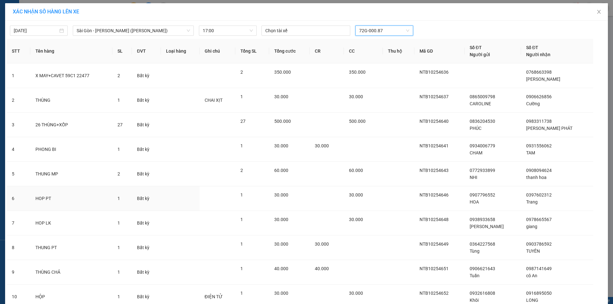
scroll to position [150, 0]
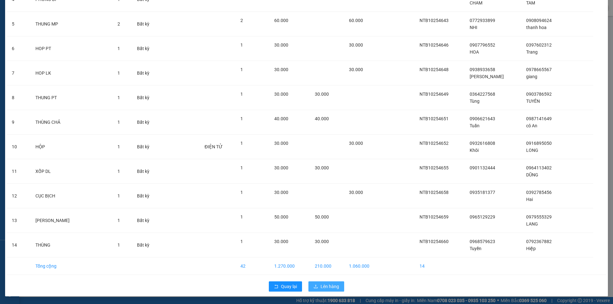
click at [327, 287] on span "Lên hàng" at bounding box center [329, 286] width 19 height 7
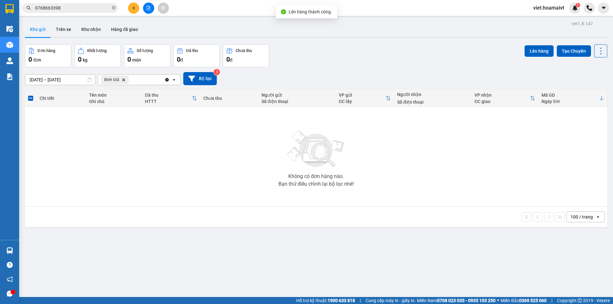
click at [122, 80] on icon "Delete" at bounding box center [124, 80] width 4 height 4
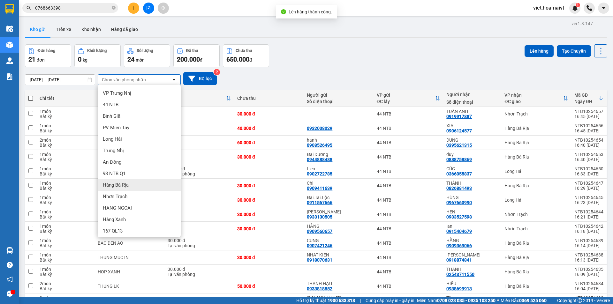
click at [131, 184] on div "Hàng Bà Rịa" at bounding box center [139, 184] width 83 height 11
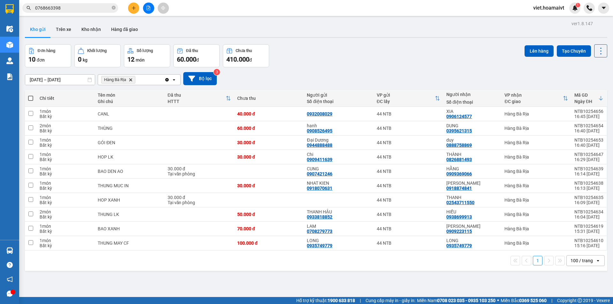
click at [28, 95] on label at bounding box center [30, 98] width 5 height 6
click at [31, 95] on input "checkbox" at bounding box center [31, 95] width 0 height 0
checkbox input "true"
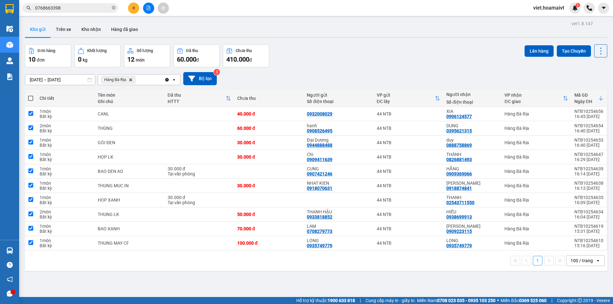
checkbox input "true"
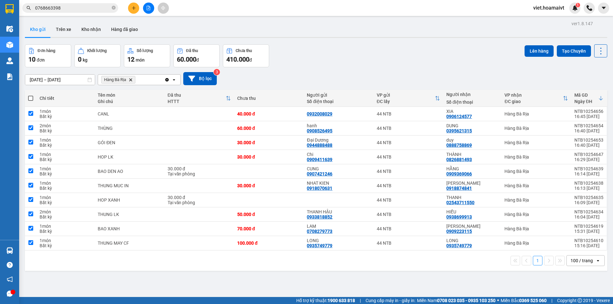
checkbox input "true"
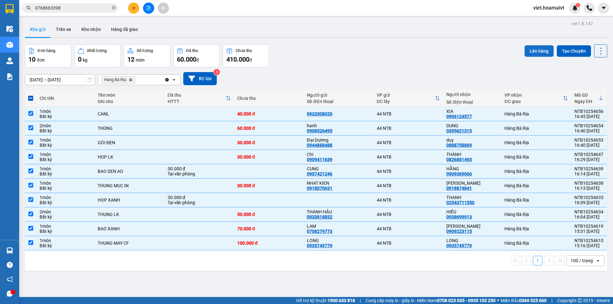
click at [532, 52] on button "Lên hàng" at bounding box center [538, 50] width 29 height 11
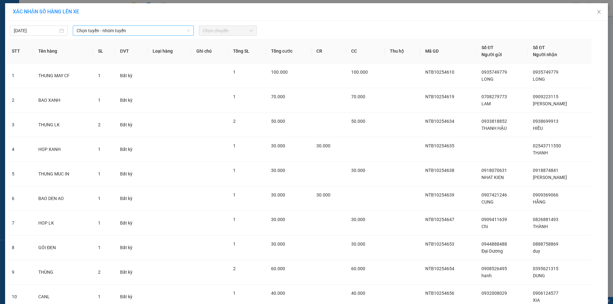
click at [122, 27] on span "Chọn tuyến - nhóm tuyến" at bounding box center [133, 31] width 113 height 10
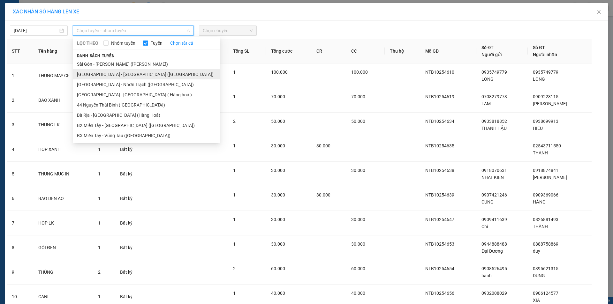
click at [127, 74] on li "[GEOGRAPHIC_DATA] - [GEOGRAPHIC_DATA] ([GEOGRAPHIC_DATA])" at bounding box center [146, 74] width 147 height 10
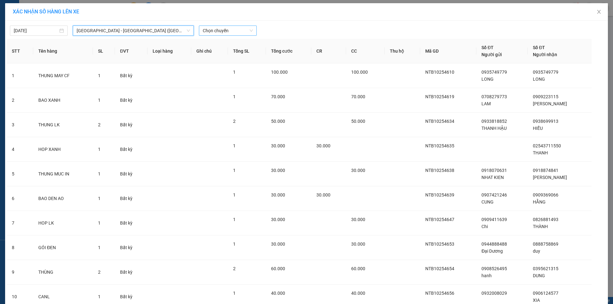
click at [218, 34] on span "Chọn chuyến" at bounding box center [228, 31] width 50 height 10
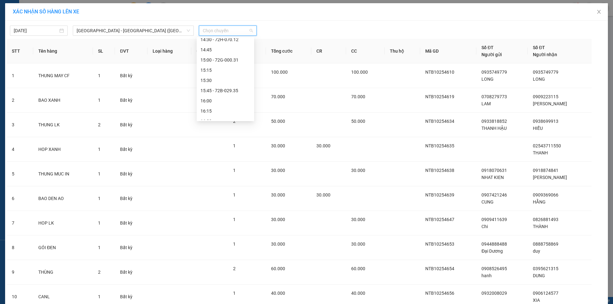
scroll to position [479, 0]
click at [219, 75] on div "17:00" at bounding box center [225, 75] width 50 height 7
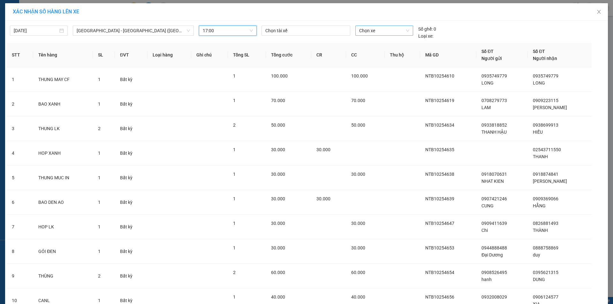
click at [375, 33] on span "Chọn xe" at bounding box center [384, 31] width 50 height 10
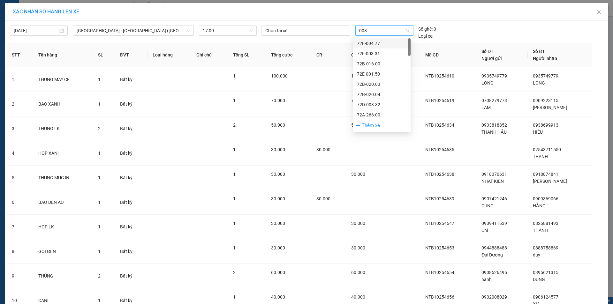
type input "0087"
click at [382, 41] on div "72G-000.87" at bounding box center [382, 43] width 50 height 7
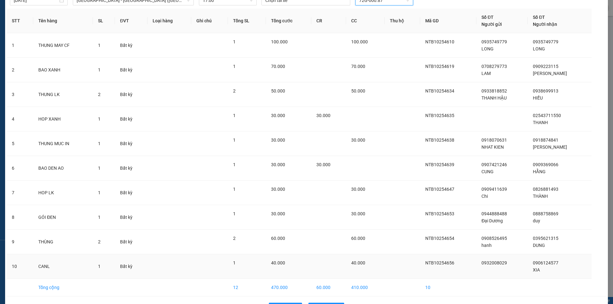
scroll to position [52, 0]
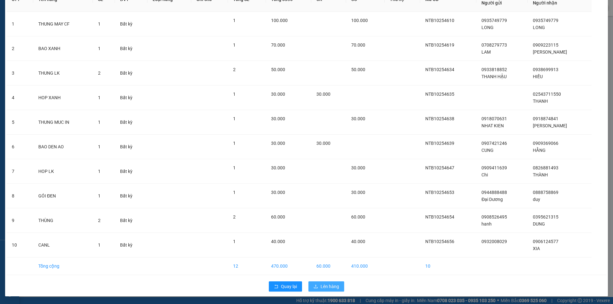
click at [327, 287] on span "Lên hàng" at bounding box center [329, 286] width 19 height 7
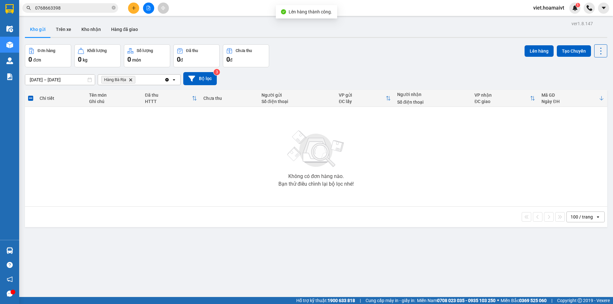
click at [131, 80] on icon "Hàng Bà Rịa, close by backspace" at bounding box center [130, 79] width 3 height 3
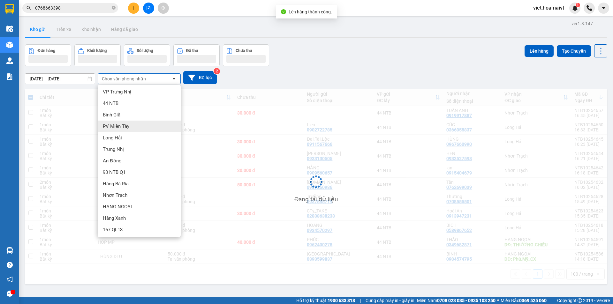
scroll to position [2, 0]
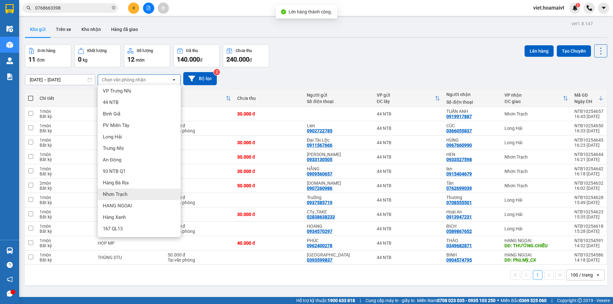
click at [138, 190] on div "Nhơn Trạch" at bounding box center [139, 194] width 83 height 11
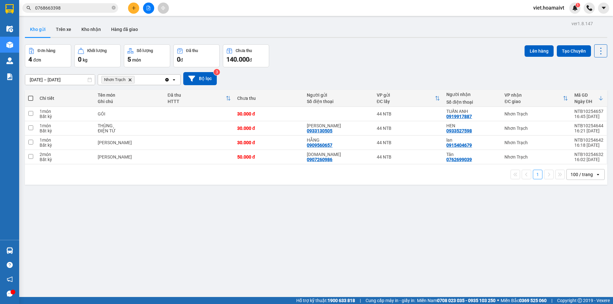
click at [28, 98] on span at bounding box center [30, 98] width 5 height 5
click at [31, 95] on input "checkbox" at bounding box center [31, 95] width 0 height 0
checkbox input "true"
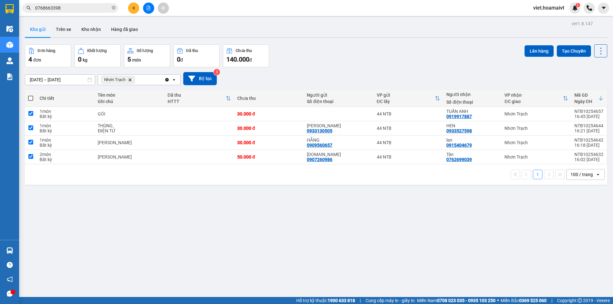
checkbox input "true"
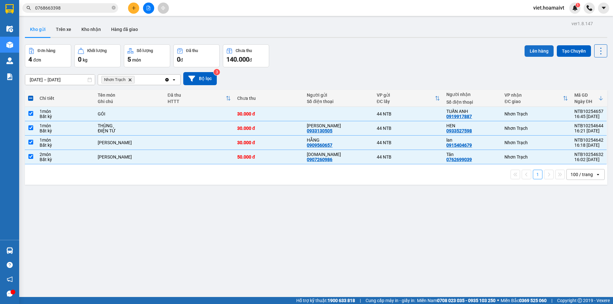
click at [528, 50] on button "Lên hàng" at bounding box center [538, 50] width 29 height 11
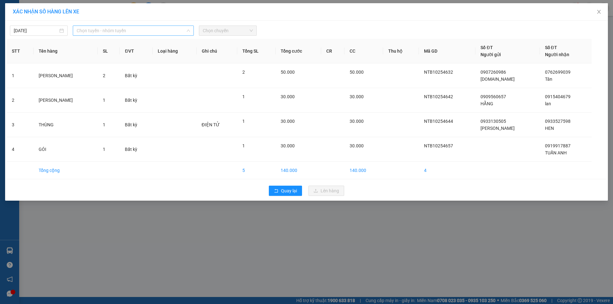
click at [123, 32] on span "Chọn tuyến - nhóm tuyến" at bounding box center [133, 31] width 113 height 10
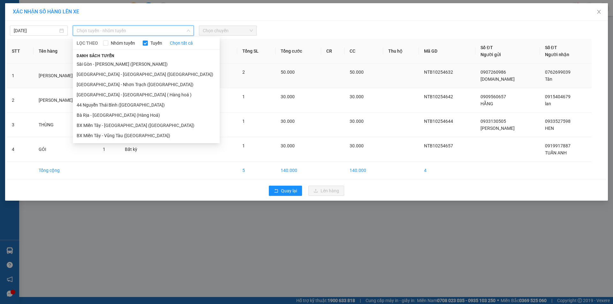
click at [116, 86] on li "[GEOGRAPHIC_DATA] - Nhơn Trạch ([GEOGRAPHIC_DATA])" at bounding box center [146, 84] width 147 height 10
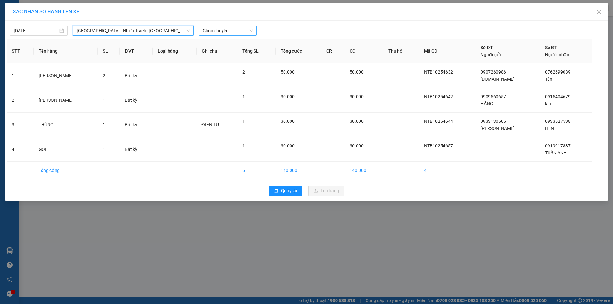
click at [239, 33] on span "Chọn chuyến" at bounding box center [228, 31] width 50 height 10
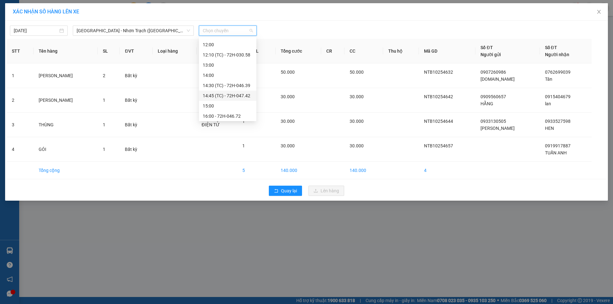
scroll to position [123, 0]
click at [228, 103] on div "17:00" at bounding box center [228, 104] width 50 height 7
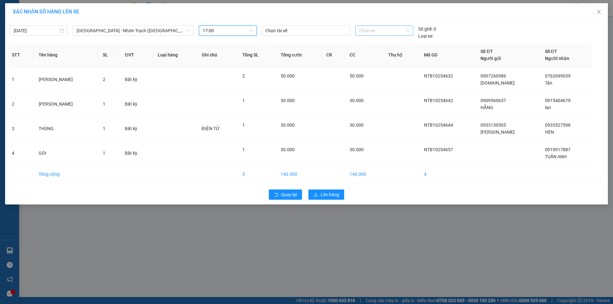
click at [378, 28] on span "Chọn xe" at bounding box center [384, 31] width 50 height 10
type input "0087"
click at [381, 41] on div "72G-000.87" at bounding box center [384, 43] width 50 height 7
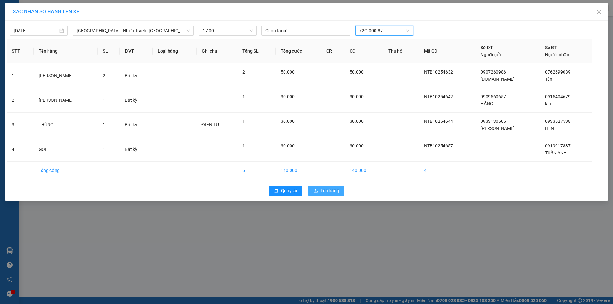
click at [336, 190] on span "Lên hàng" at bounding box center [329, 190] width 19 height 7
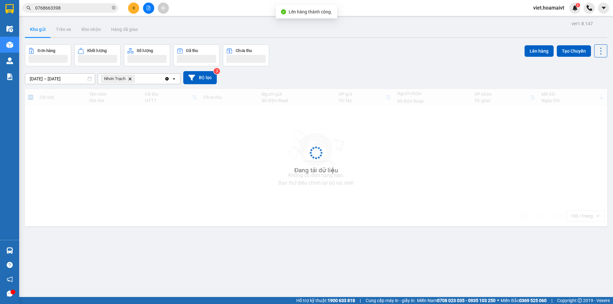
click at [469, 29] on div "Kho gửi Trên xe Kho nhận Hàng đã giao" at bounding box center [316, 30] width 582 height 17
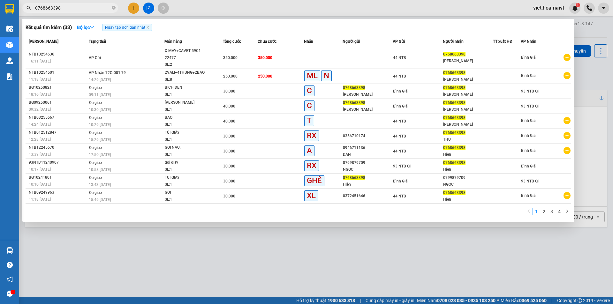
click at [86, 7] on input "0768663398" at bounding box center [72, 7] width 75 height 7
click at [113, 8] on icon "close-circle" at bounding box center [114, 8] width 4 height 4
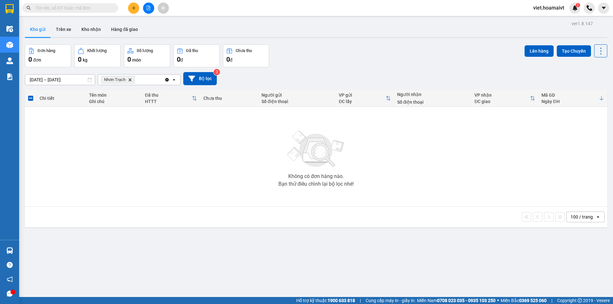
click at [310, 160] on img at bounding box center [316, 149] width 64 height 45
click at [131, 79] on icon "Delete" at bounding box center [130, 80] width 4 height 4
click at [392, 72] on div "[DATE] – [DATE] Press the down arrow key to interact with the calendar and sele…" at bounding box center [316, 78] width 582 height 13
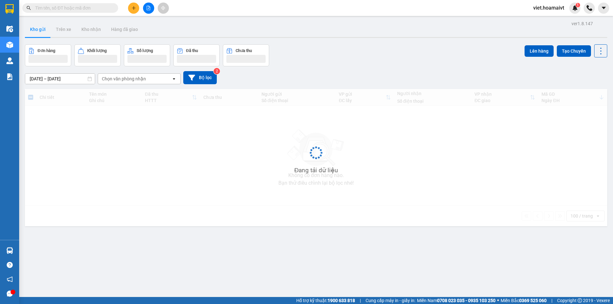
click at [392, 71] on div "[DATE] – [DATE] Press the down arrow key to interact with the calendar and sele…" at bounding box center [316, 77] width 582 height 13
click at [392, 70] on div "[DATE] – [DATE] Press the down arrow key to interact with the calendar and sele…" at bounding box center [316, 77] width 582 height 23
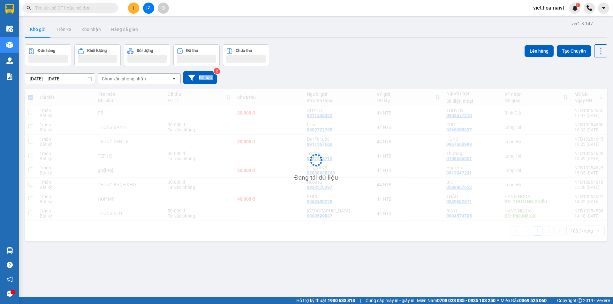
click at [392, 70] on div "[DATE] – [DATE] Press the down arrow key to interact with the calendar and sele…" at bounding box center [316, 77] width 582 height 23
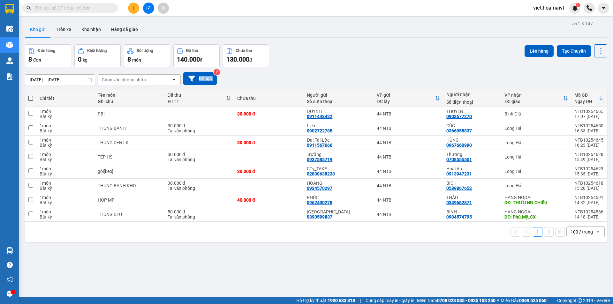
click at [383, 68] on div "[DATE] – [DATE] Press the down arrow key to interact with the calendar and sele…" at bounding box center [316, 78] width 582 height 23
click at [382, 67] on div "[DATE] – [DATE] Press the down arrow key to interact with the calendar and sele…" at bounding box center [316, 78] width 582 height 23
click at [381, 67] on div "[DATE] – [DATE] Press the down arrow key to interact with the calendar and sele…" at bounding box center [316, 78] width 582 height 23
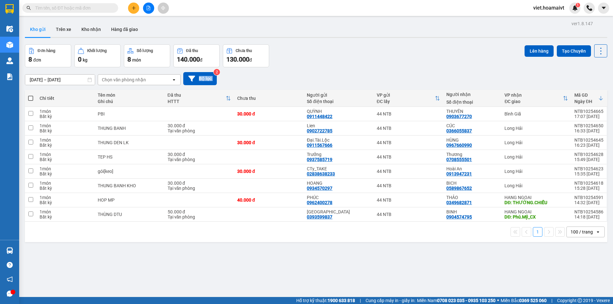
click at [131, 5] on button at bounding box center [133, 8] width 11 height 11
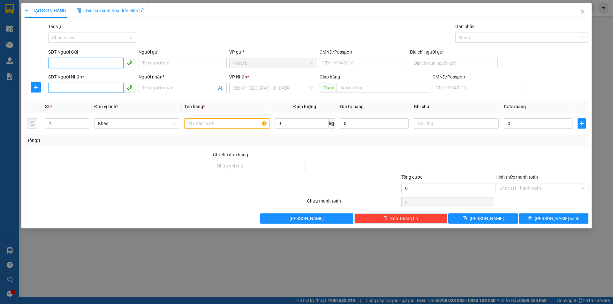
click at [71, 87] on input "SĐT Người Nhận *" at bounding box center [85, 88] width 75 height 10
type input "0707225225"
click at [93, 98] on div "0707225225 - bé.Xuân_HM" at bounding box center [92, 100] width 80 height 7
type input "bé.Xuân_HM"
type input "0707225225"
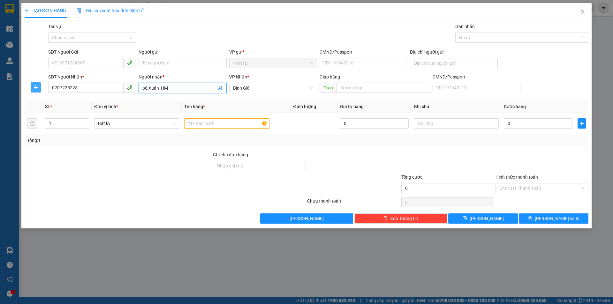
drag, startPoint x: 121, startPoint y: 91, endPoint x: 32, endPoint y: 86, distance: 89.1
click at [34, 89] on div "SĐT Người Nhận * 0707225225 Người nhận * bé.Xuân_HM bé.Xuân_HM VP Nhận * Bình …" at bounding box center [306, 84] width 565 height 22
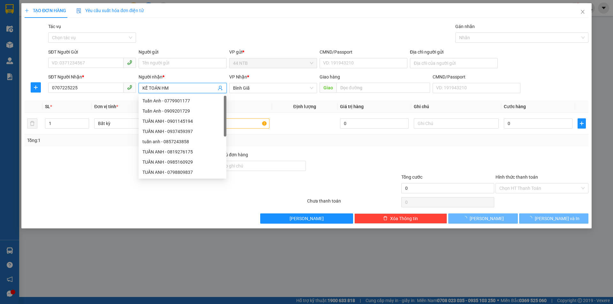
type input "KẾ TOÁN HM"
drag, startPoint x: 240, startPoint y: 36, endPoint x: 267, endPoint y: 71, distance: 43.4
click at [241, 36] on div "Gói vận chuyển * Tiêu chuẩn Tác vụ Chọn tác vụ Gán nhãn Nhãn" at bounding box center [318, 34] width 542 height 22
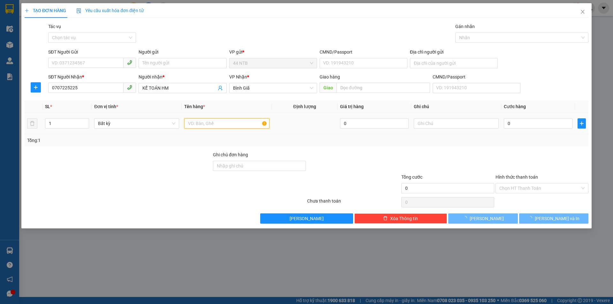
click at [246, 118] on input "text" at bounding box center [226, 123] width 85 height 10
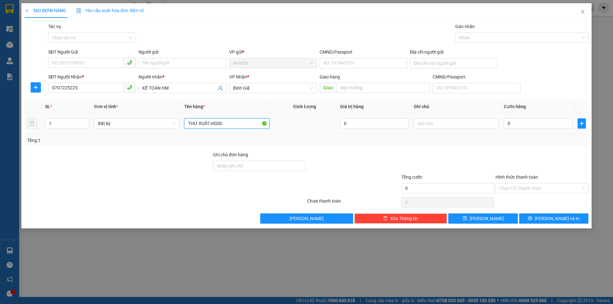
click at [226, 123] on input "THƯ XUẤT HDDD" at bounding box center [226, 123] width 85 height 10
click at [226, 123] on input "THƯ XUẤT HDDDĐ" at bounding box center [226, 123] width 85 height 10
click at [219, 124] on input "THƯ XUẤT HĐ Đ" at bounding box center [226, 123] width 85 height 10
type input "THƯ XUẤT HĐĐ"
click at [489, 122] on input "text" at bounding box center [455, 123] width 85 height 10
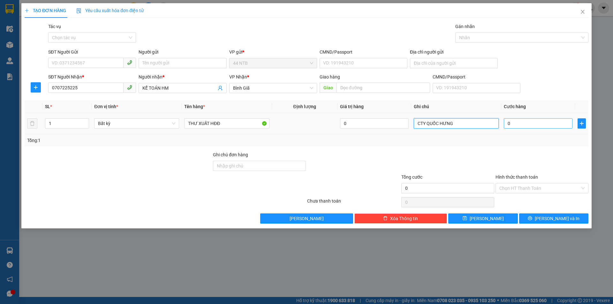
type input "CTY QUỐC HƯNG"
click at [527, 123] on input "0" at bounding box center [537, 123] width 69 height 10
click at [562, 190] on input "Hình thức thanh toán" at bounding box center [539, 188] width 81 height 10
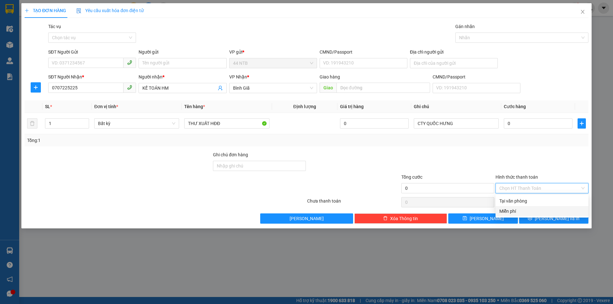
click at [546, 211] on div "Miễn phí" at bounding box center [541, 211] width 85 height 7
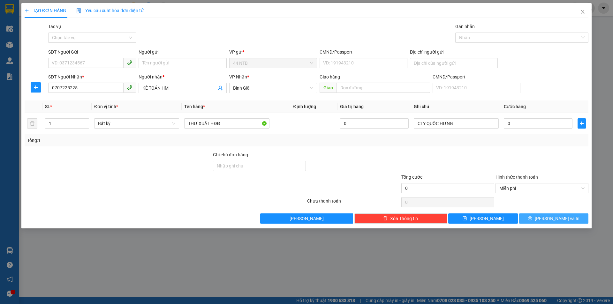
click at [546, 219] on button "Lưu và In" at bounding box center [553, 218] width 69 height 10
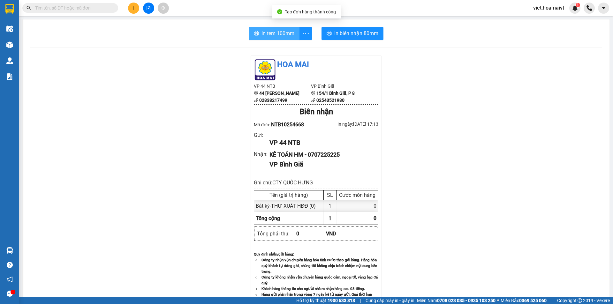
click at [264, 34] on span "In tem 100mm" at bounding box center [277, 33] width 33 height 8
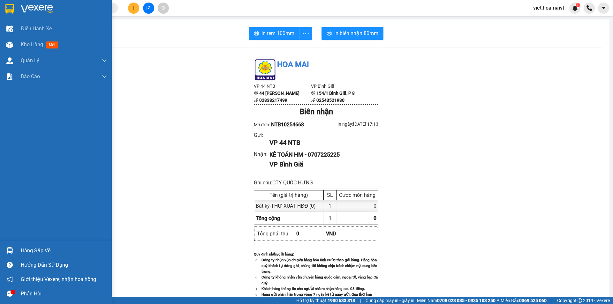
click at [22, 11] on img at bounding box center [37, 9] width 32 height 10
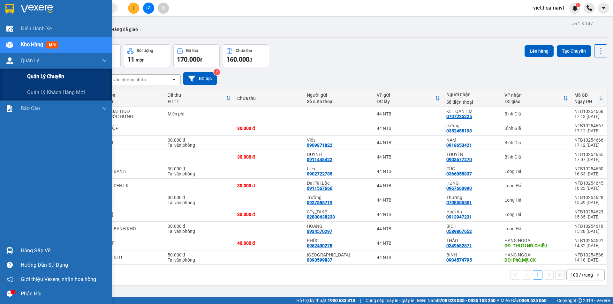
click at [51, 78] on span "Quản lý chuyến" at bounding box center [45, 76] width 37 height 8
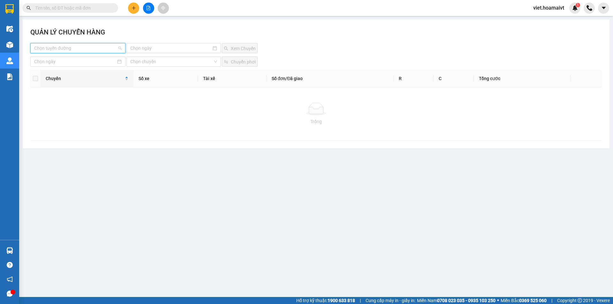
click at [87, 51] on input "search" at bounding box center [75, 48] width 83 height 10
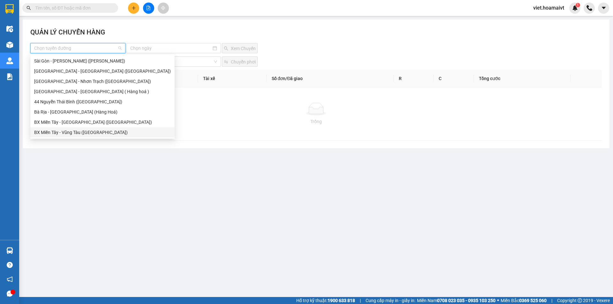
click at [90, 131] on div "BX Miền Tây - Vũng Tàu ([GEOGRAPHIC_DATA])" at bounding box center [102, 132] width 137 height 7
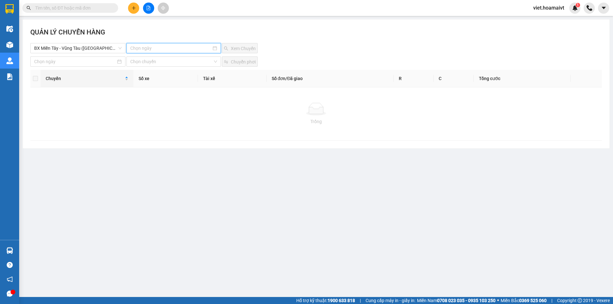
click at [147, 47] on input at bounding box center [170, 48] width 81 height 7
type input "15-10-2025"
click at [169, 105] on div "15" at bounding box center [171, 104] width 8 height 8
drag, startPoint x: 230, startPoint y: 48, endPoint x: 274, endPoint y: 51, distance: 44.1
click at [231, 48] on span "Xem Chuyến" at bounding box center [243, 48] width 25 height 7
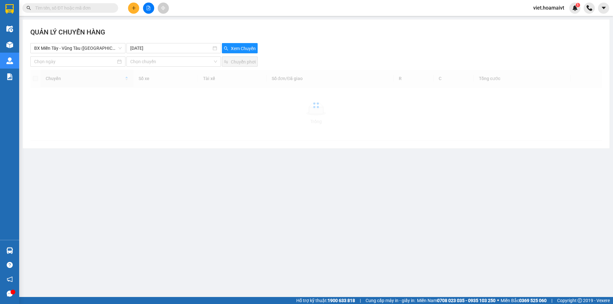
click at [274, 51] on div "Xem Chuyến" at bounding box center [268, 48] width 95 height 10
click at [275, 51] on div "Xem Chuyến" at bounding box center [268, 48] width 95 height 10
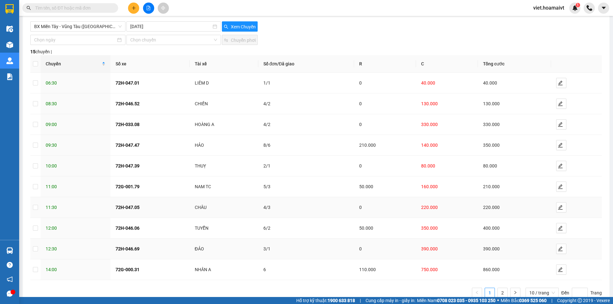
scroll to position [39, 0]
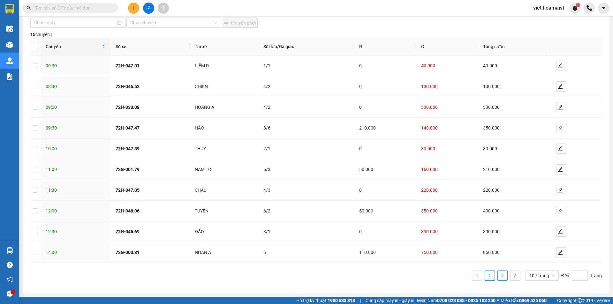
click at [498, 275] on link "2" at bounding box center [502, 276] width 10 height 10
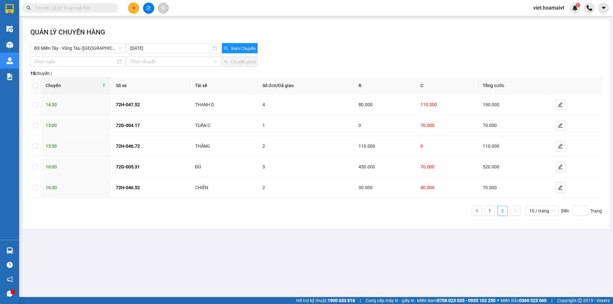
scroll to position [0, 0]
click at [283, 264] on main "QUẢN LÝ CHUYẾN HÀNG BX Miền Tây - Vũng Tàu (Hàng Hóa) 15-10-2025 Xem Chuyến Chọ…" at bounding box center [306, 148] width 613 height 297
click at [78, 49] on span "BX Miền Tây - Vũng Tàu ([GEOGRAPHIC_DATA])" at bounding box center [77, 48] width 87 height 10
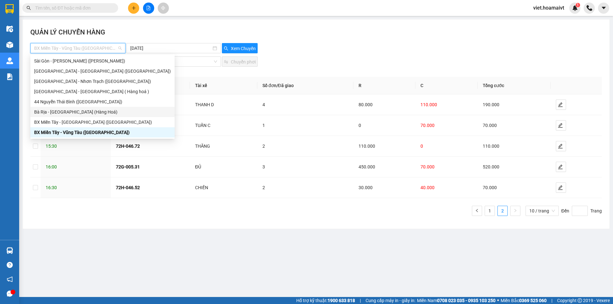
click at [94, 121] on div "BX Miền Tây - [GEOGRAPHIC_DATA] ([GEOGRAPHIC_DATA])" at bounding box center [102, 122] width 137 height 7
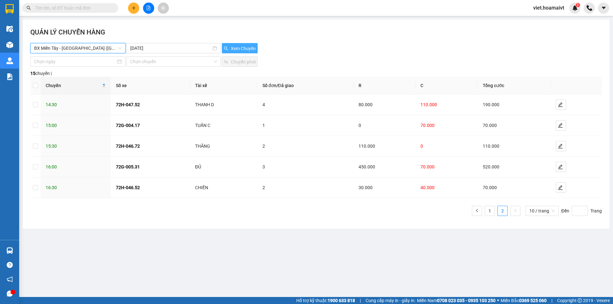
click at [249, 50] on span "Xem Chuyến" at bounding box center [243, 48] width 25 height 7
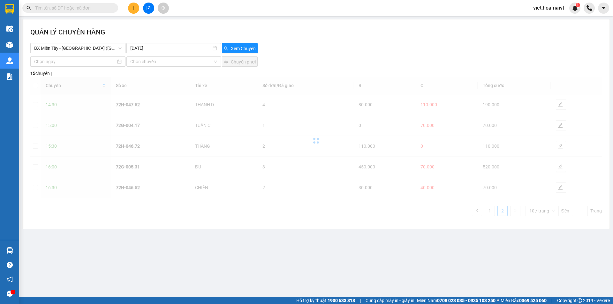
click at [300, 52] on div "Xem Chuyến" at bounding box center [268, 48] width 95 height 10
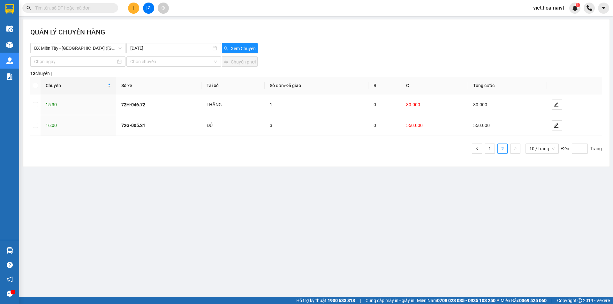
click at [92, 6] on input "text" at bounding box center [72, 7] width 75 height 7
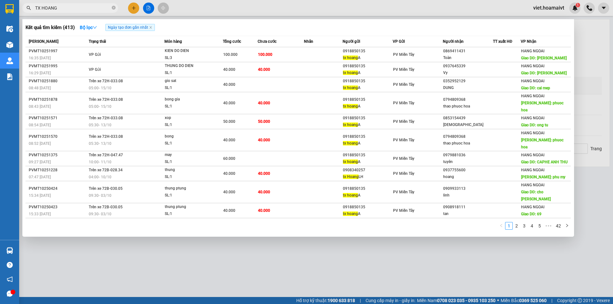
type input "TX HOANG"
click at [282, 271] on div at bounding box center [306, 152] width 613 height 304
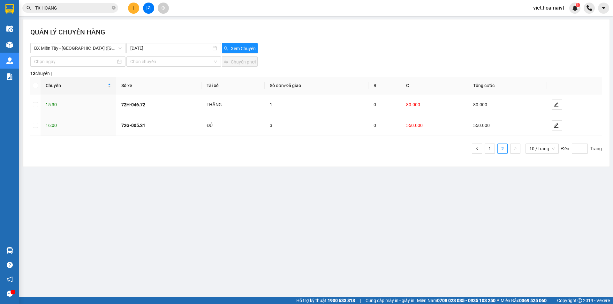
click at [117, 9] on span "TX HOANG" at bounding box center [70, 8] width 96 height 10
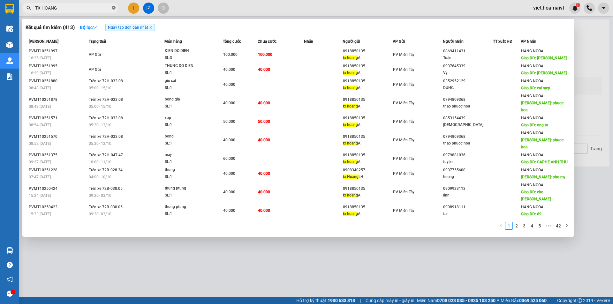
click at [113, 8] on icon "close-circle" at bounding box center [114, 8] width 4 height 4
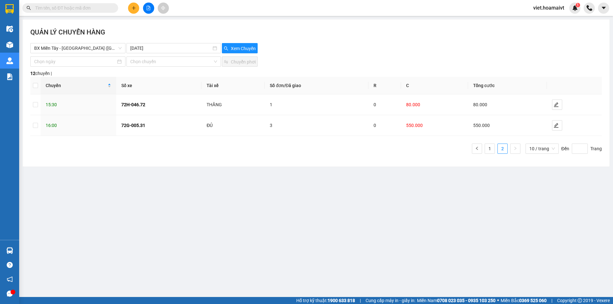
click at [99, 8] on input "text" at bounding box center [72, 7] width 75 height 7
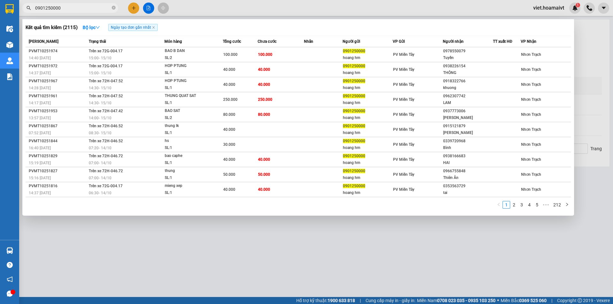
type input "0901250000"
click at [215, 229] on div at bounding box center [306, 152] width 613 height 304
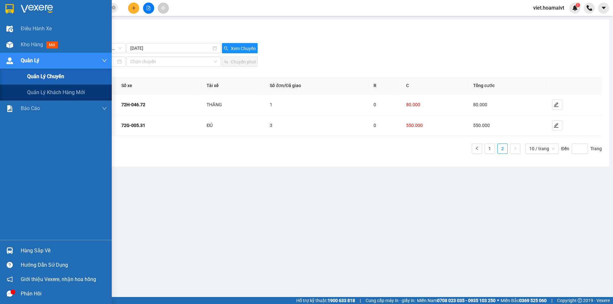
click at [50, 76] on span "Quản lý chuyến" at bounding box center [45, 76] width 37 height 8
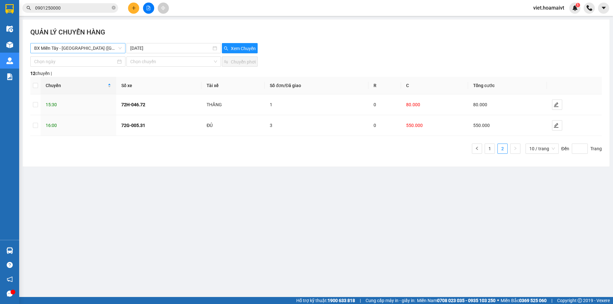
click at [65, 47] on span "BX Miền Tây - [GEOGRAPHIC_DATA] ([GEOGRAPHIC_DATA])" at bounding box center [77, 48] width 87 height 10
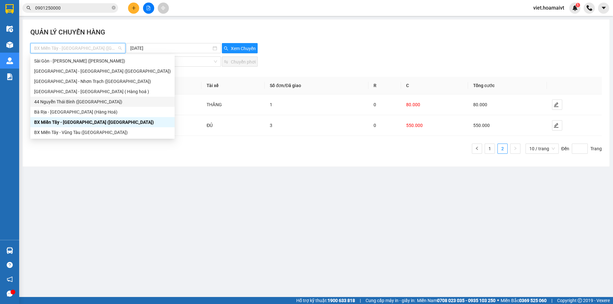
click at [88, 100] on div "44 Nguyễn Thái Bình ([GEOGRAPHIC_DATA])" at bounding box center [102, 101] width 137 height 7
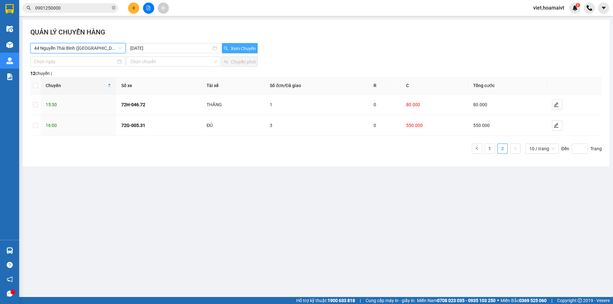
click at [232, 47] on span "Xem Chuyến" at bounding box center [243, 48] width 25 height 7
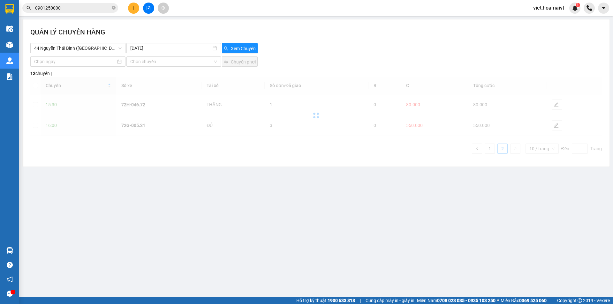
click at [338, 48] on div "44 Nguyễn Thái Bình (Hàng Ngoài) 15-10-2025 Xem Chuyến" at bounding box center [315, 48] width 571 height 10
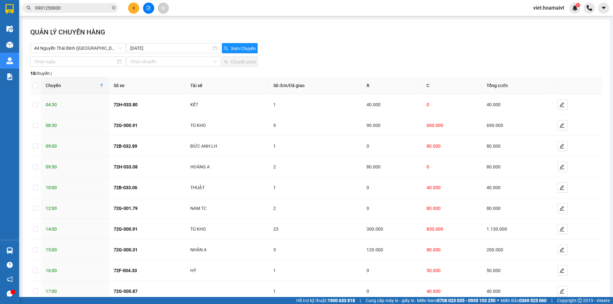
click at [338, 48] on div "44 Nguyễn Thái Bình (Hàng Ngoài) 15-10-2025 Xem Chuyến" at bounding box center [315, 48] width 571 height 10
click at [339, 44] on div "44 Nguyễn Thái Bình (Hàng Ngoài) 15-10-2025 Xem Chuyến" at bounding box center [315, 48] width 571 height 10
click at [364, 38] on div "QUẢN LÝ CHUYẾN HÀNG" at bounding box center [315, 35] width 571 height 16
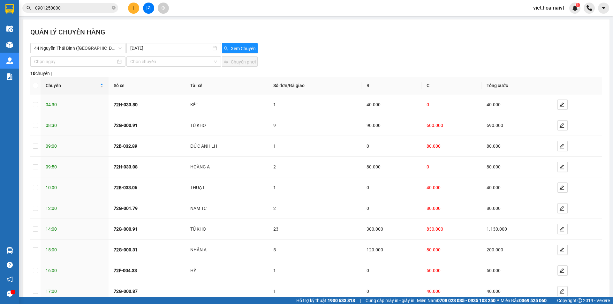
click at [363, 38] on div "QUẢN LÝ CHUYẾN HÀNG" at bounding box center [315, 35] width 571 height 16
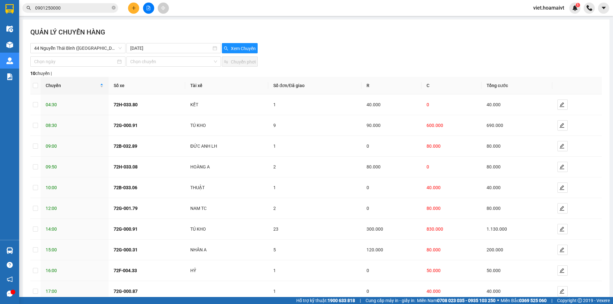
click at [332, 60] on div "Chọn chuyến Chuyển phơi" at bounding box center [315, 61] width 571 height 10
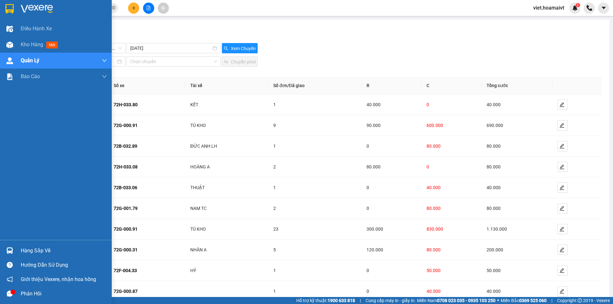
click at [31, 11] on img at bounding box center [37, 9] width 32 height 10
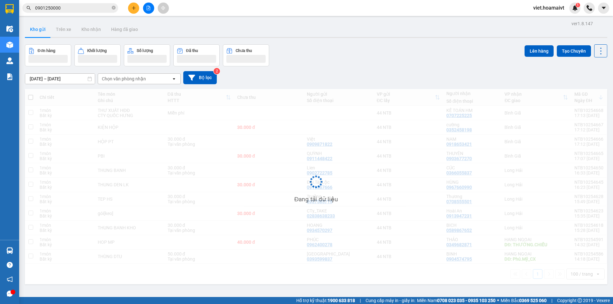
click at [400, 51] on div "Đơn hàng Khối lượng Số lượng Đã thu Chưa thu Lên hàng Tạo Chuyến" at bounding box center [316, 55] width 582 height 22
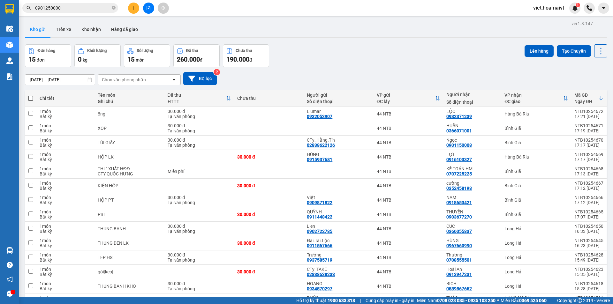
click at [129, 86] on div "[DATE] – [DATE] Press the down arrow key to interact with the calendar and sele…" at bounding box center [316, 78] width 582 height 23
click at [139, 77] on div "Chọn văn phòng nhận" at bounding box center [124, 80] width 44 height 6
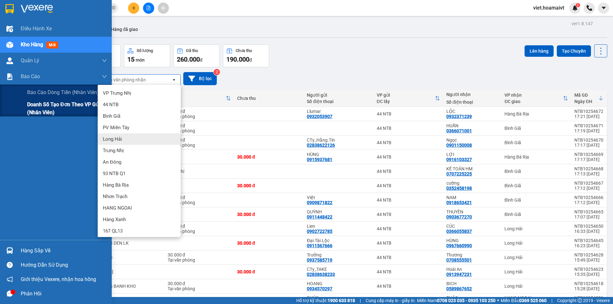
drag, startPoint x: 53, startPoint y: 75, endPoint x: 50, endPoint y: 108, distance: 33.3
click at [50, 108] on div "Điều hành xe Kho hàng mới Quản Lý Quản lý chuyến Quản lý khách hàng mới Báo cáo…" at bounding box center [56, 130] width 112 height 219
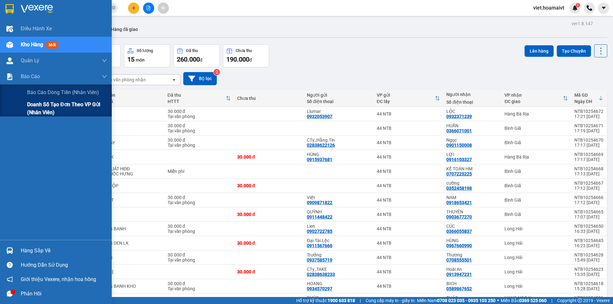
click at [50, 108] on span "Doanh số tạo đơn theo VP gửi (nhân viên)" at bounding box center [67, 108] width 80 height 16
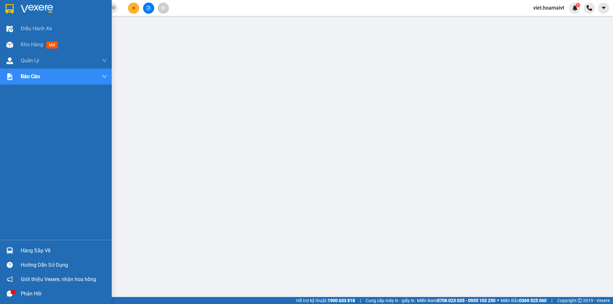
click at [51, 11] on img at bounding box center [37, 9] width 32 height 10
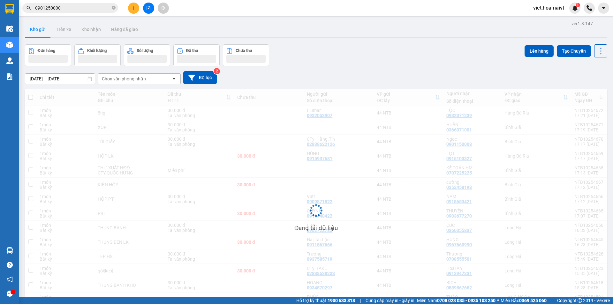
click at [395, 64] on div "Đơn hàng Khối lượng Số lượng Đã thu Chưa thu Lên hàng Tạo Chuyến" at bounding box center [316, 55] width 582 height 22
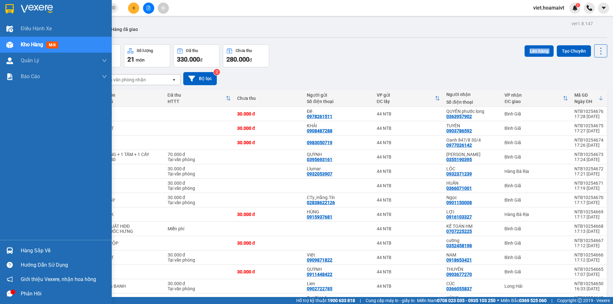
click at [28, 4] on img at bounding box center [37, 9] width 32 height 10
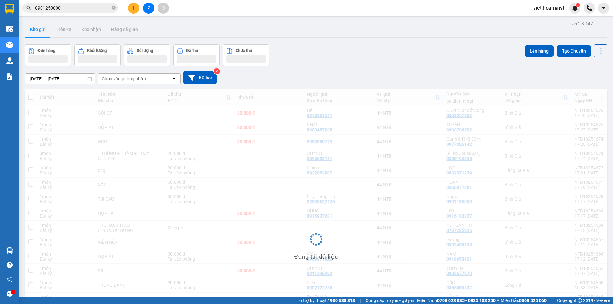
click at [406, 66] on div "Đơn hàng Khối lượng Số lượng Đã thu Chưa thu Lên hàng Tạo Chuyến" at bounding box center [316, 55] width 582 height 22
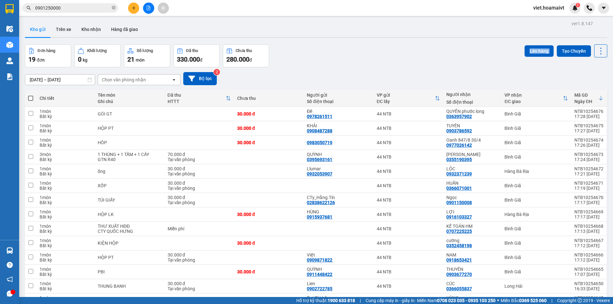
click at [406, 66] on div "Đơn hàng 19 đơn Khối lượng 0 kg Số lượng 21 món Đã thu 330.000 đ Chưa thu 280.0…" at bounding box center [316, 55] width 582 height 23
click at [405, 66] on div "Đơn hàng 19 đơn Khối lượng 0 kg Số lượng 21 món Đã thu 330.000 đ Chưa thu 280.0…" at bounding box center [316, 55] width 582 height 23
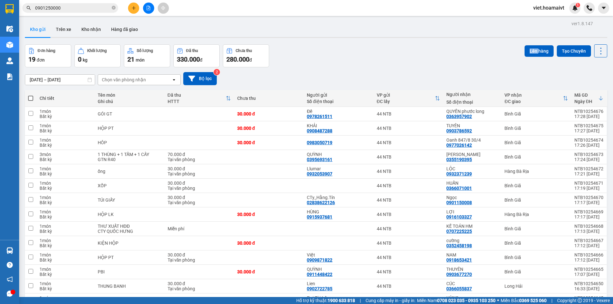
click at [405, 66] on div "Đơn hàng 19 đơn Khối lượng 0 kg Số lượng 21 món Đã thu 330.000 đ Chưa thu 280.0…" at bounding box center [316, 55] width 582 height 23
click at [404, 66] on div "Đơn hàng 19 đơn Khối lượng 0 kg Số lượng 21 món Đã thu 330.000 đ Chưa thu 280.0…" at bounding box center [316, 55] width 582 height 23
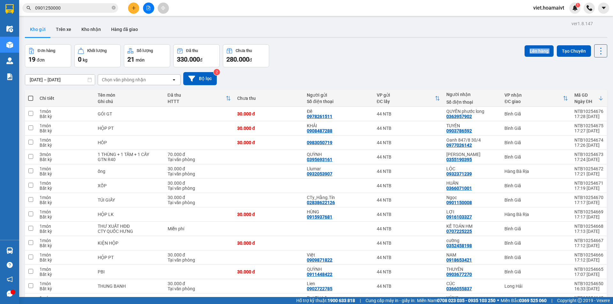
click at [403, 67] on div "Đơn hàng 19 đơn Khối lượng 0 kg Số lượng 21 món Đã thu 330.000 đ Chưa thu 280.0…" at bounding box center [316, 55] width 582 height 23
click at [400, 67] on div "[DATE] – [DATE] Press the down arrow key to interact with the calendar and sele…" at bounding box center [316, 78] width 582 height 23
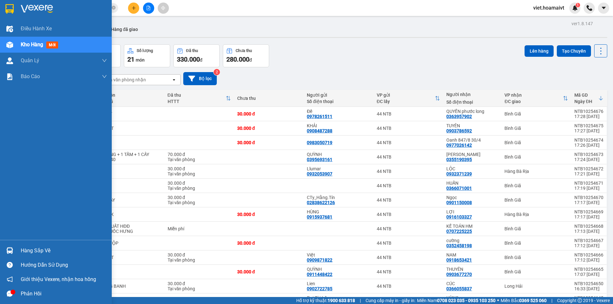
click at [27, 12] on img at bounding box center [37, 9] width 32 height 10
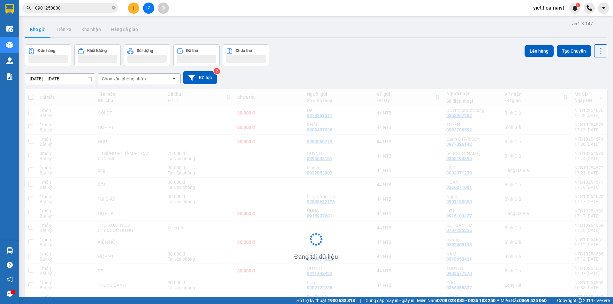
click at [367, 59] on div "Đơn hàng Khối lượng Số lượng Đã thu Chưa thu Lên hàng Tạo Chuyến" at bounding box center [316, 55] width 582 height 22
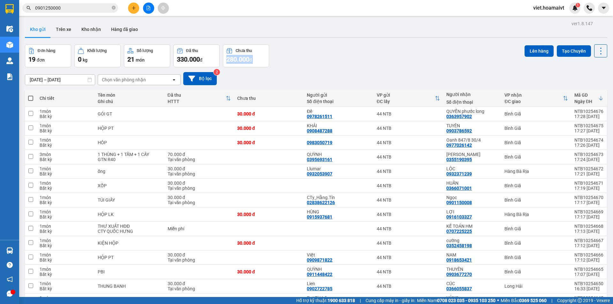
click at [367, 59] on div "Đơn hàng 19 đơn Khối lượng 0 kg Số lượng 21 món Đã thu 330.000 đ Chưa thu 280.0…" at bounding box center [316, 55] width 582 height 23
click at [366, 59] on div "Đơn hàng 19 đơn Khối lượng 0 kg Số lượng 21 món Đã thu 330.000 đ Chưa thu 280.0…" at bounding box center [316, 55] width 582 height 23
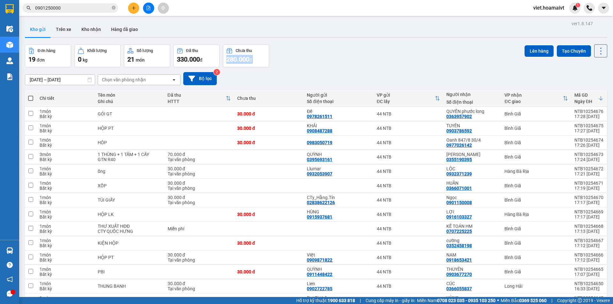
click at [366, 59] on div "Đơn hàng 19 đơn Khối lượng 0 kg Số lượng 21 món Đã thu 330.000 đ Chưa thu 280.0…" at bounding box center [316, 55] width 582 height 23
click at [365, 60] on div "Đơn hàng 19 đơn Khối lượng 0 kg Số lượng 21 món Đã thu 330.000 đ Chưa thu 280.0…" at bounding box center [316, 55] width 582 height 23
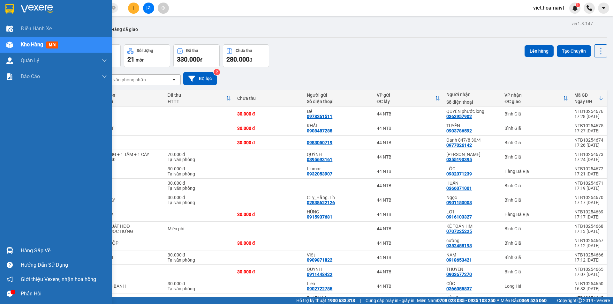
click at [24, 11] on img at bounding box center [37, 9] width 32 height 10
click at [24, 5] on img at bounding box center [37, 9] width 32 height 10
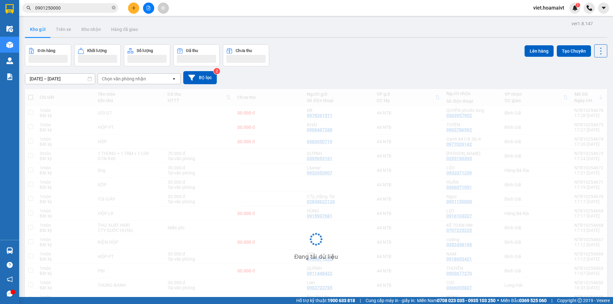
click at [391, 48] on div "Đơn hàng Khối lượng Số lượng Đã thu Chưa thu Lên hàng Tạo Chuyến" at bounding box center [316, 55] width 582 height 22
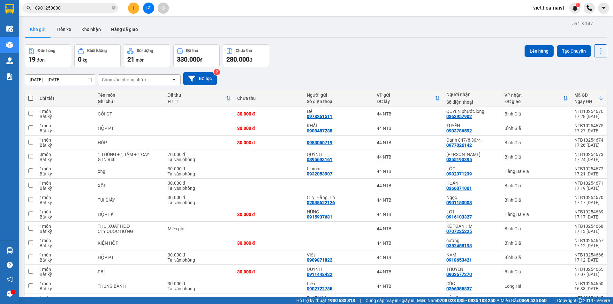
click at [391, 48] on div "Đơn hàng 19 đơn Khối lượng 0 kg Số lượng 21 món Đã thu 330.000 đ Chưa thu 280.0…" at bounding box center [316, 55] width 582 height 23
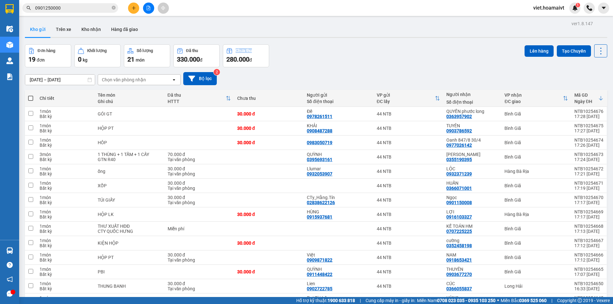
click at [391, 48] on div "Đơn hàng 19 đơn Khối lượng 0 kg Số lượng 21 món Đã thu 330.000 đ Chưa thu 280.0…" at bounding box center [316, 55] width 582 height 23
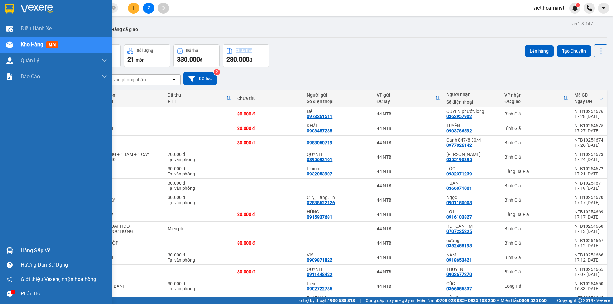
click at [31, 9] on img at bounding box center [37, 9] width 32 height 10
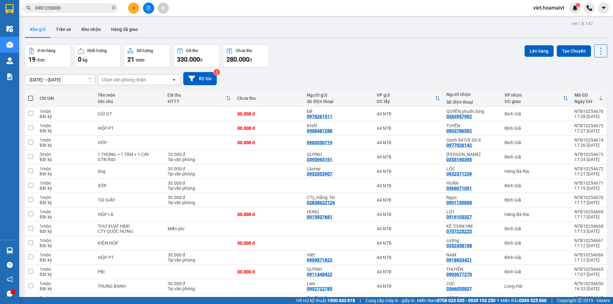
click at [422, 48] on div "Đơn hàng 19 đơn Khối lượng 0 kg Số lượng 21 món Đã thu 330.000 đ Chưa thu 280.0…" at bounding box center [316, 55] width 582 height 23
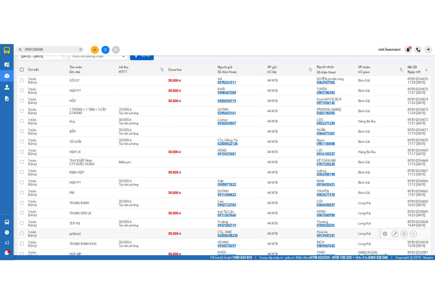
scroll to position [109, 0]
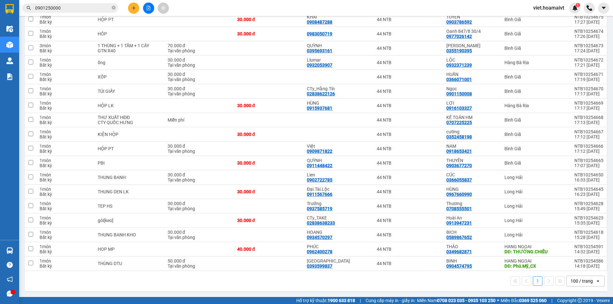
click at [408, 285] on div "1 100 / trang open" at bounding box center [315, 281] width 577 height 11
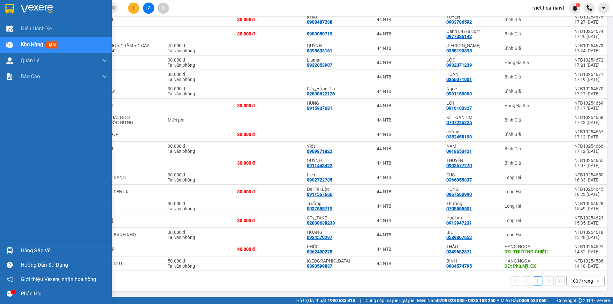
click at [57, 11] on div at bounding box center [64, 9] width 86 height 10
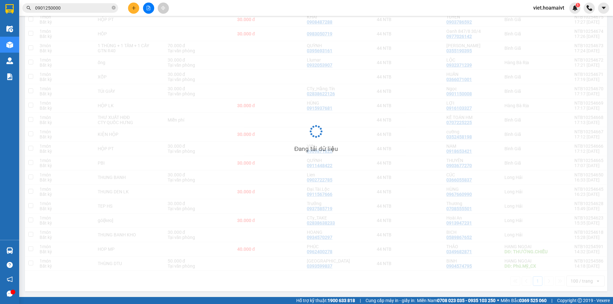
scroll to position [109, 0]
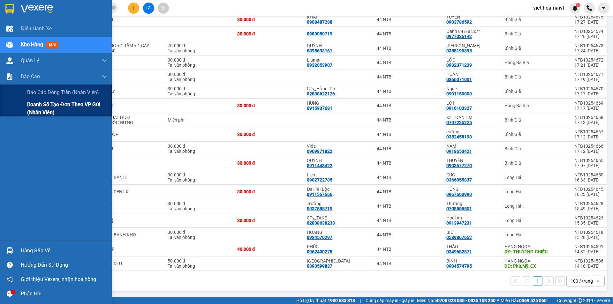
click at [51, 108] on span "Doanh số tạo đơn theo VP gửi (nhân viên)" at bounding box center [67, 108] width 80 height 16
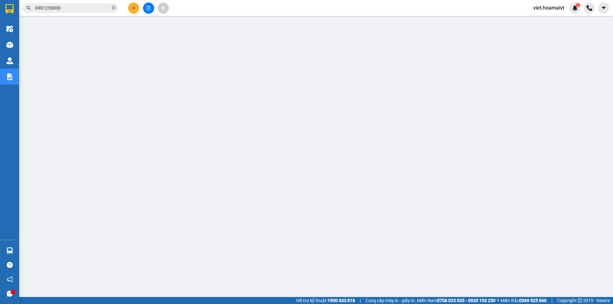
scroll to position [12, 0]
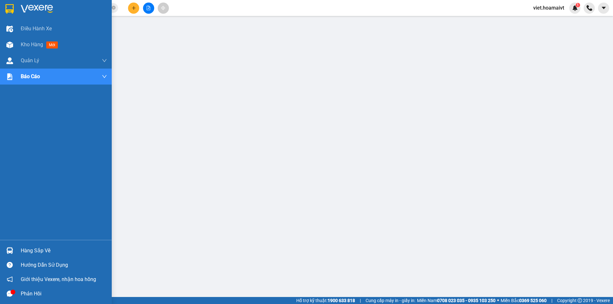
click at [24, 11] on img at bounding box center [37, 9] width 32 height 10
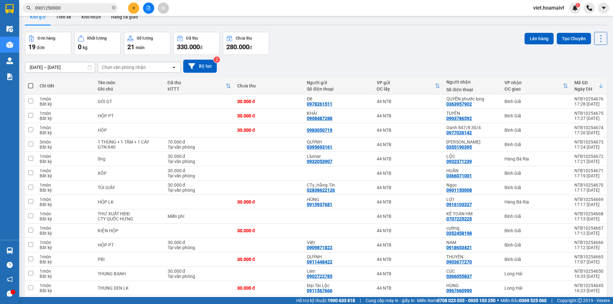
click at [413, 44] on div "Đơn hàng 19 đơn Khối lượng 0 kg Số lượng 21 món Đã thu 330.000 đ Chưa thu 280.0…" at bounding box center [316, 43] width 582 height 23
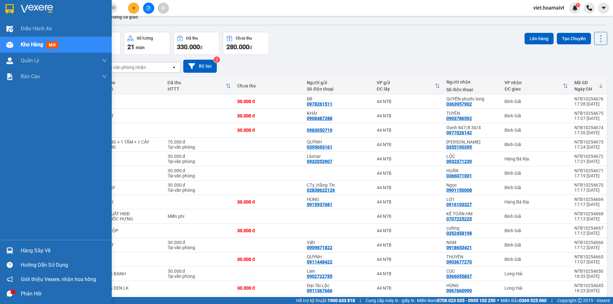
click at [36, 6] on img at bounding box center [37, 9] width 32 height 10
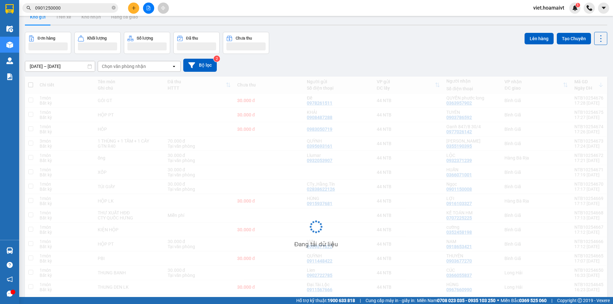
click at [439, 50] on div "Đơn hàng Khối lượng Số lượng Đã thu Chưa thu Lên hàng Tạo Chuyến" at bounding box center [316, 43] width 582 height 22
click at [438, 50] on div "Đơn hàng Khối lượng Số lượng Đã thu Chưa thu Lên hàng Tạo Chuyến" at bounding box center [316, 43] width 582 height 22
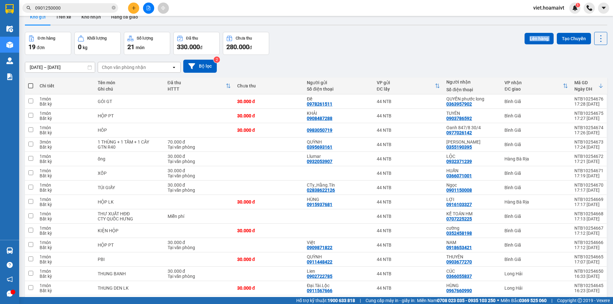
click at [438, 50] on div "Đơn hàng 19 đơn Khối lượng 0 kg Số lượng 21 món Đã thu 330.000 đ Chưa thu 280.0…" at bounding box center [316, 43] width 582 height 23
click at [437, 50] on div "Đơn hàng 19 đơn Khối lượng 0 kg Số lượng 21 món Đã thu 330.000 đ Chưa thu 280.0…" at bounding box center [316, 43] width 582 height 23
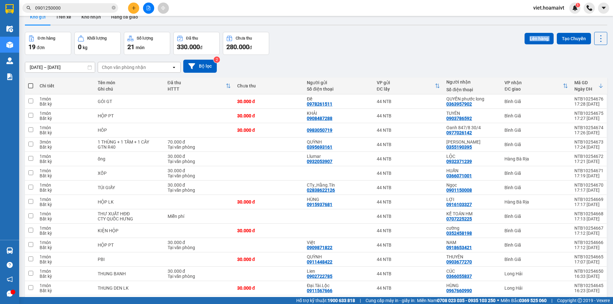
click at [437, 50] on div "Đơn hàng 19 đơn Khối lượng 0 kg Số lượng 21 món Đã thu 330.000 đ Chưa thu 280.0…" at bounding box center [316, 43] width 582 height 23
click at [371, 30] on div "ver 1.8.147 Kho gửi Trên xe Kho nhận Hàng đã giao Đơn hàng 19 đơn Khối lượng 0 …" at bounding box center [315, 198] width 587 height 383
click at [370, 35] on div "Đơn hàng 19 đơn Khối lượng 0 kg Số lượng 21 món Đã thu 330.000 đ Chưa thu 280.0…" at bounding box center [316, 43] width 582 height 23
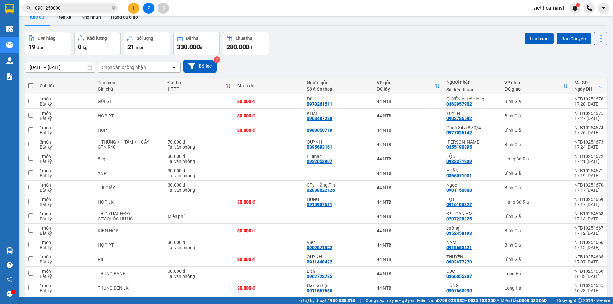
click at [339, 33] on div "Đơn hàng 19 đơn Khối lượng 0 kg Số lượng 21 món Đã thu 330.000 đ Chưa thu 280.0…" at bounding box center [316, 43] width 582 height 23
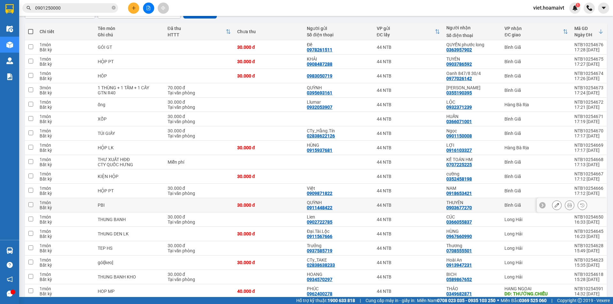
scroll to position [109, 0]
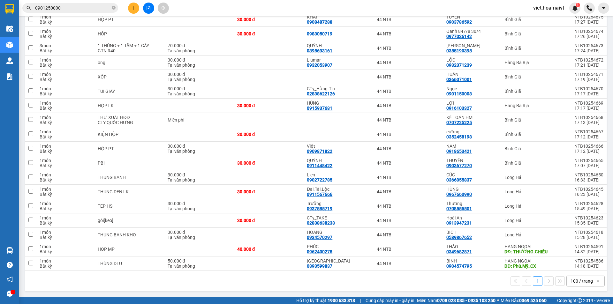
click at [364, 289] on div "1 100 / trang open" at bounding box center [316, 281] width 582 height 20
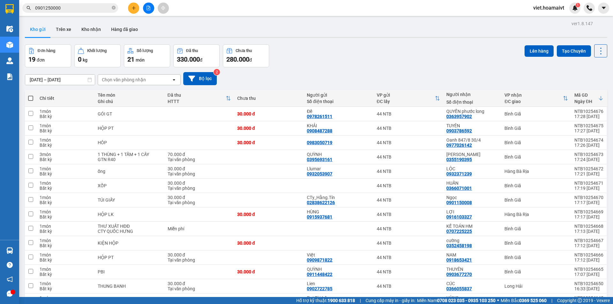
click at [121, 82] on div "Chọn văn phòng nhận" at bounding box center [124, 80] width 44 height 6
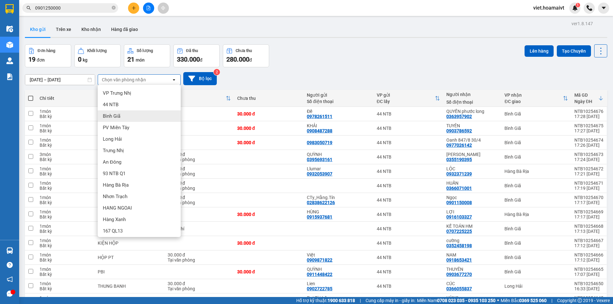
click at [124, 114] on div "Bình Giã" at bounding box center [139, 115] width 83 height 11
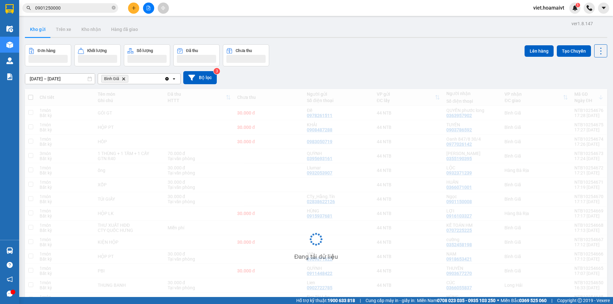
click at [338, 60] on div "Đơn hàng Khối lượng Số lượng Đã thu Chưa thu Lên hàng Tạo Chuyến" at bounding box center [316, 55] width 582 height 22
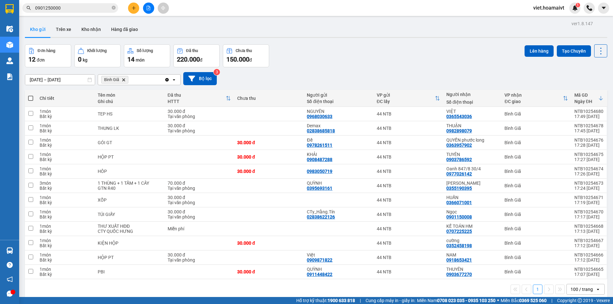
click at [411, 44] on div "Đơn hàng 12 đơn Khối lượng 0 kg Số lượng 14 món Đã thu 220.000 đ Chưa thu 150.0…" at bounding box center [316, 55] width 582 height 23
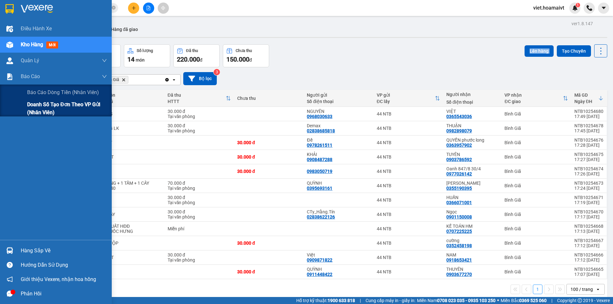
click at [59, 108] on span "Doanh số tạo đơn theo VP gửi (nhân viên)" at bounding box center [67, 108] width 80 height 16
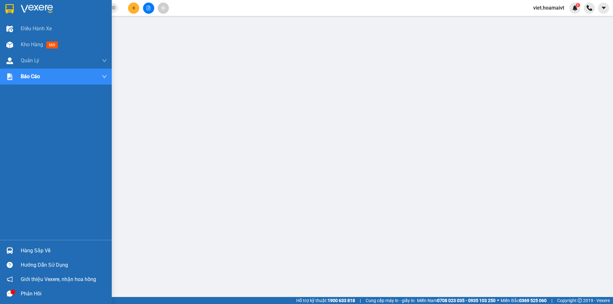
click at [50, 2] on div at bounding box center [56, 10] width 112 height 21
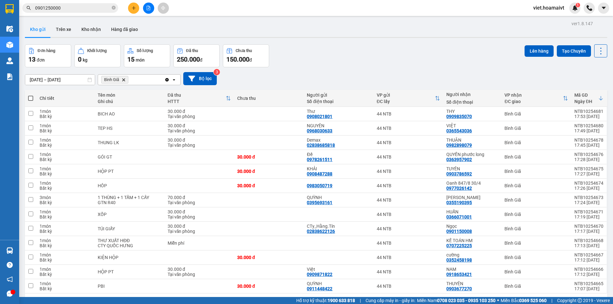
click at [426, 60] on div "Đơn hàng 13 đơn Khối lượng 0 kg Số lượng 15 món Đã thu 250.000 đ Chưa thu 150.0…" at bounding box center [316, 55] width 582 height 23
drag, startPoint x: 387, startPoint y: 68, endPoint x: 284, endPoint y: 70, distance: 102.4
click at [359, 68] on div "[DATE] – [DATE] Press the down arrow key to interact with the calendar and sele…" at bounding box center [316, 78] width 582 height 23
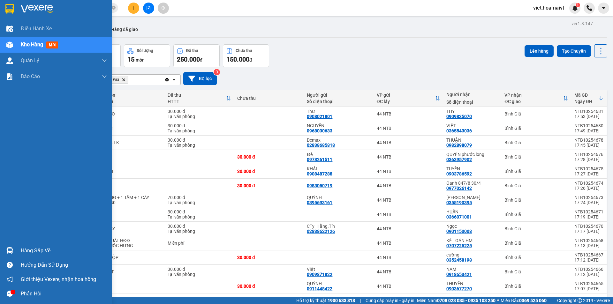
click at [40, 12] on img at bounding box center [37, 9] width 32 height 10
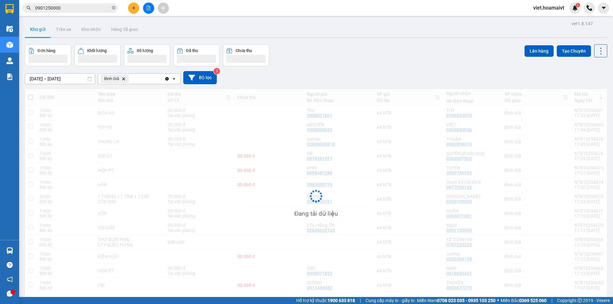
click at [410, 28] on div "Kho gửi Trên xe Kho nhận Hàng đã giao" at bounding box center [316, 30] width 582 height 17
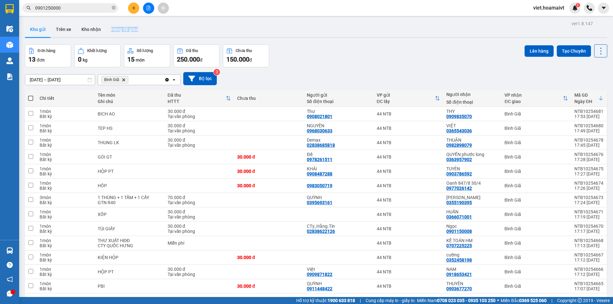
click at [410, 28] on div "Kho gửi Trên xe Kho nhận Hàng đã giao" at bounding box center [316, 30] width 582 height 17
click at [410, 29] on div "Kho gửi Trên xe Kho nhận Hàng đã giao" at bounding box center [316, 30] width 582 height 17
click at [404, 44] on div "ver 1.8.147 Kho gửi Trên xe Kho nhận Hàng đã giao Đơn hàng 13 đơn Khối lượng 0 …" at bounding box center [315, 171] width 587 height 304
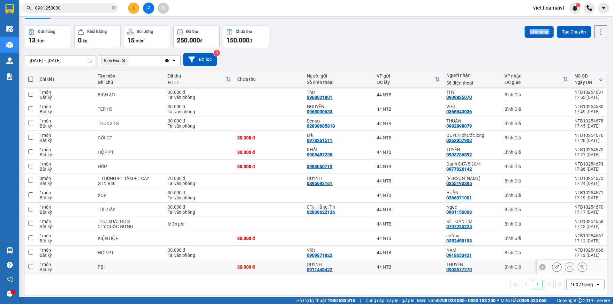
scroll to position [29, 0]
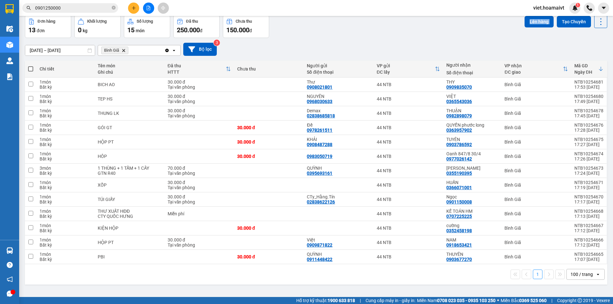
click at [30, 69] on span at bounding box center [30, 68] width 5 height 5
click at [31, 66] on input "checkbox" at bounding box center [31, 66] width 0 height 0
checkbox input "true"
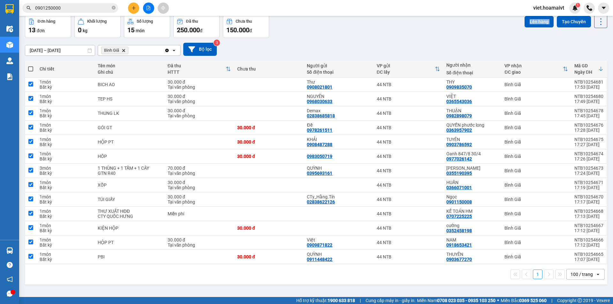
checkbox input "true"
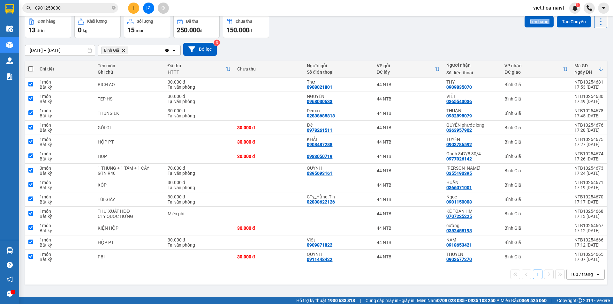
checkbox input "true"
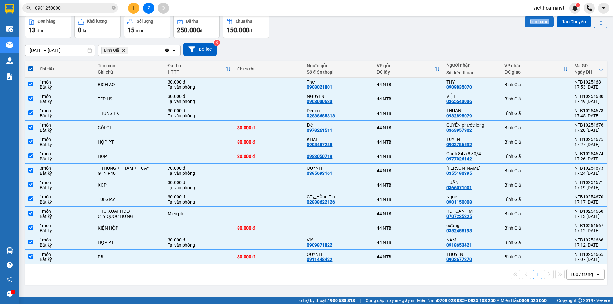
click at [535, 19] on button "Lên hàng" at bounding box center [538, 21] width 29 height 11
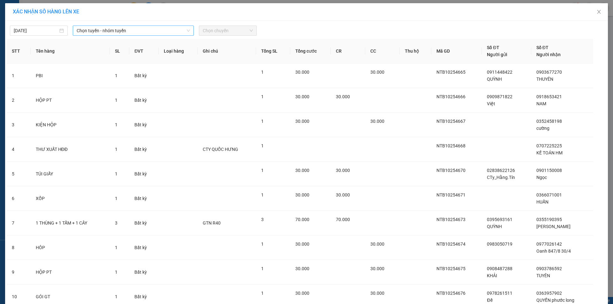
click at [117, 29] on span "Chọn tuyến - nhóm tuyến" at bounding box center [133, 31] width 113 height 10
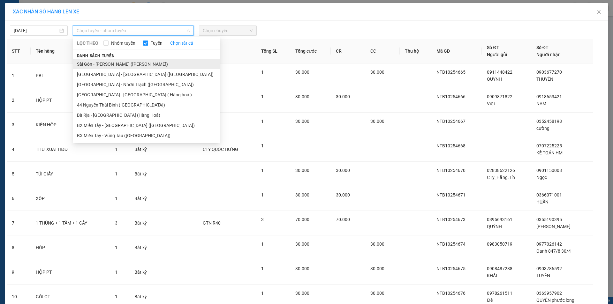
click at [123, 64] on li "Sài Gòn - [PERSON_NAME] ([PERSON_NAME])" at bounding box center [146, 64] width 147 height 10
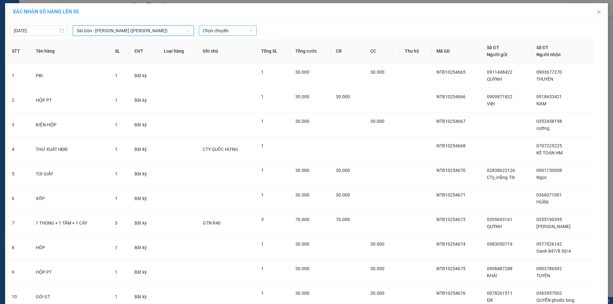
click at [222, 28] on span "Chọn chuyến" at bounding box center [228, 31] width 50 height 10
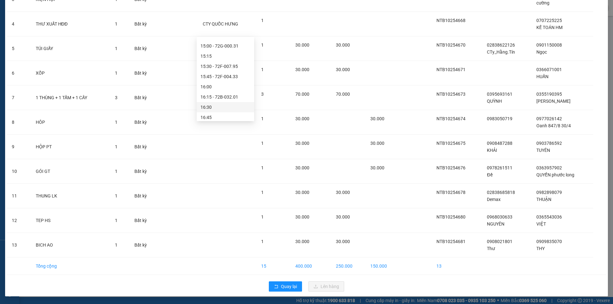
scroll to position [500, 0]
click at [228, 112] on div "18:00" at bounding box center [225, 114] width 50 height 7
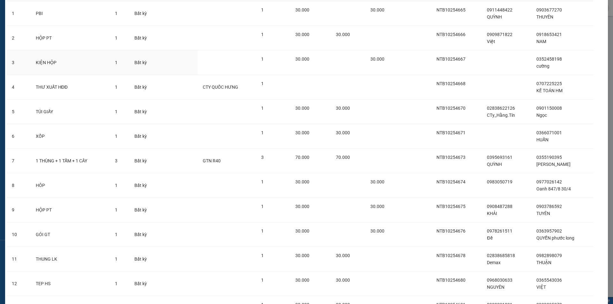
scroll to position [2, 0]
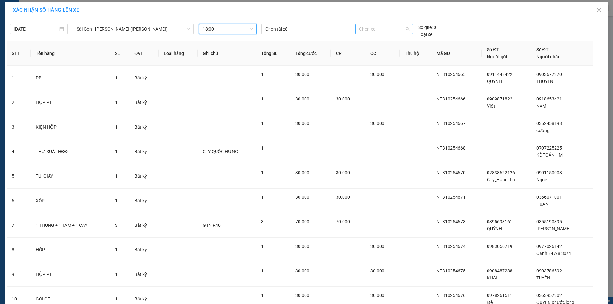
click at [373, 26] on span "Chọn xe" at bounding box center [384, 29] width 50 height 10
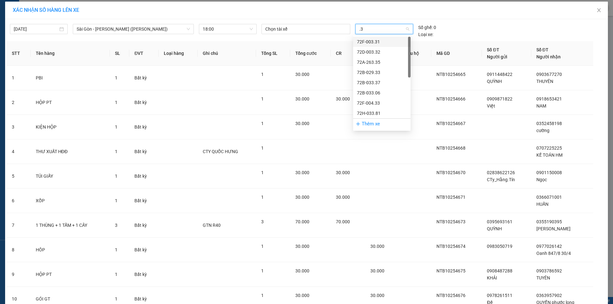
type input "."
type input "3308"
click at [386, 42] on div "72H-033.08" at bounding box center [382, 41] width 50 height 7
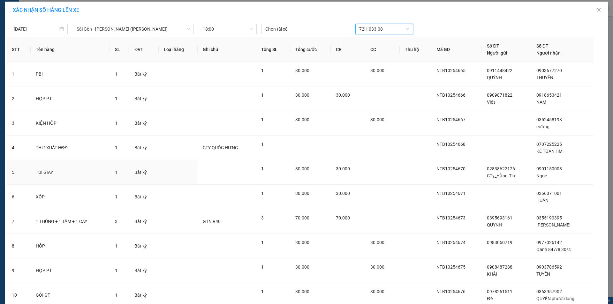
scroll to position [125, 0]
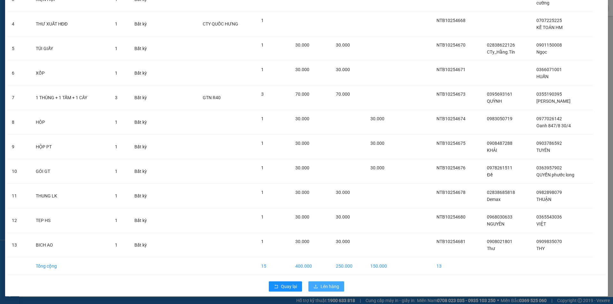
click at [326, 287] on span "Lên hàng" at bounding box center [329, 286] width 19 height 7
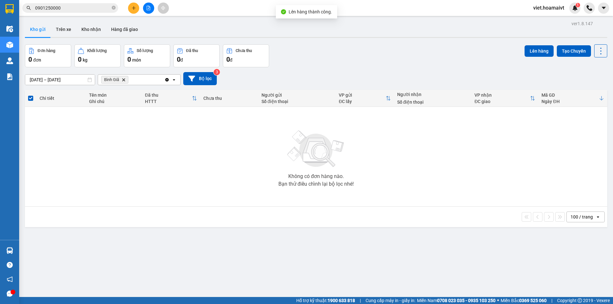
click at [124, 82] on span "Bình Giã Delete" at bounding box center [114, 80] width 27 height 8
click at [125, 80] on icon "Delete" at bounding box center [124, 80] width 4 height 4
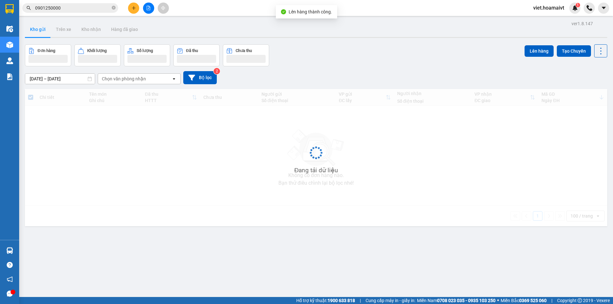
click at [376, 68] on div "[DATE] – [DATE] Press the down arrow key to interact with the calendar and sele…" at bounding box center [316, 77] width 582 height 23
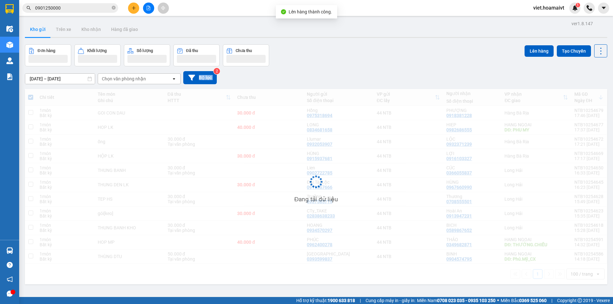
click at [376, 68] on div "[DATE] – [DATE] Press the down arrow key to interact with the calendar and sele…" at bounding box center [316, 77] width 582 height 23
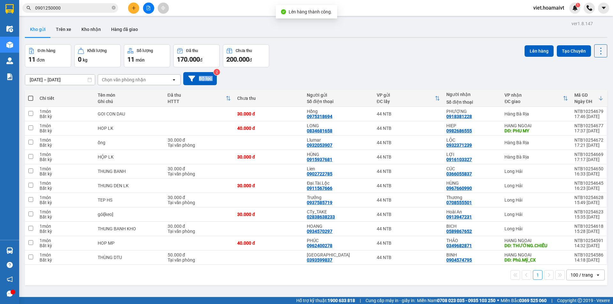
click at [376, 68] on div "[DATE] – [DATE] Press the down arrow key to interact with the calendar and sele…" at bounding box center [316, 78] width 582 height 23
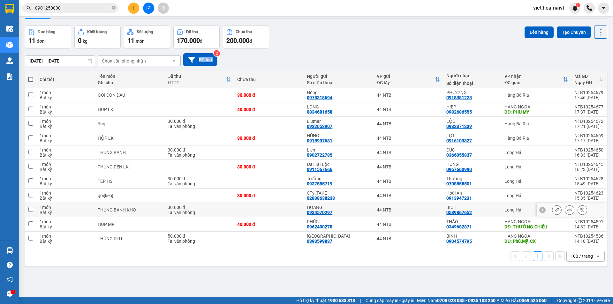
scroll to position [29, 0]
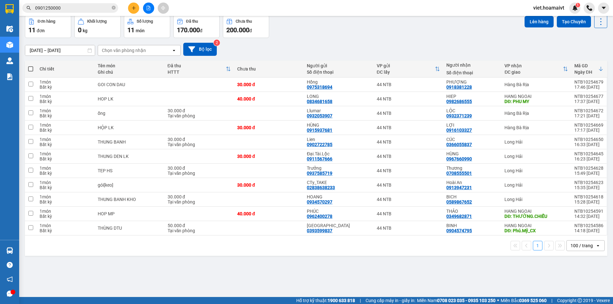
click at [365, 275] on div "ver 1.8.147 Kho gửi Trên xe Kho nhận Hàng đã giao Đơn hàng 11 đơn Khối lượng 0 …" at bounding box center [315, 142] width 587 height 304
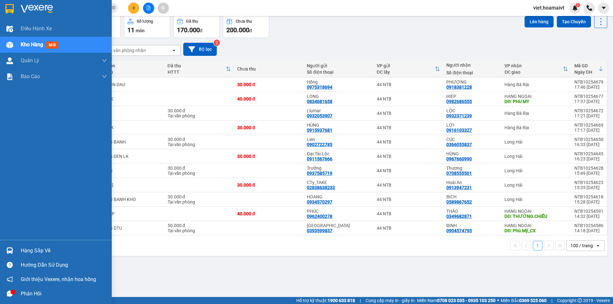
click at [38, 6] on img at bounding box center [37, 9] width 32 height 10
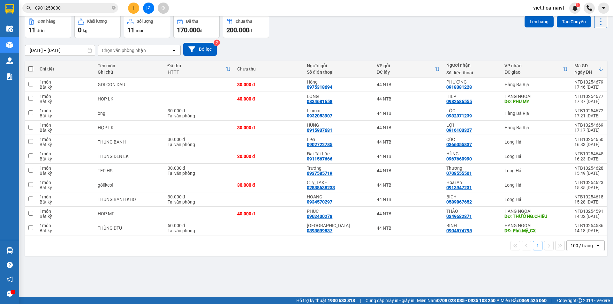
click at [415, 45] on div "[DATE] – [DATE] Press the down arrow key to interact with the calendar and sele…" at bounding box center [316, 49] width 582 height 13
click at [120, 49] on div "Chọn văn phòng nhận" at bounding box center [124, 50] width 44 height 6
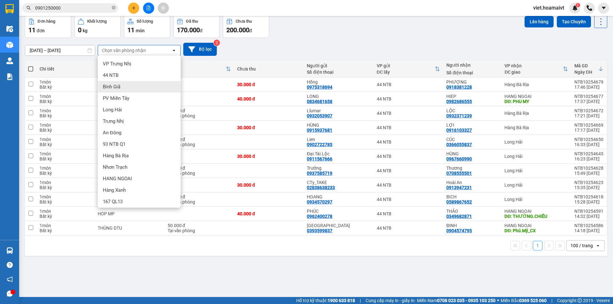
click at [126, 89] on div "Bình Giã" at bounding box center [139, 86] width 83 height 11
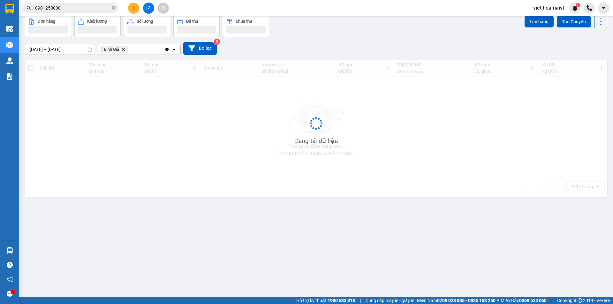
click at [304, 48] on div "[DATE] – [DATE] Press the down arrow key to interact with the calendar and sele…" at bounding box center [316, 48] width 582 height 13
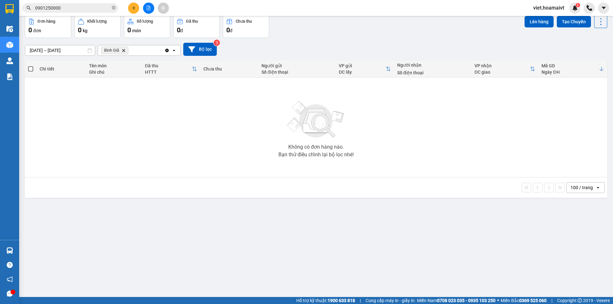
click at [304, 48] on div "[DATE] – [DATE] Press the down arrow key to interact with the calendar and sele…" at bounding box center [316, 49] width 582 height 13
click at [125, 50] on span "Bình Giã Delete" at bounding box center [114, 51] width 27 height 8
click at [124, 51] on icon "Delete" at bounding box center [124, 50] width 4 height 4
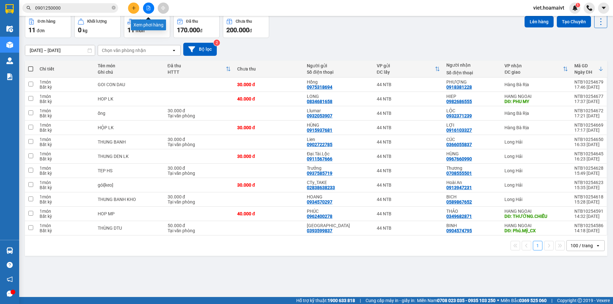
click at [150, 6] on icon "file-add" at bounding box center [148, 8] width 4 height 4
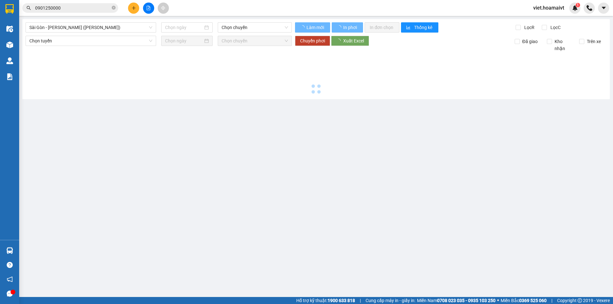
type input "[DATE]"
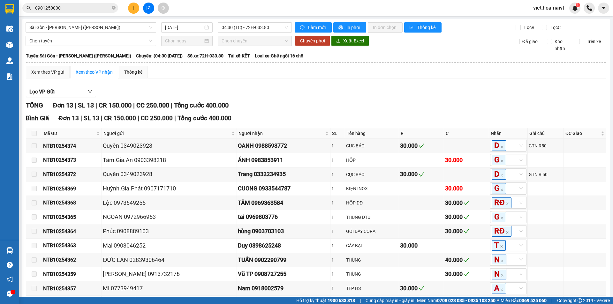
click at [274, 104] on div "TỔNG Đơn 13 | SL 13 | CR 150.000 | CC 250.000 | Tổng cước 400.000" at bounding box center [316, 105] width 580 height 10
click at [226, 30] on span "04:30 (TC) - 72H-033.80" at bounding box center [254, 28] width 66 height 10
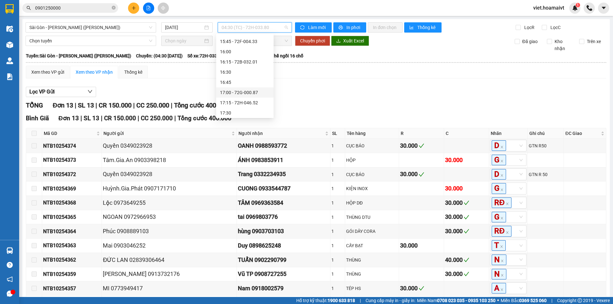
scroll to position [500, 0]
click at [253, 110] on div "18:00 - 72H-033.08" at bounding box center [245, 111] width 50 height 7
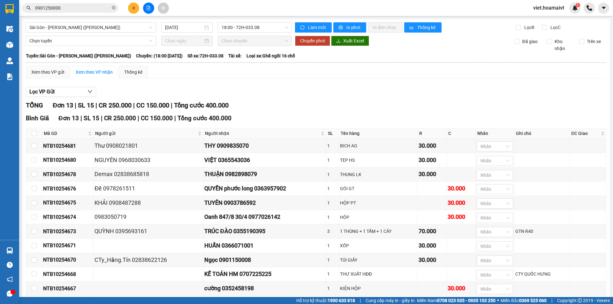
click at [345, 89] on div "Lọc VP Gửi" at bounding box center [316, 92] width 580 height 11
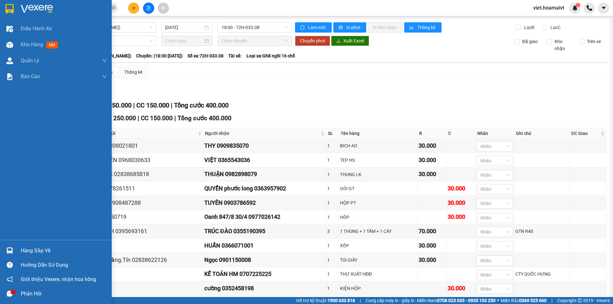
click at [27, 8] on img at bounding box center [37, 9] width 32 height 10
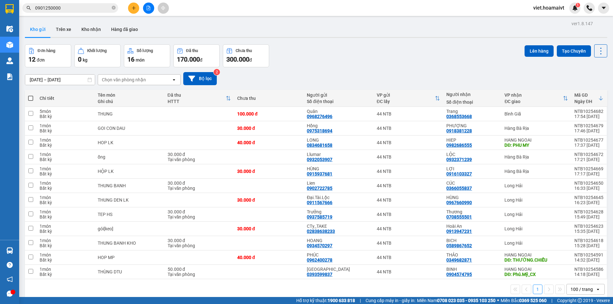
click at [369, 53] on div "Đơn hàng 12 đơn Khối lượng 0 kg Số lượng 16 món Đã thu 170.000 đ Chưa thu 300.0…" at bounding box center [316, 55] width 582 height 23
drag, startPoint x: 183, startPoint y: 113, endPoint x: 189, endPoint y: 110, distance: 6.5
click at [183, 112] on td at bounding box center [199, 114] width 70 height 14
checkbox input "true"
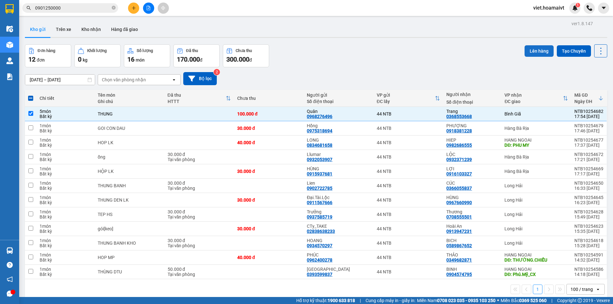
click at [539, 48] on button "Lên hàng" at bounding box center [538, 50] width 29 height 11
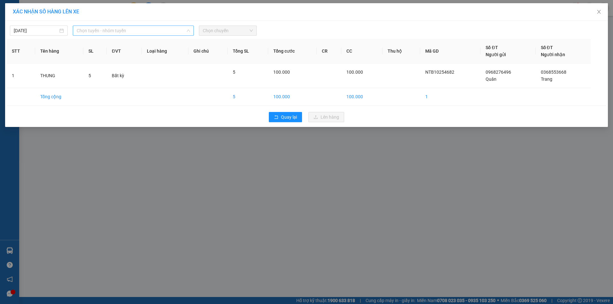
click at [116, 30] on span "Chọn tuyến - nhóm tuyến" at bounding box center [133, 31] width 113 height 10
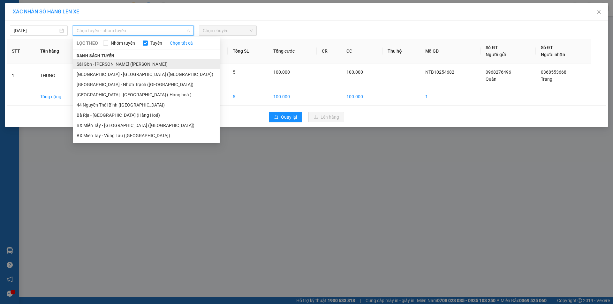
click at [120, 62] on li "Sài Gòn - [PERSON_NAME] ([PERSON_NAME])" at bounding box center [146, 64] width 147 height 10
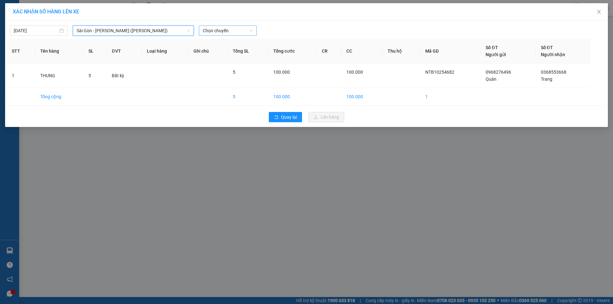
click at [209, 31] on span "Chọn chuyến" at bounding box center [228, 31] width 50 height 10
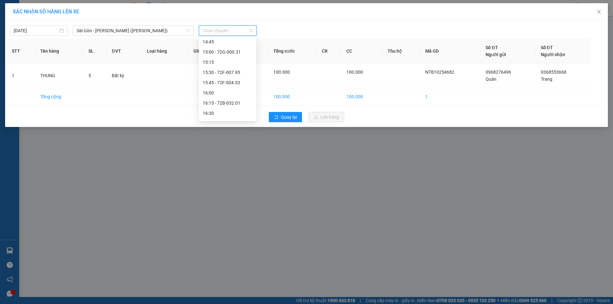
scroll to position [500, 0]
click at [242, 114] on div "18:00 - 72H-033.08" at bounding box center [228, 114] width 50 height 7
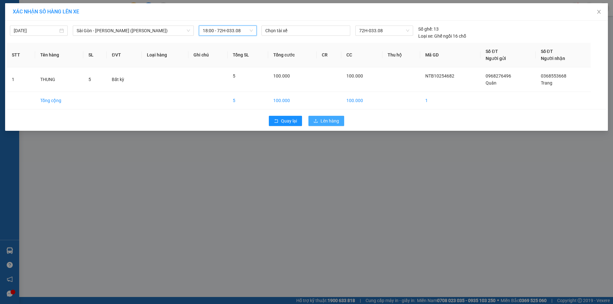
click at [316, 122] on icon "upload" at bounding box center [315, 121] width 4 height 4
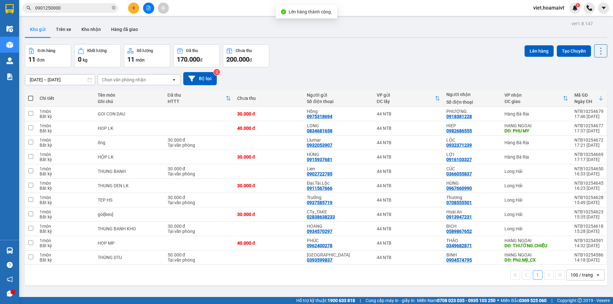
click at [297, 48] on div "Đơn hàng 11 đơn Khối lượng 0 kg Số lượng 11 món Đã thu 170.000 đ Chưa thu 200.0…" at bounding box center [316, 55] width 582 height 23
click at [383, 54] on div "Đơn hàng 11 đơn Khối lượng 0 kg Số lượng 11 món Đã thu 170.000 đ Chưa thu 200.0…" at bounding box center [316, 55] width 582 height 23
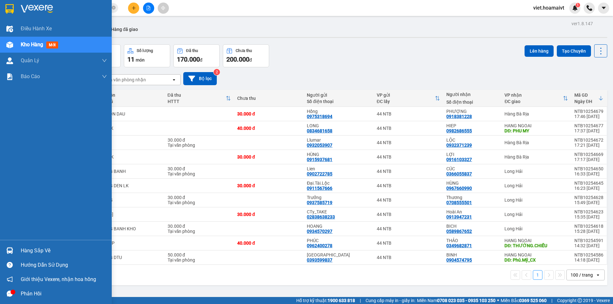
click at [16, 5] on div at bounding box center [56, 10] width 112 height 21
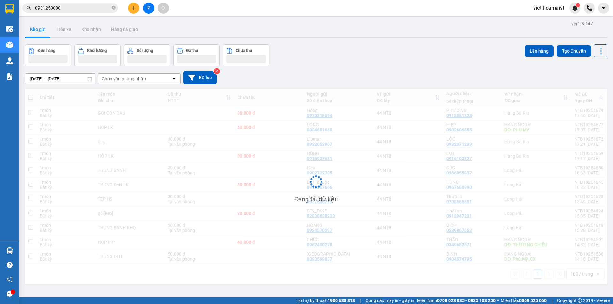
click at [444, 51] on div "Đơn hàng Khối lượng Số lượng Đã thu Chưa thu Lên hàng Tạo Chuyến" at bounding box center [316, 55] width 582 height 22
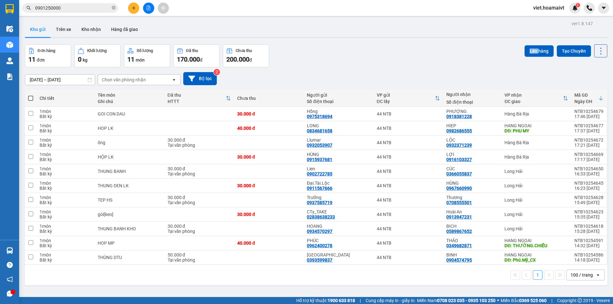
click at [444, 51] on div "Đơn hàng 11 đơn Khối lượng 0 kg Số lượng 11 món Đã thu 170.000 đ Chưa thu 200.0…" at bounding box center [316, 55] width 582 height 23
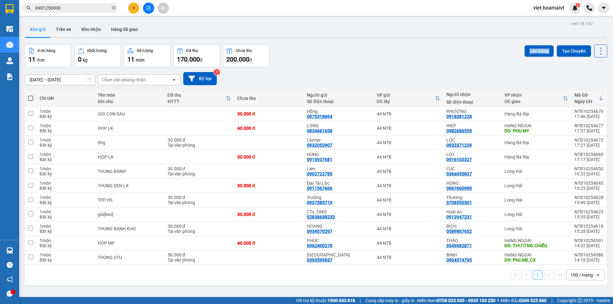
click at [444, 51] on div "Đơn hàng 11 đơn Khối lượng 0 kg Số lượng 11 món Đã thu 170.000 đ Chưa thu 200.0…" at bounding box center [316, 55] width 582 height 23
drag, startPoint x: 16, startPoint y: 5, endPoint x: 444, endPoint y: 52, distance: 430.7
click at [444, 52] on div "Đơn hàng 11 đơn Khối lượng 0 kg Số lượng 11 món Đã thu 170.000 đ Chưa thu 200.0…" at bounding box center [316, 55] width 582 height 23
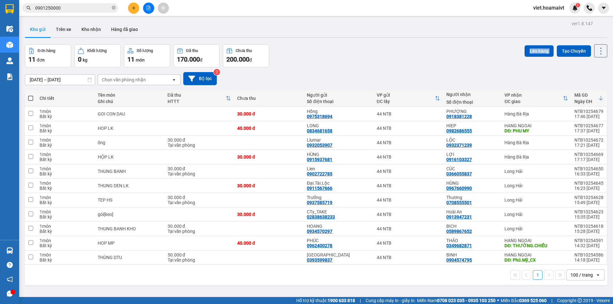
click at [444, 52] on div "Đơn hàng 11 đơn Khối lượng 0 kg Số lượng 11 món Đã thu 170.000 đ Chưa thu 200.0…" at bounding box center [316, 55] width 582 height 23
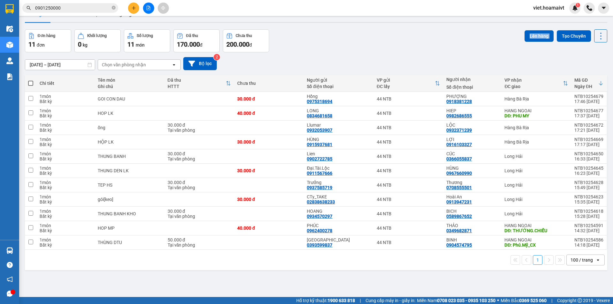
scroll to position [29, 0]
